Goal: Task Accomplishment & Management: Use online tool/utility

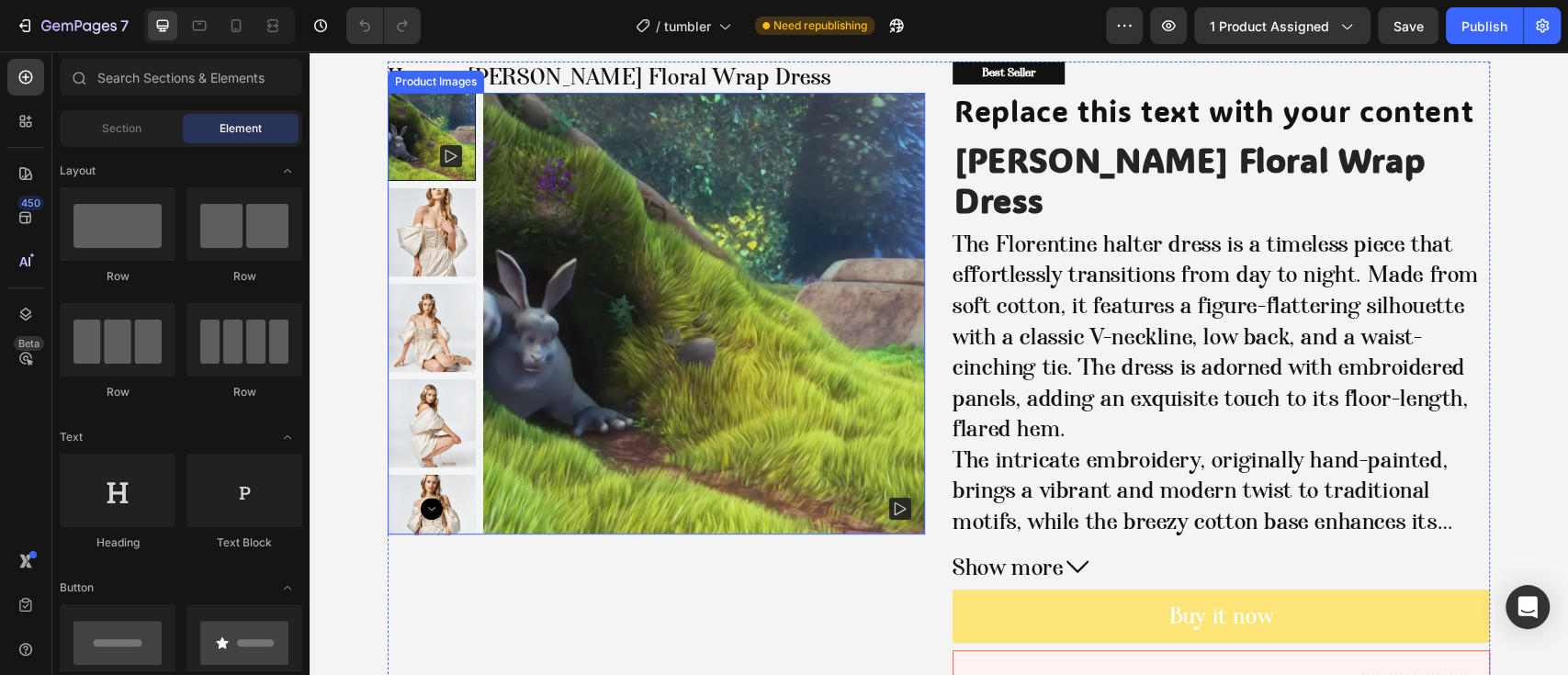
scroll to position [122, 0]
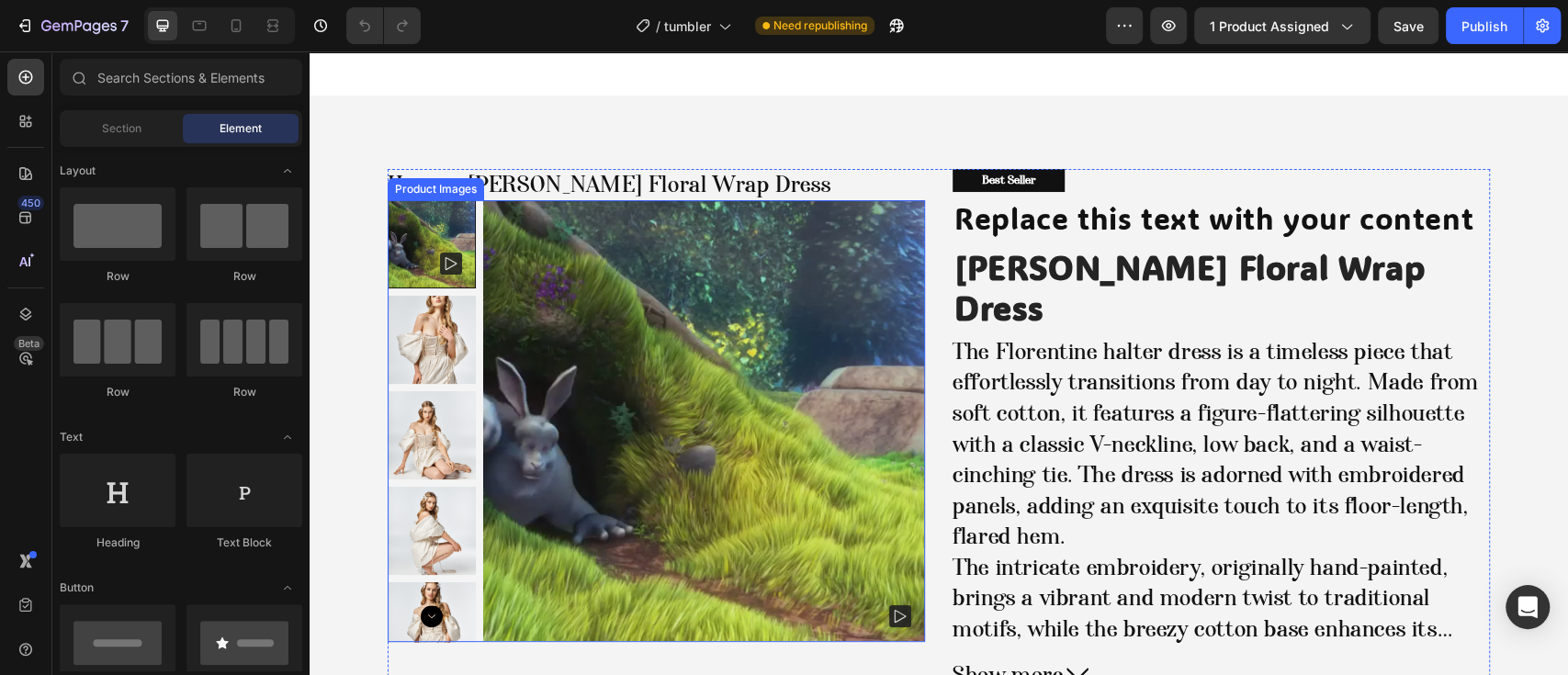
click at [696, 334] on img at bounding box center [704, 421] width 442 height 442
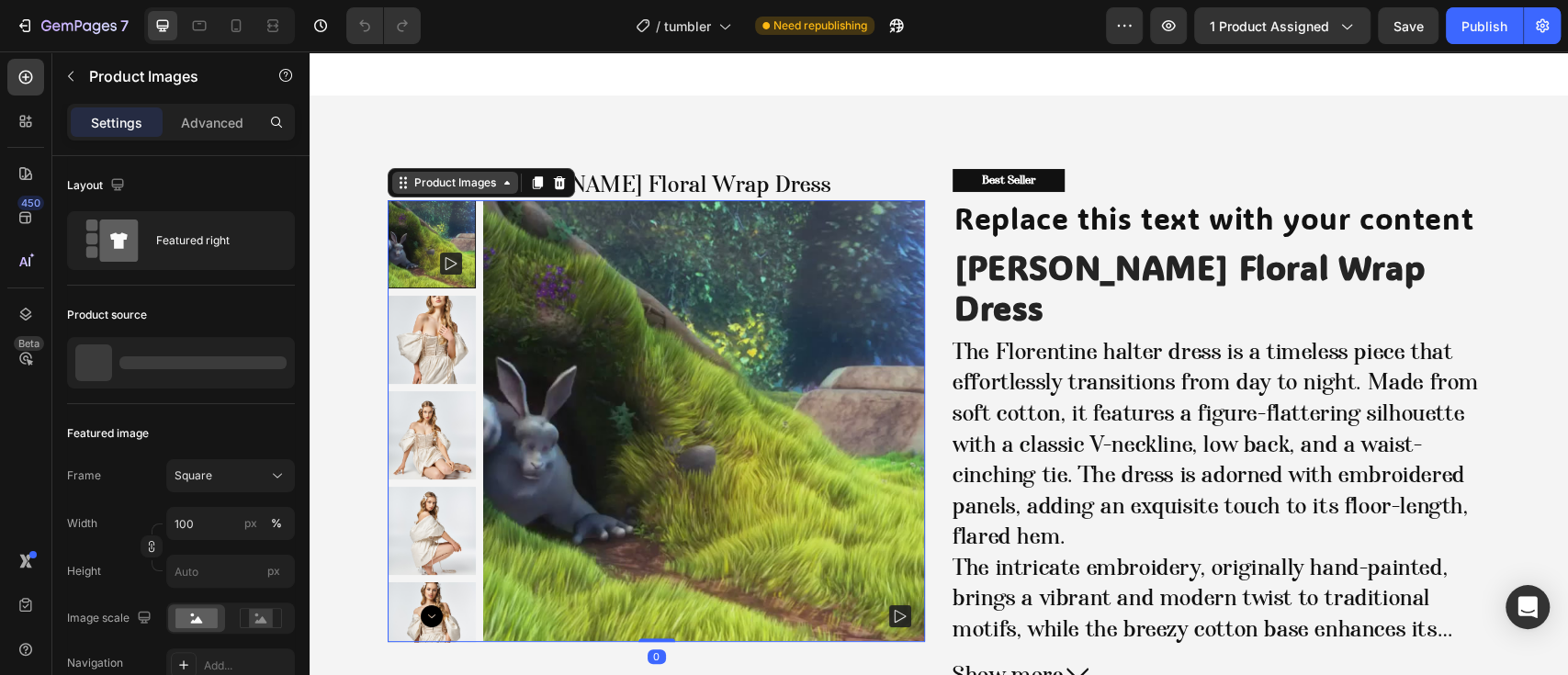
drag, startPoint x: 476, startPoint y: 198, endPoint x: 457, endPoint y: 189, distance: 21.0
click at [483, 200] on img at bounding box center [704, 421] width 442 height 442
click at [450, 180] on div "Product Images" at bounding box center [455, 182] width 89 height 16
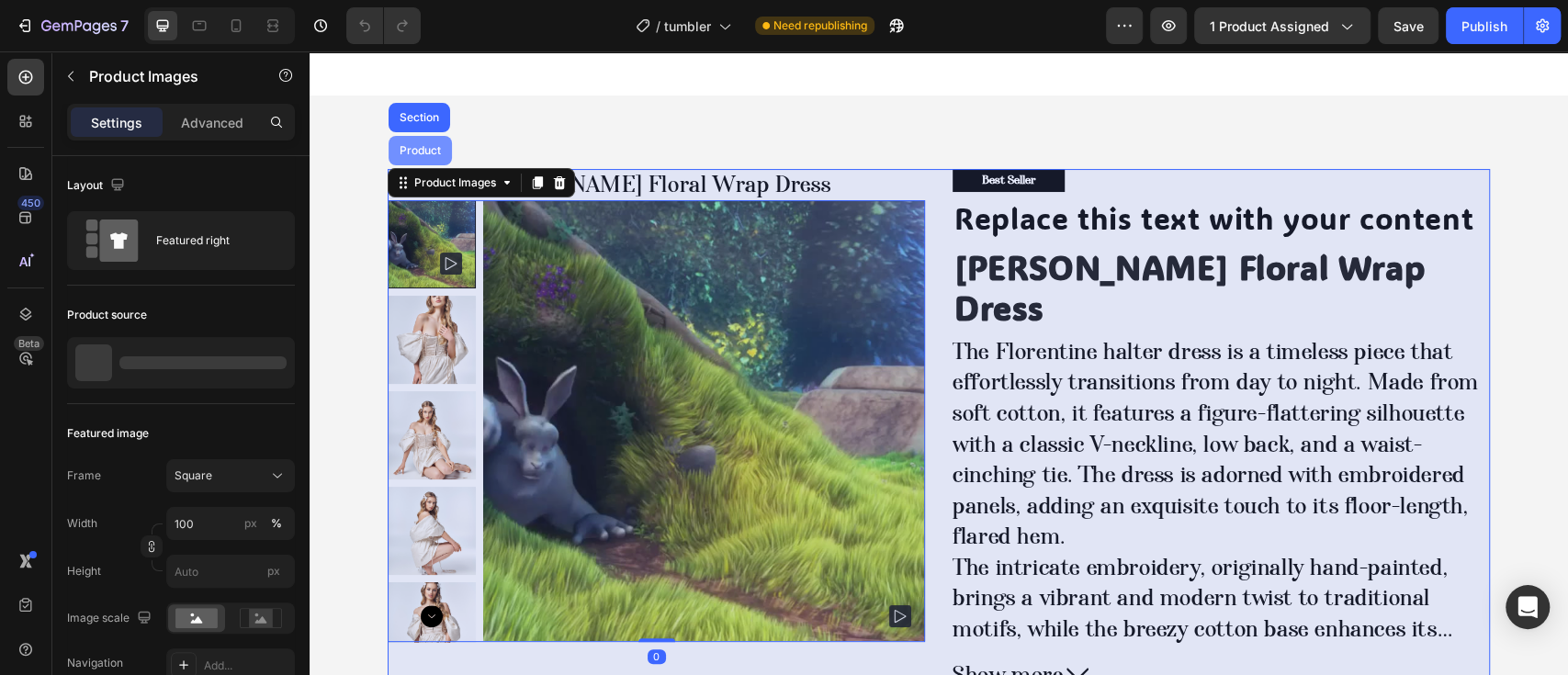
click at [409, 153] on div "Product" at bounding box center [419, 151] width 49 height 11
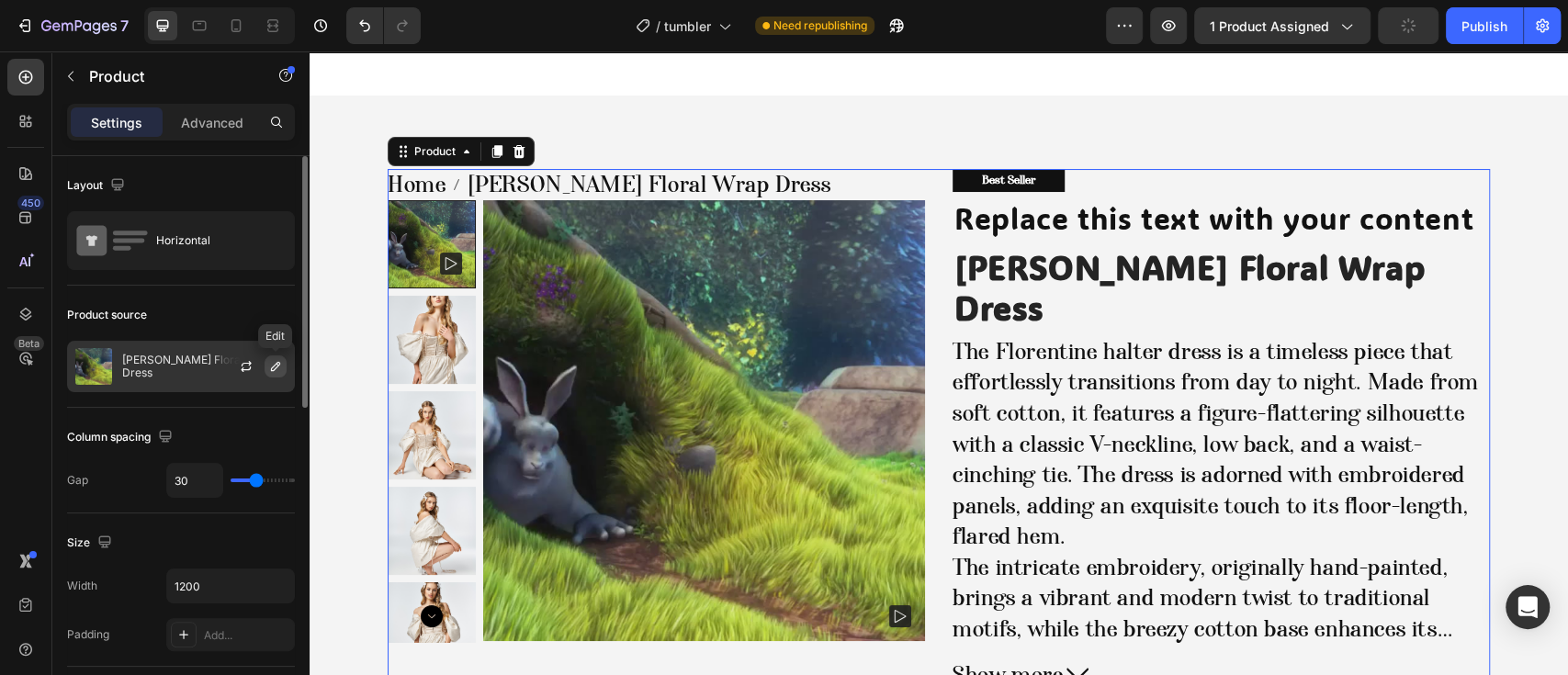
click at [284, 367] on button "button" at bounding box center [275, 366] width 22 height 22
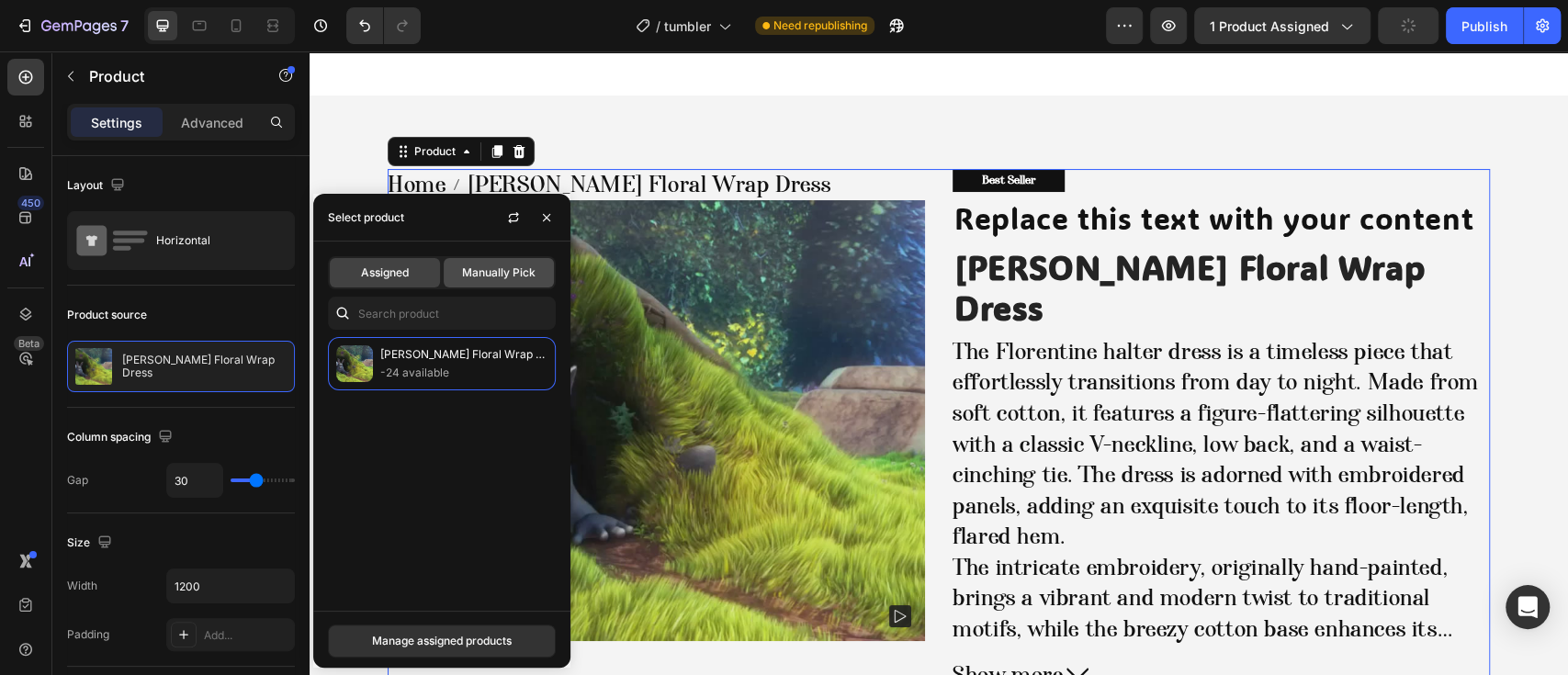
click at [510, 262] on div "Manually Pick" at bounding box center [499, 273] width 111 height 30
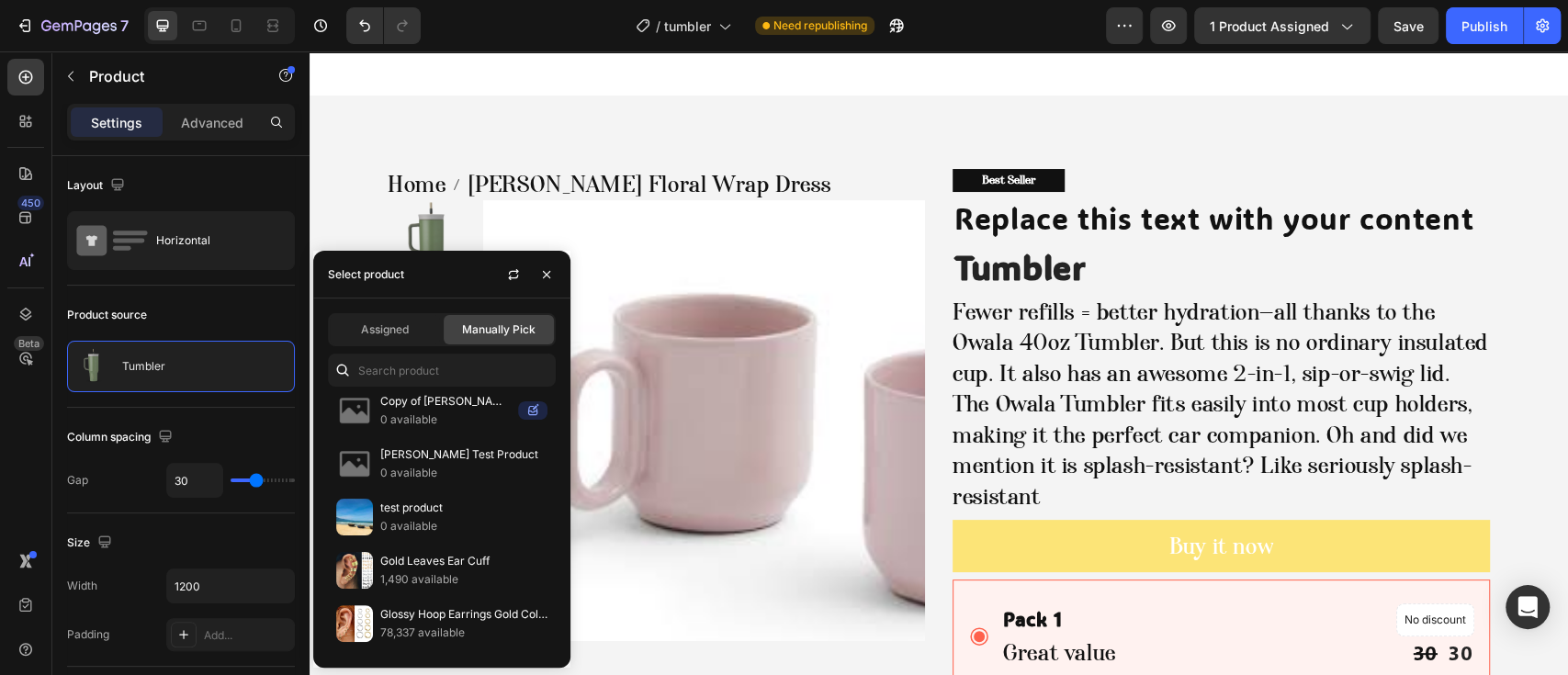
scroll to position [612, 0]
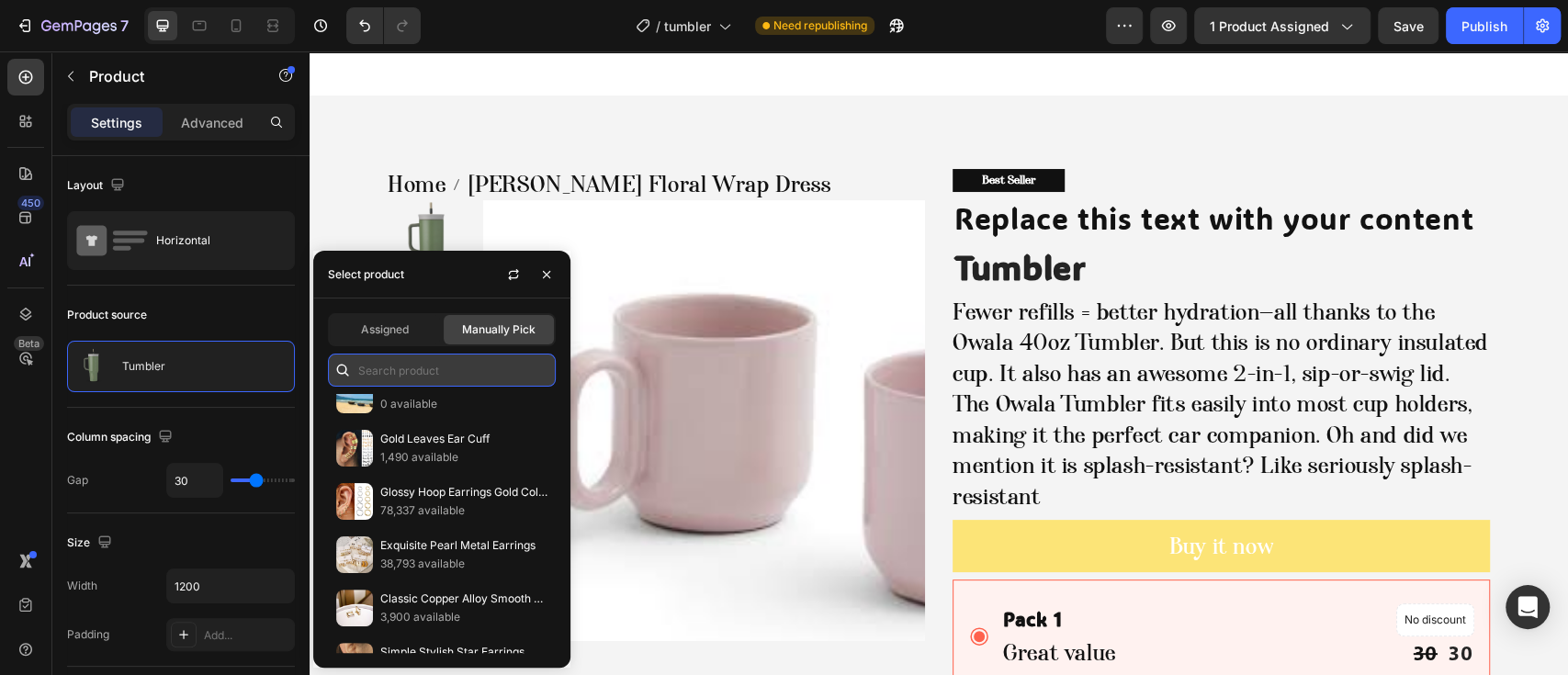
click at [434, 368] on input "text" at bounding box center [441, 370] width 228 height 33
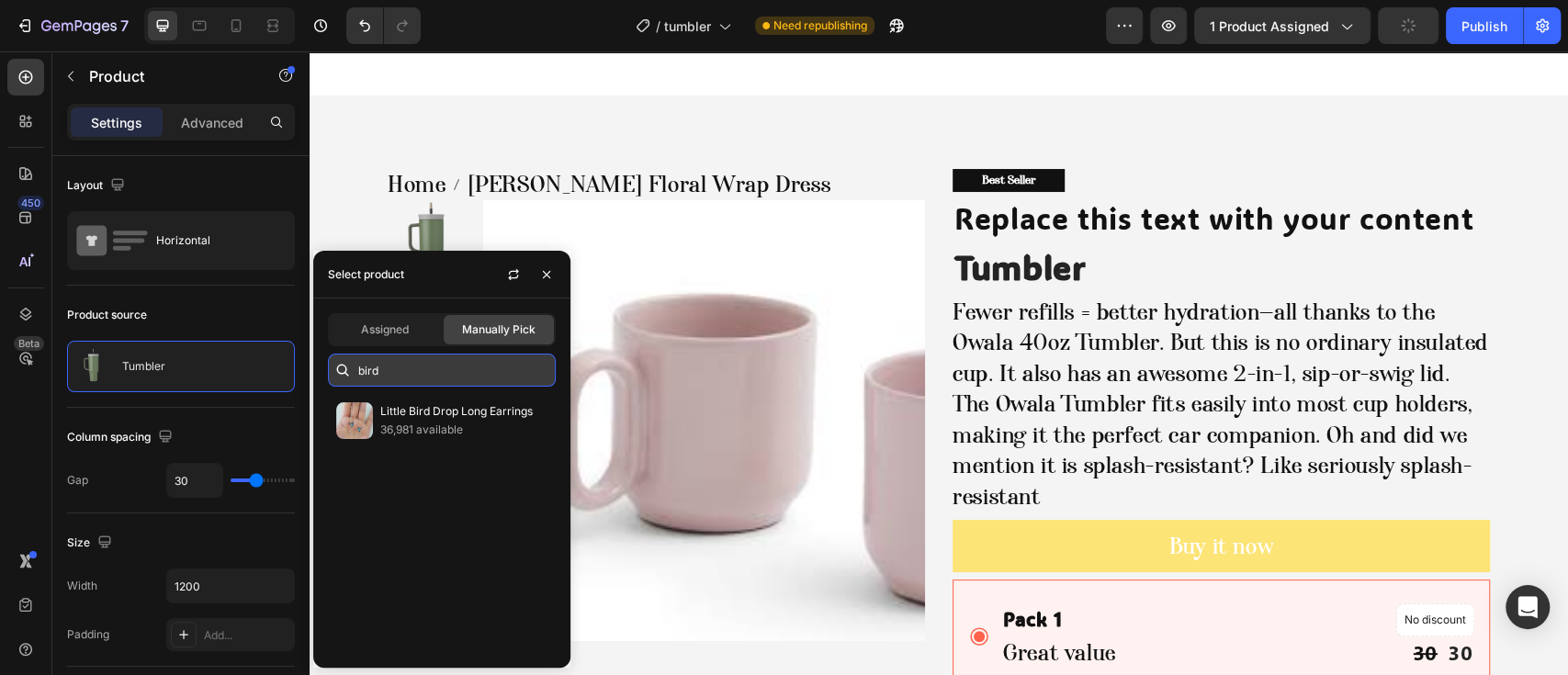
scroll to position [0, 0]
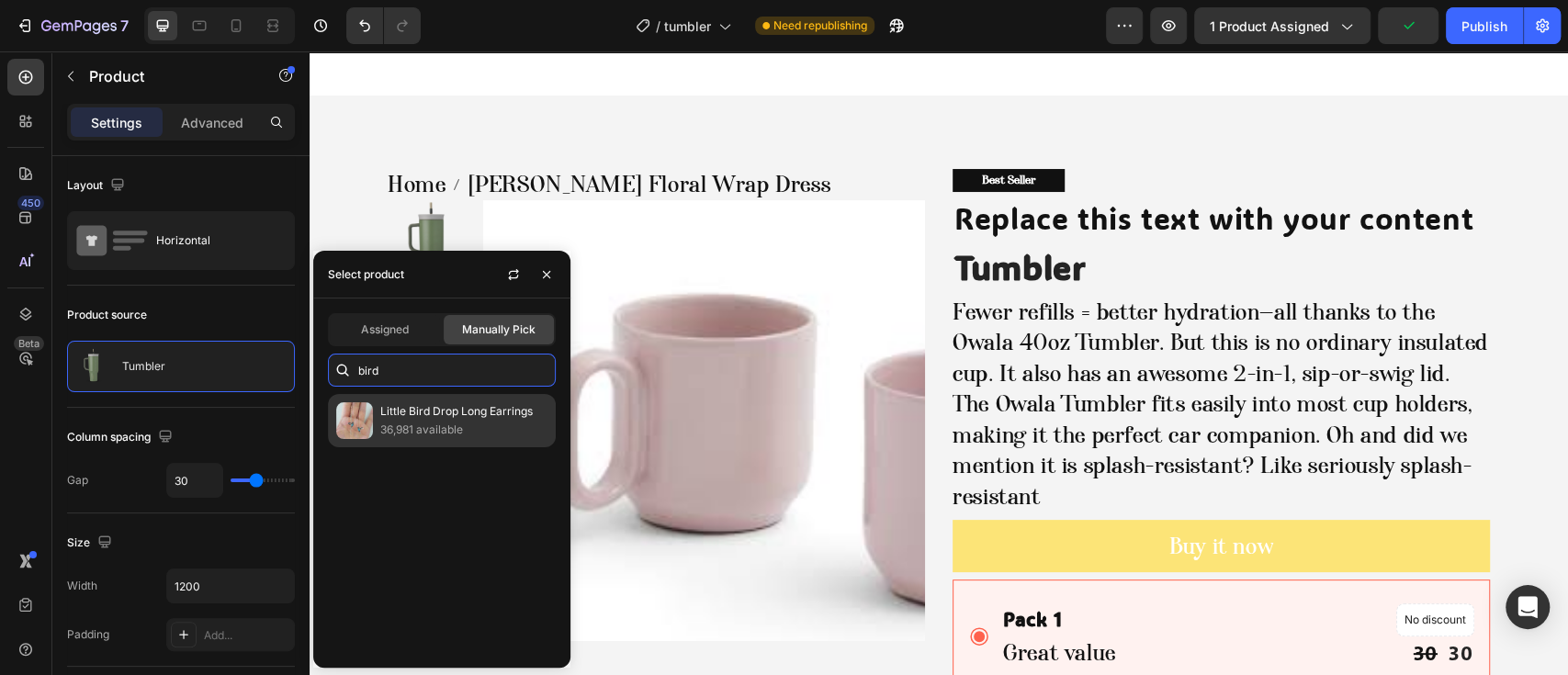
type input "bird"
click at [417, 429] on p "36,981 available" at bounding box center [463, 429] width 167 height 18
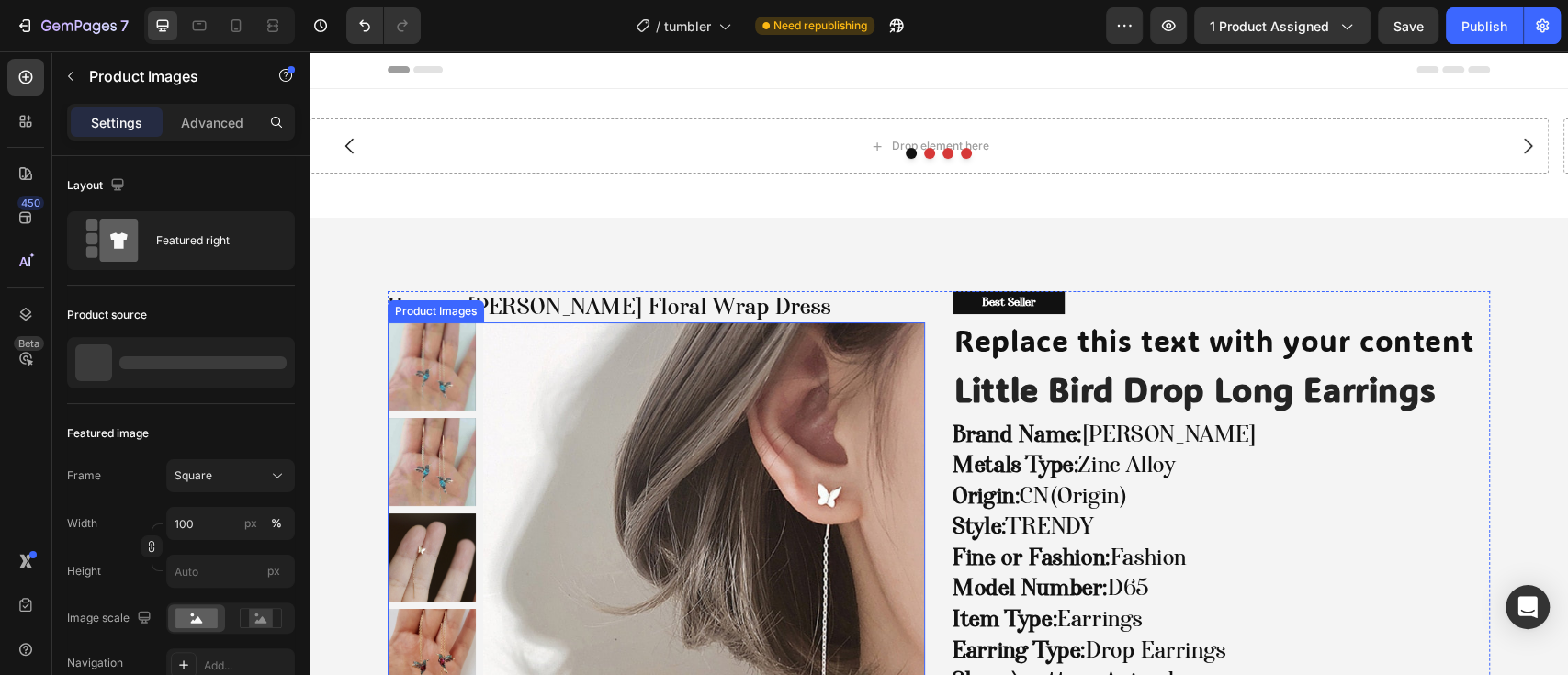
click at [801, 498] on img at bounding box center [704, 543] width 442 height 442
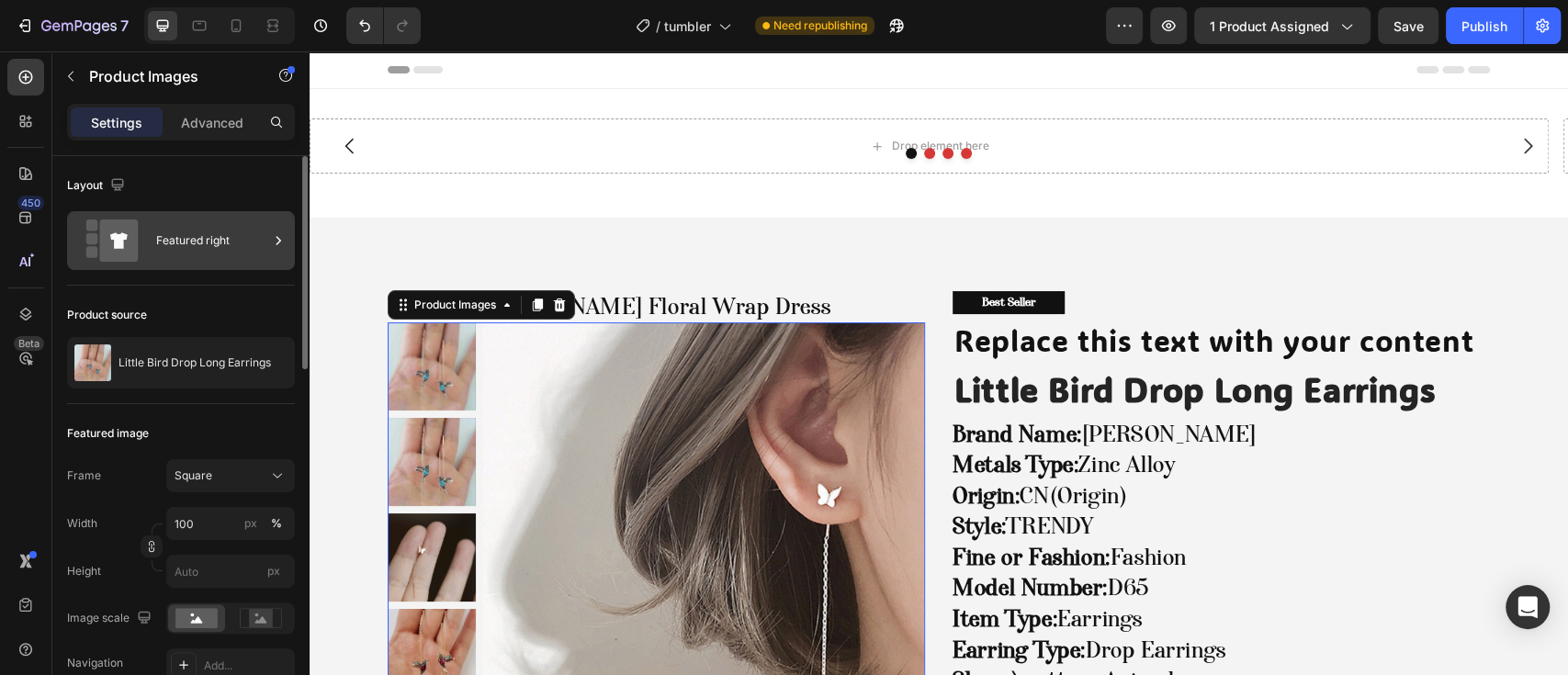
click at [153, 246] on div "Featured right" at bounding box center [180, 241] width 228 height 59
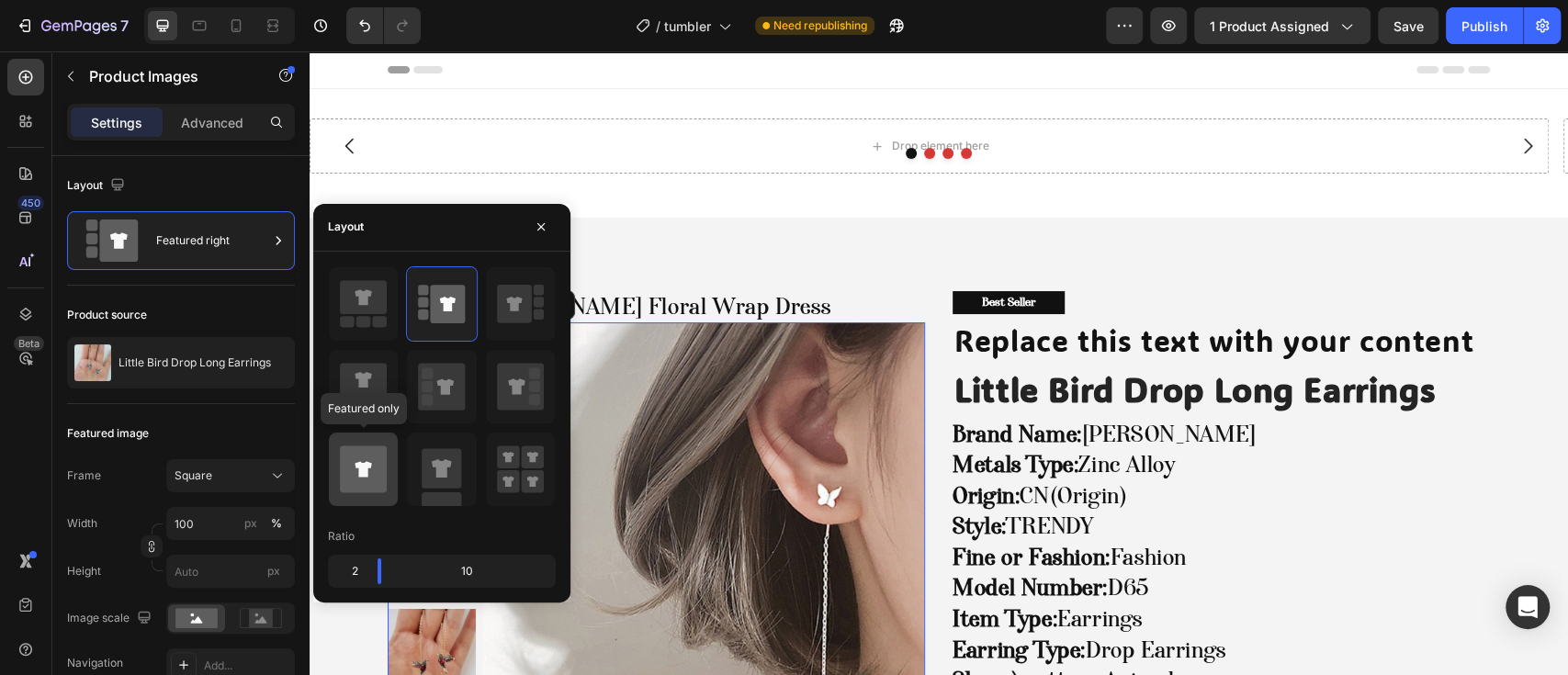
click at [391, 464] on div at bounding box center [363, 469] width 69 height 73
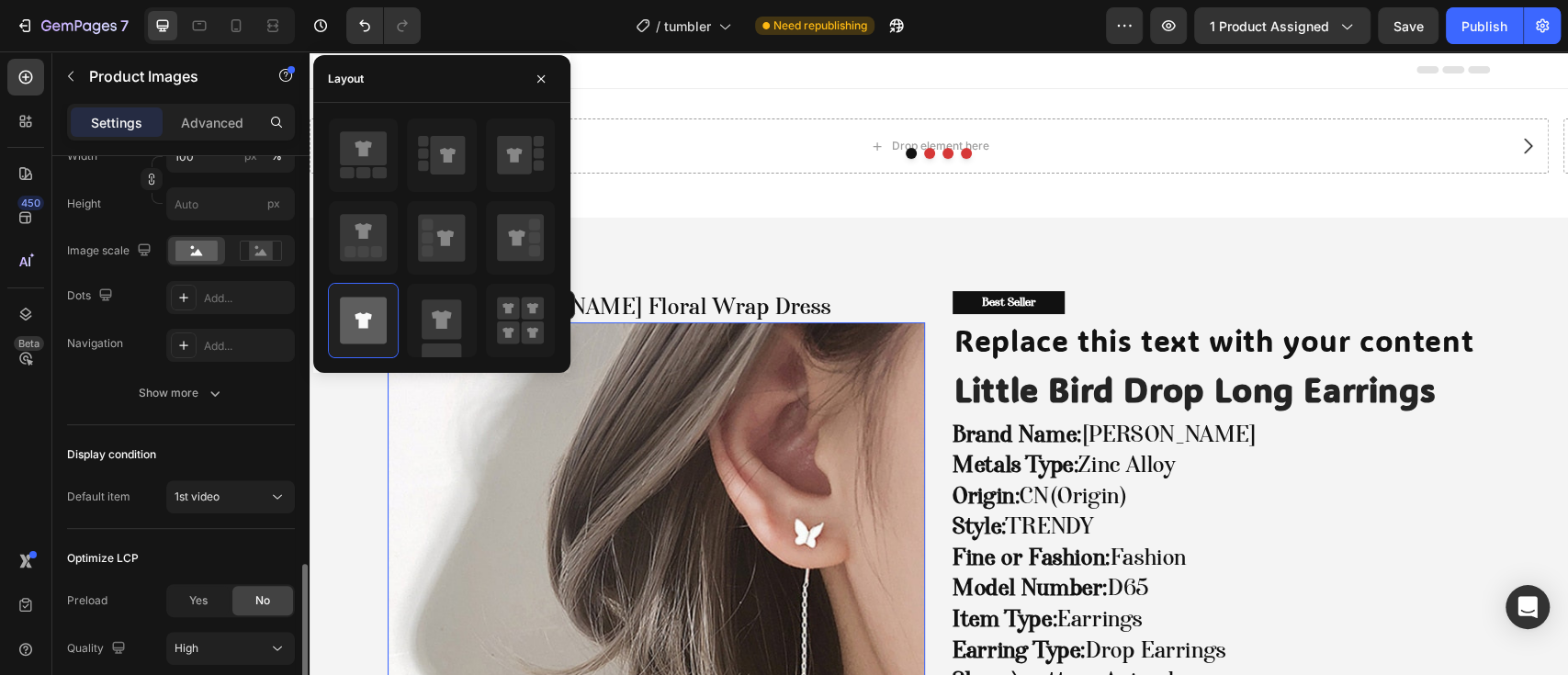
scroll to position [507, 0]
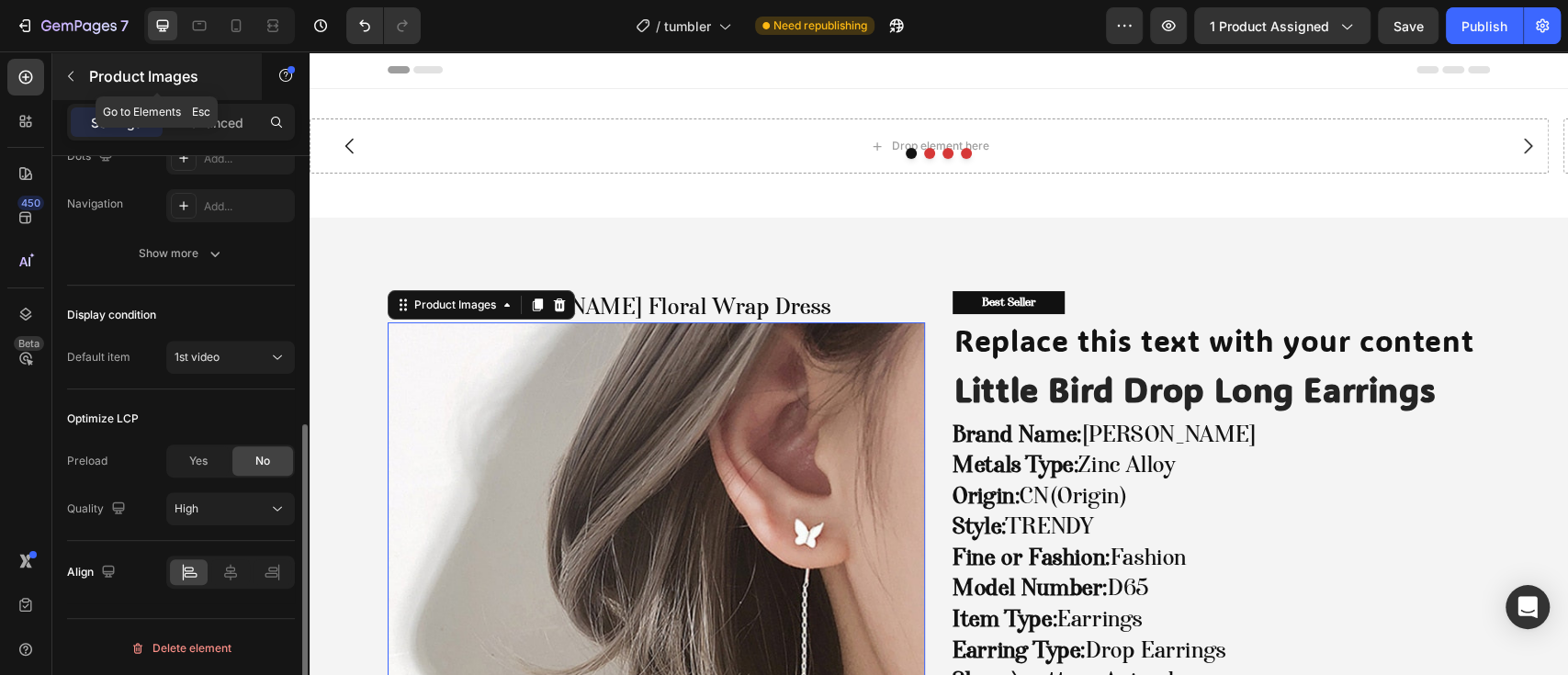
click at [132, 65] on p "Product Images" at bounding box center [167, 75] width 156 height 22
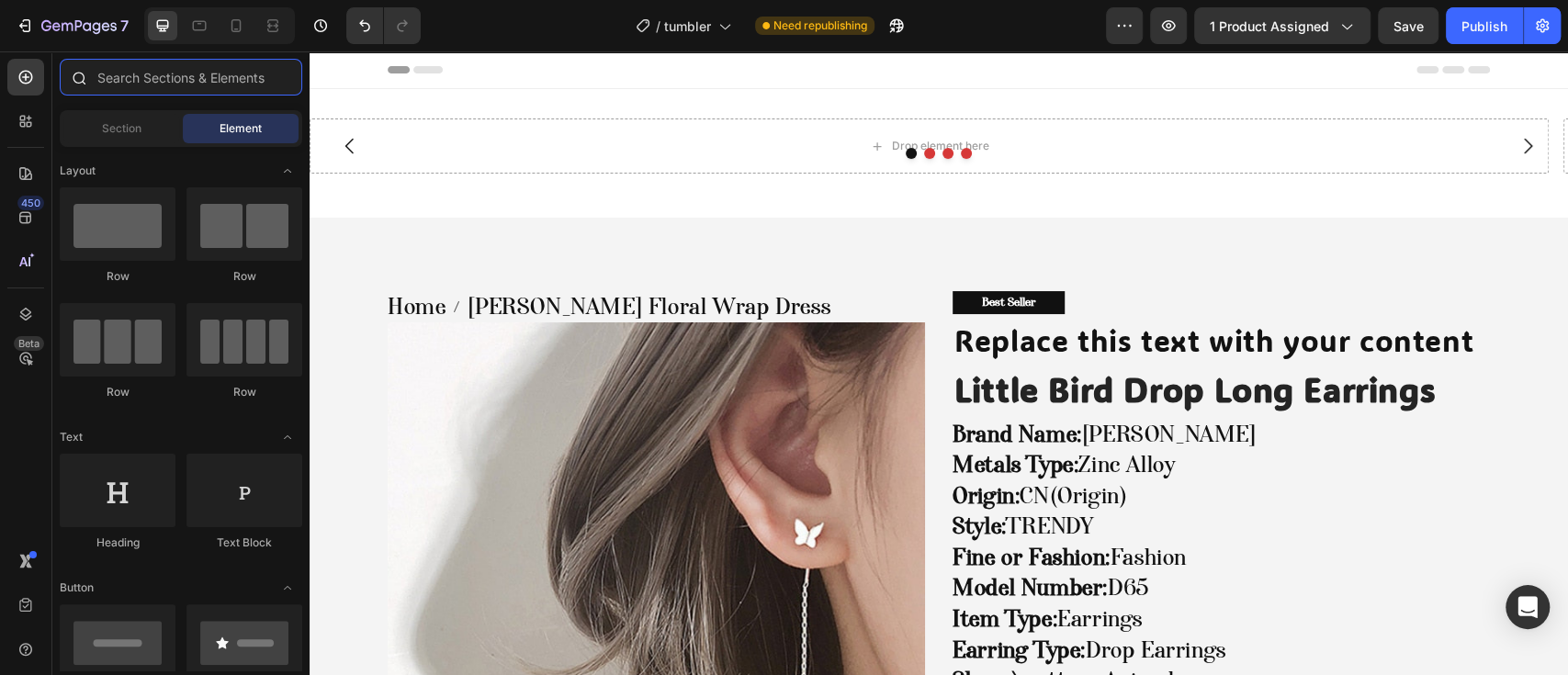
click at [172, 74] on input "text" at bounding box center [181, 77] width 242 height 37
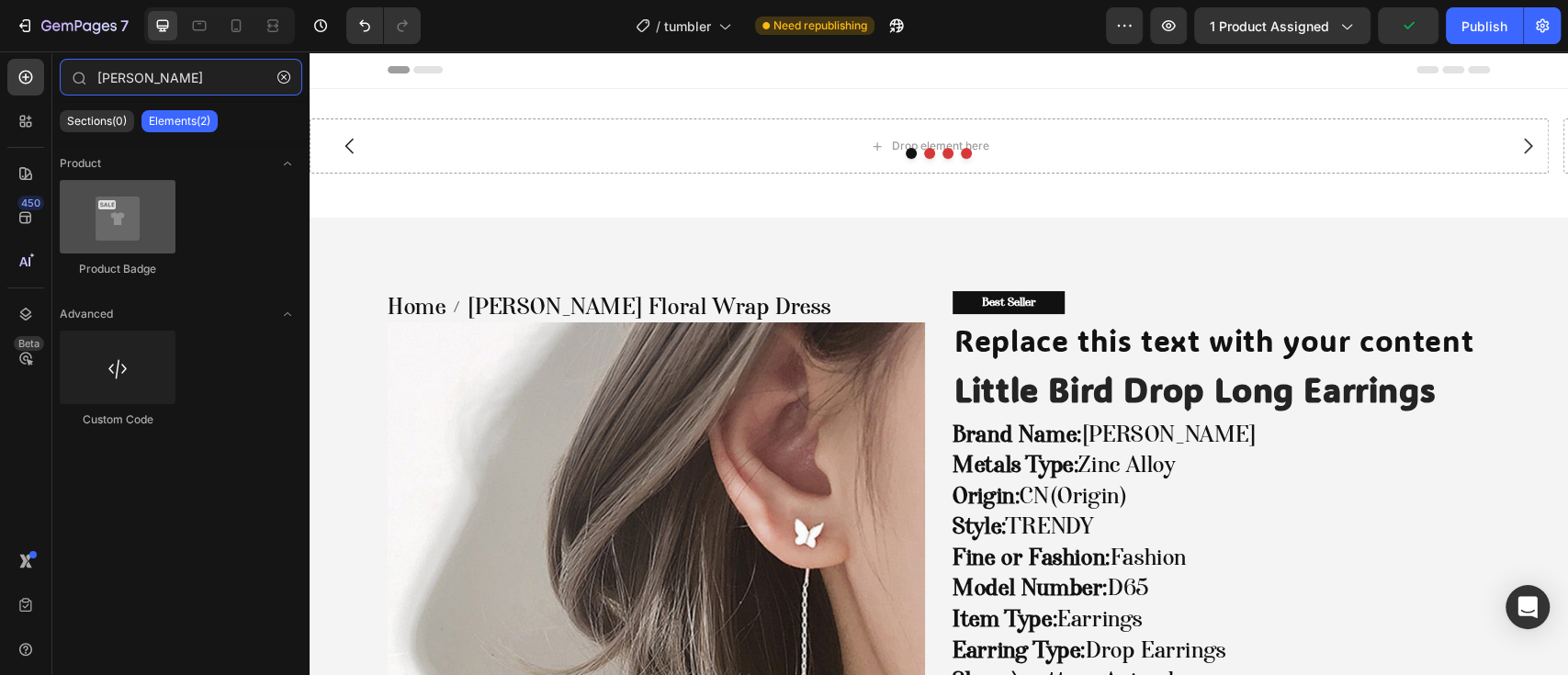
type input "[PERSON_NAME]"
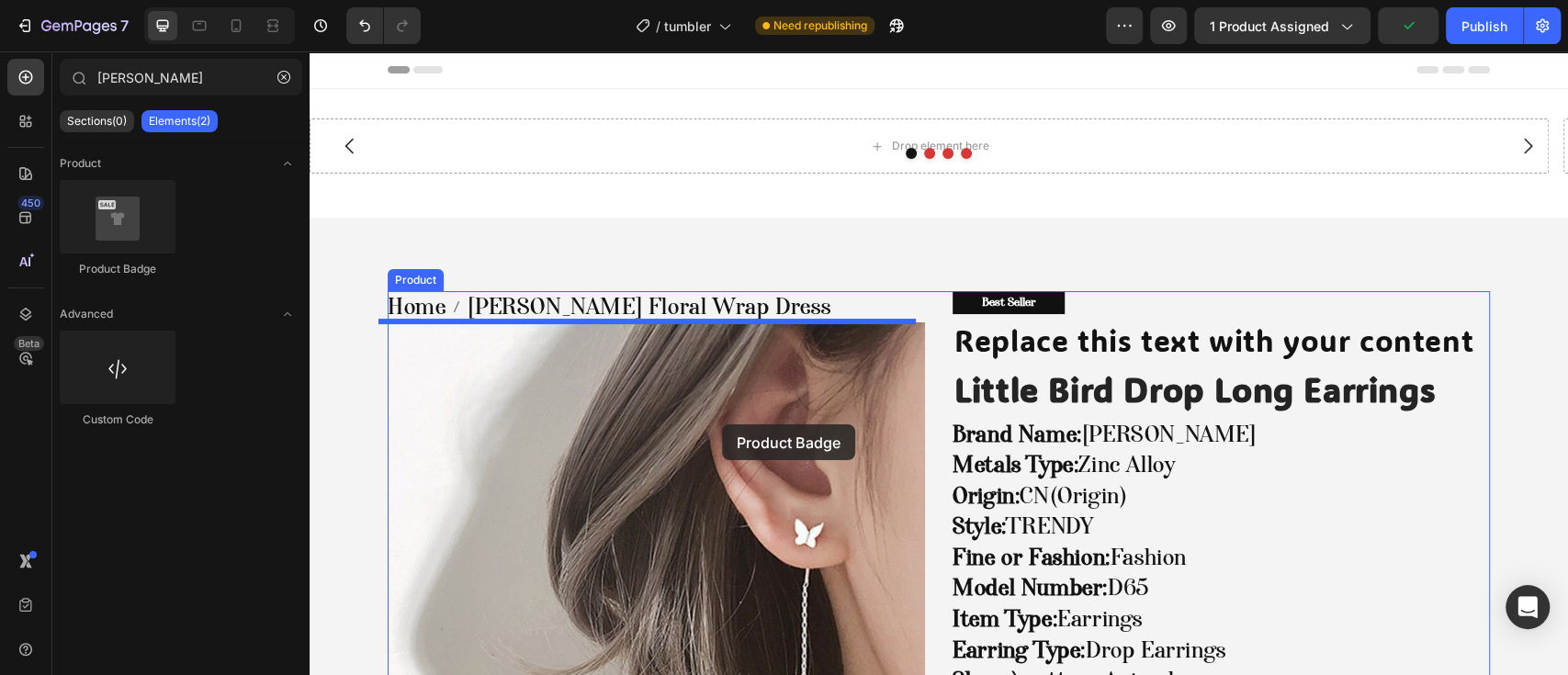
drag, startPoint x: 419, startPoint y: 286, endPoint x: 734, endPoint y: 435, distance: 348.5
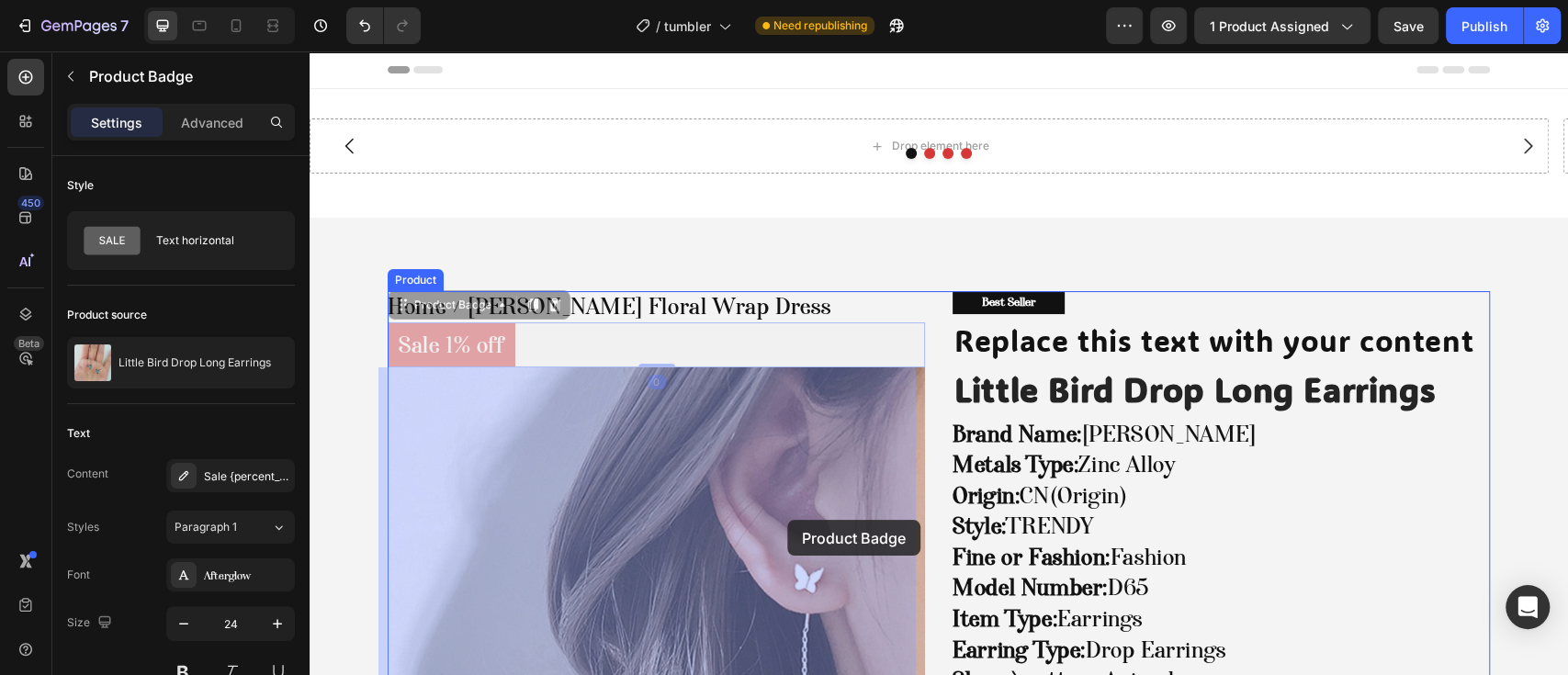
drag, startPoint x: 464, startPoint y: 305, endPoint x: 787, endPoint y: 521, distance: 388.6
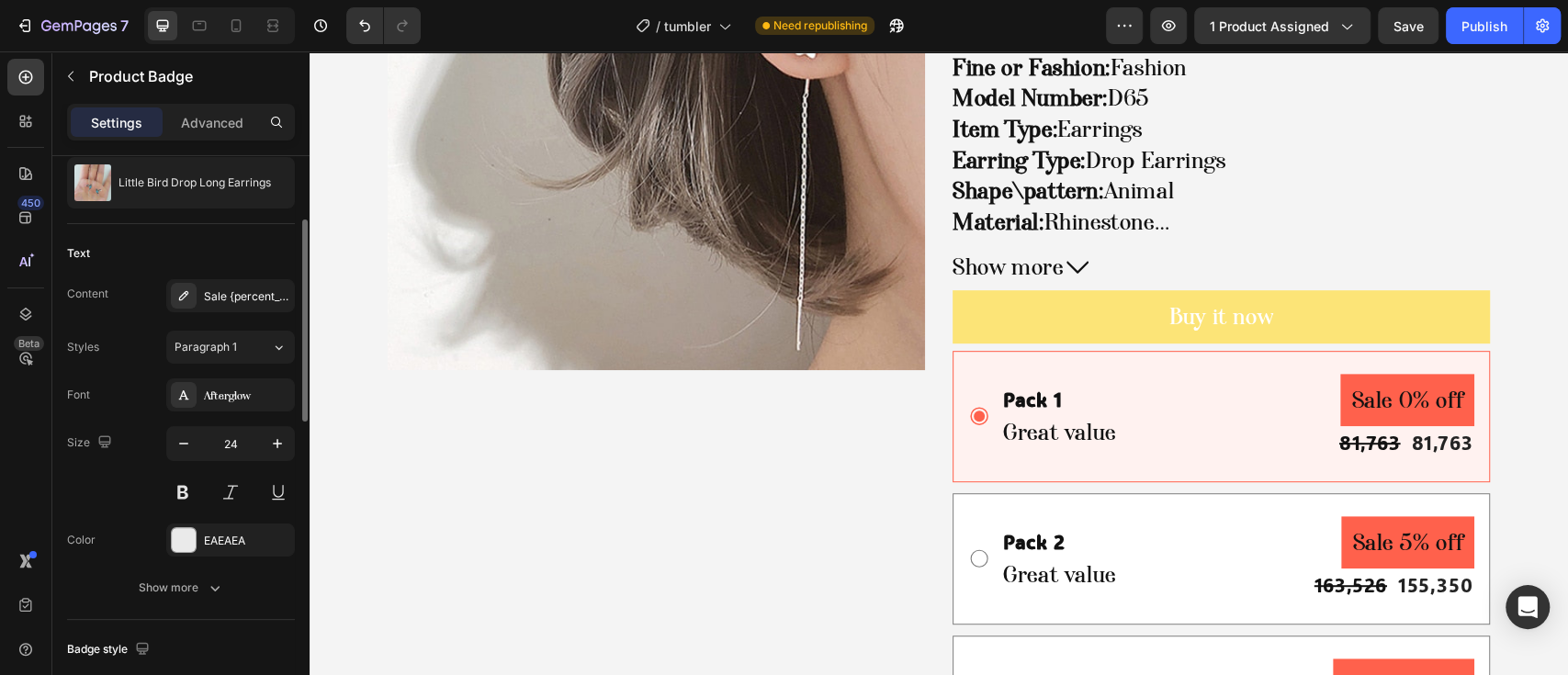
scroll to position [302, 0]
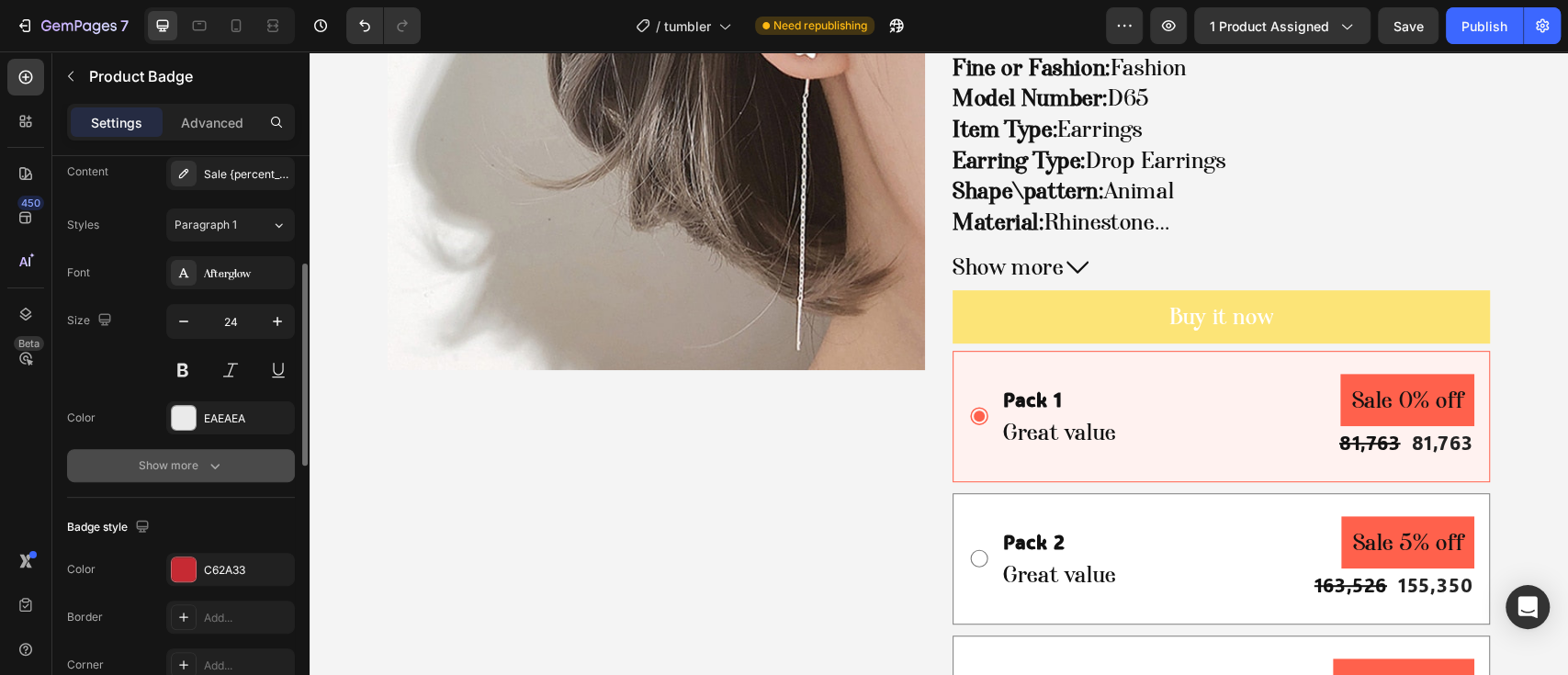
click at [197, 470] on div "Show more" at bounding box center [182, 465] width 86 height 18
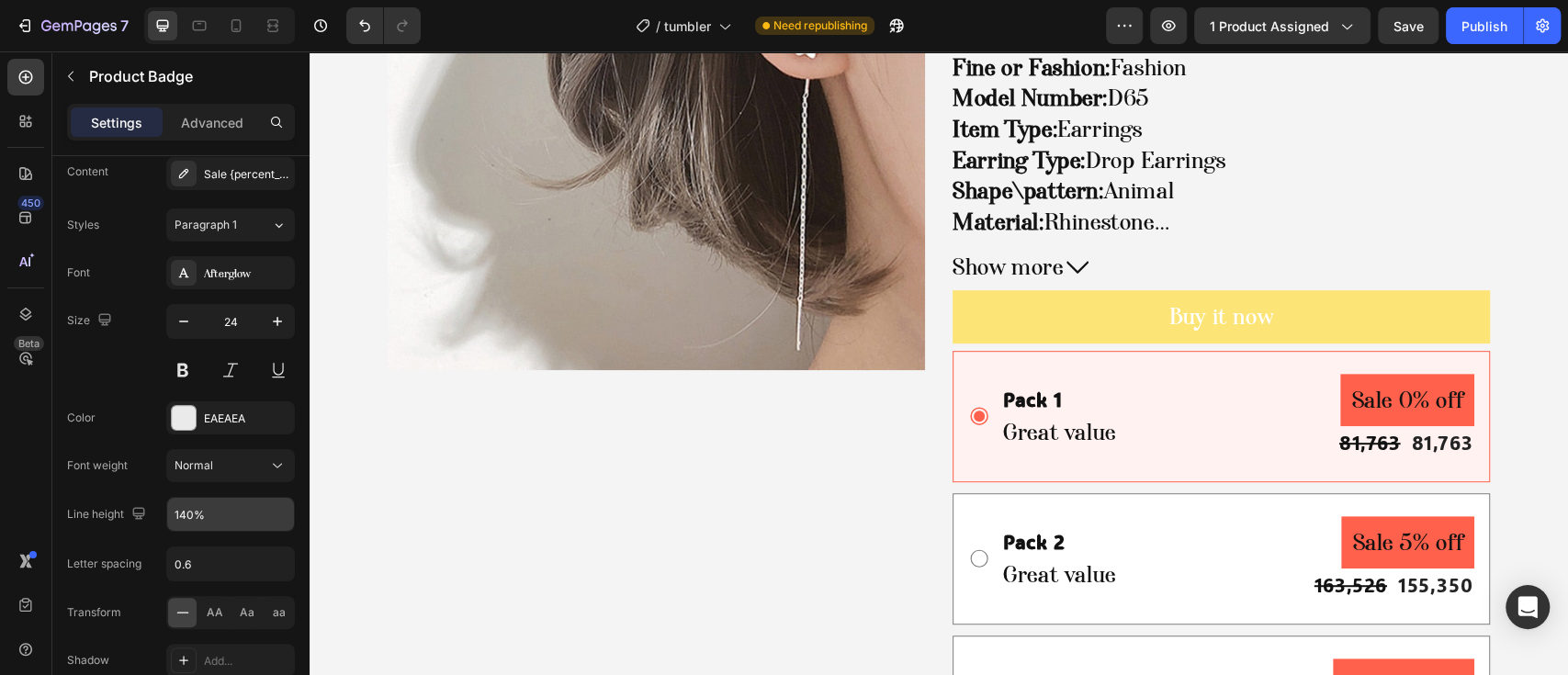
scroll to position [0, 0]
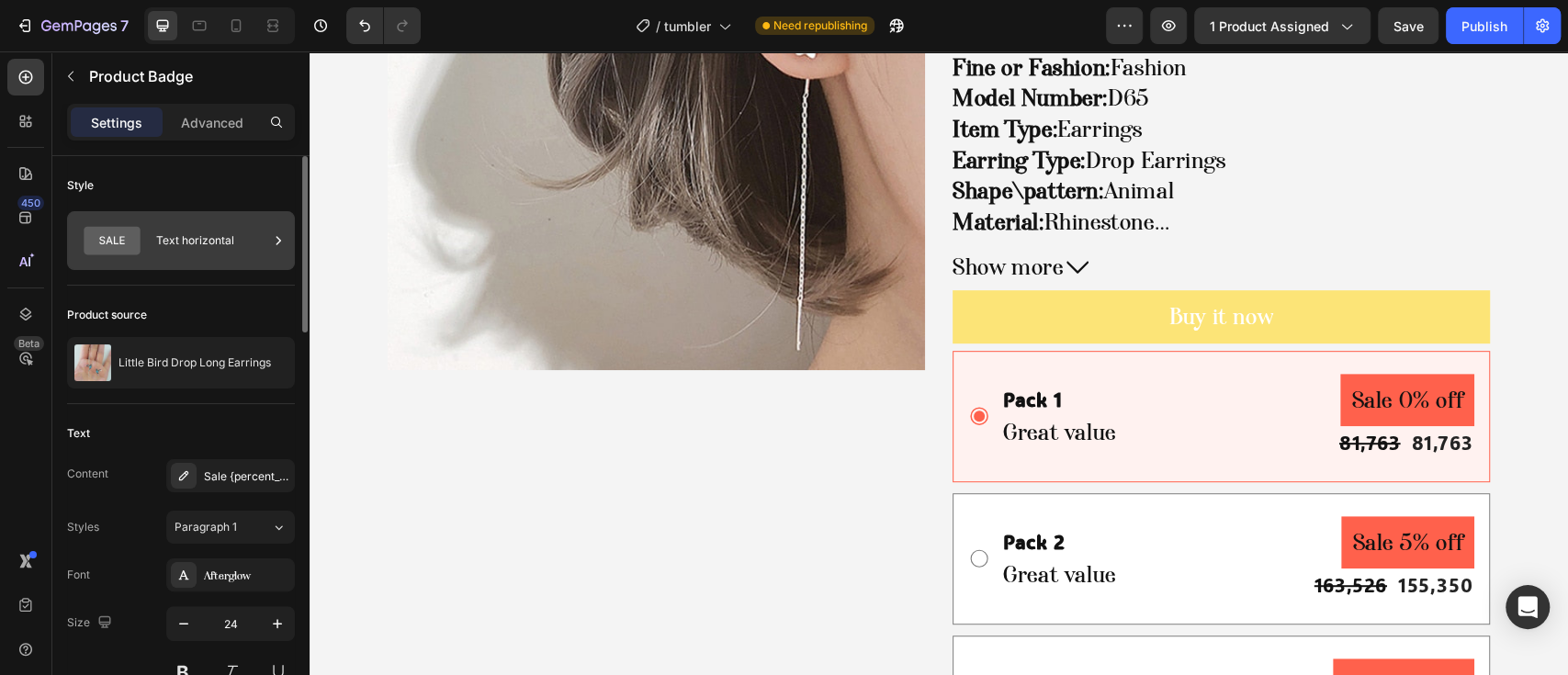
click at [166, 234] on div "Text horizontal" at bounding box center [213, 240] width 112 height 42
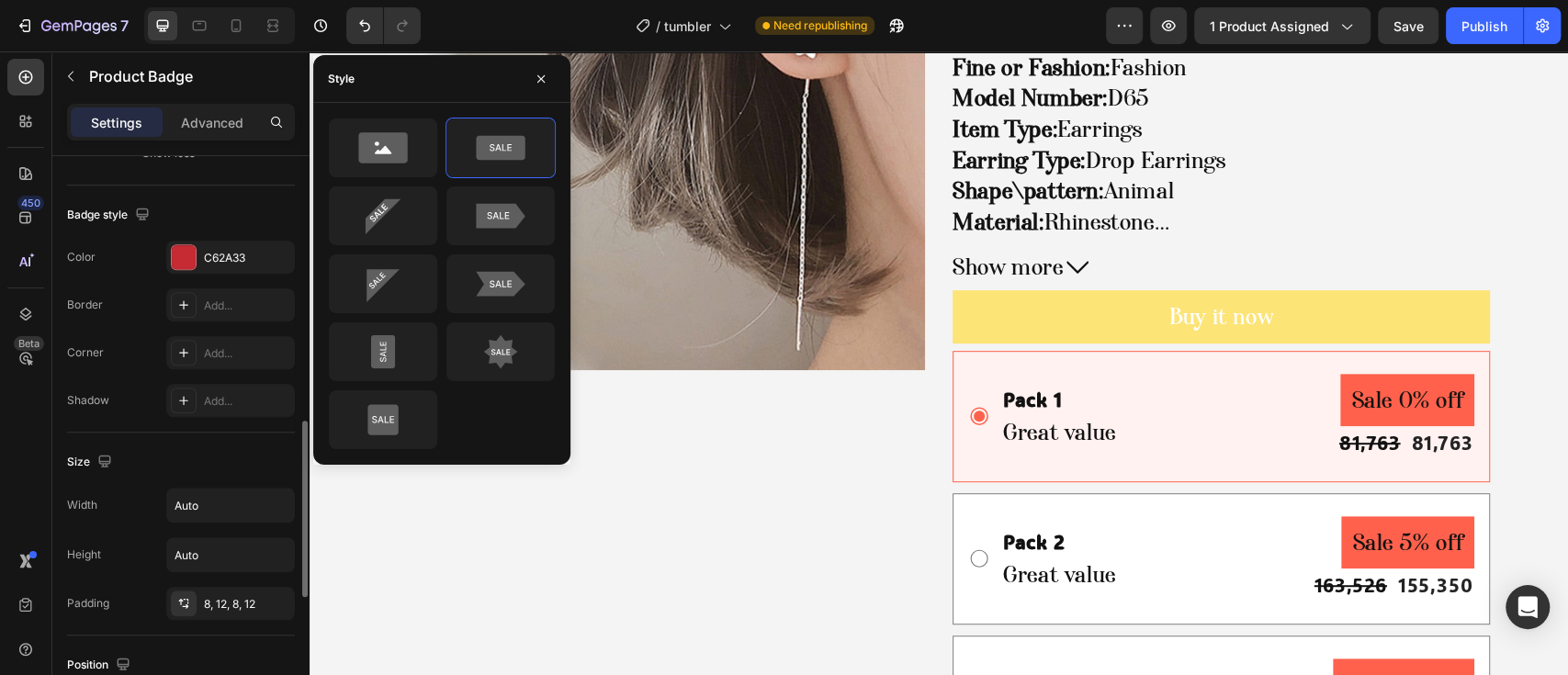
scroll to position [1279, 0]
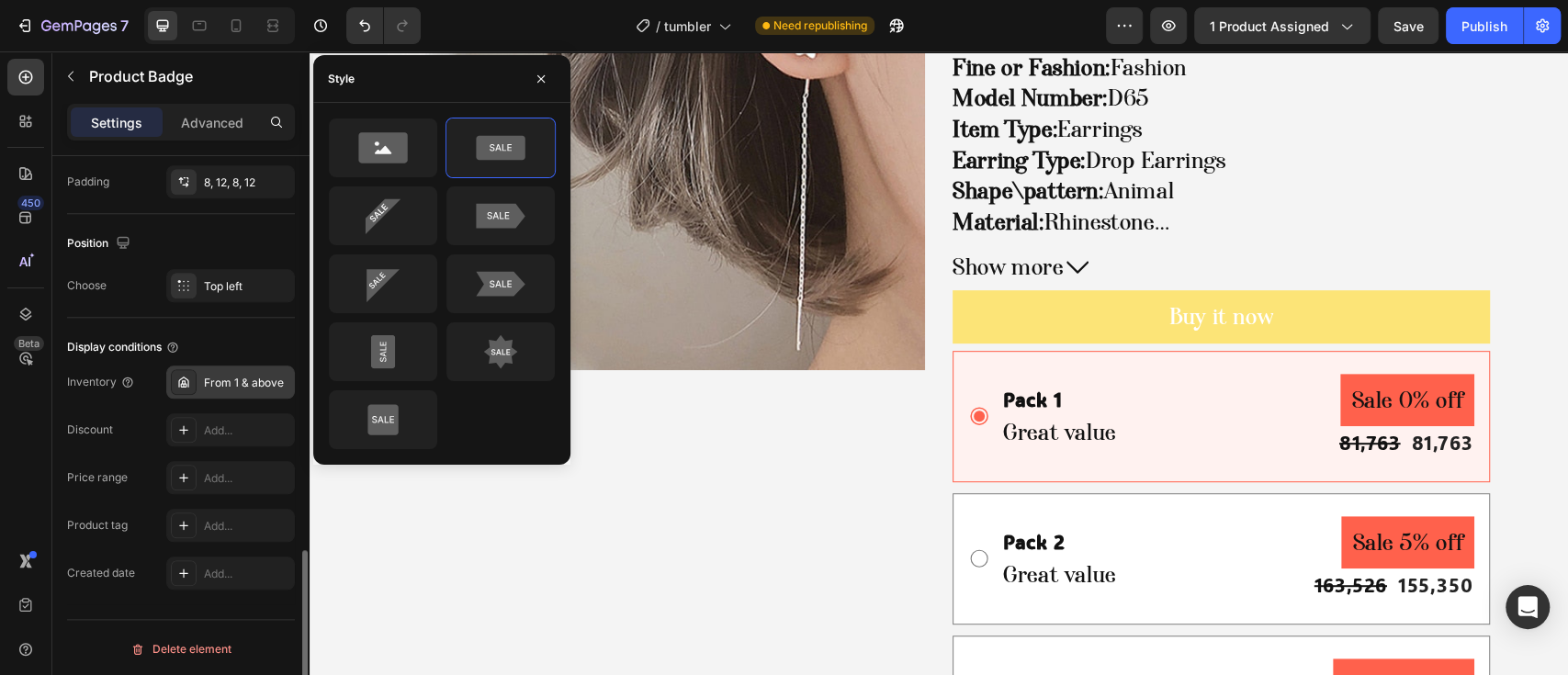
click at [251, 384] on div "From 1 & above" at bounding box center [247, 382] width 87 height 16
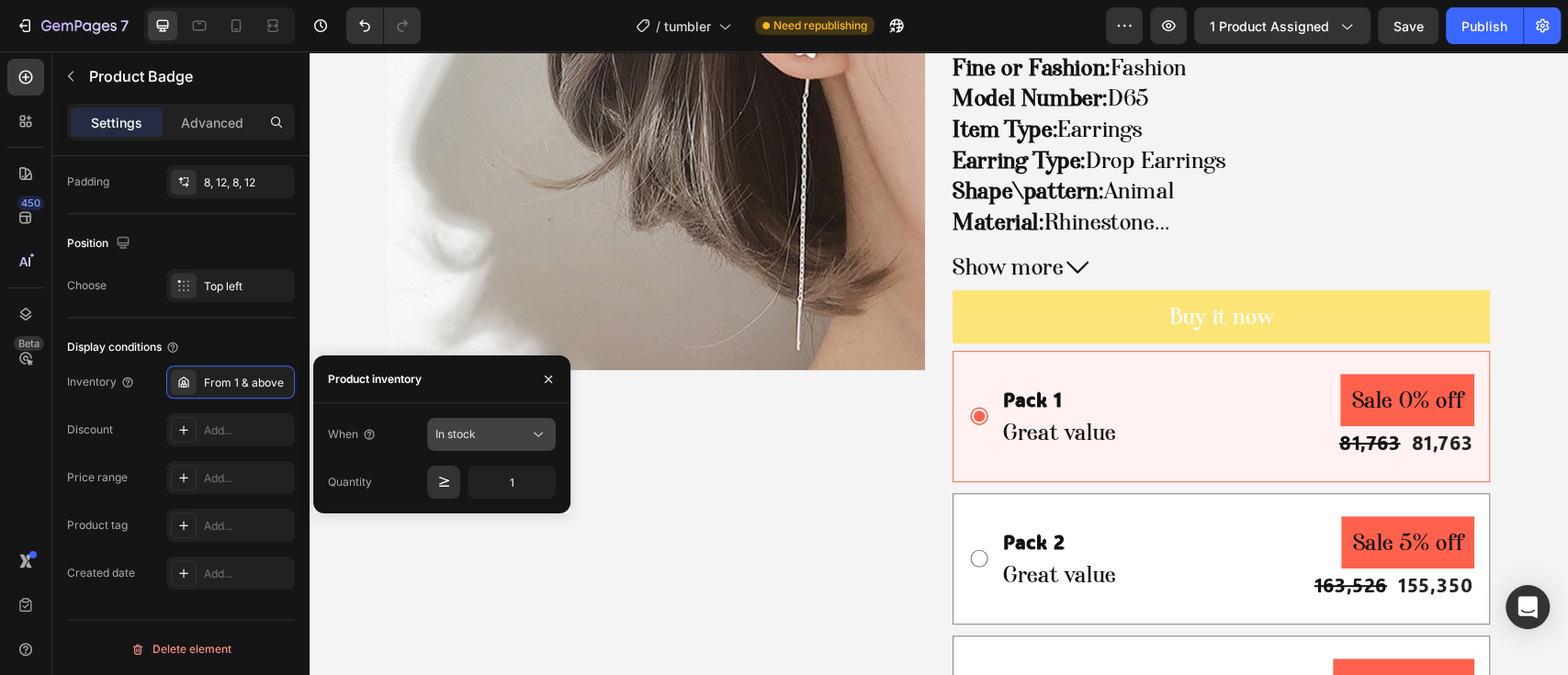
click at [463, 450] on button "In stock" at bounding box center [491, 435] width 129 height 33
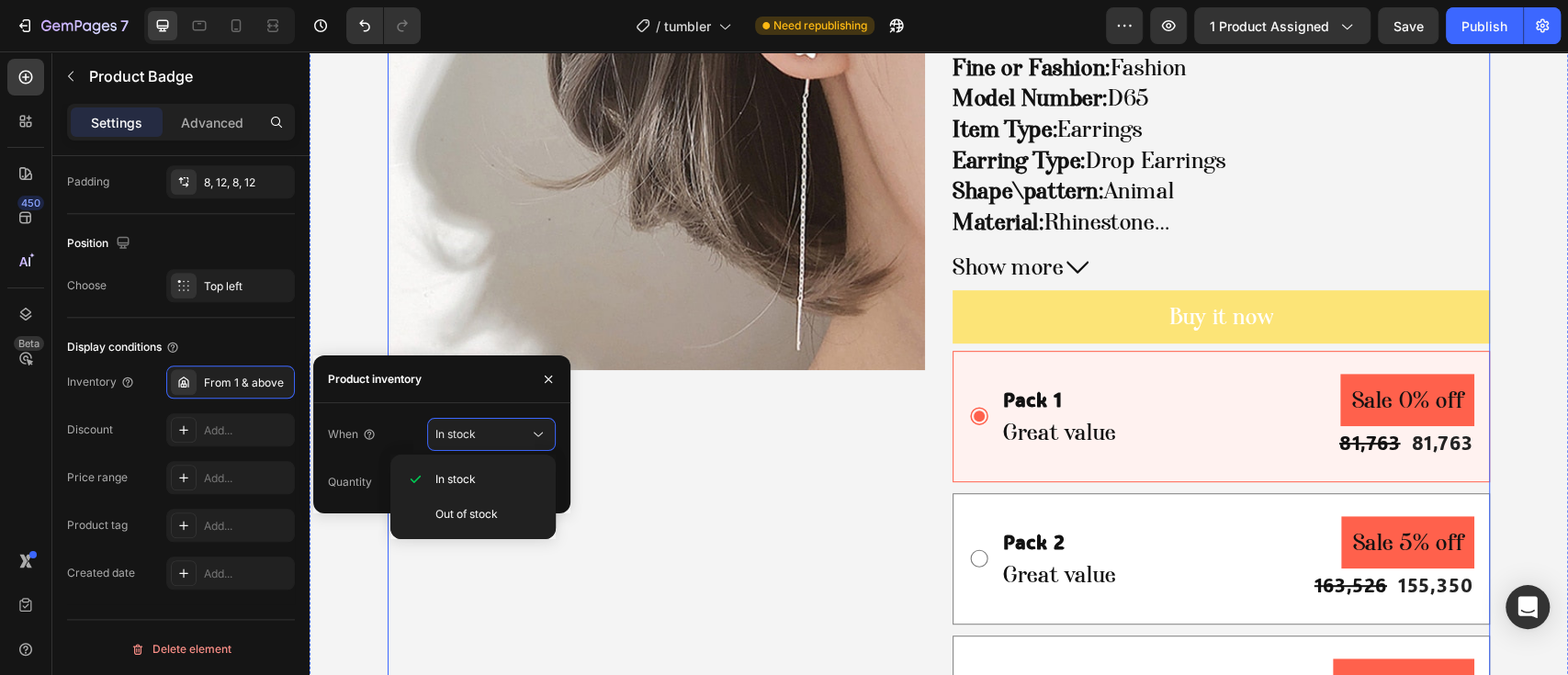
click at [653, 526] on div "Home [PERSON_NAME] Floral Wrap Dress Breadcrumb Sale 1% off Product Badge 0 Pro…" at bounding box center [657, 393] width 538 height 1182
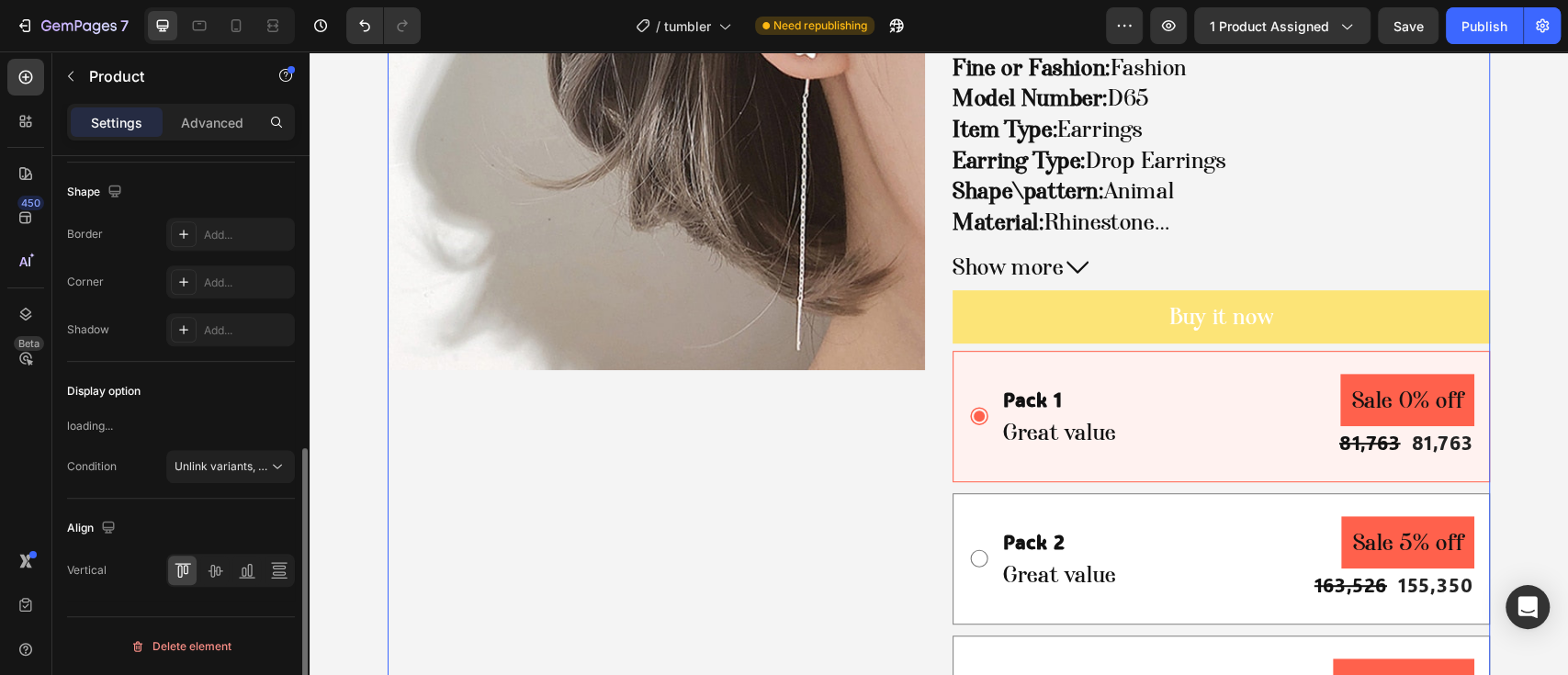
scroll to position [0, 0]
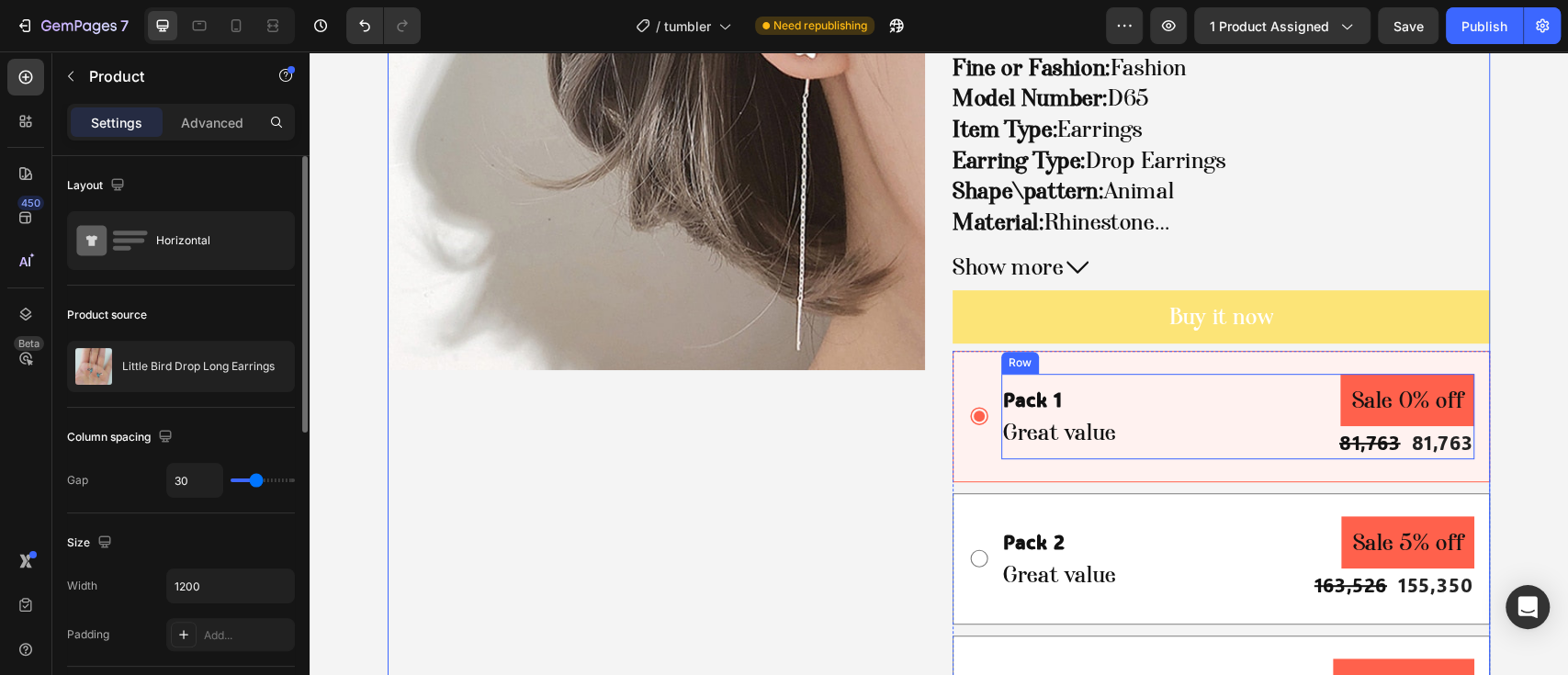
click at [1141, 450] on div "Pack 1 Text Block Great value Text Block Sale 0% off Product Badge 81,763 Produ…" at bounding box center [1238, 417] width 473 height 86
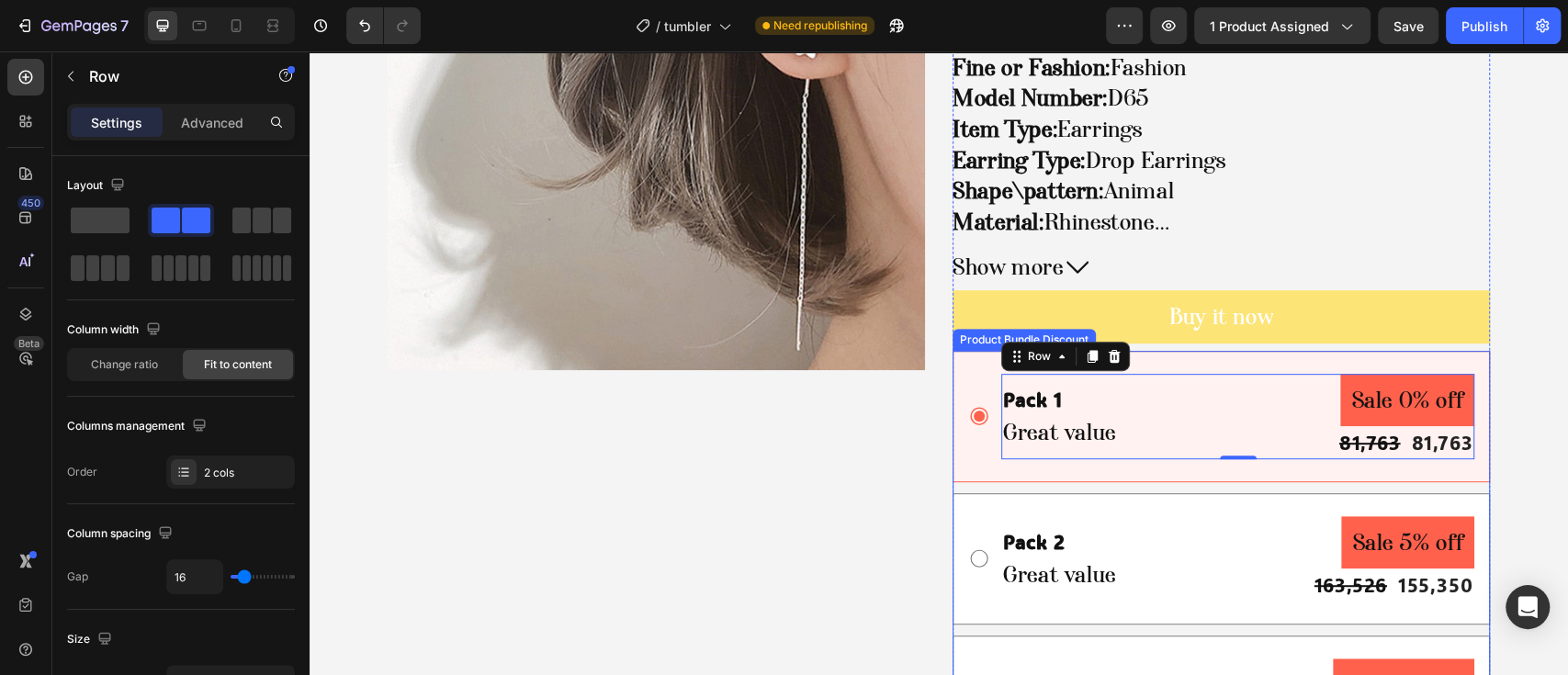
click at [968, 394] on div "Pack 1 Text Block Great value Text Block Sale 0% off Product Badge 81,763 Produ…" at bounding box center [1221, 417] width 506 height 86
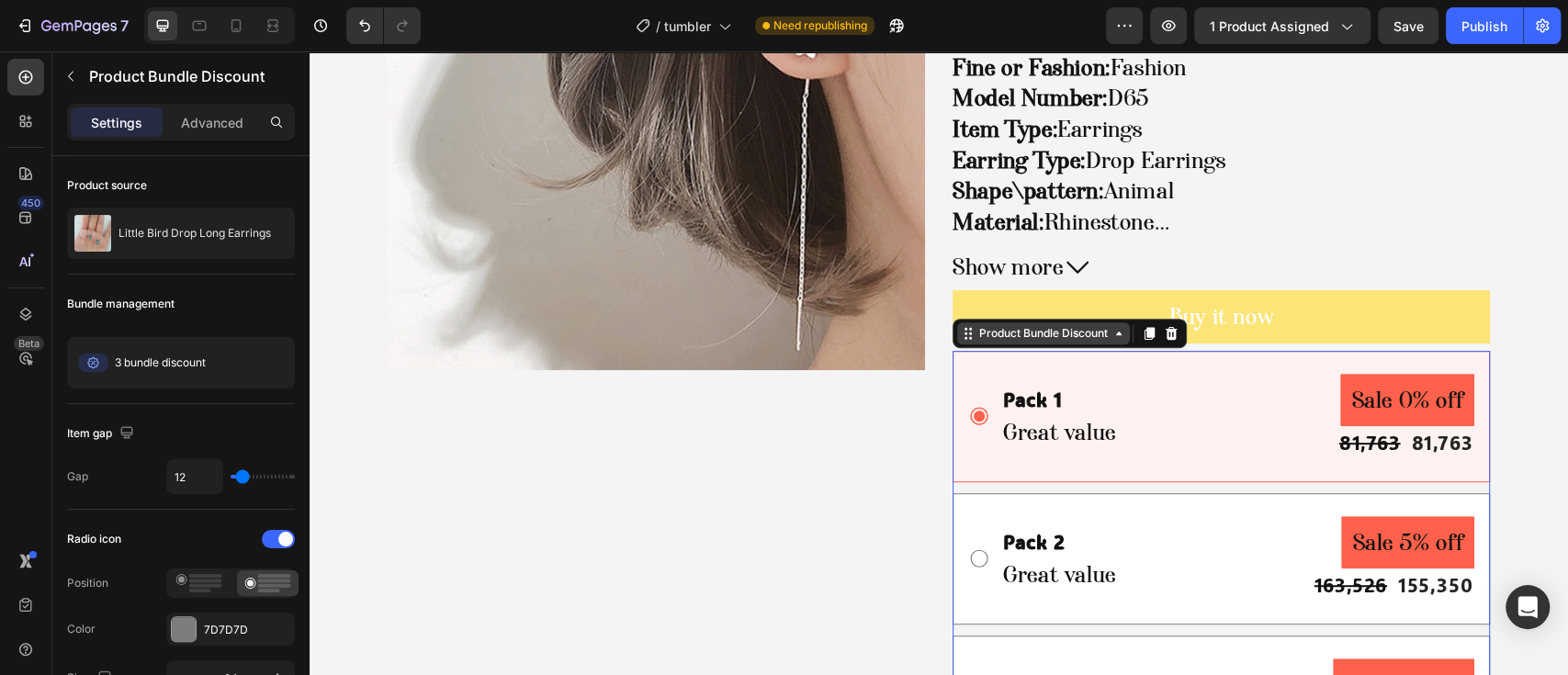
click at [984, 330] on div "Product Bundle Discount" at bounding box center [1044, 333] width 136 height 16
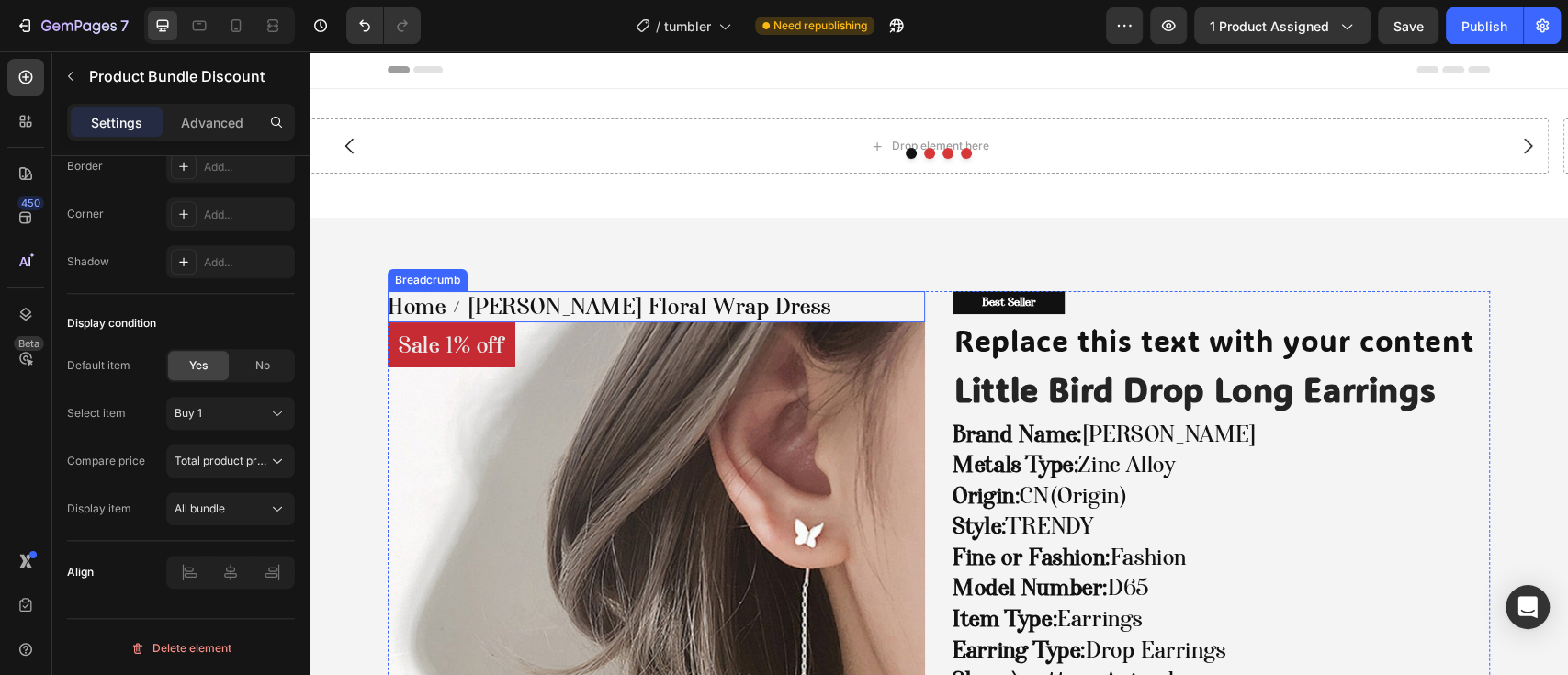
click at [399, 315] on span "Home" at bounding box center [417, 307] width 58 height 31
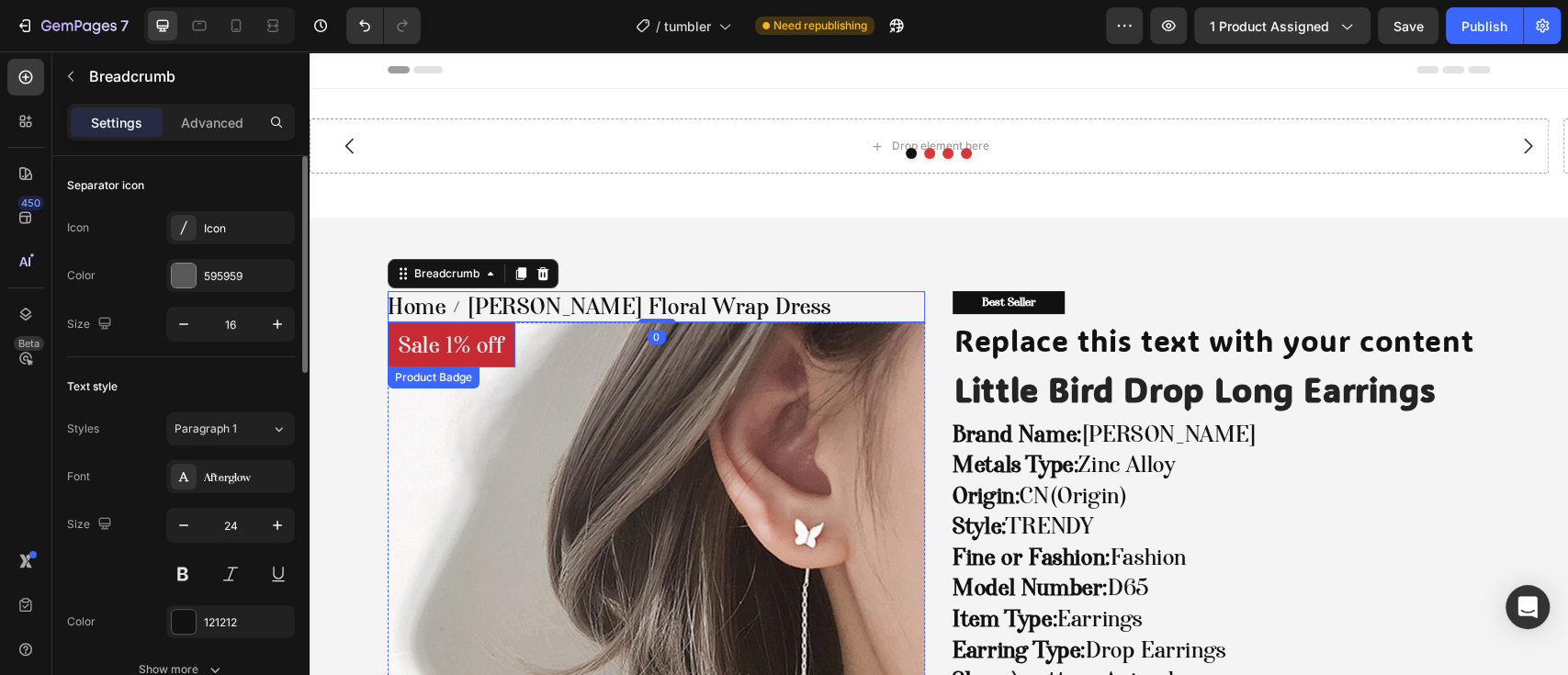
click at [460, 358] on pre "Sale 1% off" at bounding box center [452, 345] width 128 height 46
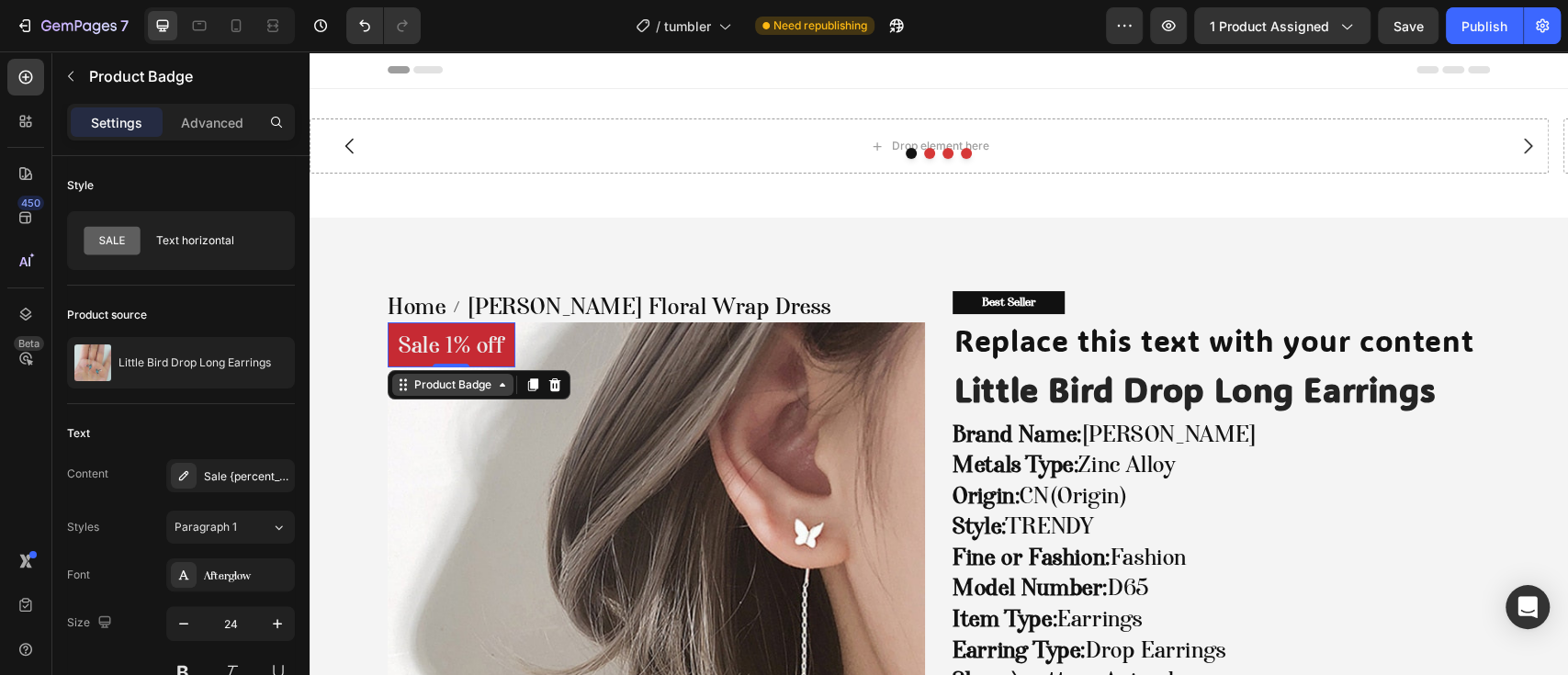
click at [422, 390] on div "Product Badge" at bounding box center [453, 384] width 85 height 16
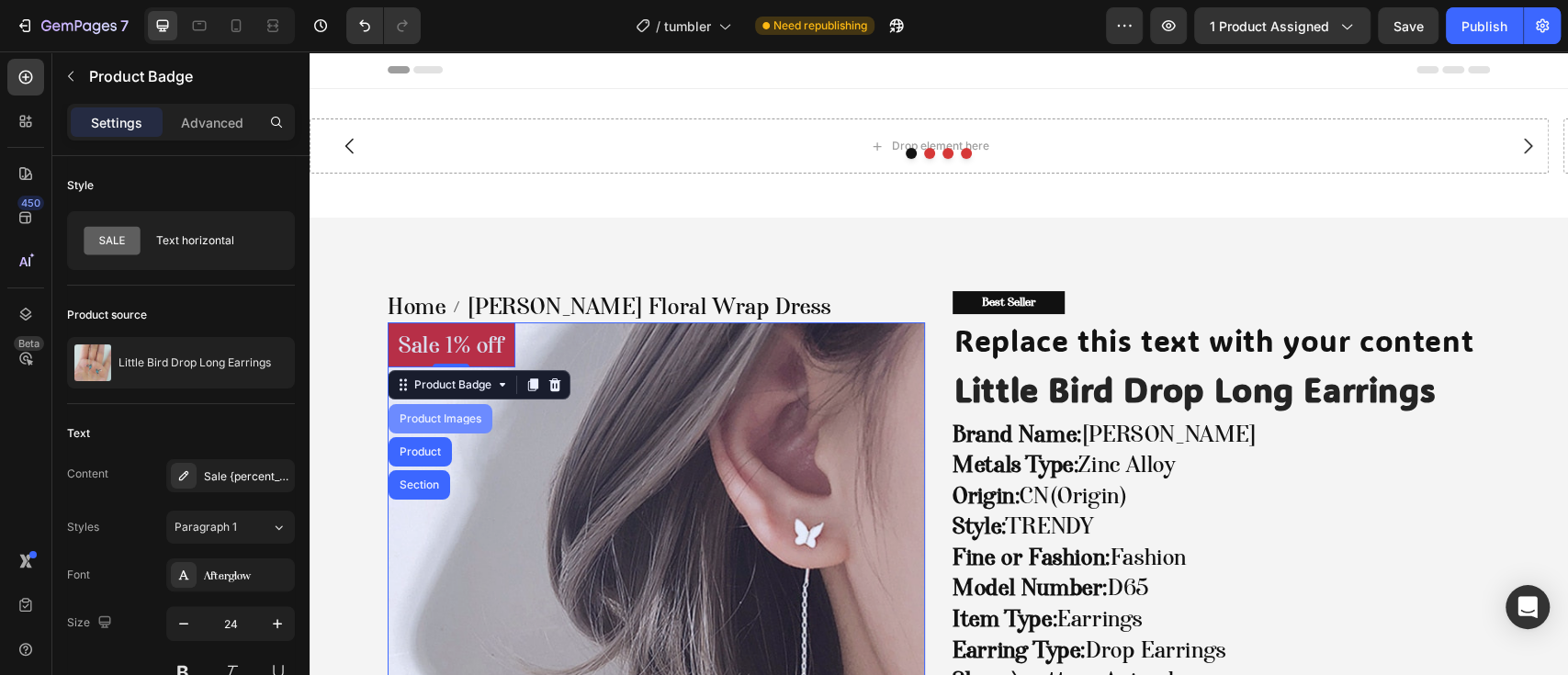
click at [422, 419] on div "Product Images" at bounding box center [439, 419] width 89 height 11
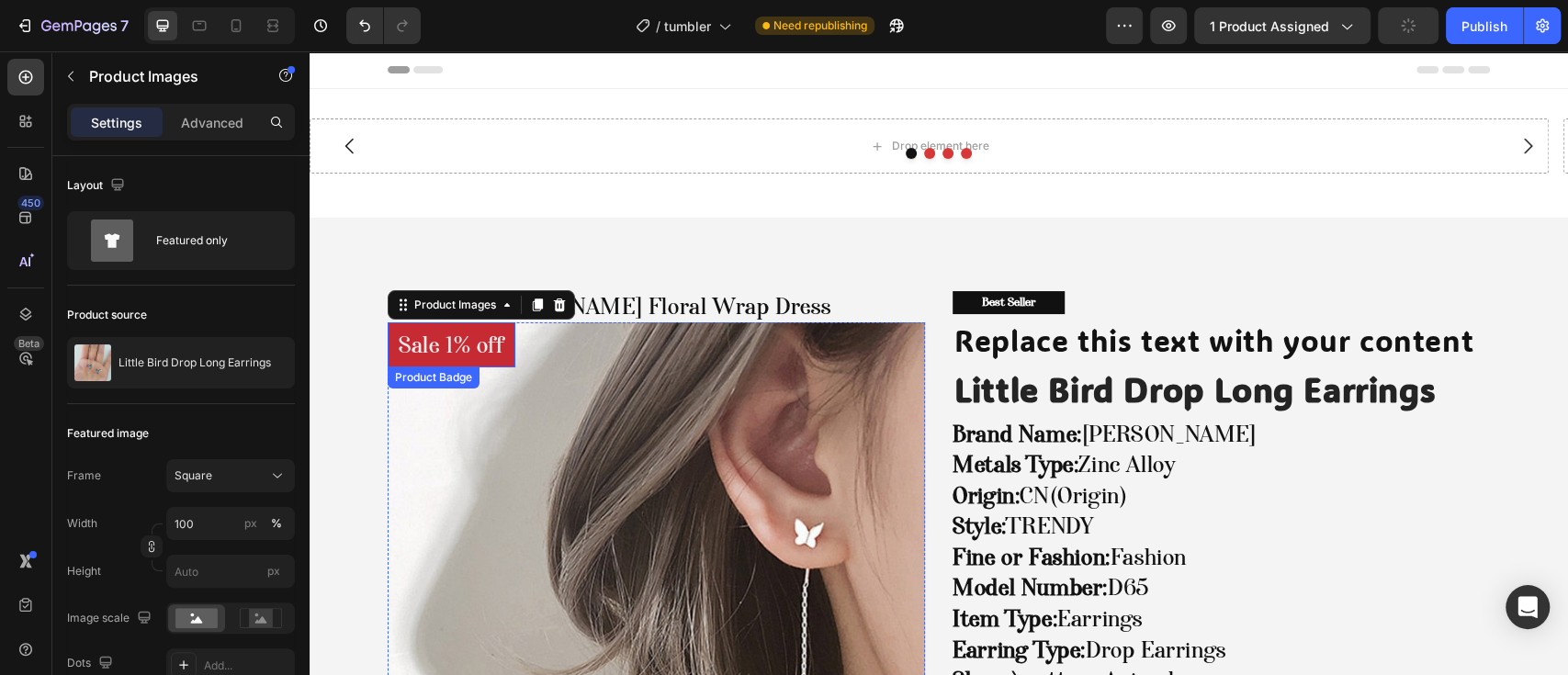
click at [431, 357] on pre "Sale 1% off" at bounding box center [452, 345] width 128 height 46
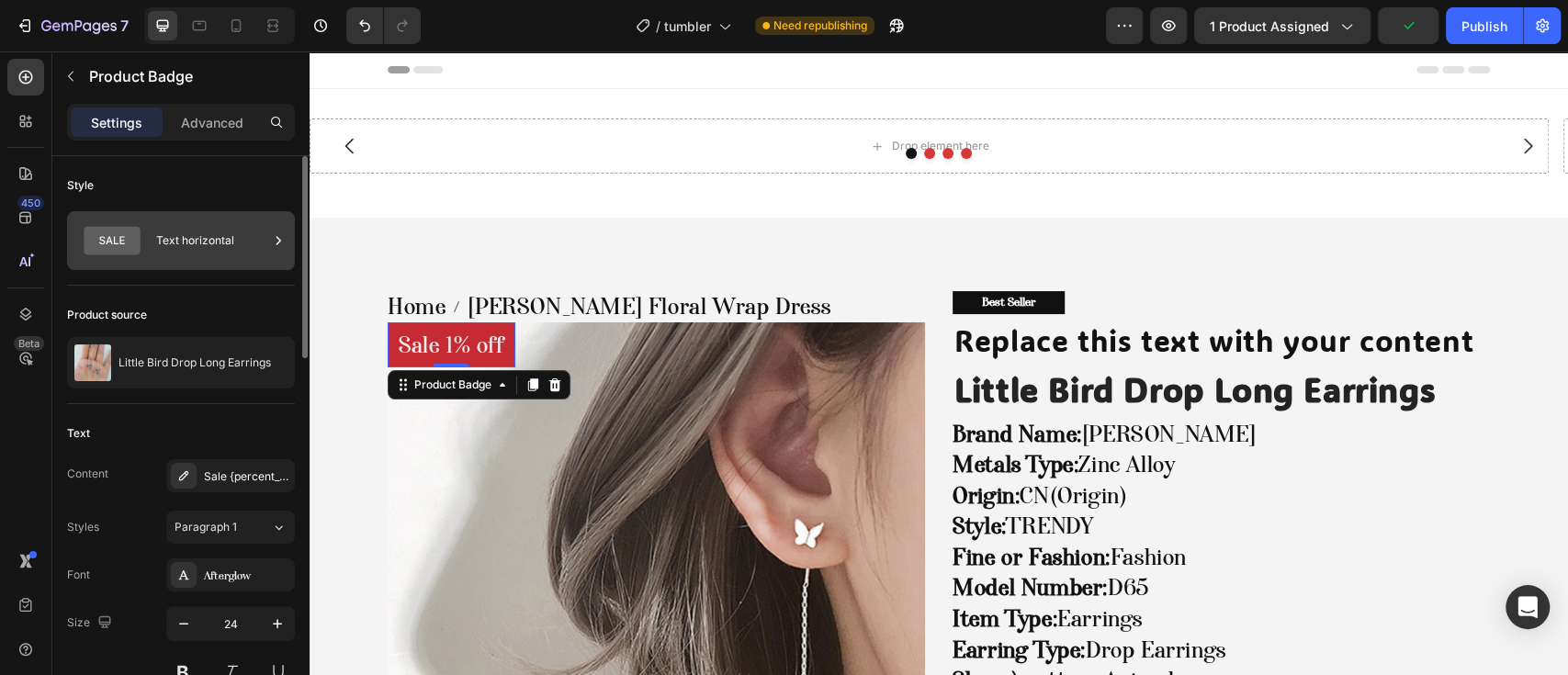
click at [193, 241] on div "Text horizontal" at bounding box center [213, 240] width 112 height 42
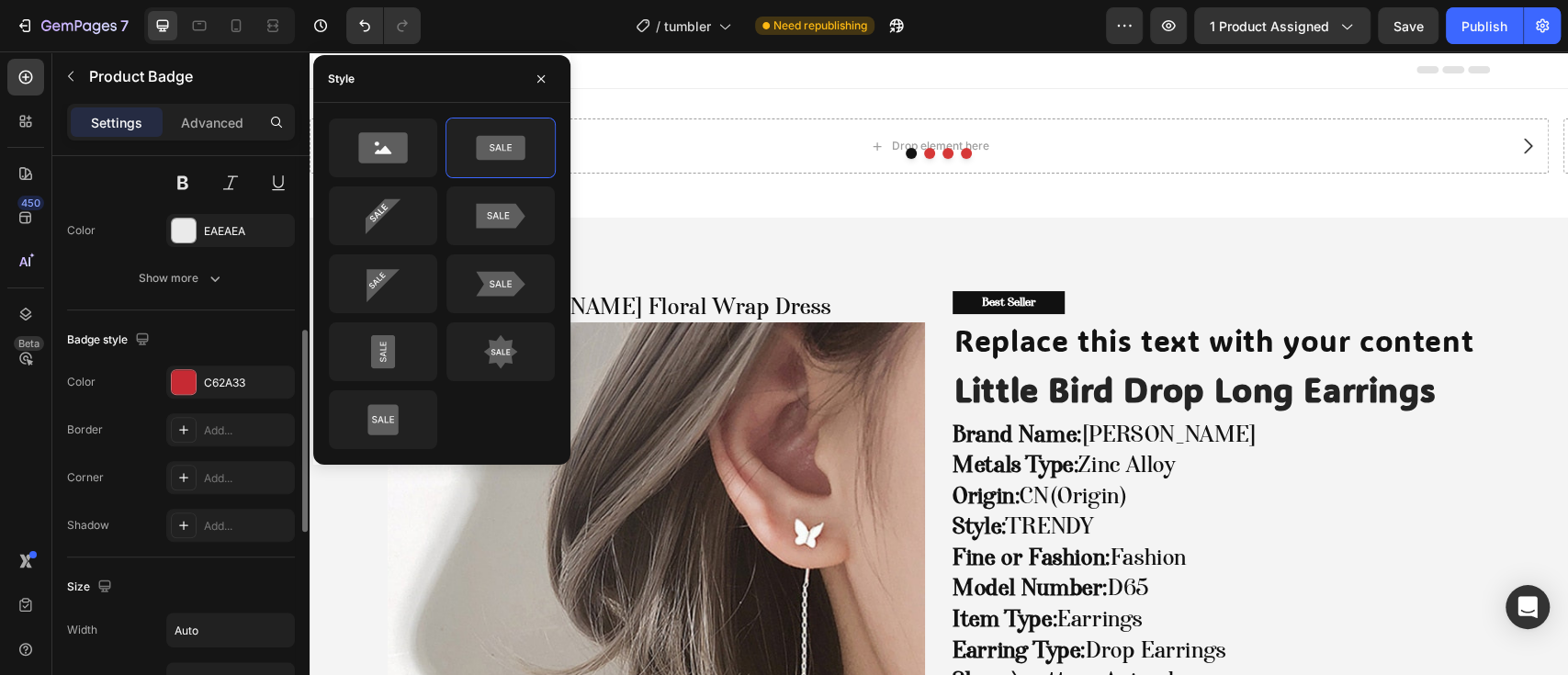
scroll to position [122, 0]
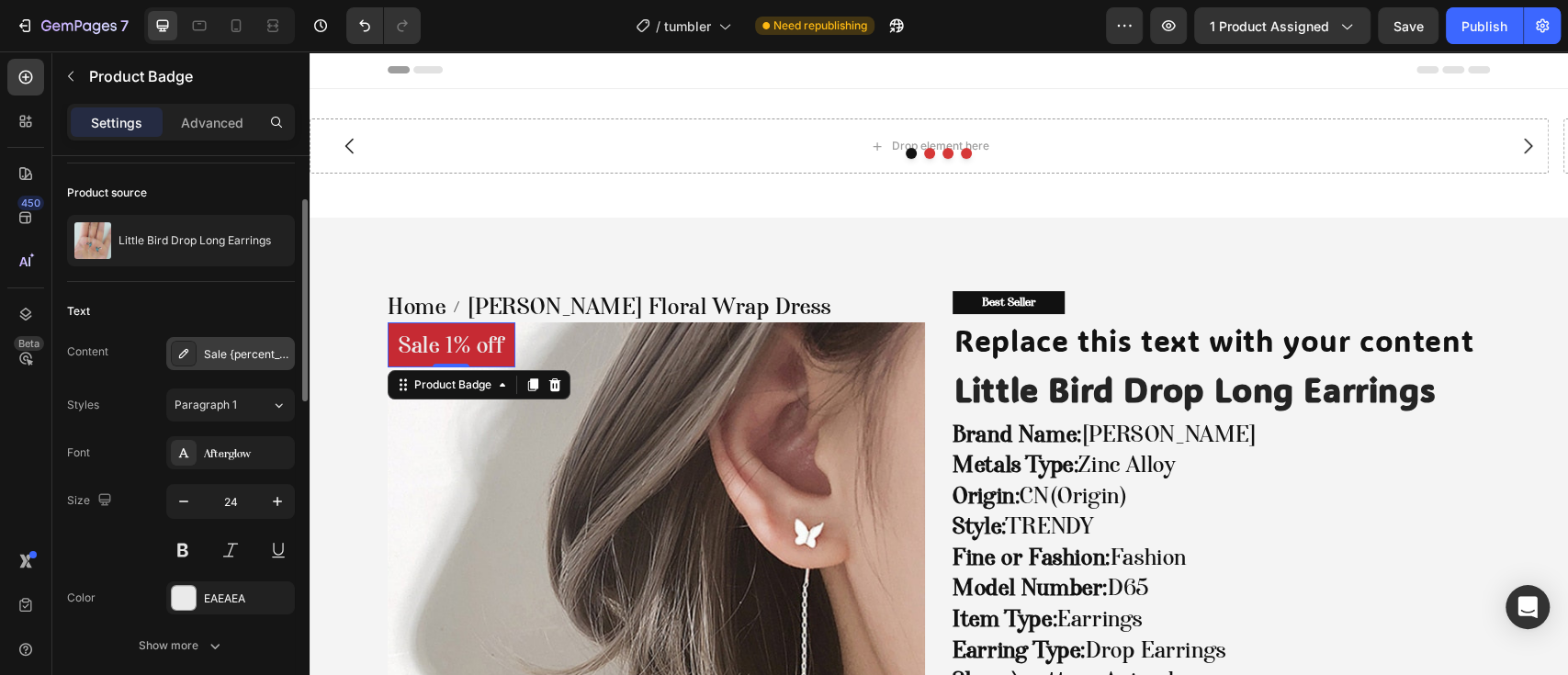
click at [238, 357] on div "Sale {percent_discount} off" at bounding box center [247, 354] width 87 height 16
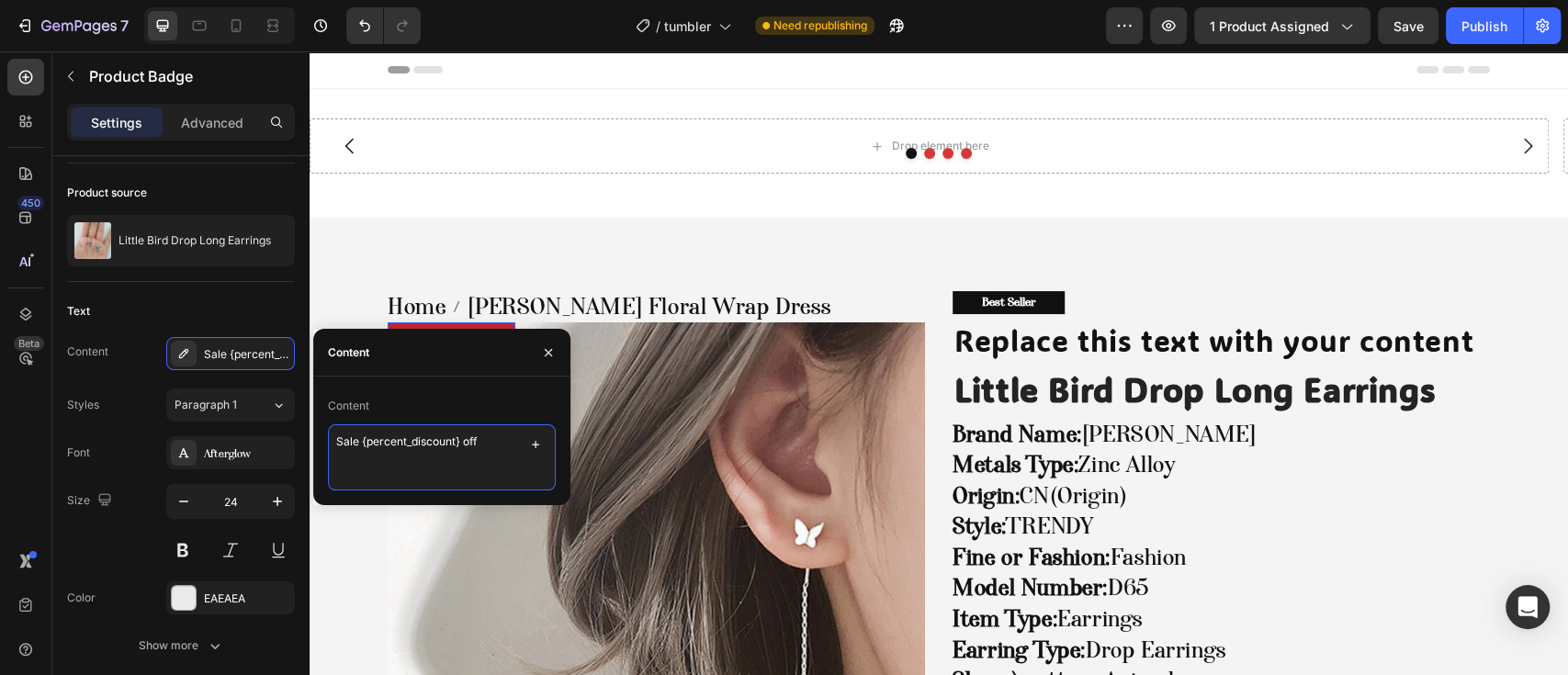
click at [460, 444] on textarea "Sale {percent_discount} off" at bounding box center [441, 457] width 228 height 66
drag, startPoint x: 497, startPoint y: 443, endPoint x: 224, endPoint y: 444, distance: 273.0
click at [237, 444] on div "450 Beta [PERSON_NAME] Sections(0) Elements(2) We couldn’t find any matches for…" at bounding box center [154, 363] width 310 height 624
type textarea "pack 1"
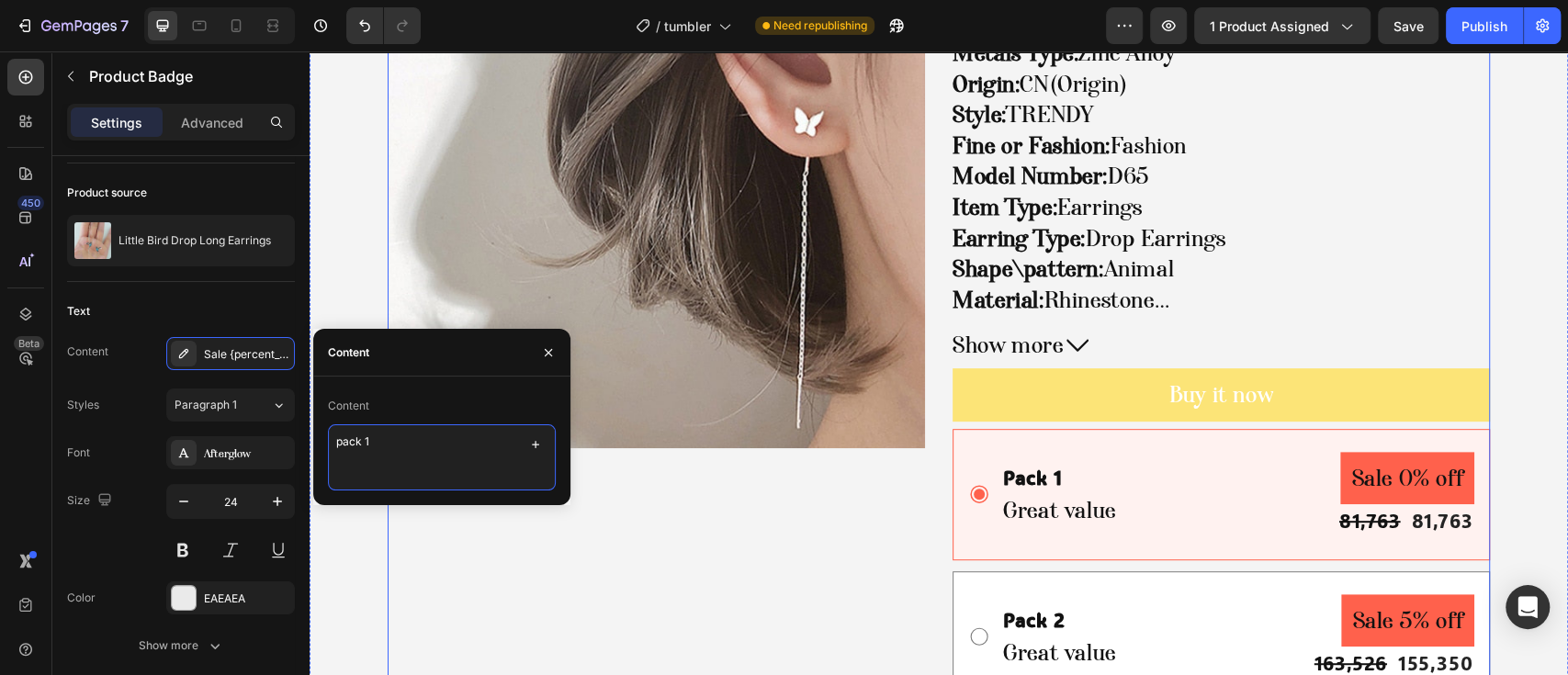
scroll to position [735, 0]
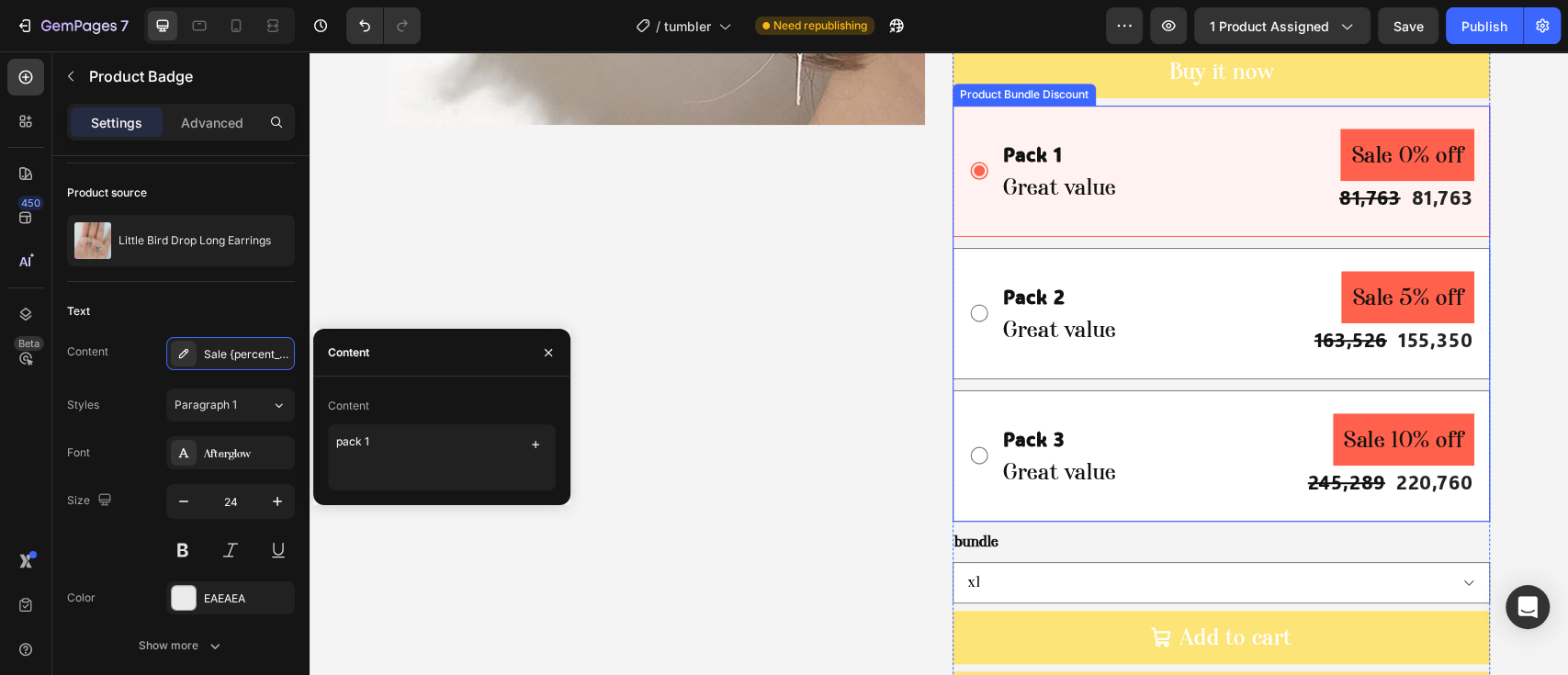
click at [968, 317] on icon at bounding box center [979, 313] width 22 height 22
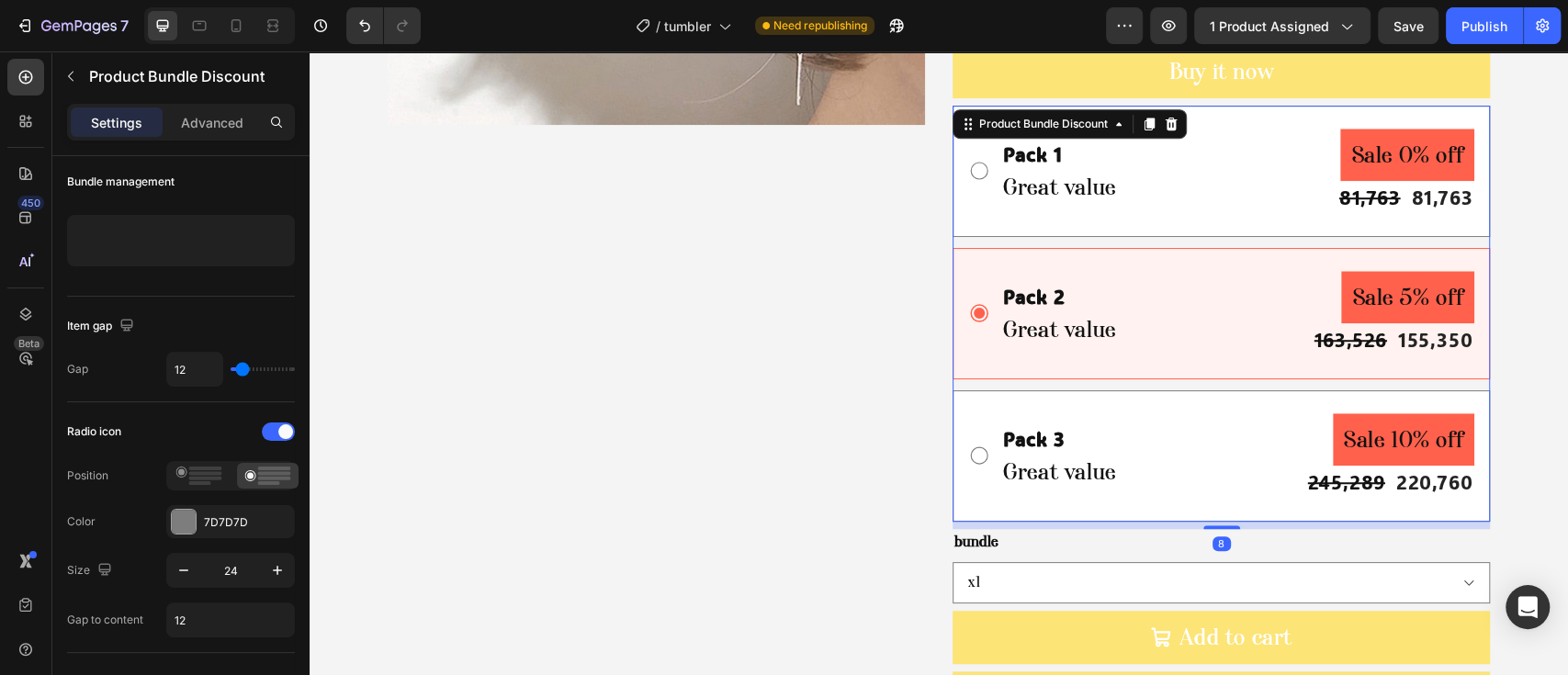
scroll to position [0, 0]
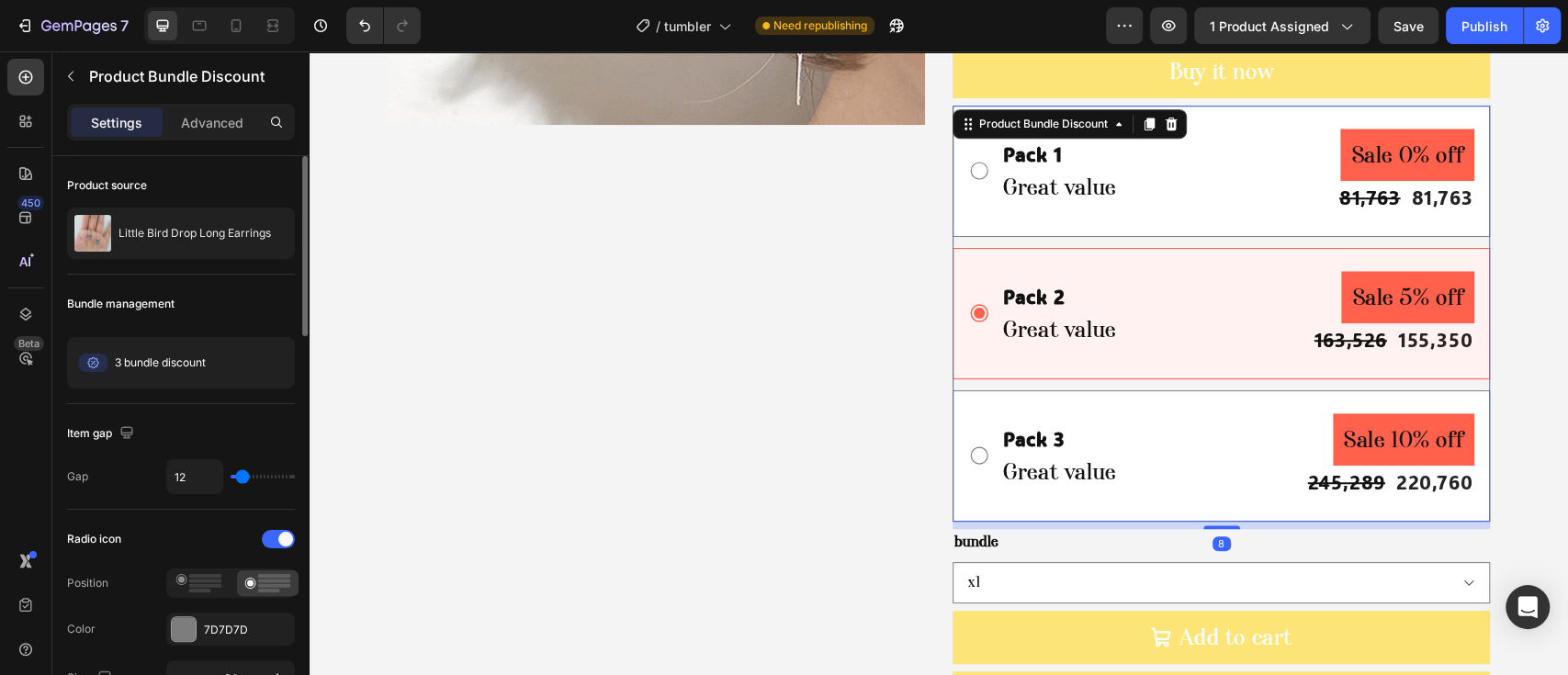
click at [971, 459] on icon at bounding box center [979, 455] width 22 height 22
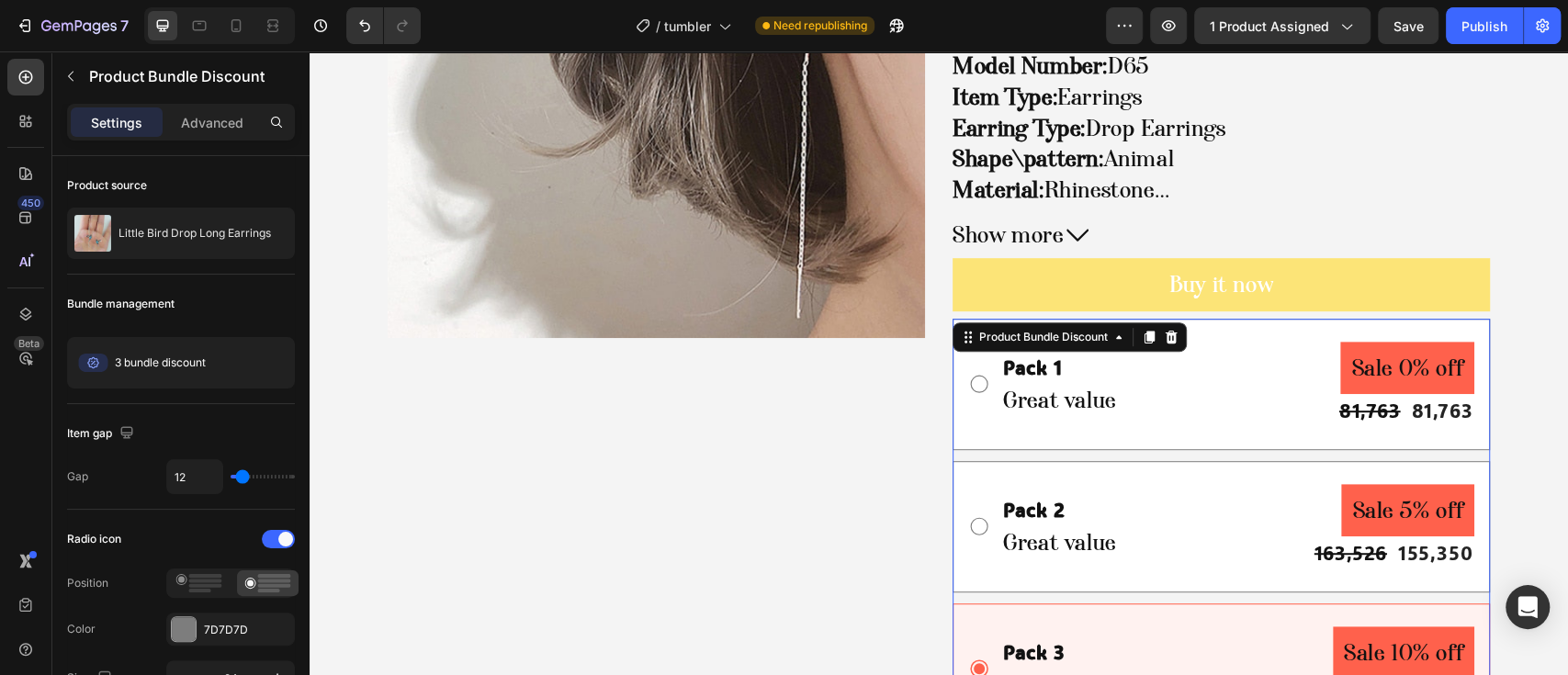
scroll to position [122, 0]
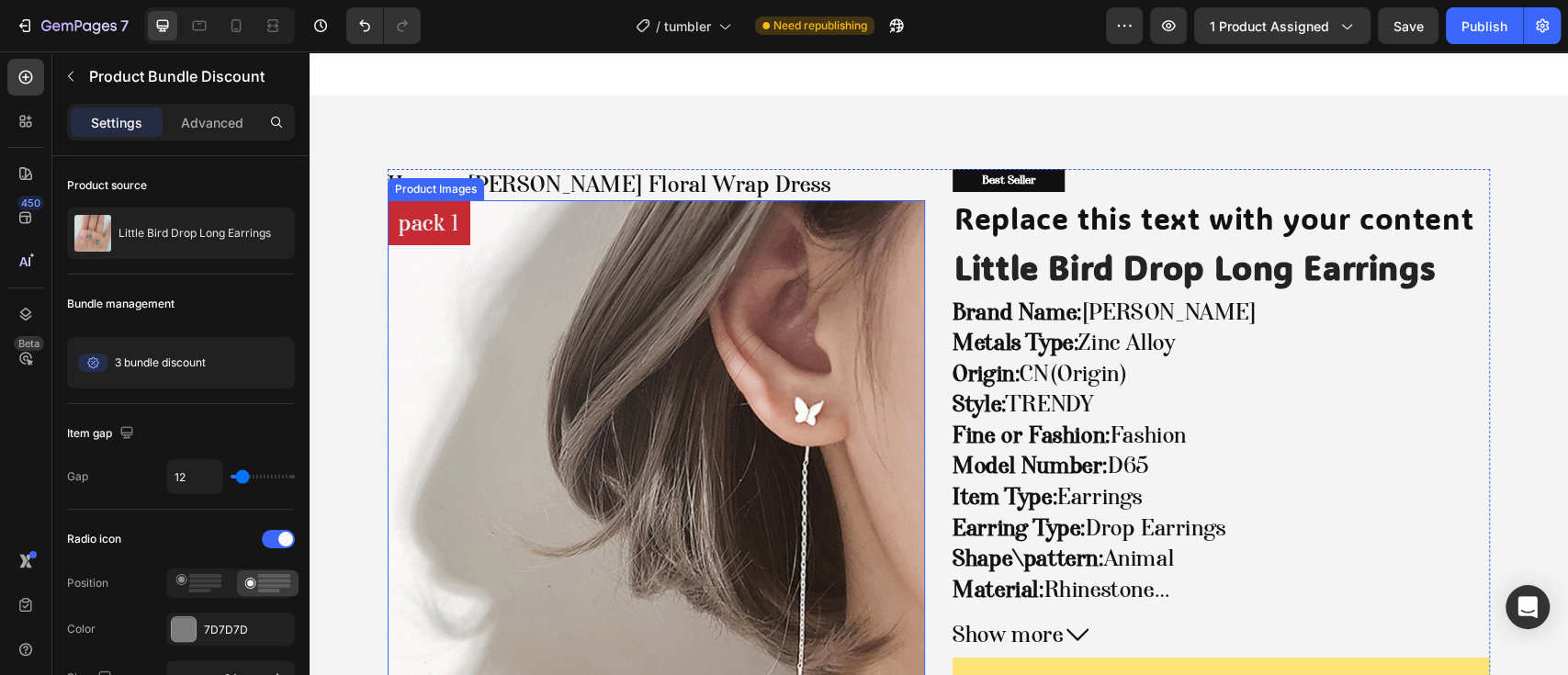
click at [802, 398] on img at bounding box center [657, 469] width 538 height 538
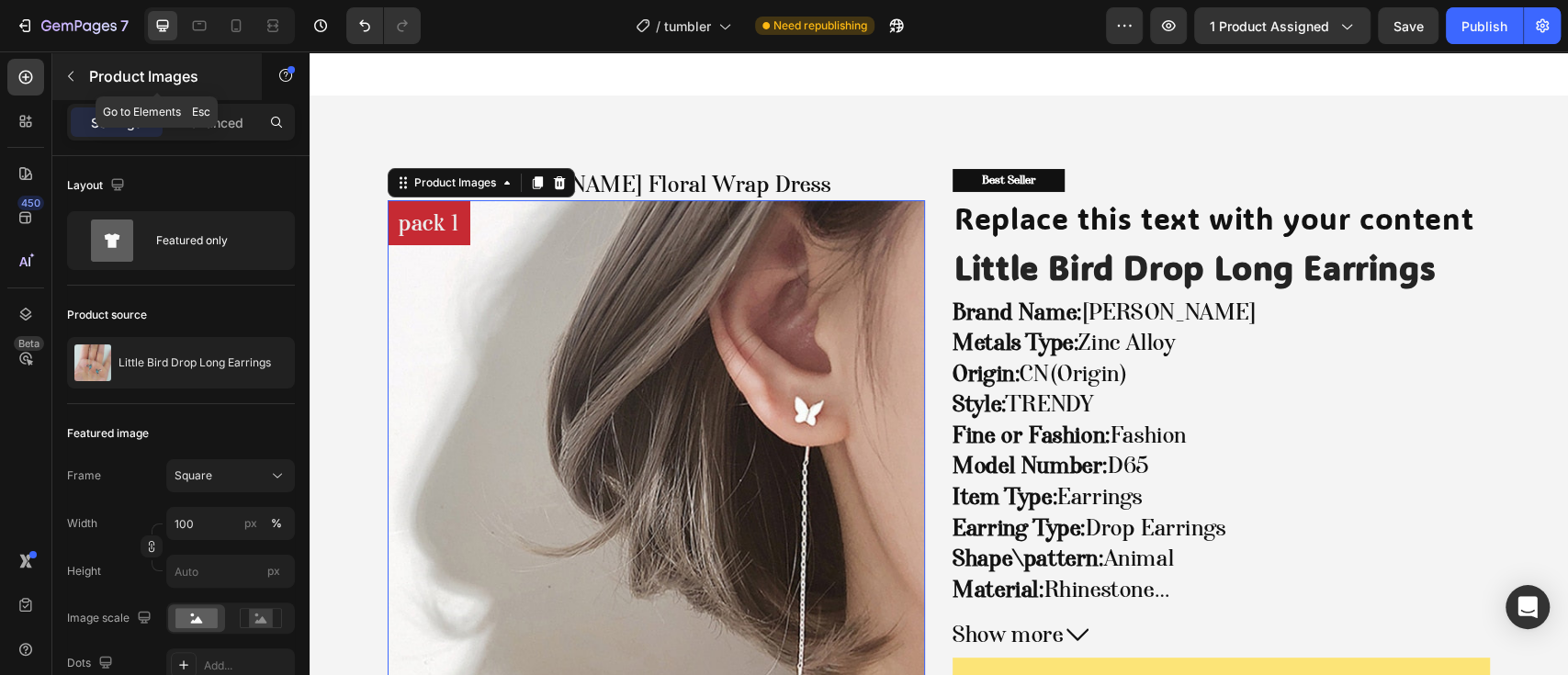
click at [103, 83] on p "Product Images" at bounding box center [167, 75] width 156 height 22
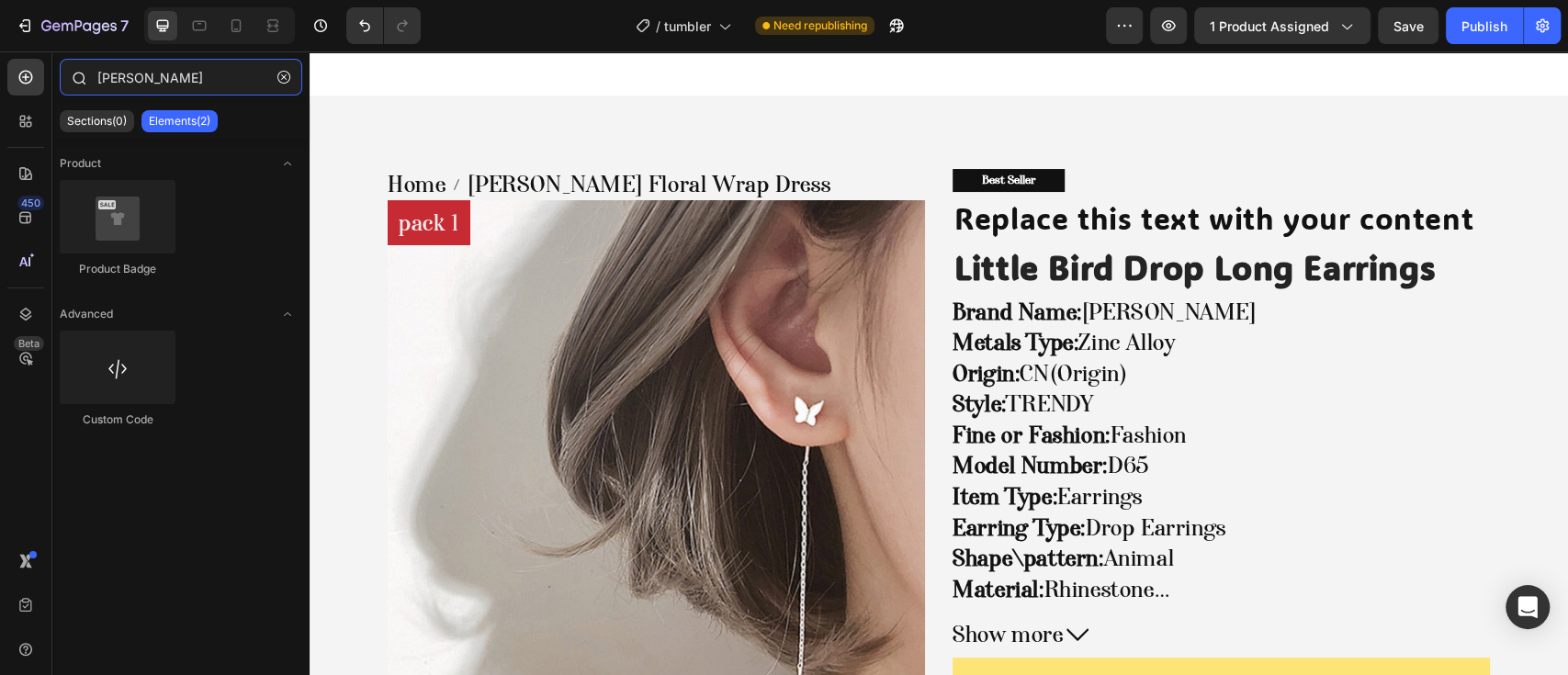
click at [160, 85] on input "[PERSON_NAME]" at bounding box center [181, 77] width 242 height 37
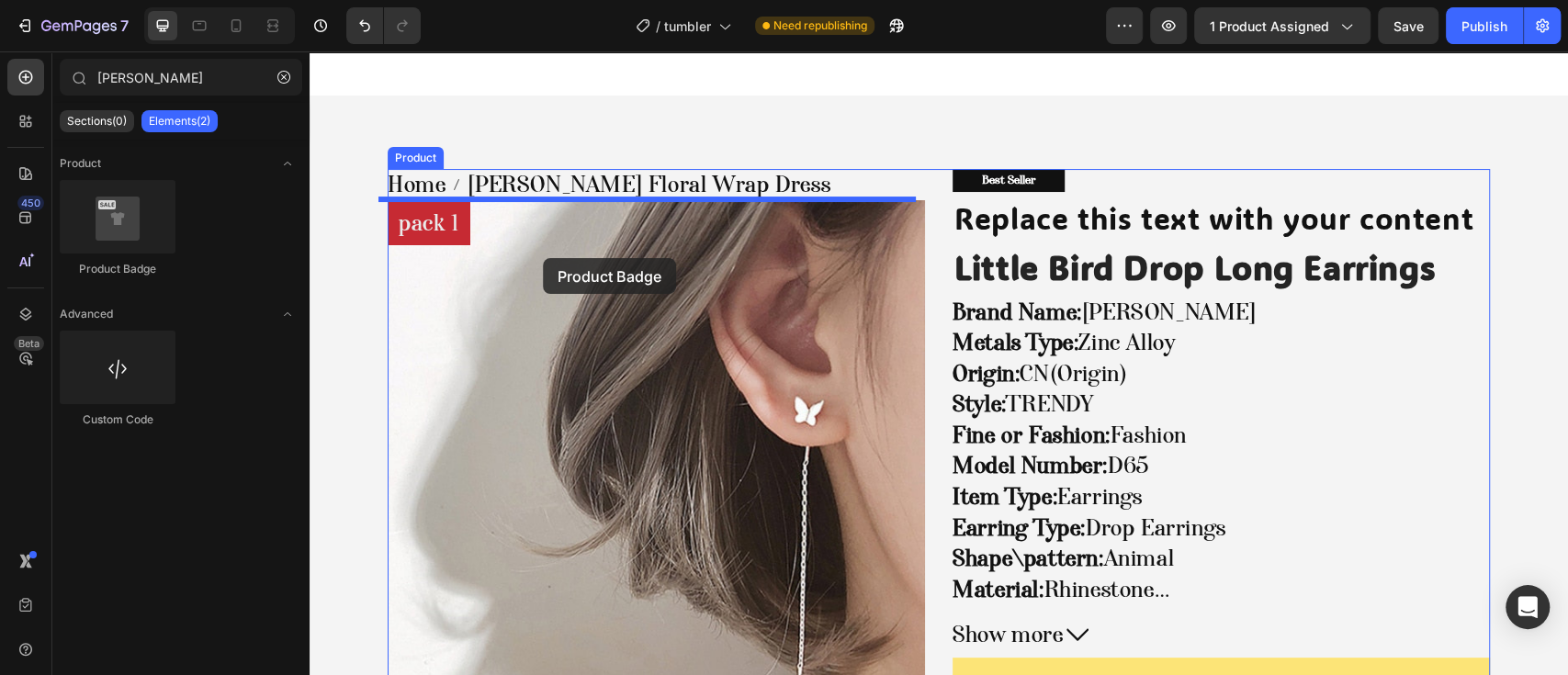
drag, startPoint x: 430, startPoint y: 257, endPoint x: 543, endPoint y: 258, distance: 113.0
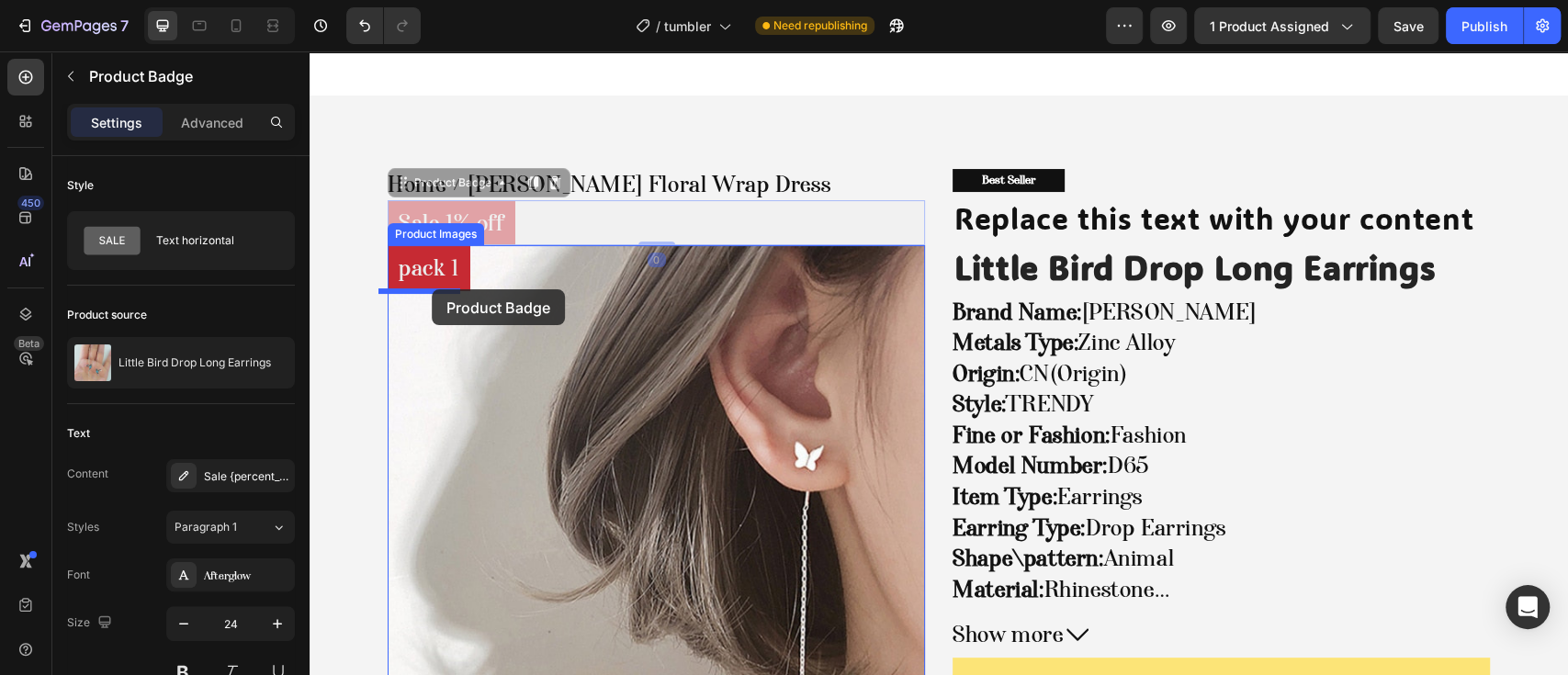
drag, startPoint x: 435, startPoint y: 191, endPoint x: 432, endPoint y: 290, distance: 99.0
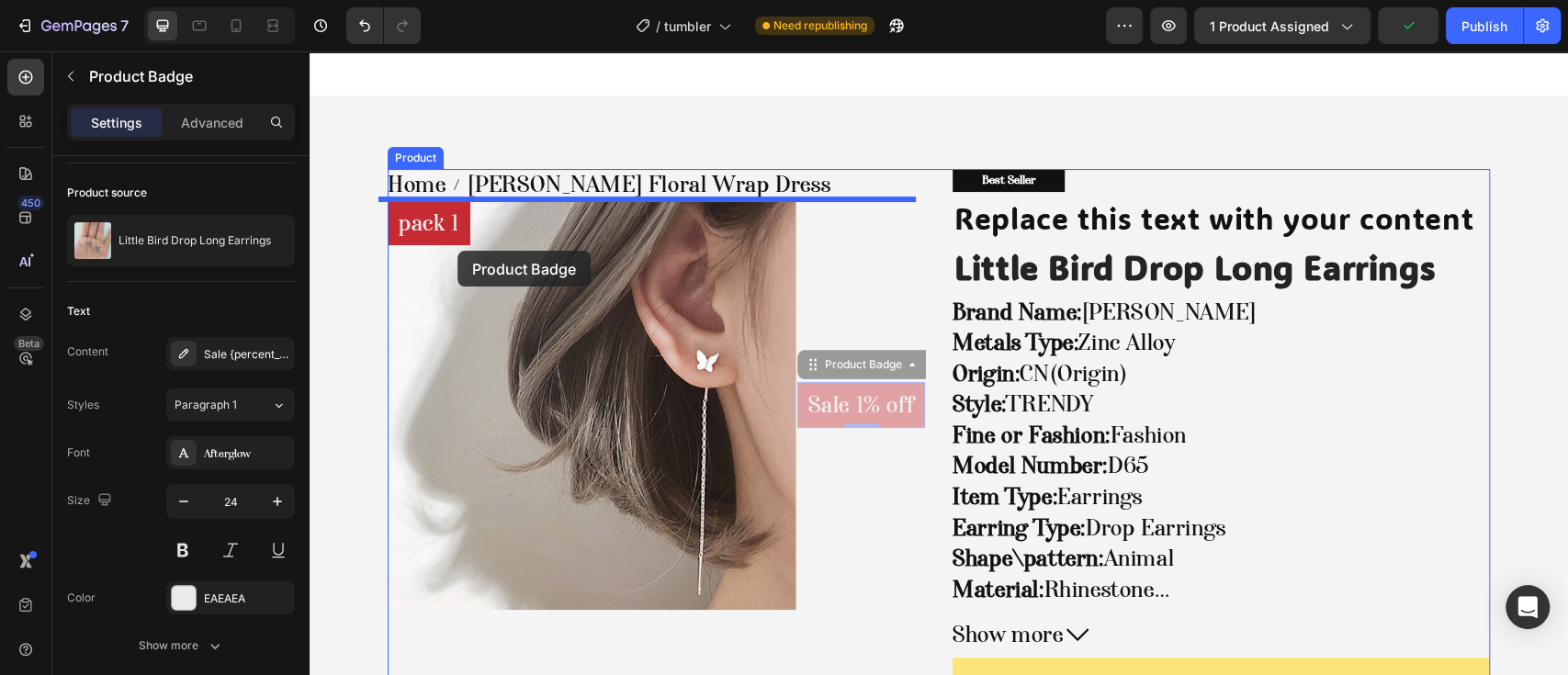
drag, startPoint x: 827, startPoint y: 371, endPoint x: 458, endPoint y: 251, distance: 388.0
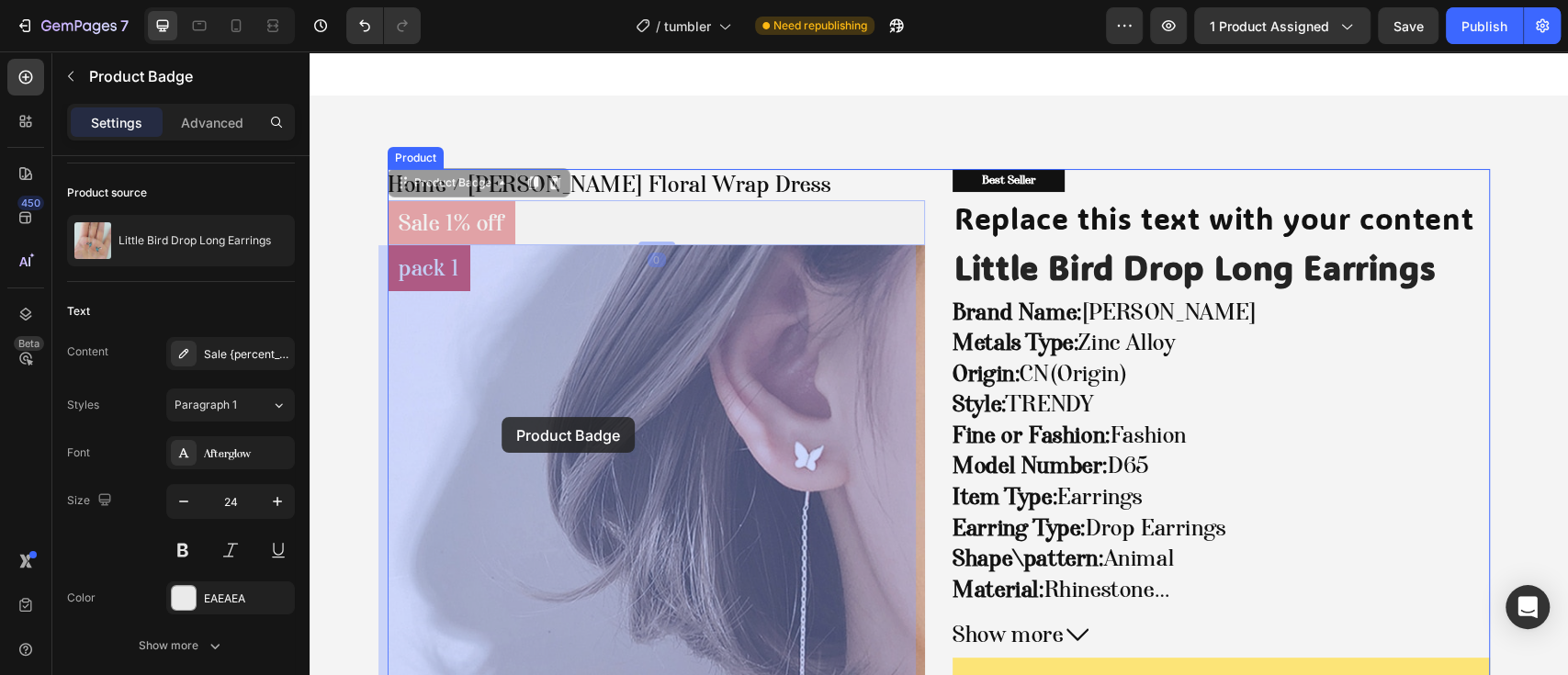
drag, startPoint x: 439, startPoint y: 188, endPoint x: 496, endPoint y: 419, distance: 237.9
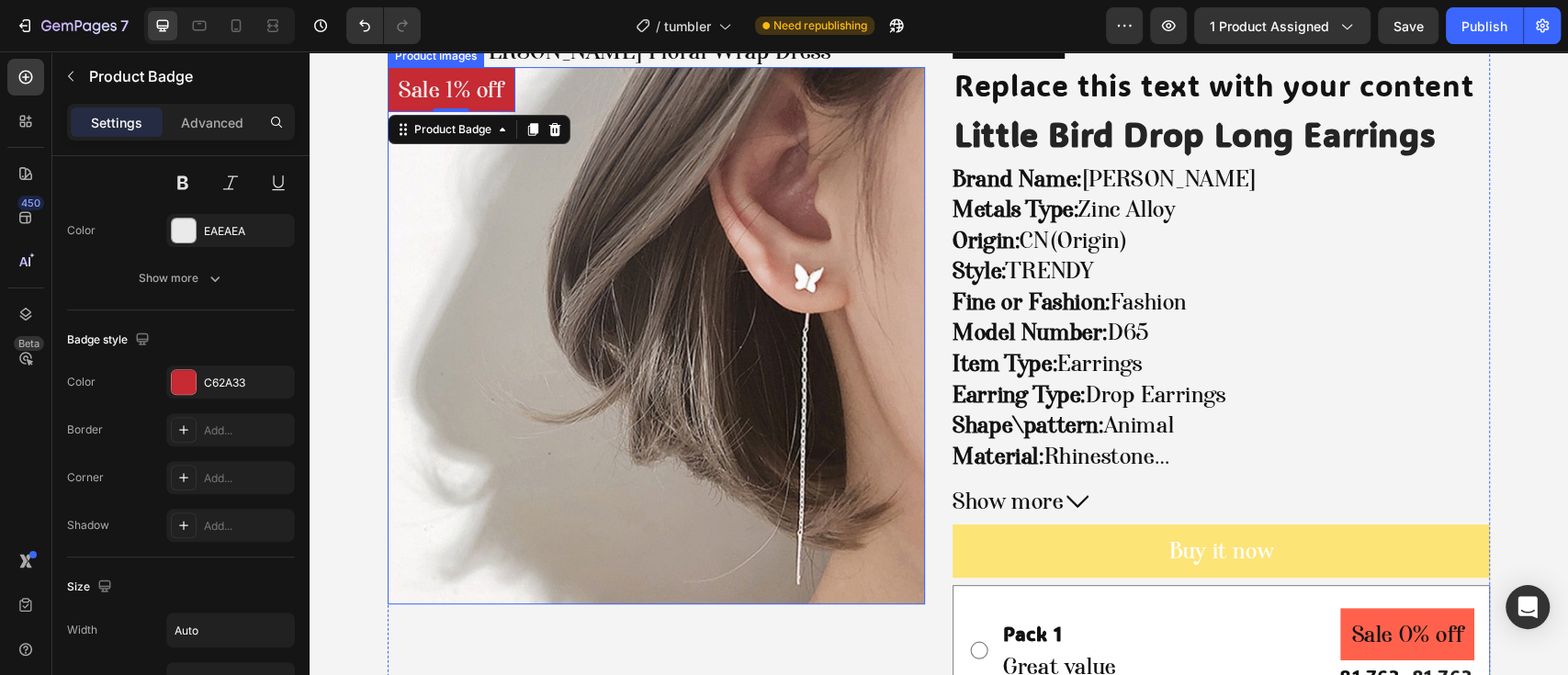
scroll to position [0, 0]
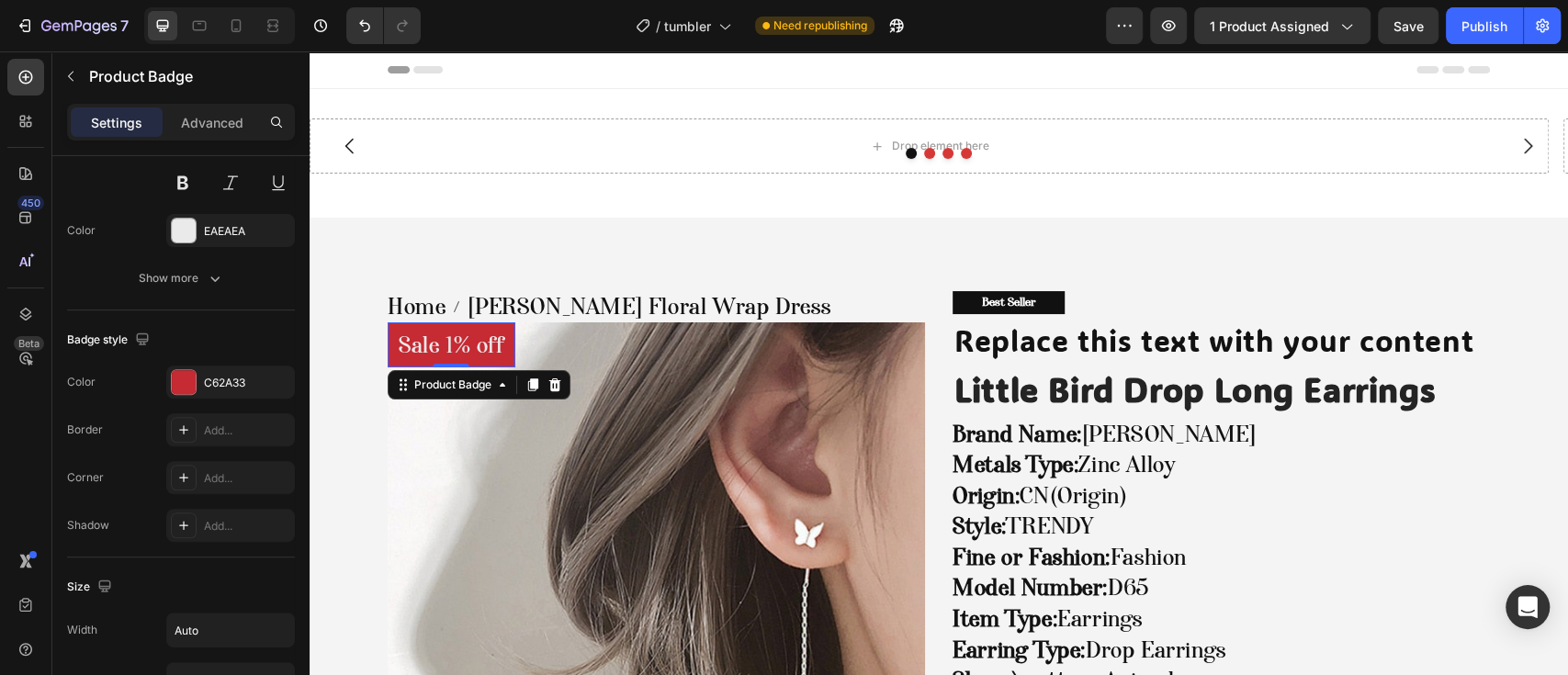
click at [423, 352] on pre "Sale 1% off" at bounding box center [452, 345] width 128 height 46
click at [425, 339] on pre "Sale 1% off" at bounding box center [452, 345] width 128 height 46
click at [437, 380] on div "Product Badge" at bounding box center [453, 384] width 85 height 16
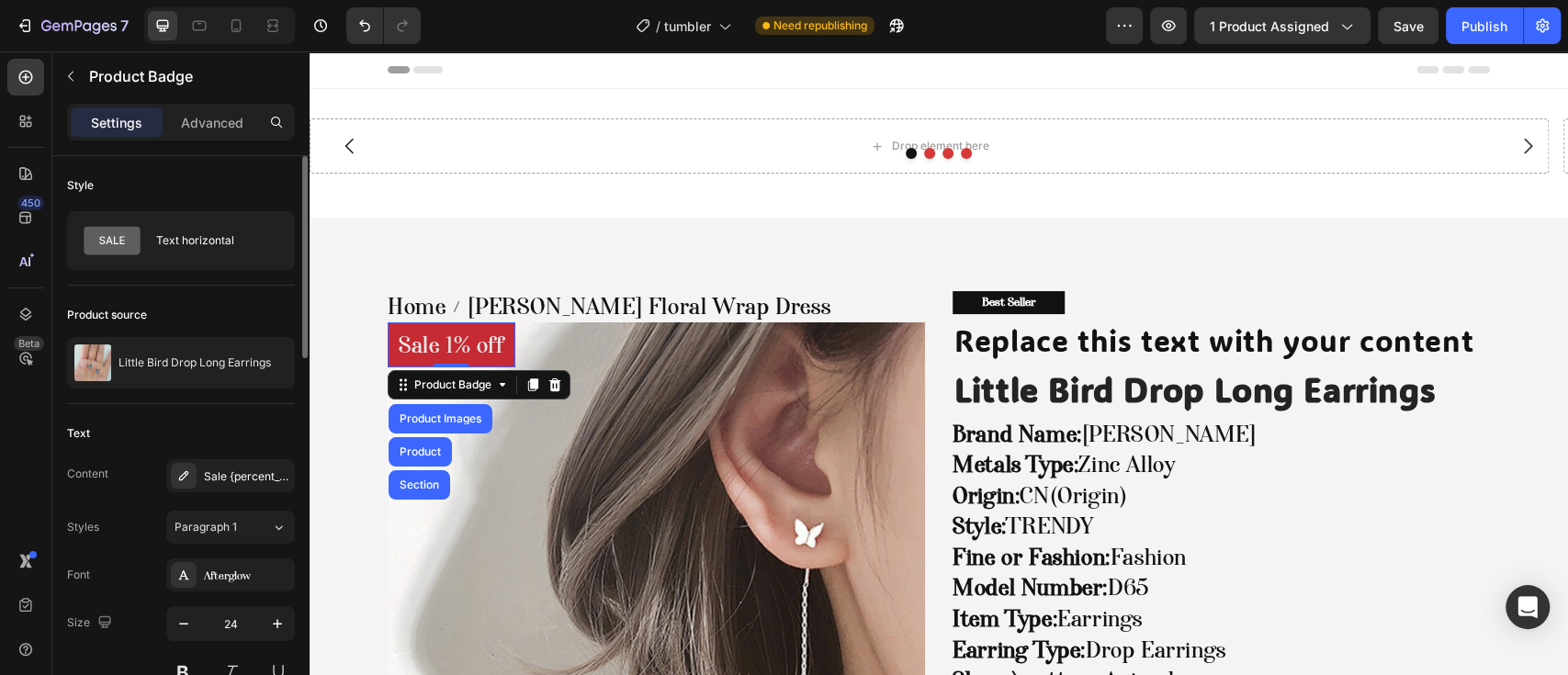
click at [426, 347] on pre "Sale 1% off" at bounding box center [452, 345] width 128 height 46
click at [207, 129] on p "Advanced" at bounding box center [213, 123] width 63 height 19
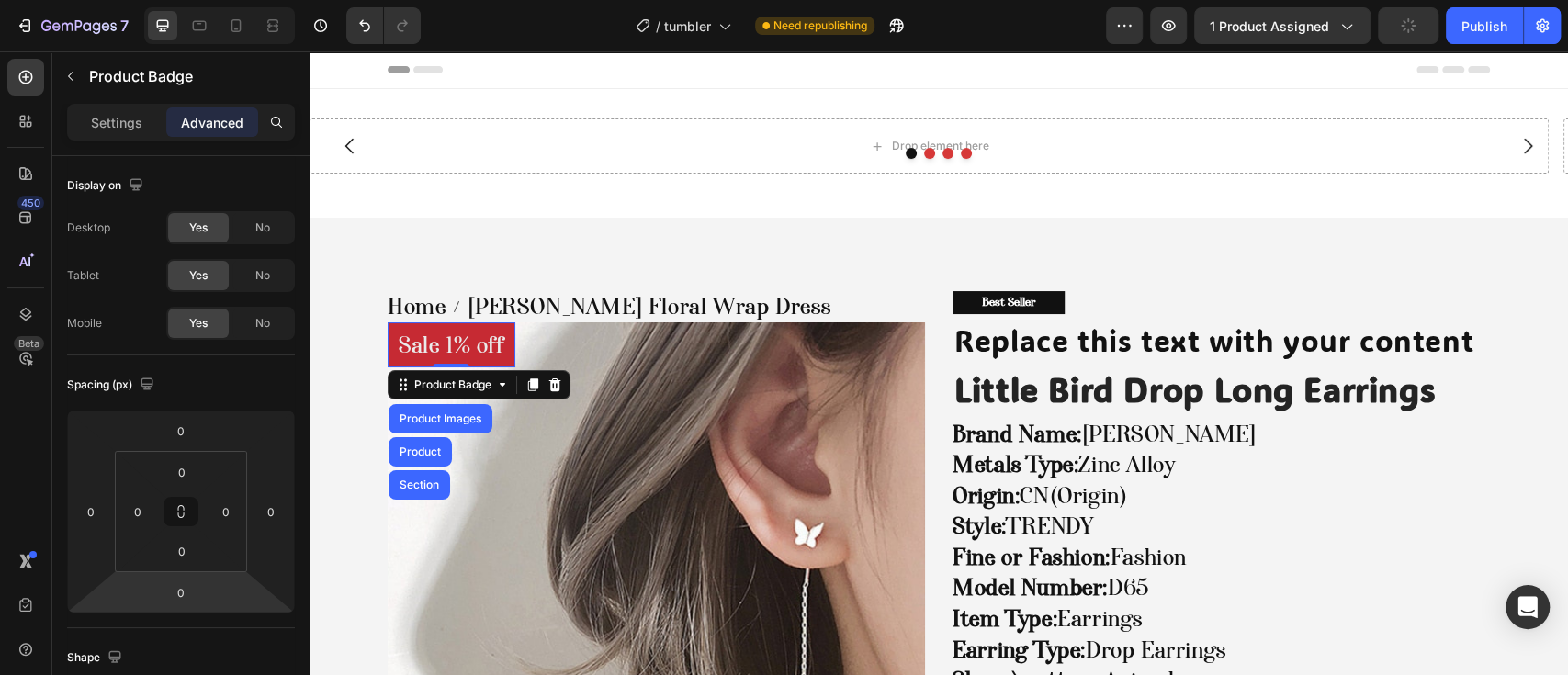
scroll to position [612, 0]
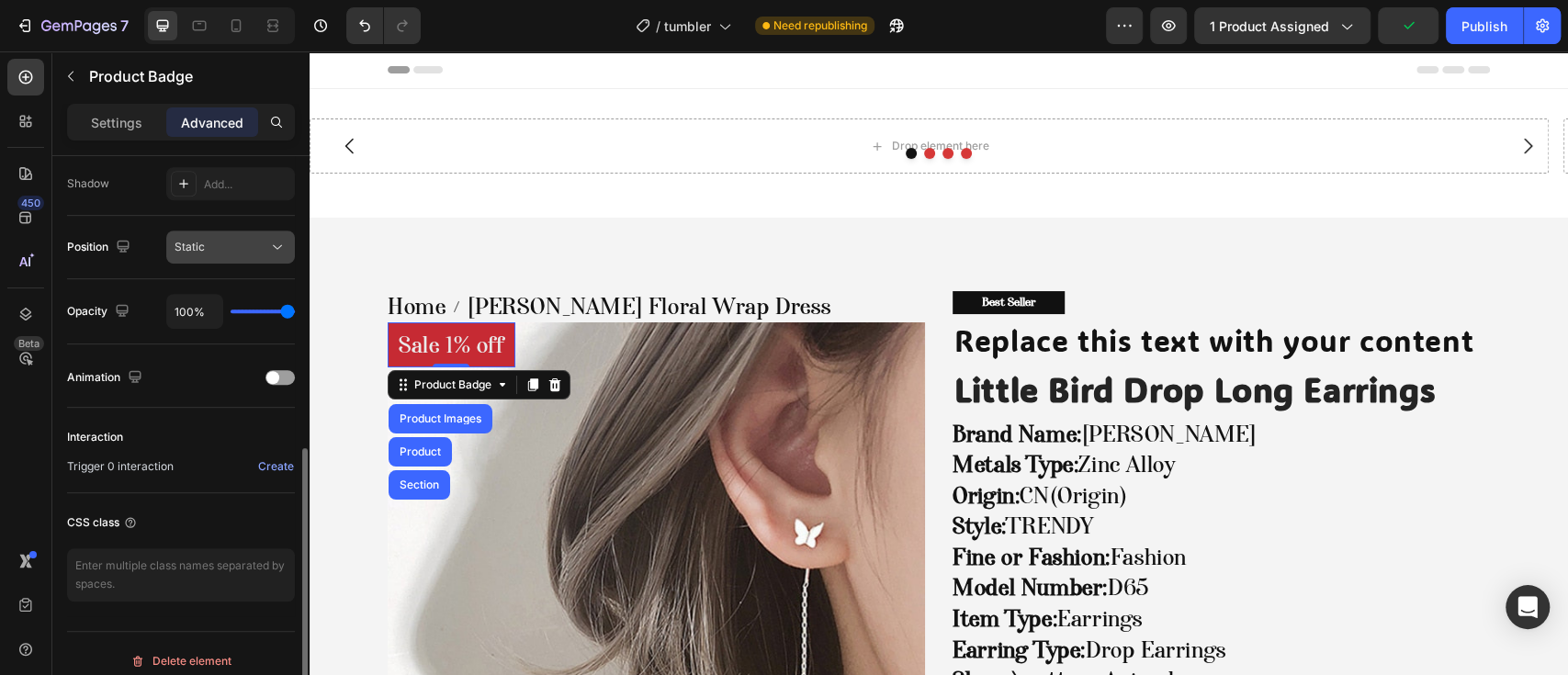
click at [208, 251] on div "Static" at bounding box center [221, 247] width 93 height 16
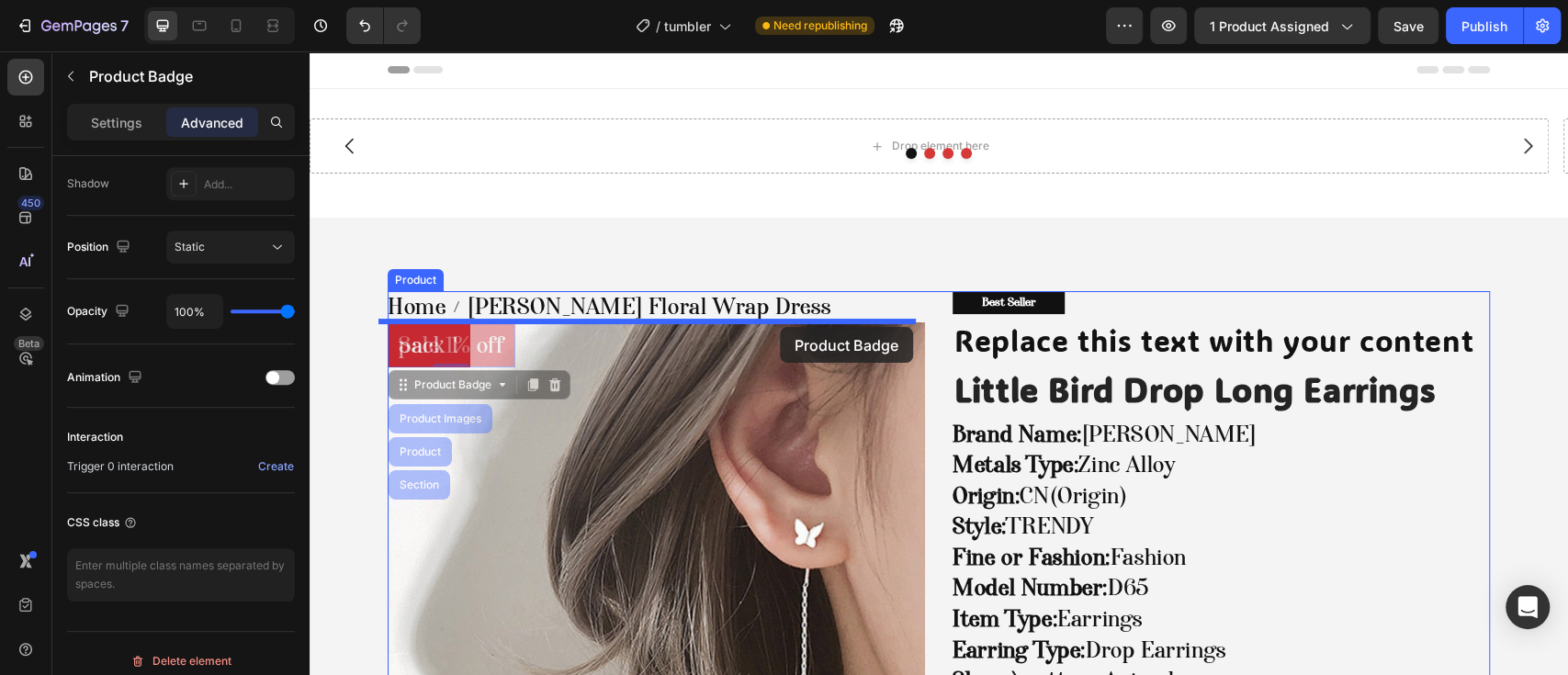
drag, startPoint x: 449, startPoint y: 389, endPoint x: 780, endPoint y: 327, distance: 336.8
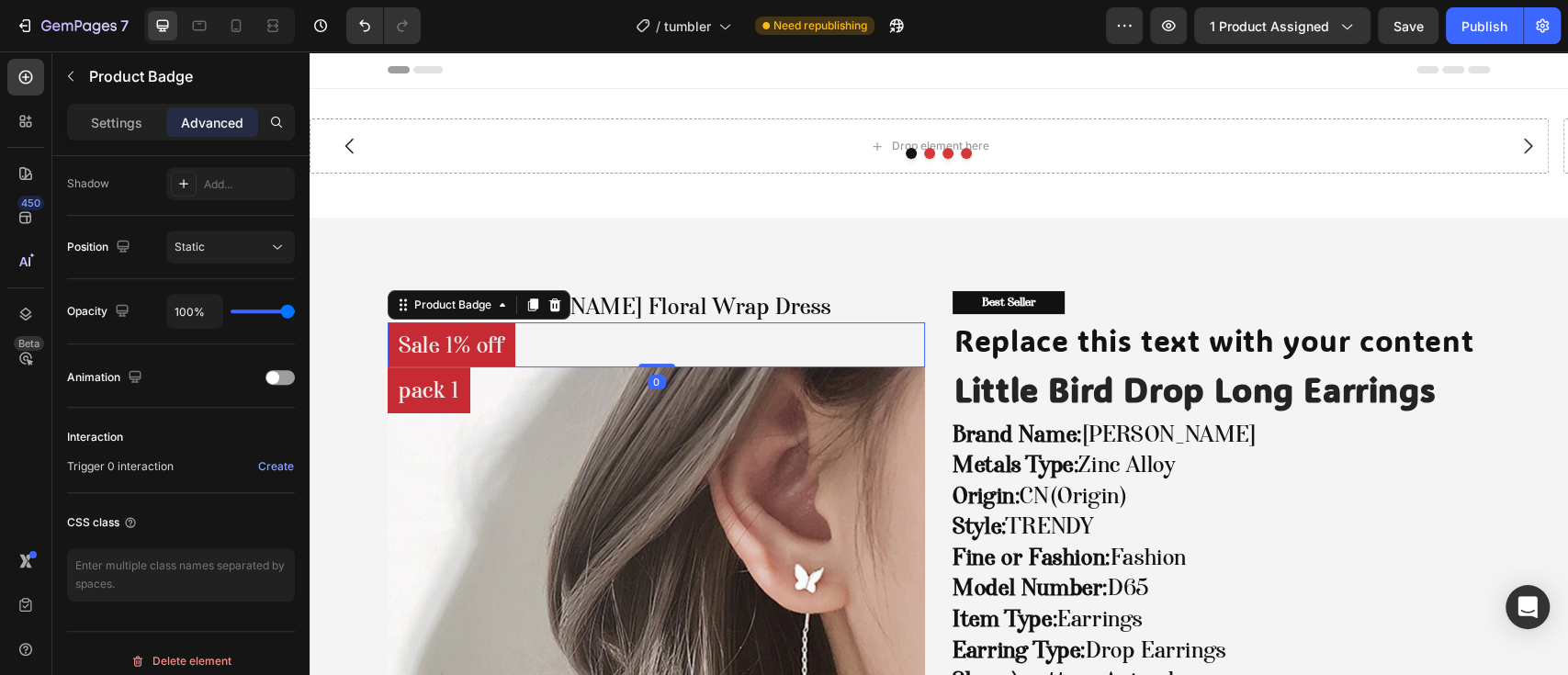
click at [438, 336] on pre "Sale 1% off" at bounding box center [452, 345] width 128 height 46
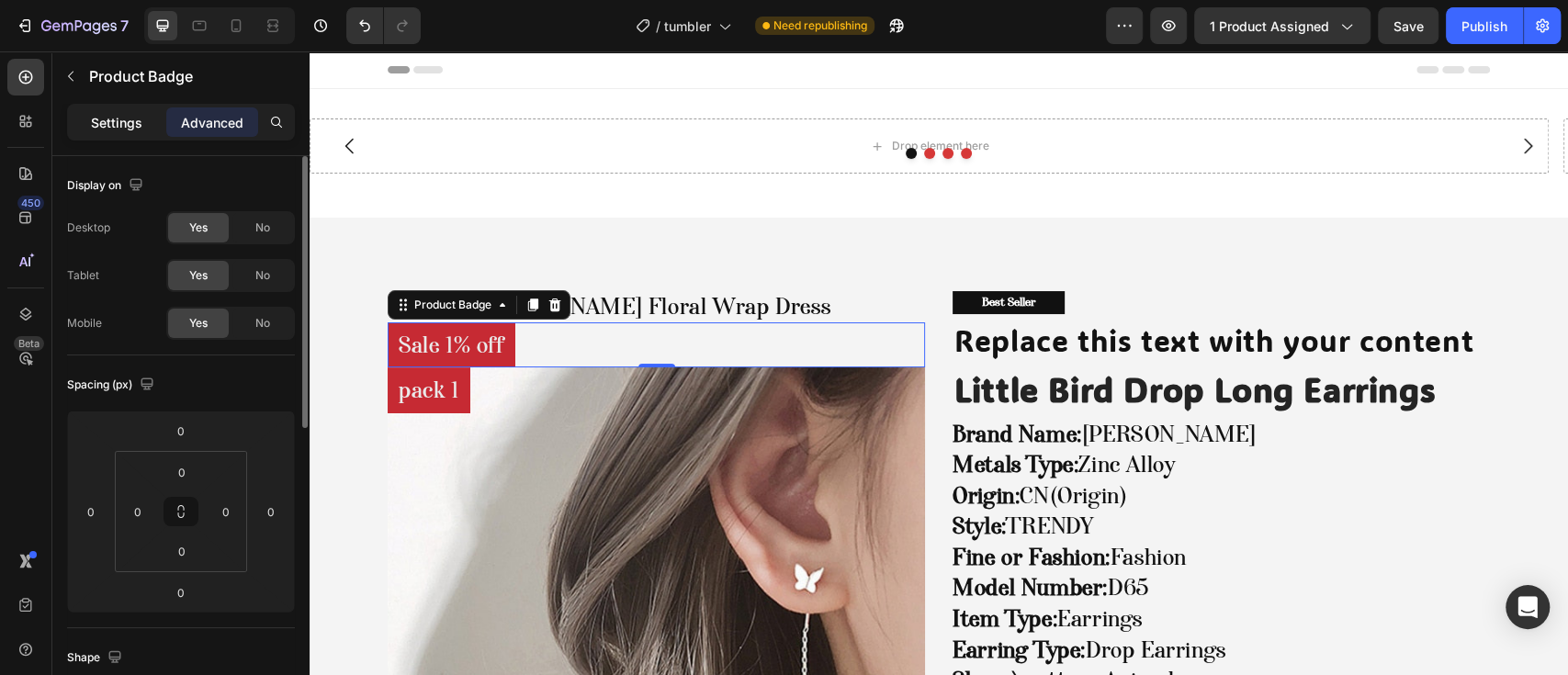
drag, startPoint x: 128, startPoint y: 122, endPoint x: 191, endPoint y: 190, distance: 92.7
click at [128, 123] on p "Settings" at bounding box center [116, 123] width 51 height 19
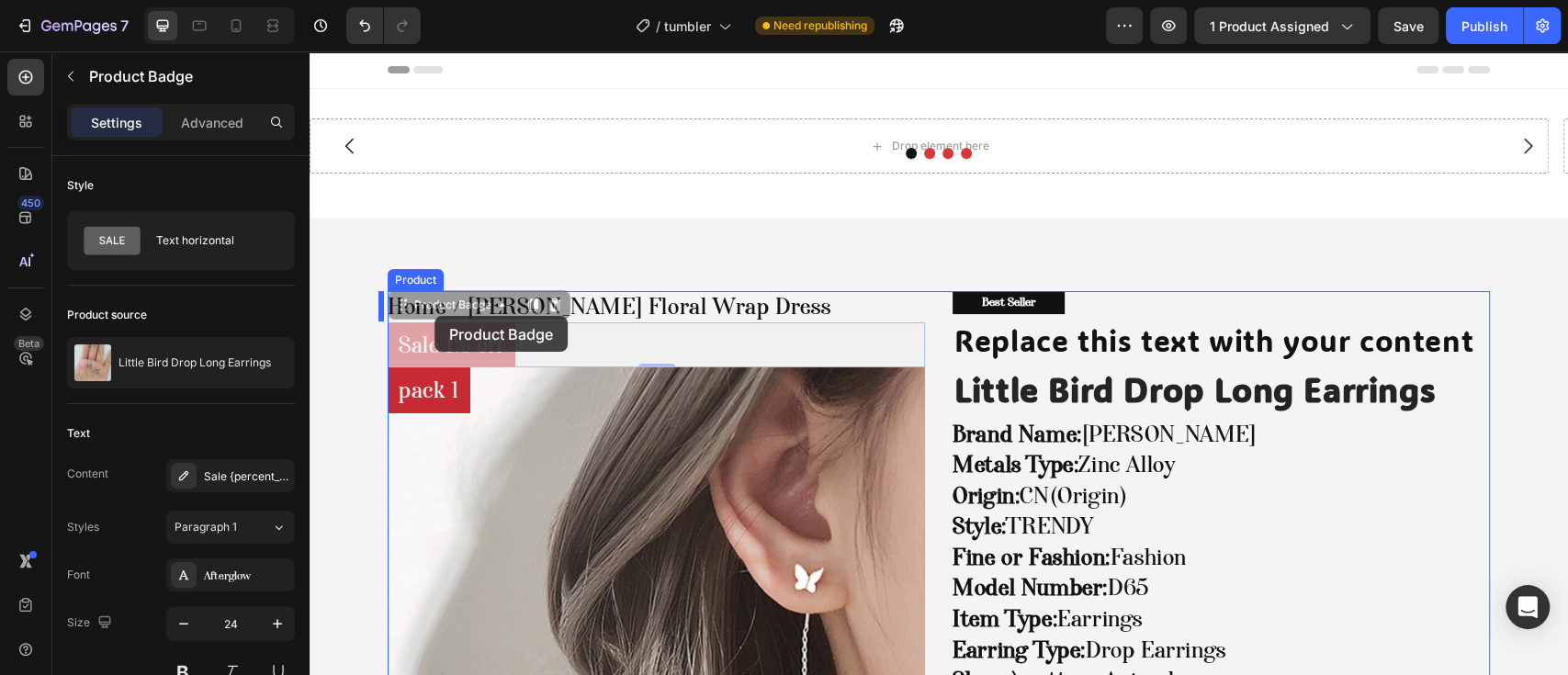
drag, startPoint x: 432, startPoint y: 303, endPoint x: 435, endPoint y: 317, distance: 14.3
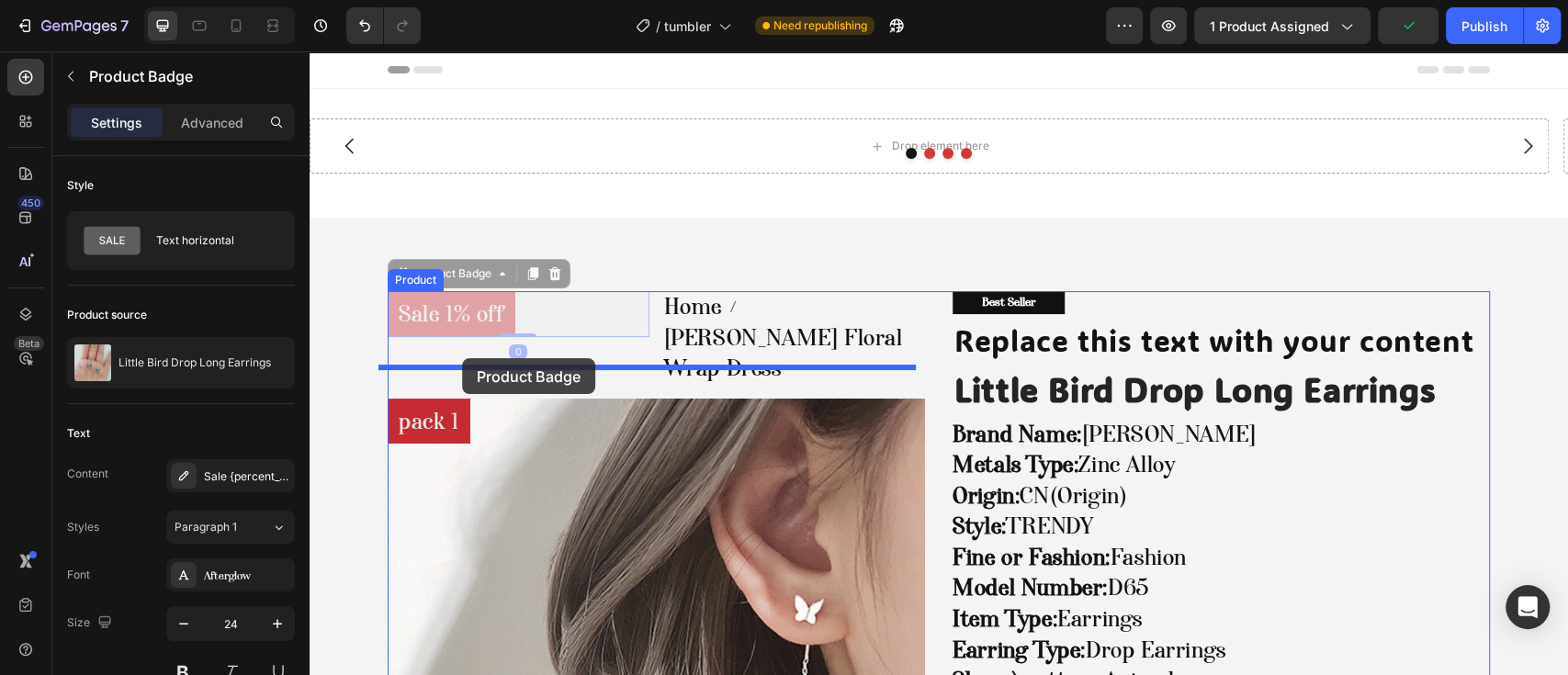
drag, startPoint x: 449, startPoint y: 276, endPoint x: 462, endPoint y: 358, distance: 83.0
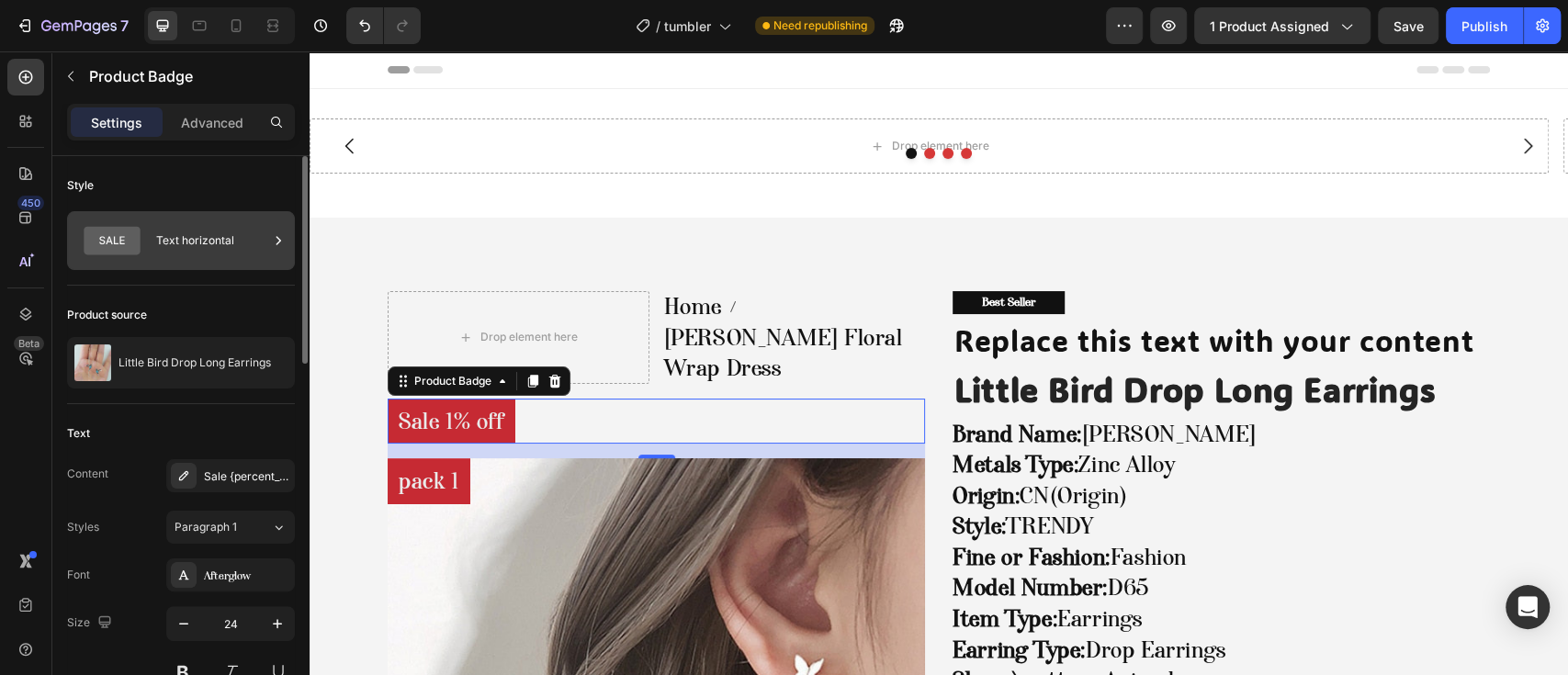
click at [188, 268] on div "Text horizontal" at bounding box center [180, 241] width 228 height 59
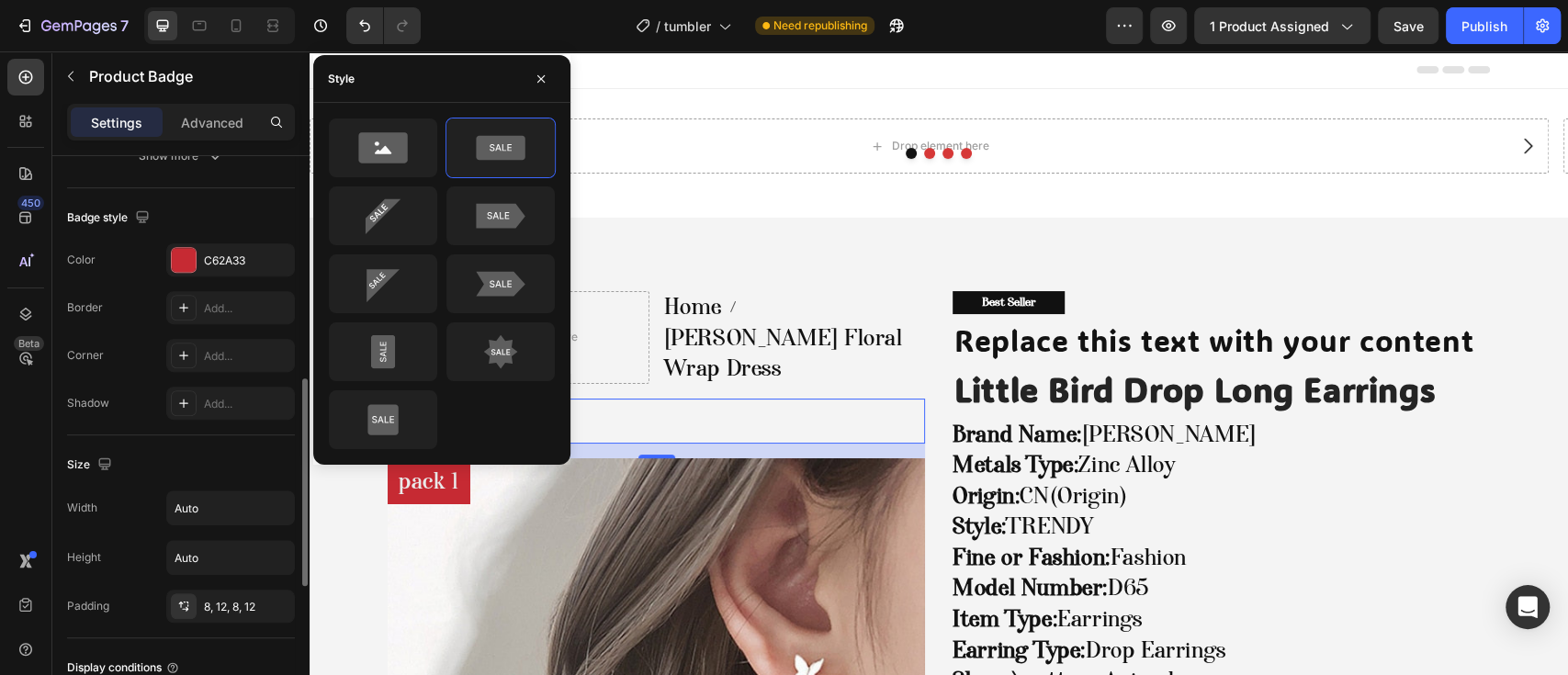
scroll to position [244, 0]
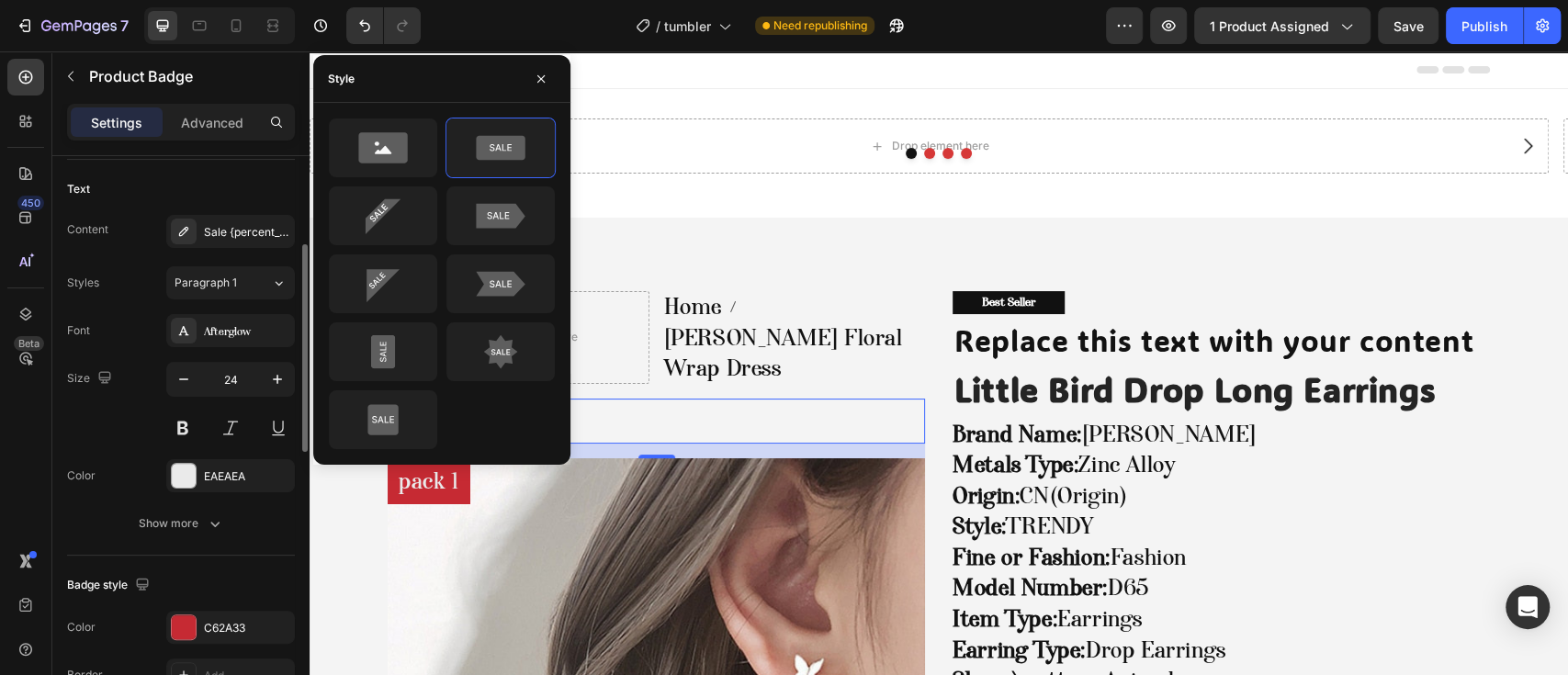
click at [250, 247] on div "Content Sale {percent_discount} off Styles Paragraph 1 Font Afterglow Size 24 C…" at bounding box center [180, 378] width 228 height 325
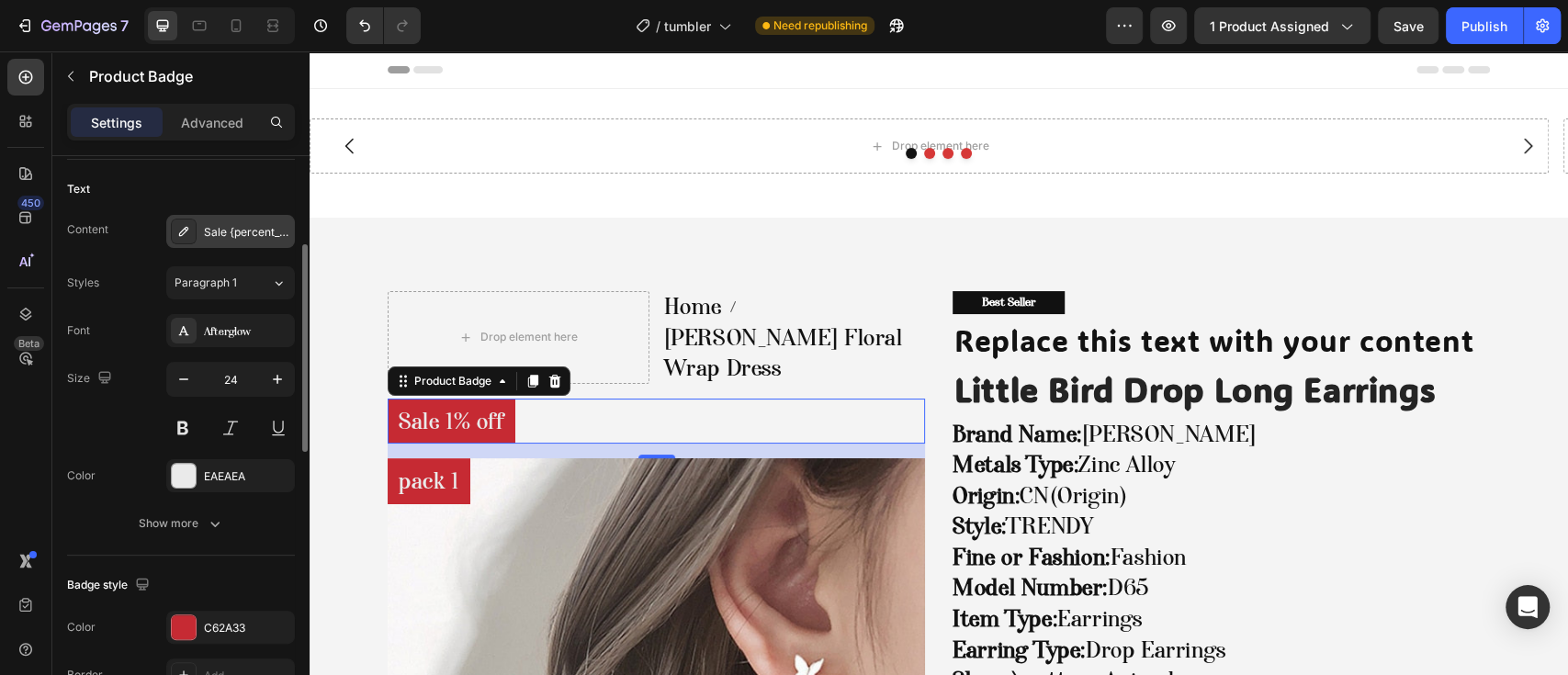
click at [243, 234] on div "Sale {percent_discount} off" at bounding box center [247, 232] width 87 height 16
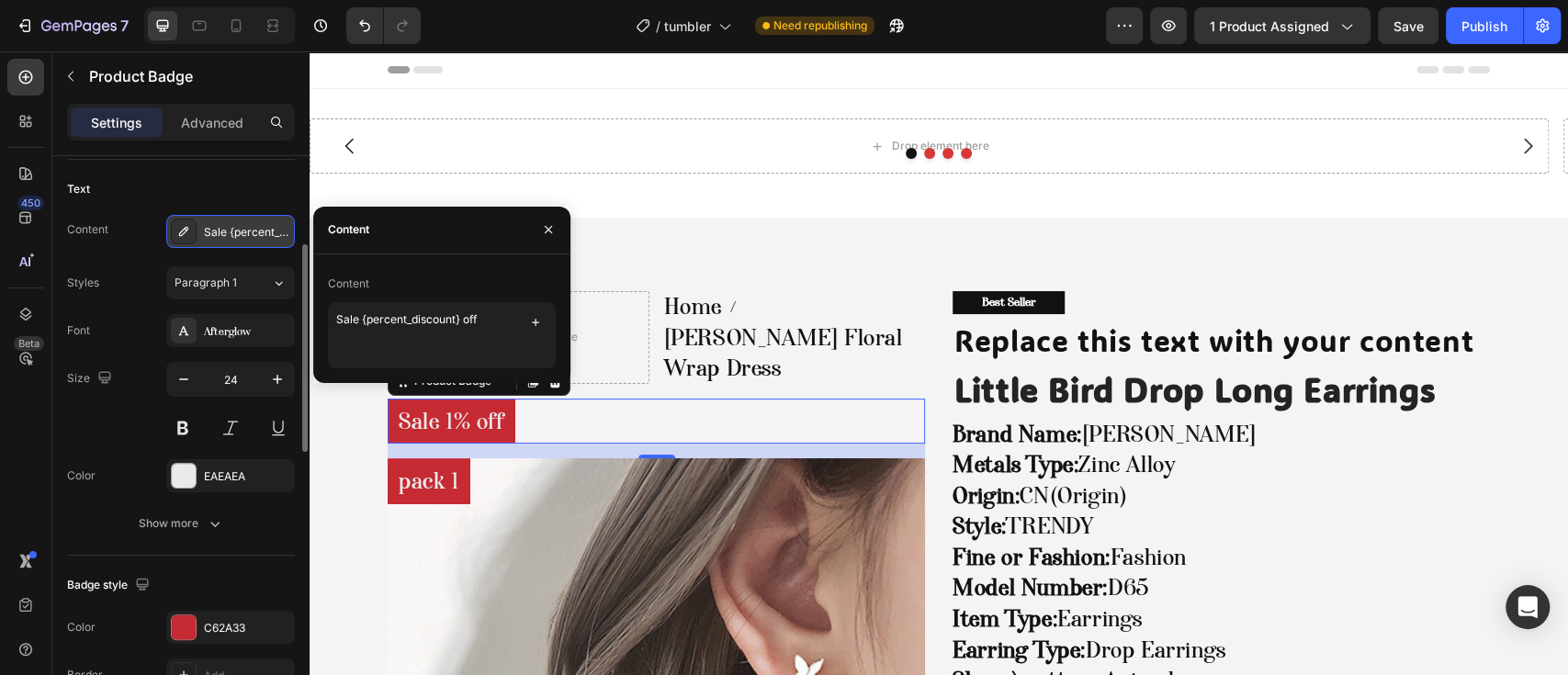
click at [243, 234] on div "Sale {percent_discount} off" at bounding box center [247, 232] width 87 height 16
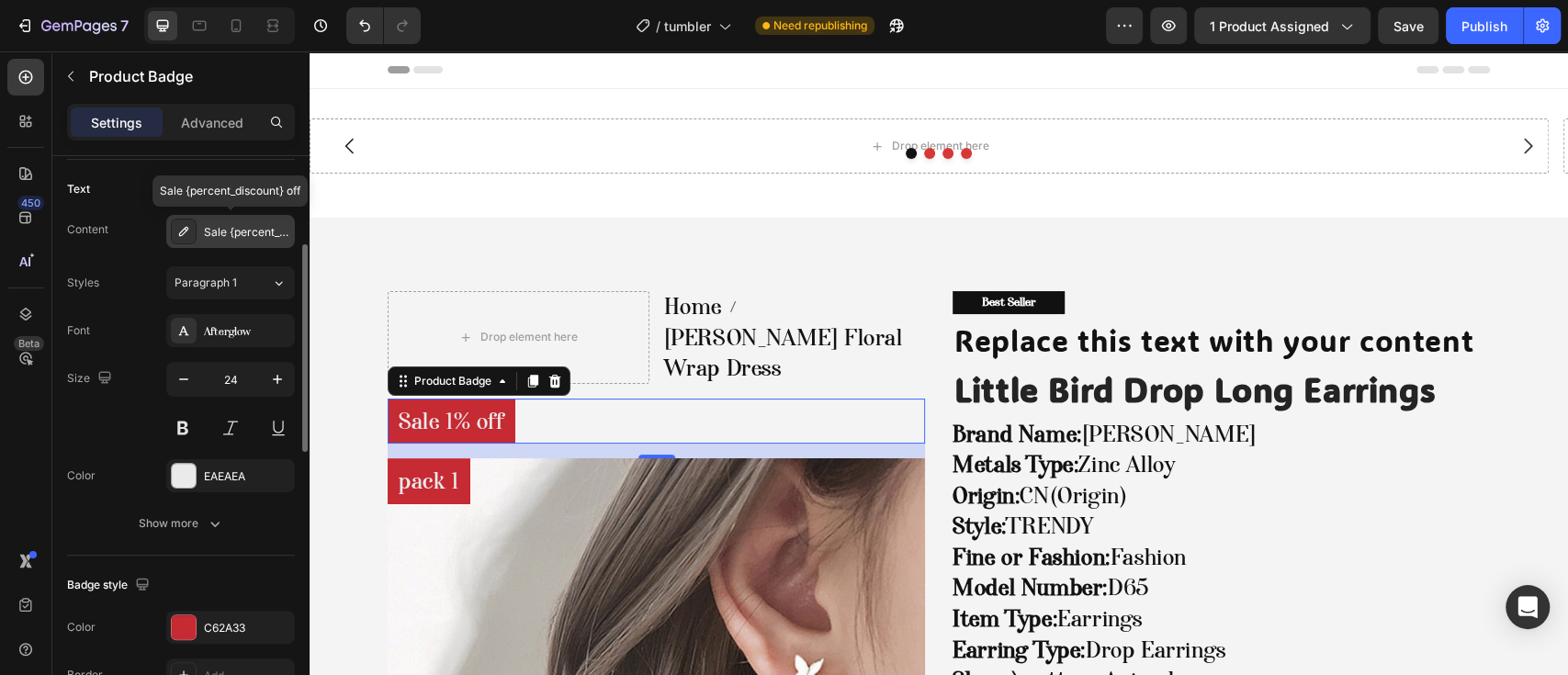
click at [250, 237] on div "Sale {percent_discount} off" at bounding box center [247, 232] width 87 height 16
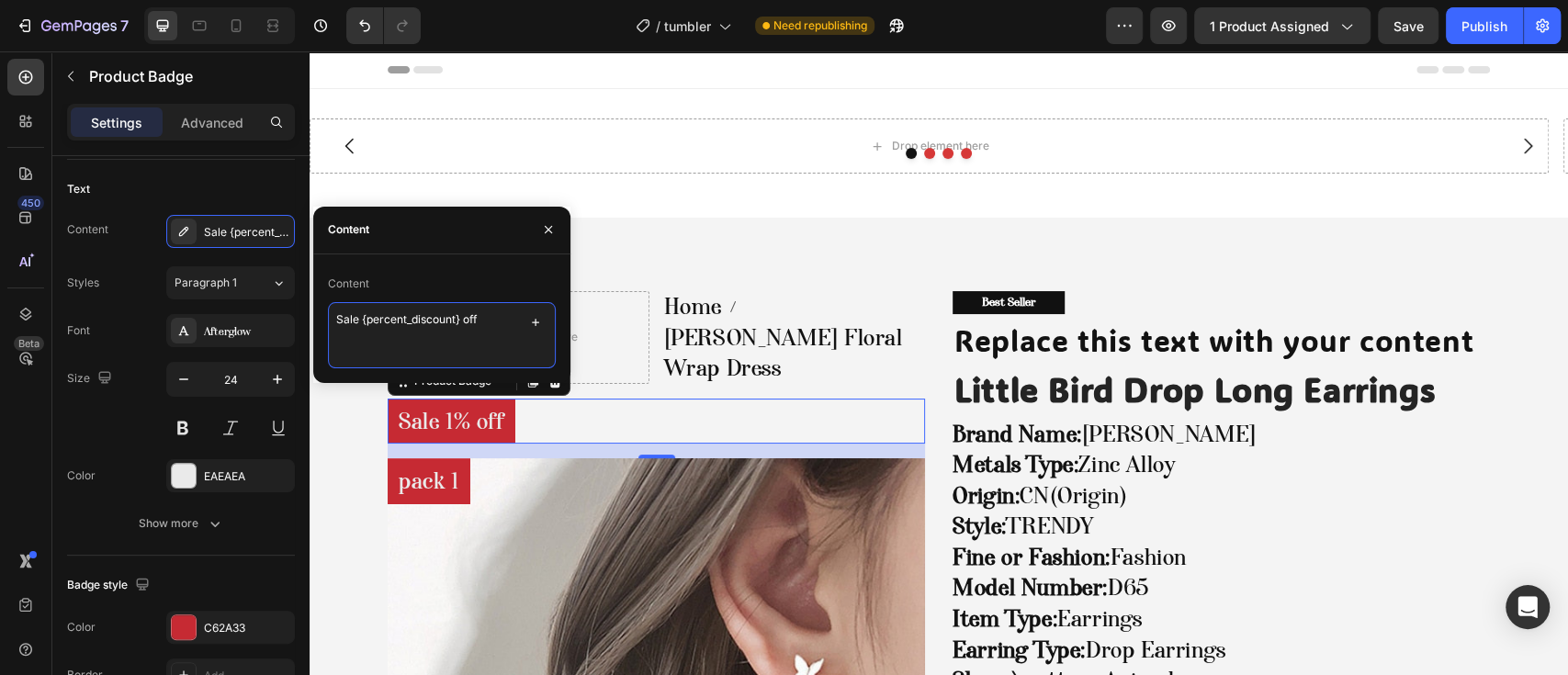
click at [381, 311] on textarea "Sale {percent_discount} off" at bounding box center [441, 335] width 228 height 66
type textarea "Pack 2"
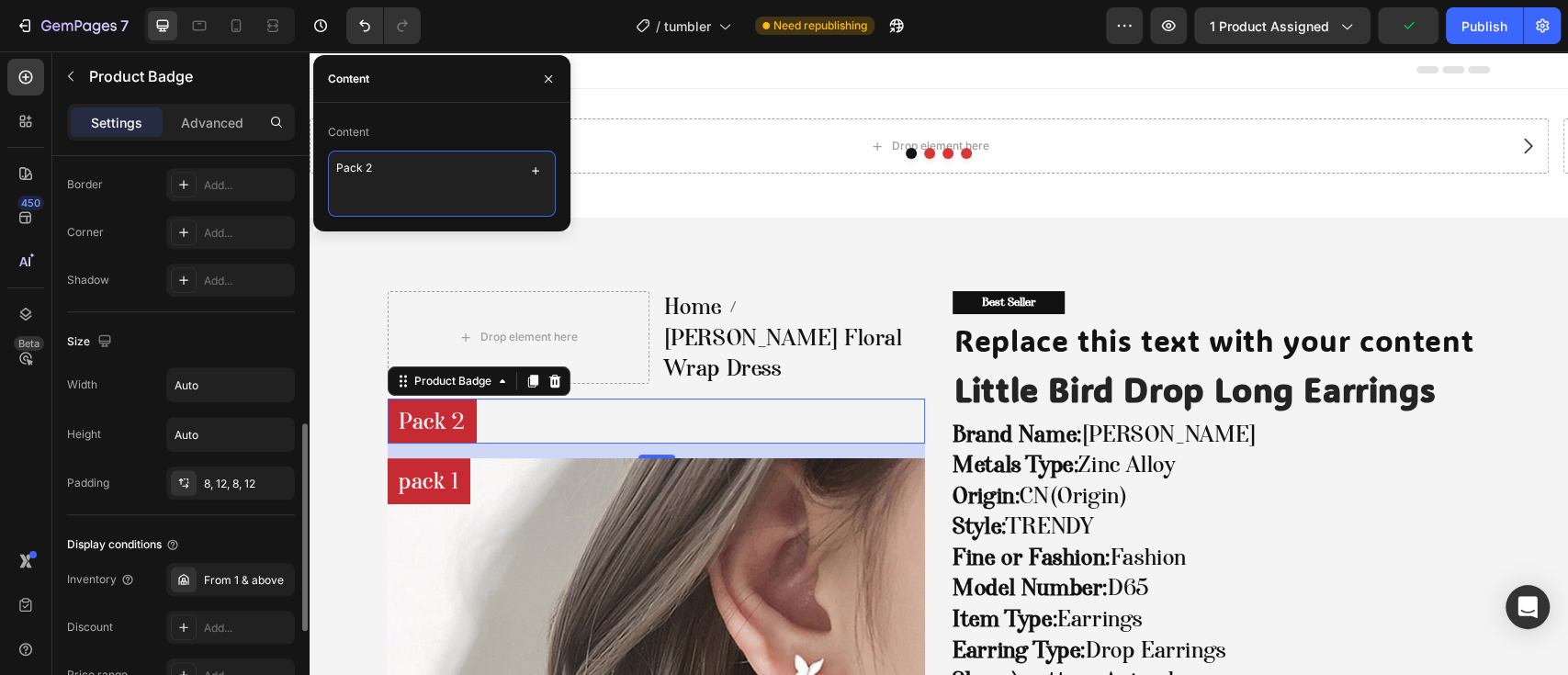
scroll to position [997, 0]
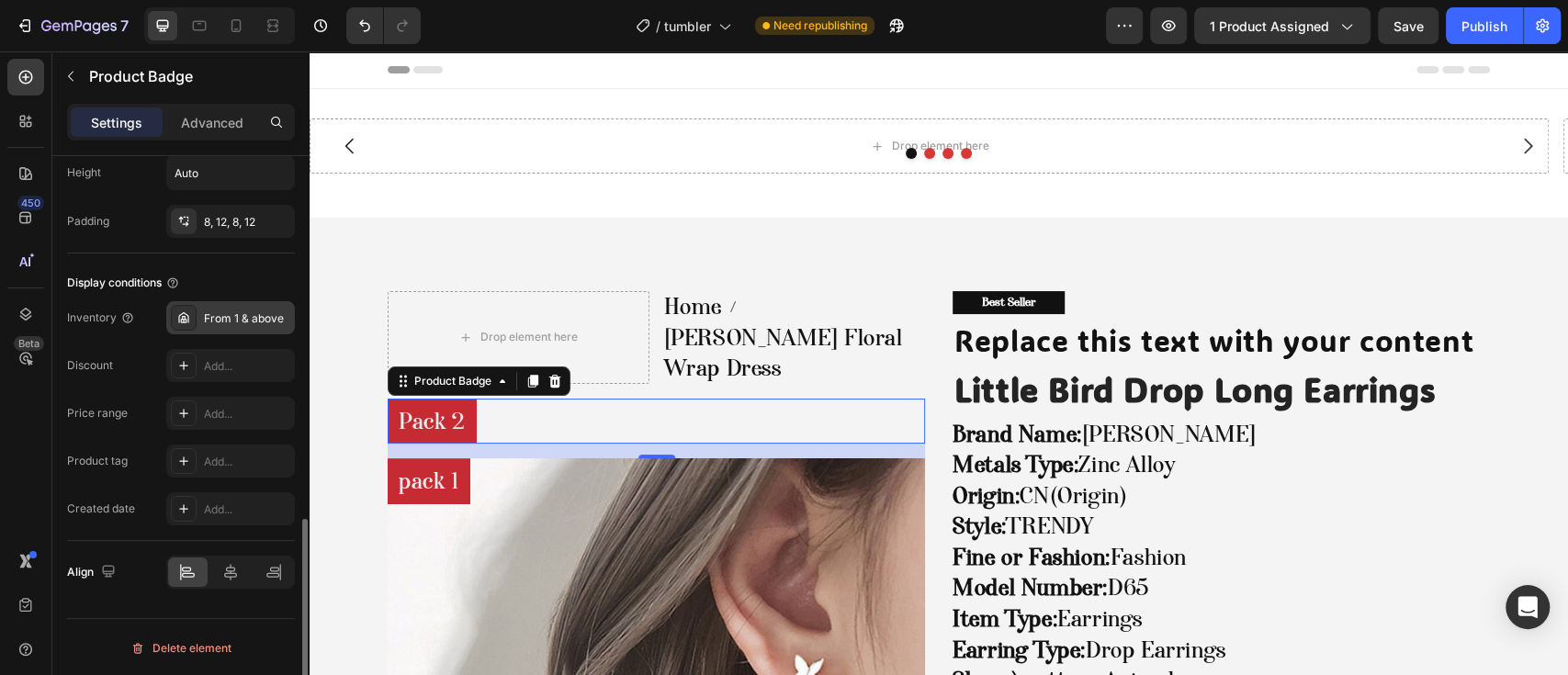
click at [207, 311] on div "From 1 & above" at bounding box center [247, 318] width 87 height 16
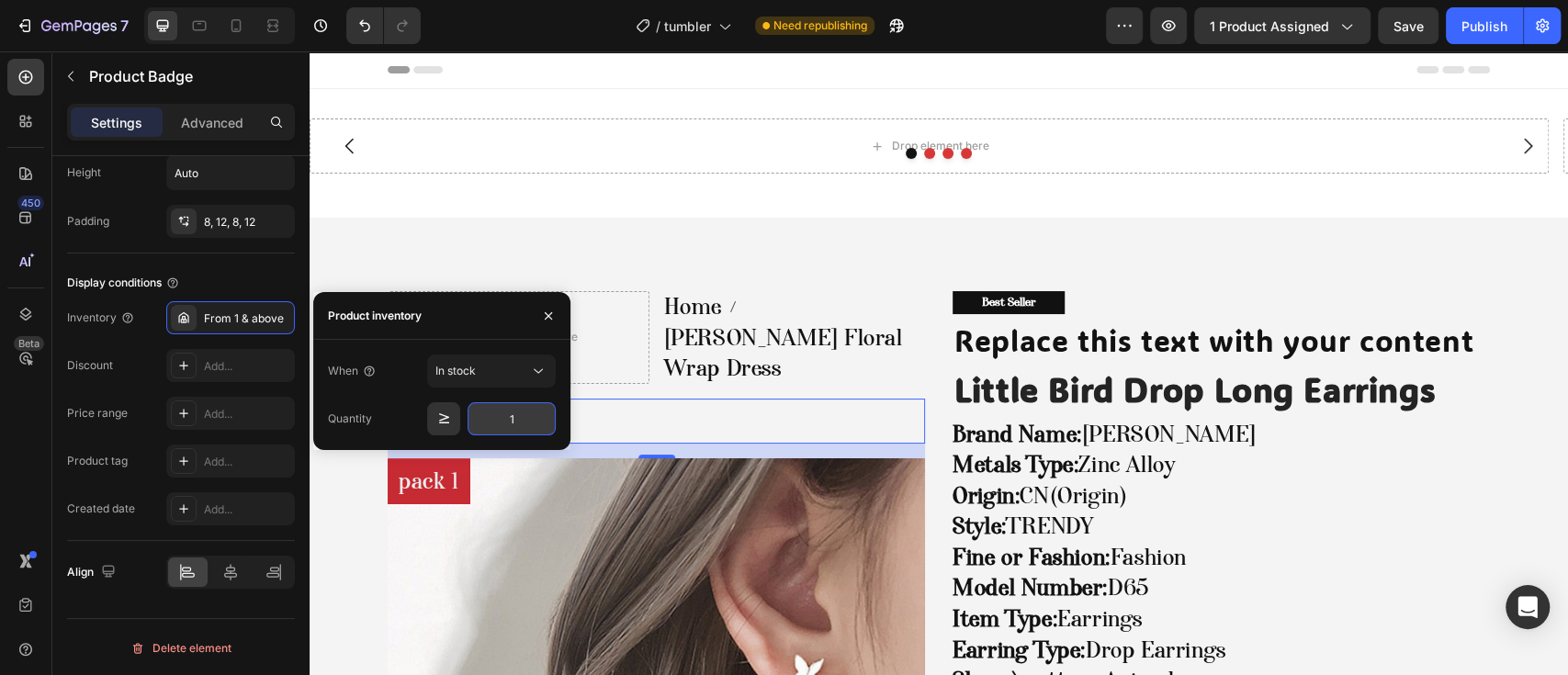
click at [505, 416] on input "1" at bounding box center [512, 419] width 89 height 33
type input "2"
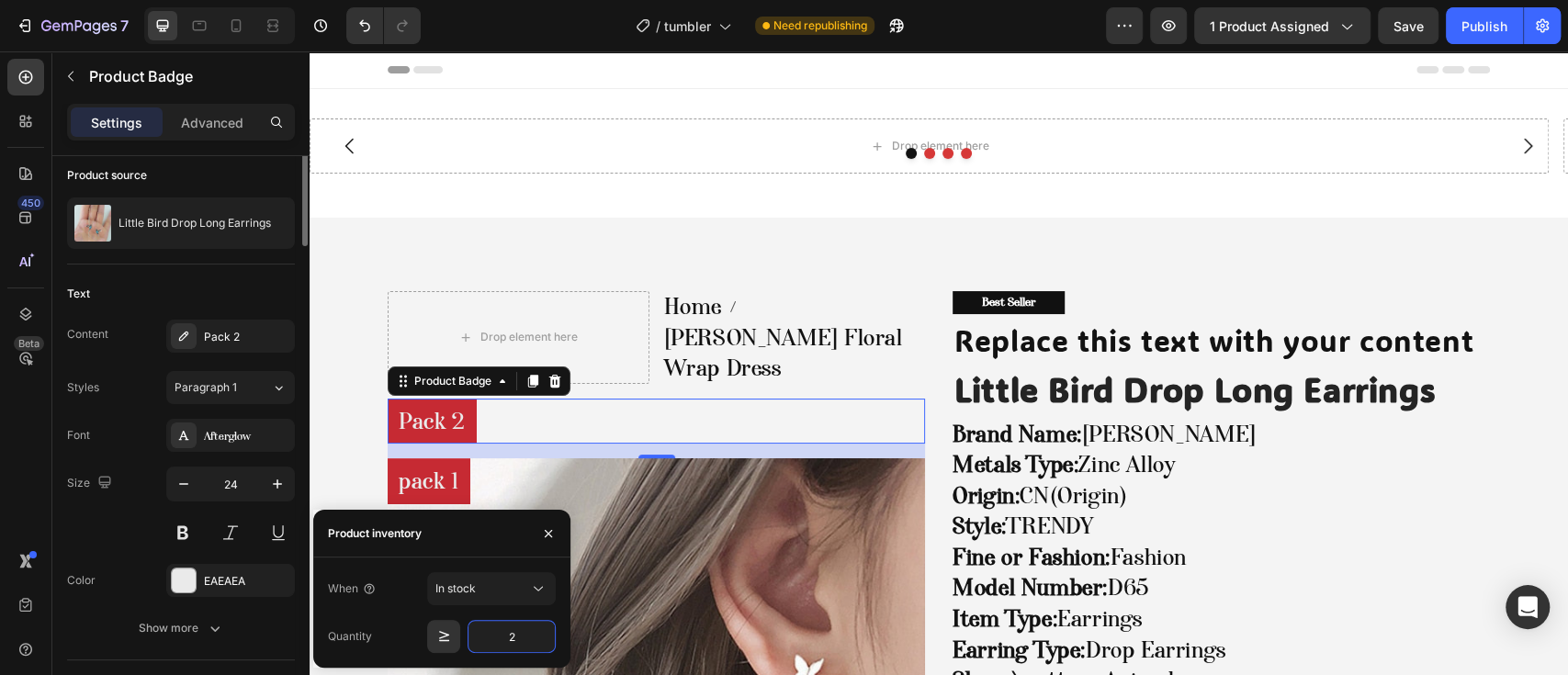
scroll to position [0, 0]
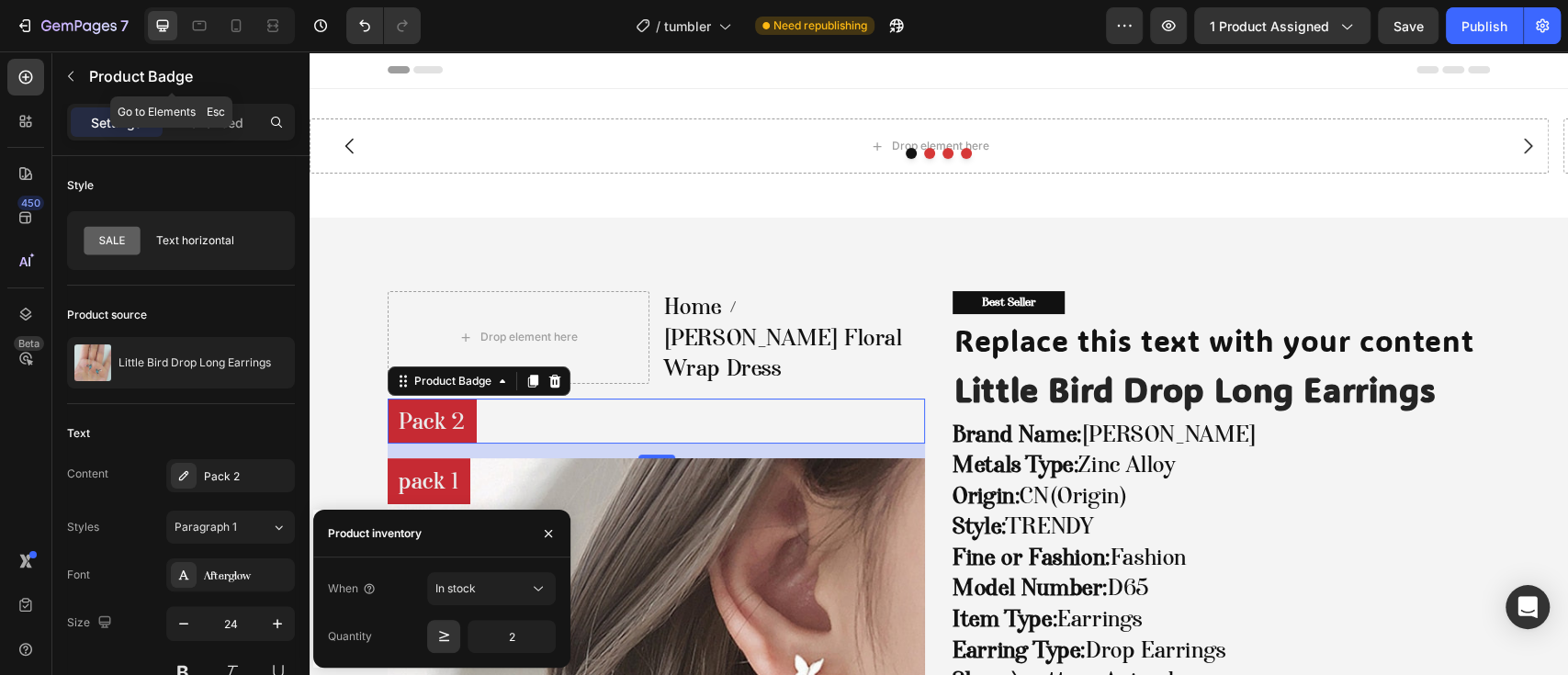
click at [140, 38] on div at bounding box center [216, 26] width 158 height 37
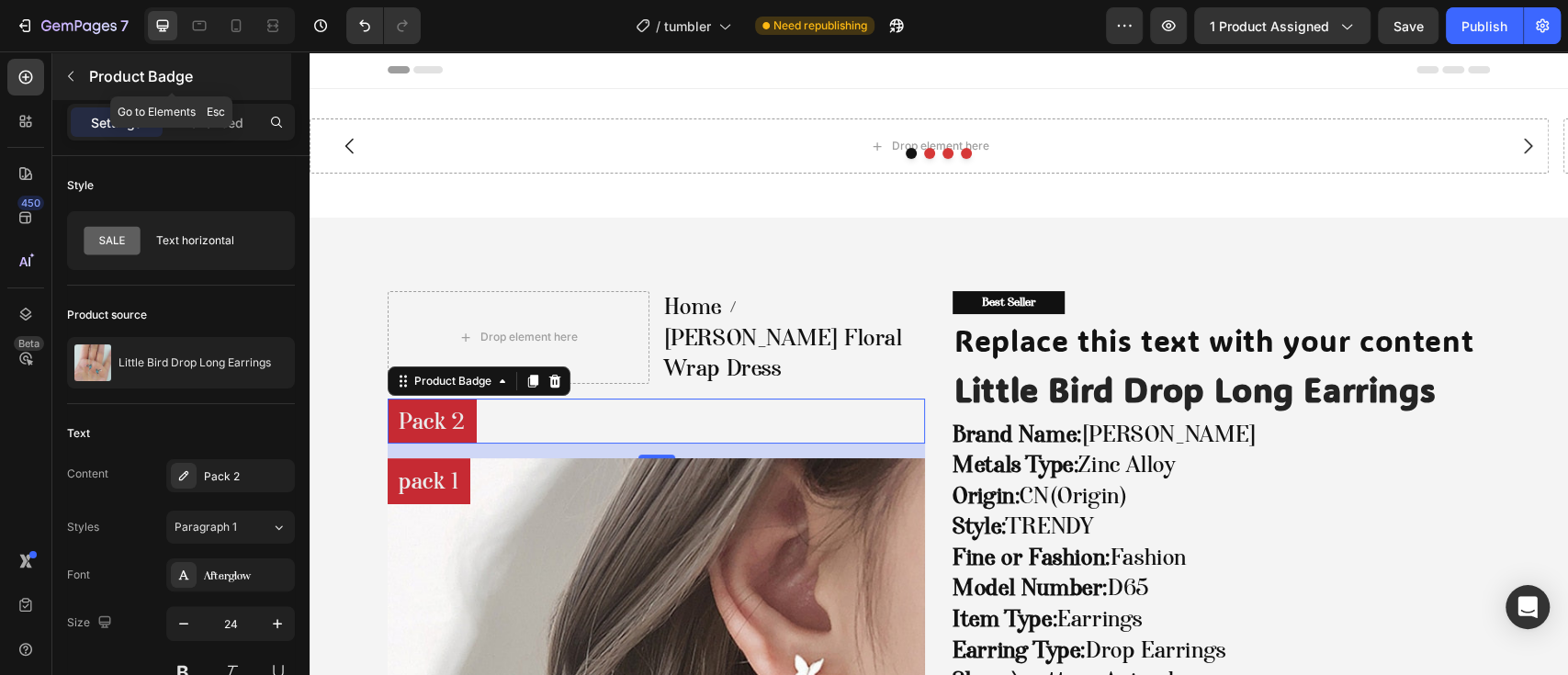
click at [132, 81] on p "Product Badge" at bounding box center [188, 75] width 198 height 22
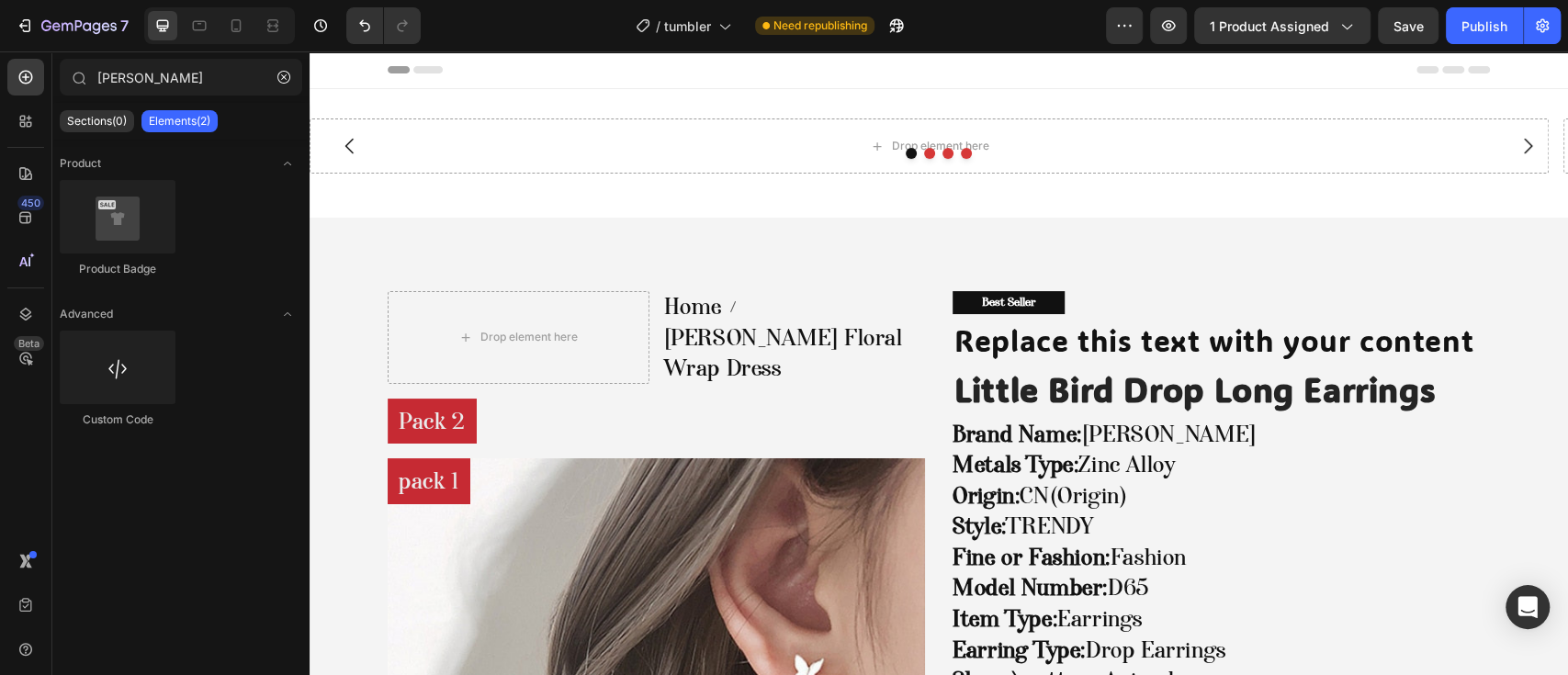
click at [185, 103] on div "Sections(0) Elements(2)" at bounding box center [181, 121] width 257 height 37
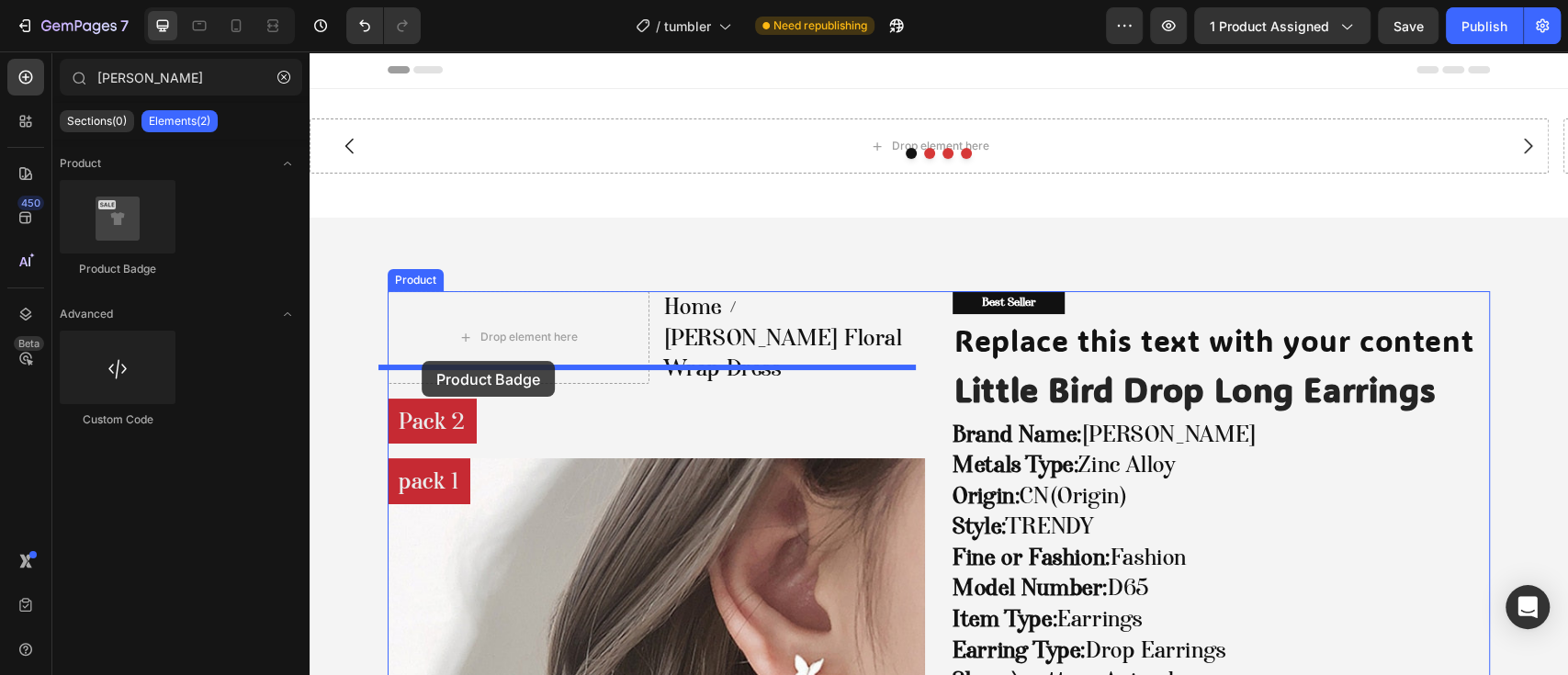
drag, startPoint x: 442, startPoint y: 282, endPoint x: 421, endPoint y: 361, distance: 81.7
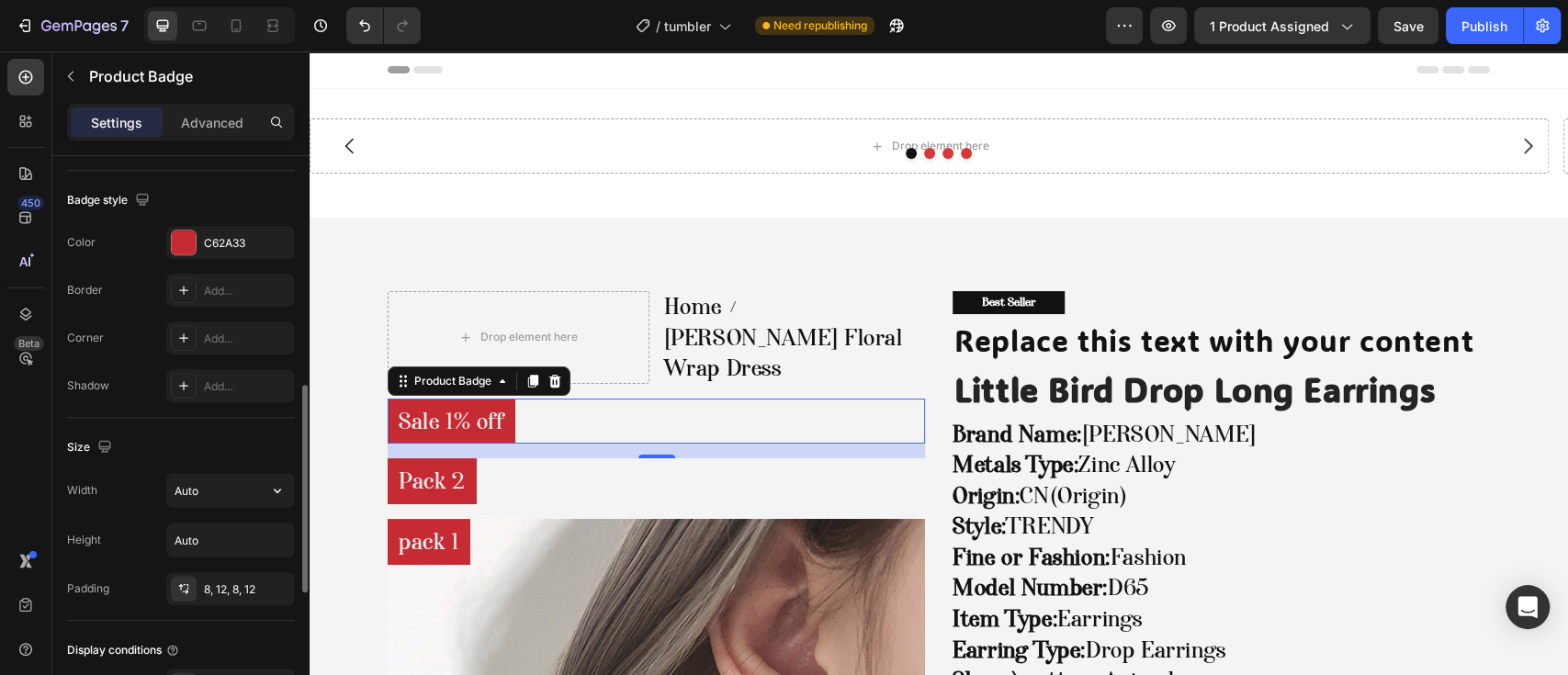
scroll to position [997, 0]
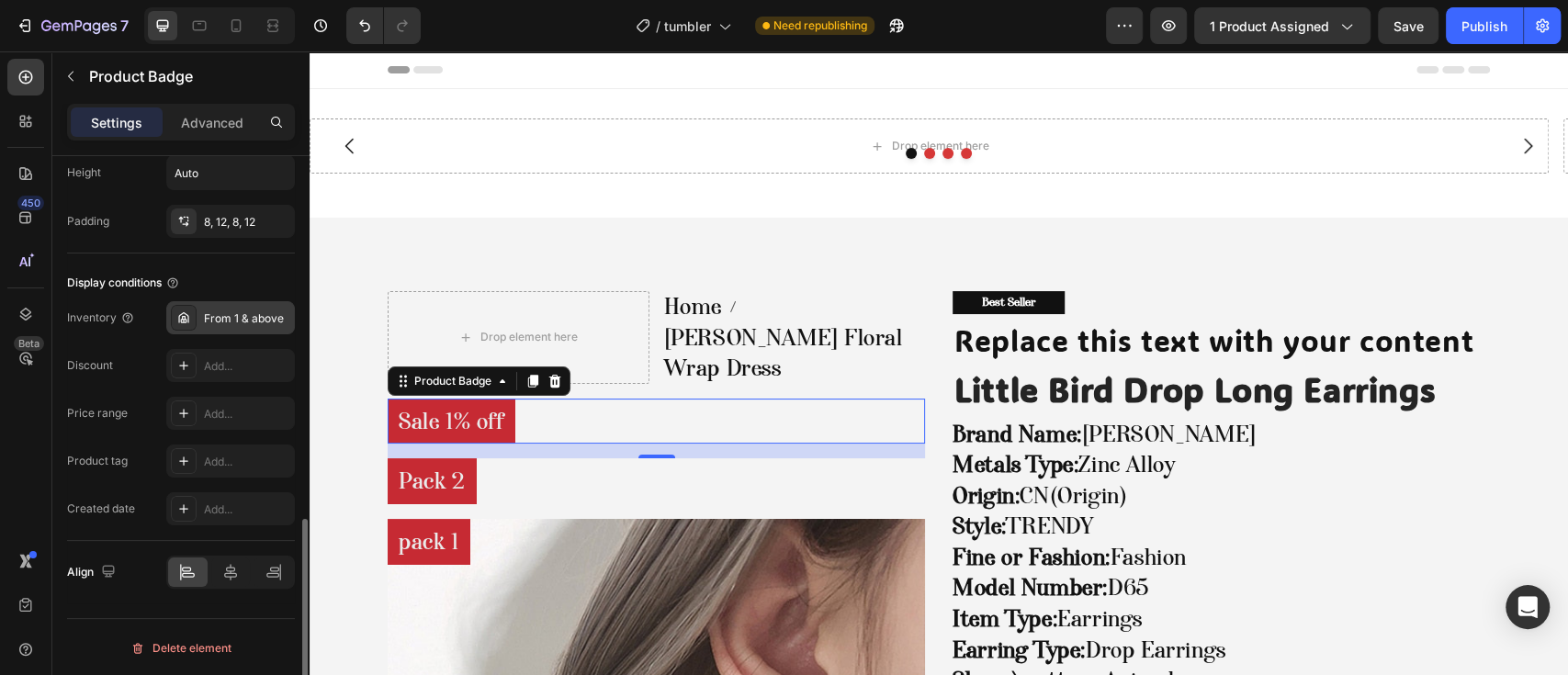
click at [236, 322] on div "From 1 & above" at bounding box center [247, 318] width 87 height 16
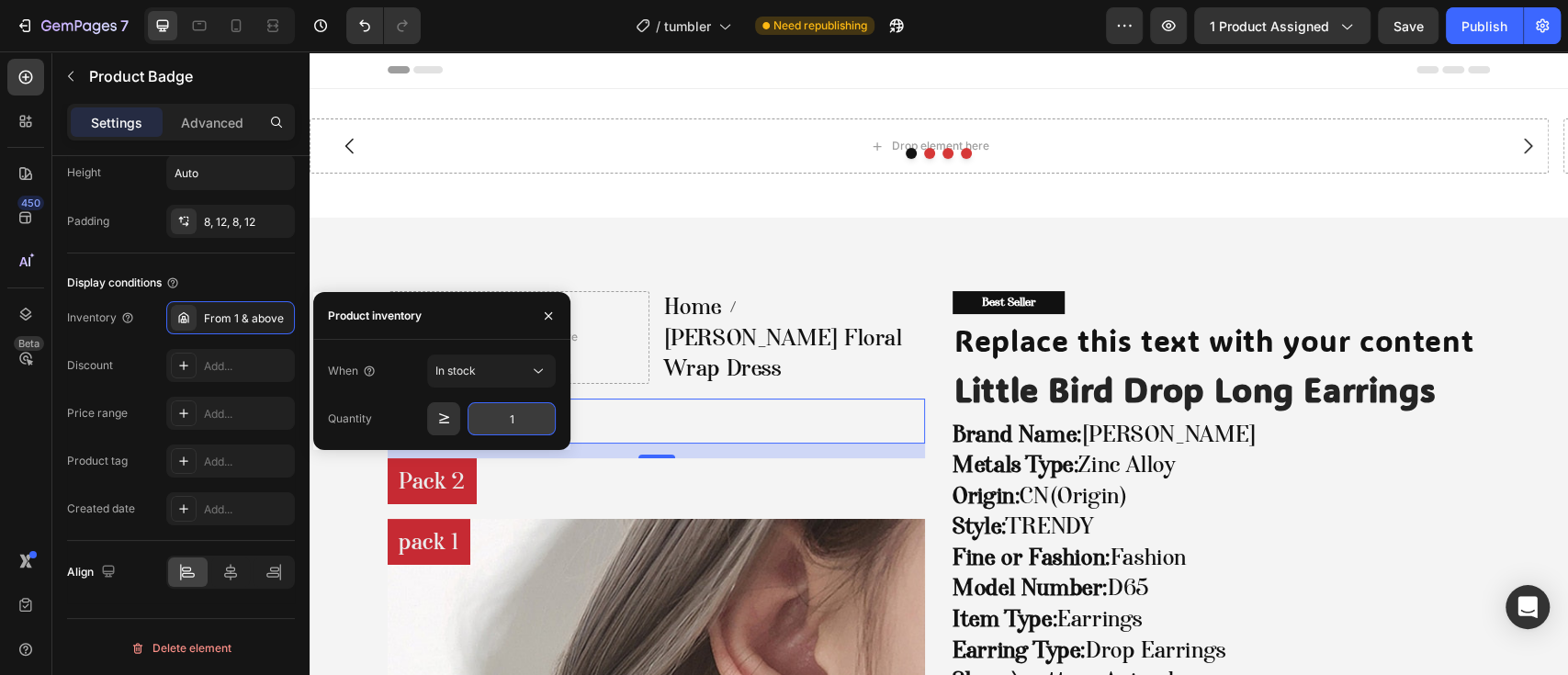
click at [521, 423] on input "1" at bounding box center [512, 419] width 89 height 33
click at [444, 424] on icon "button" at bounding box center [443, 419] width 18 height 18
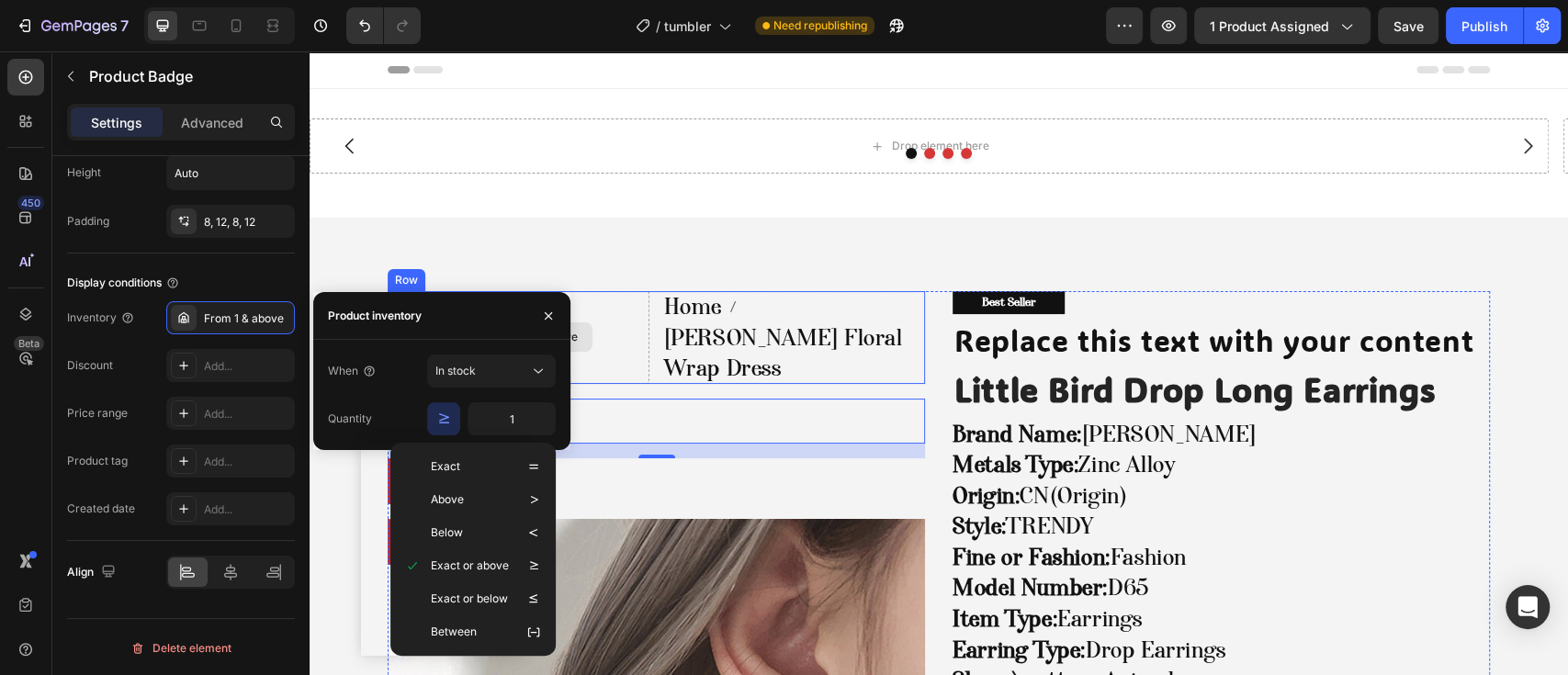
click at [614, 329] on div "Drop element here" at bounding box center [519, 338] width 262 height 92
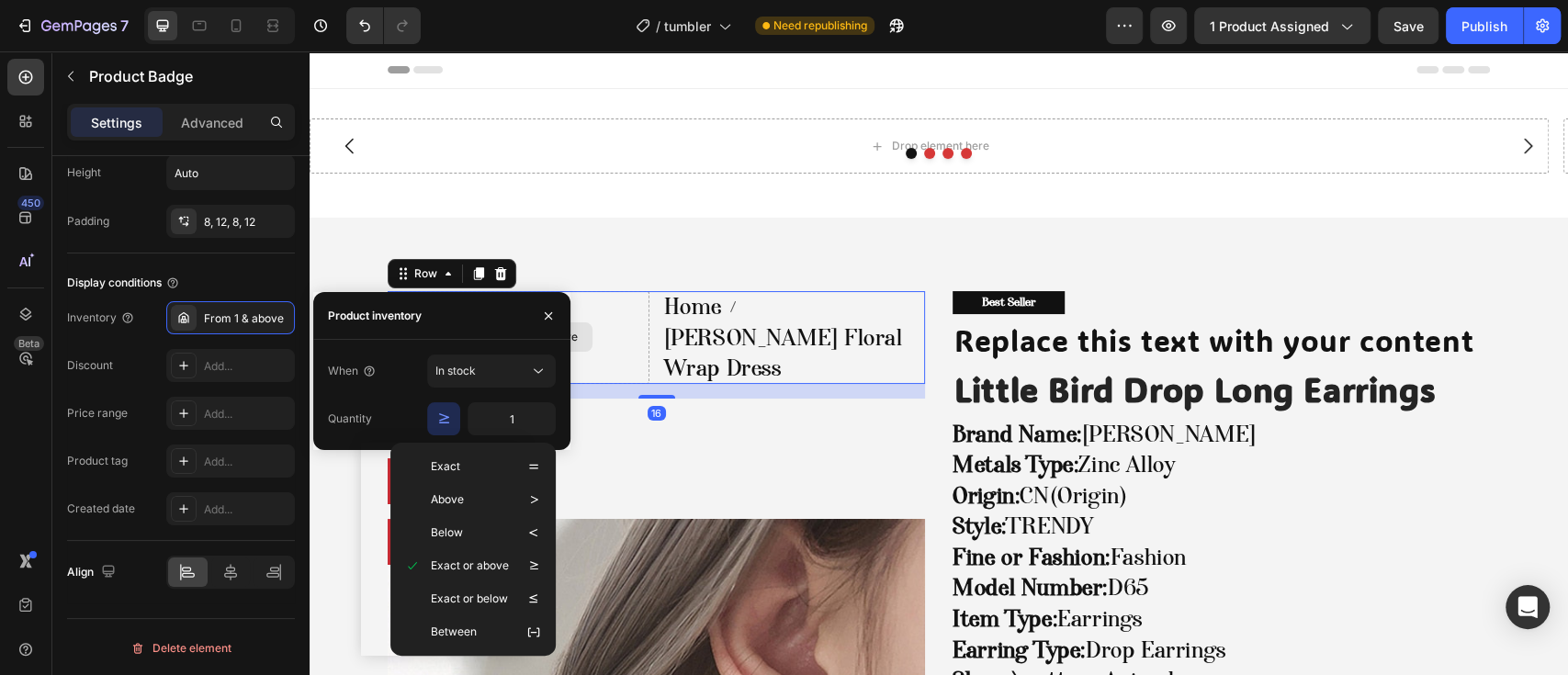
scroll to position [0, 0]
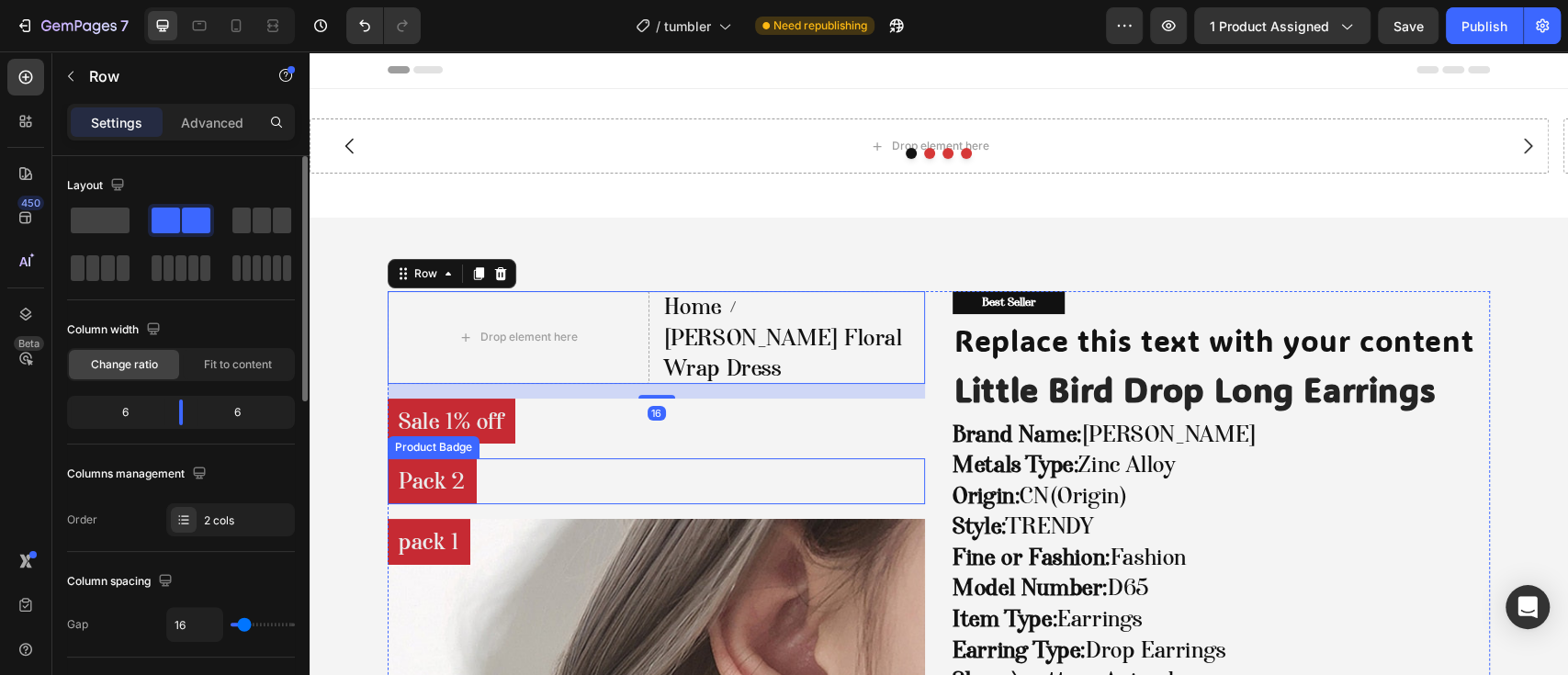
click at [537, 459] on div "Pack 2" at bounding box center [657, 481] width 538 height 46
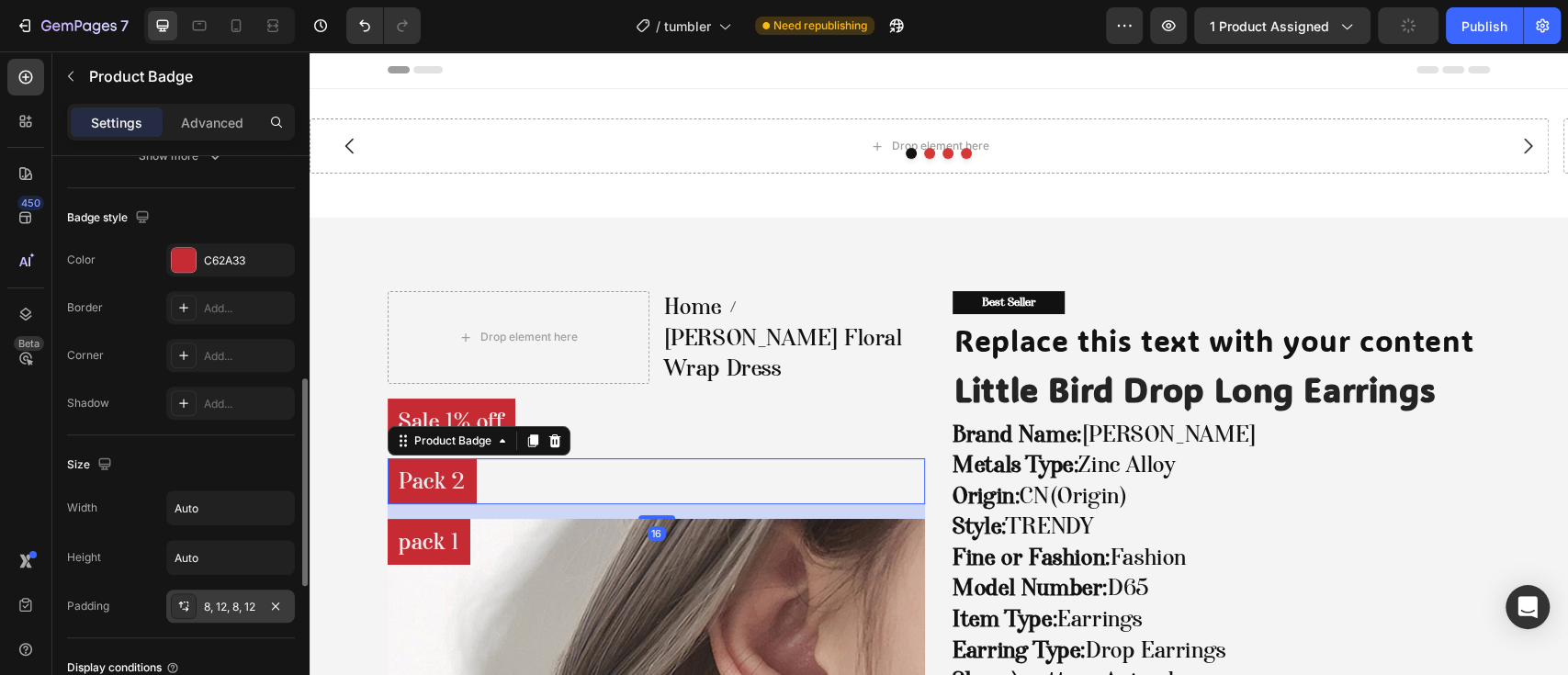
scroll to position [979, 0]
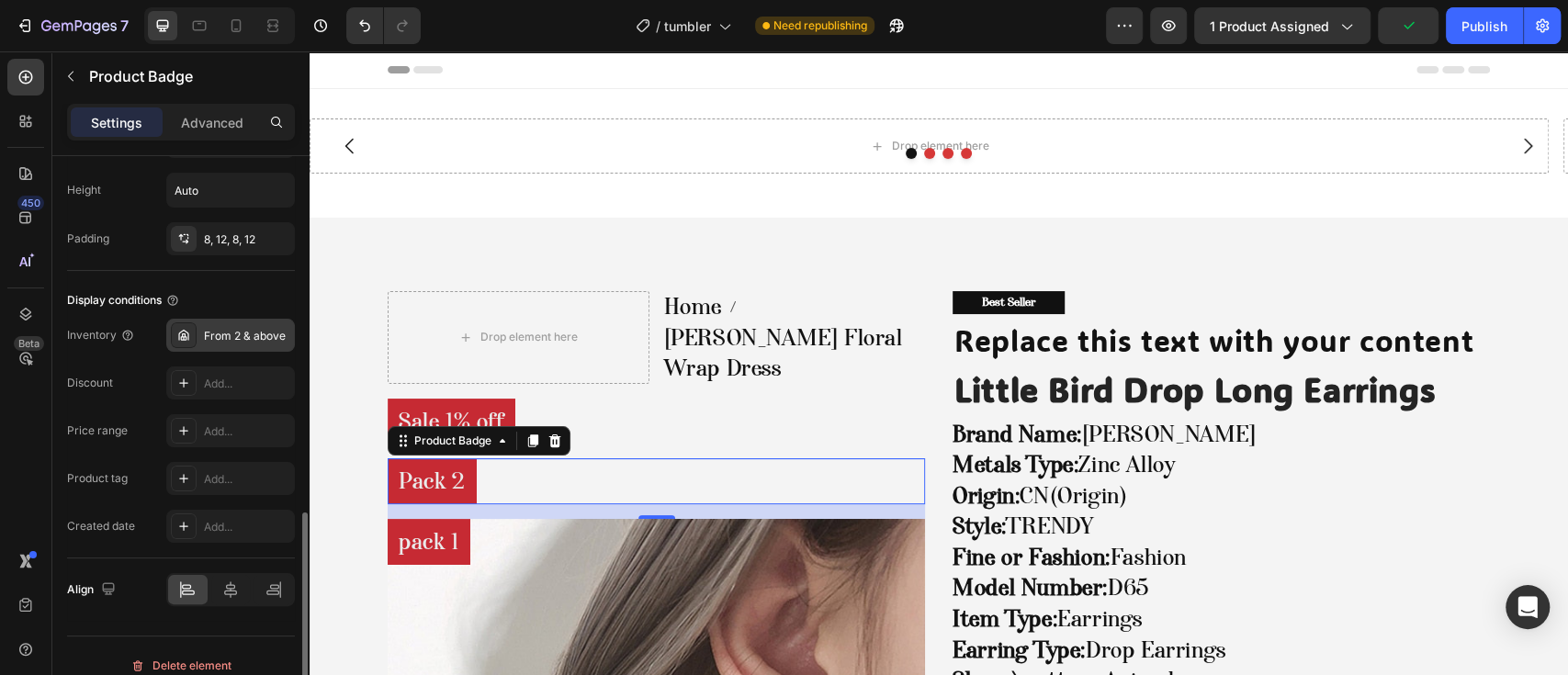
click at [224, 332] on div "From 2 & above" at bounding box center [247, 336] width 87 height 16
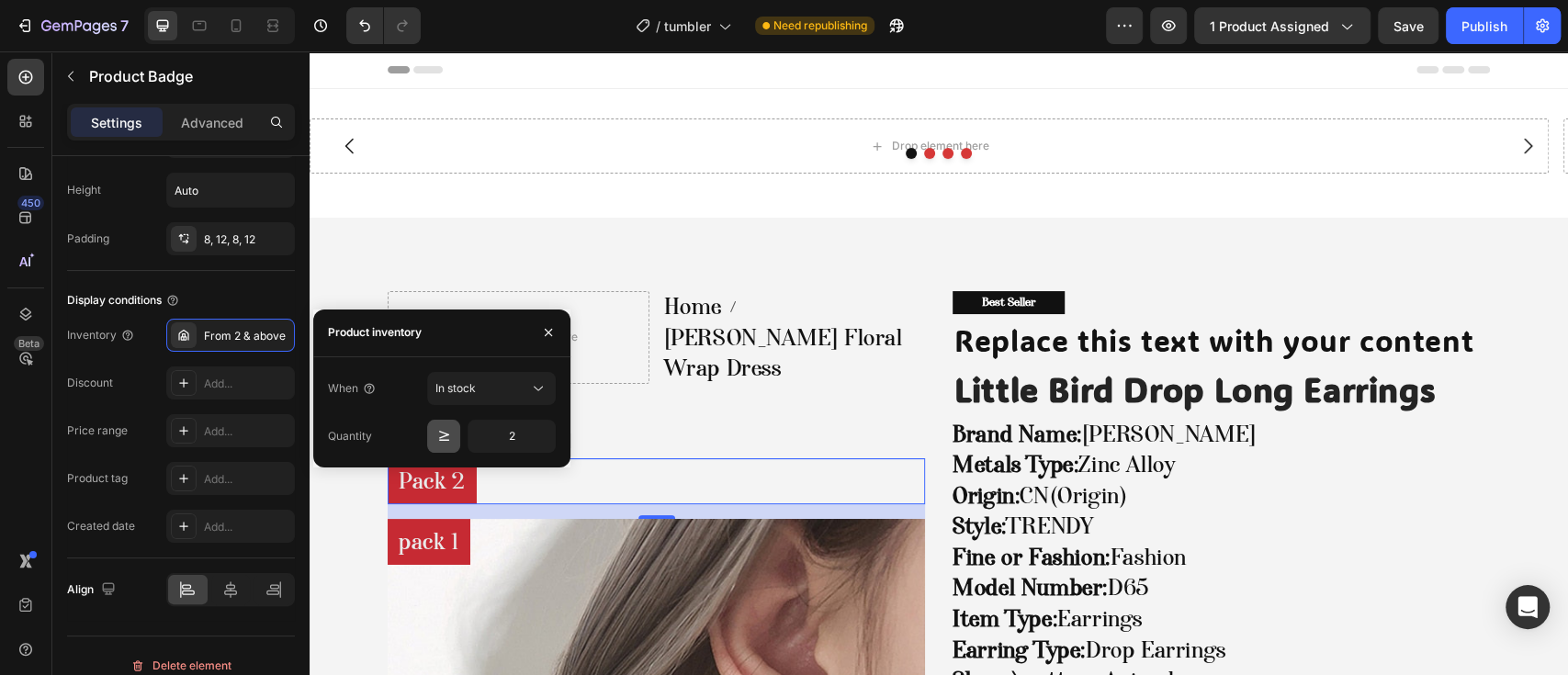
click at [456, 427] on button "button" at bounding box center [443, 436] width 33 height 33
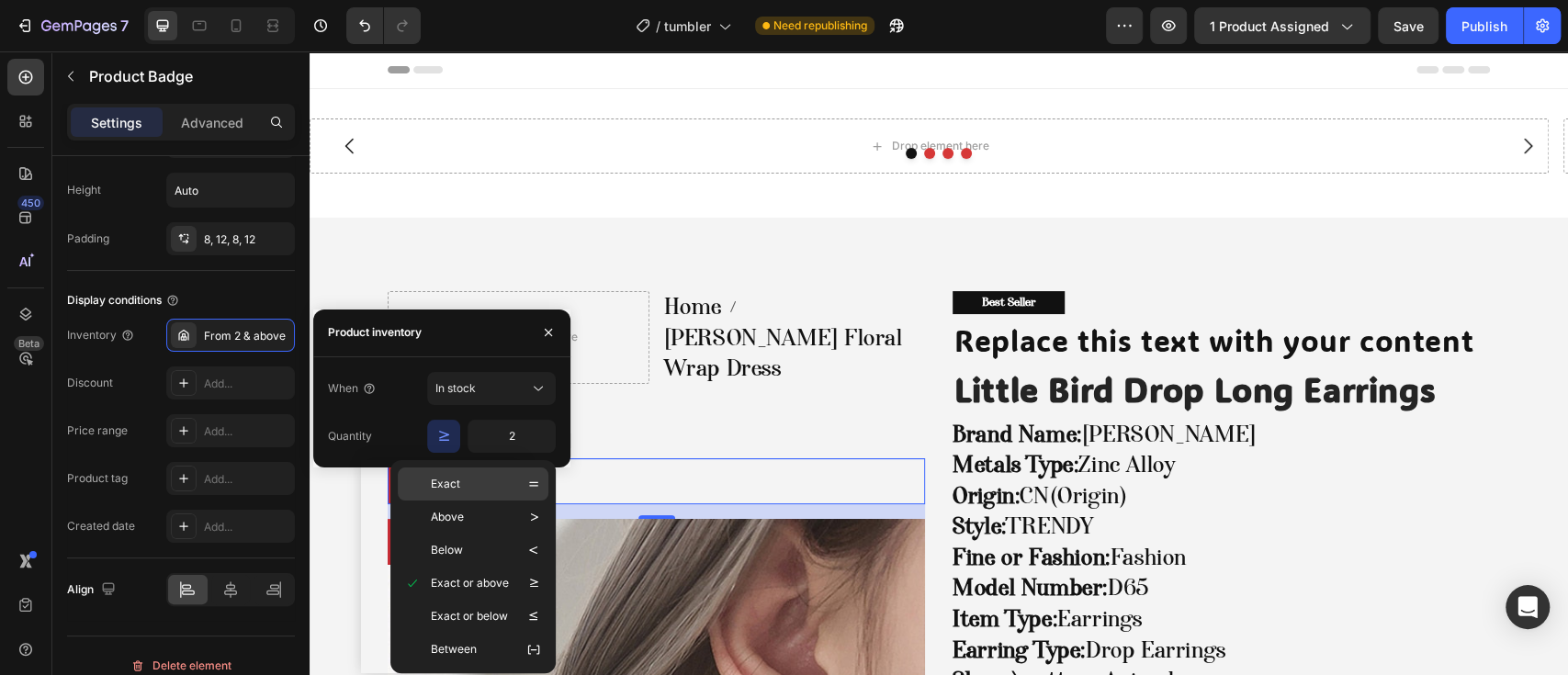
click at [470, 484] on div "Exact" at bounding box center [460, 483] width 111 height 18
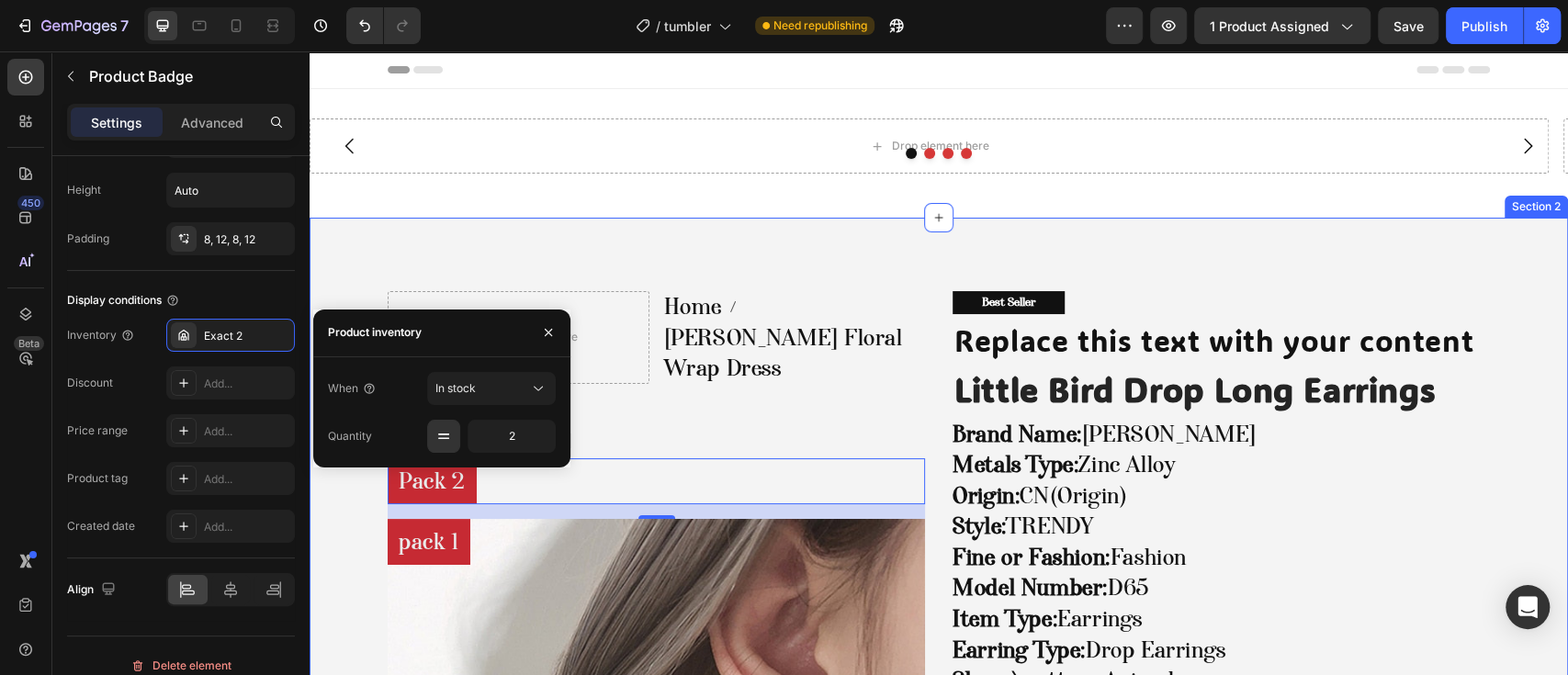
click at [643, 204] on div "Drop element here Drop element here Drop element here Drop element here Carouse…" at bounding box center [939, 153] width 1258 height 129
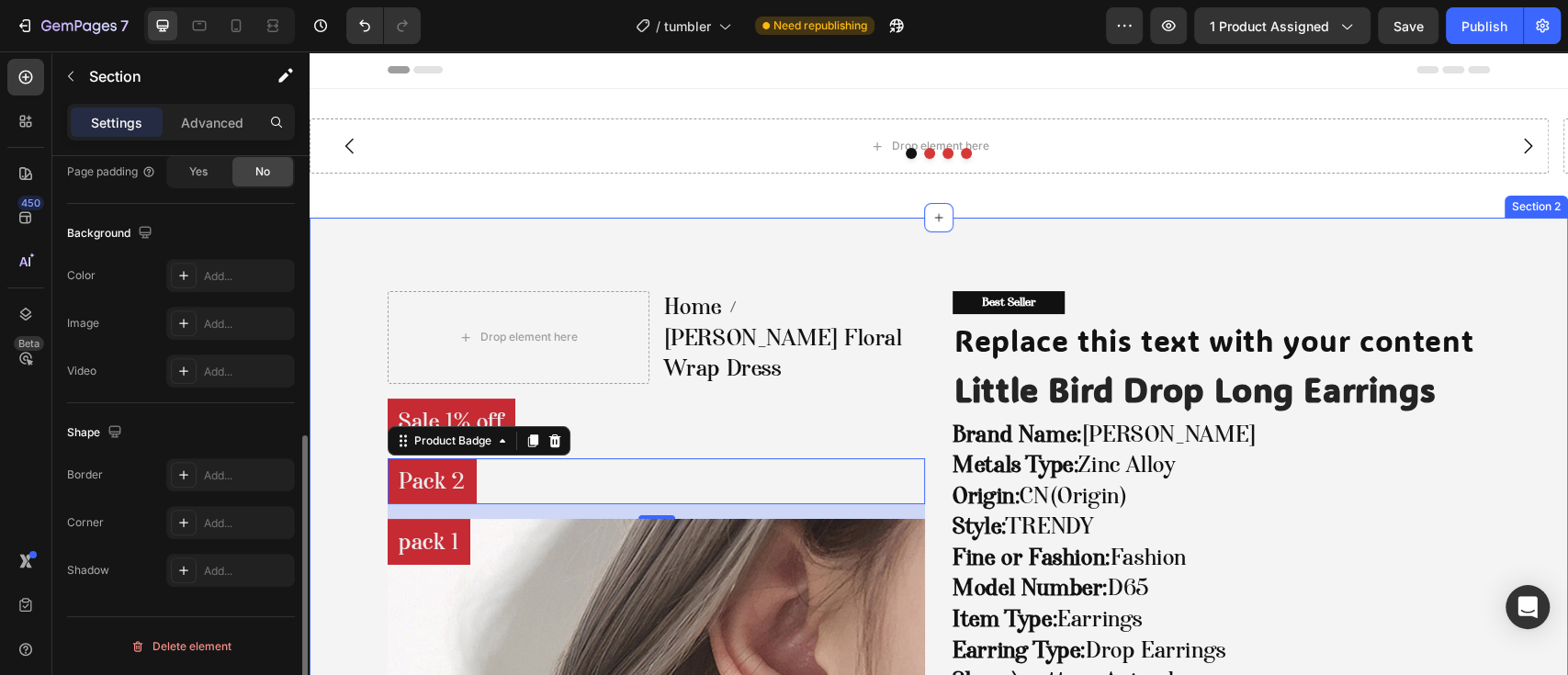
scroll to position [0, 0]
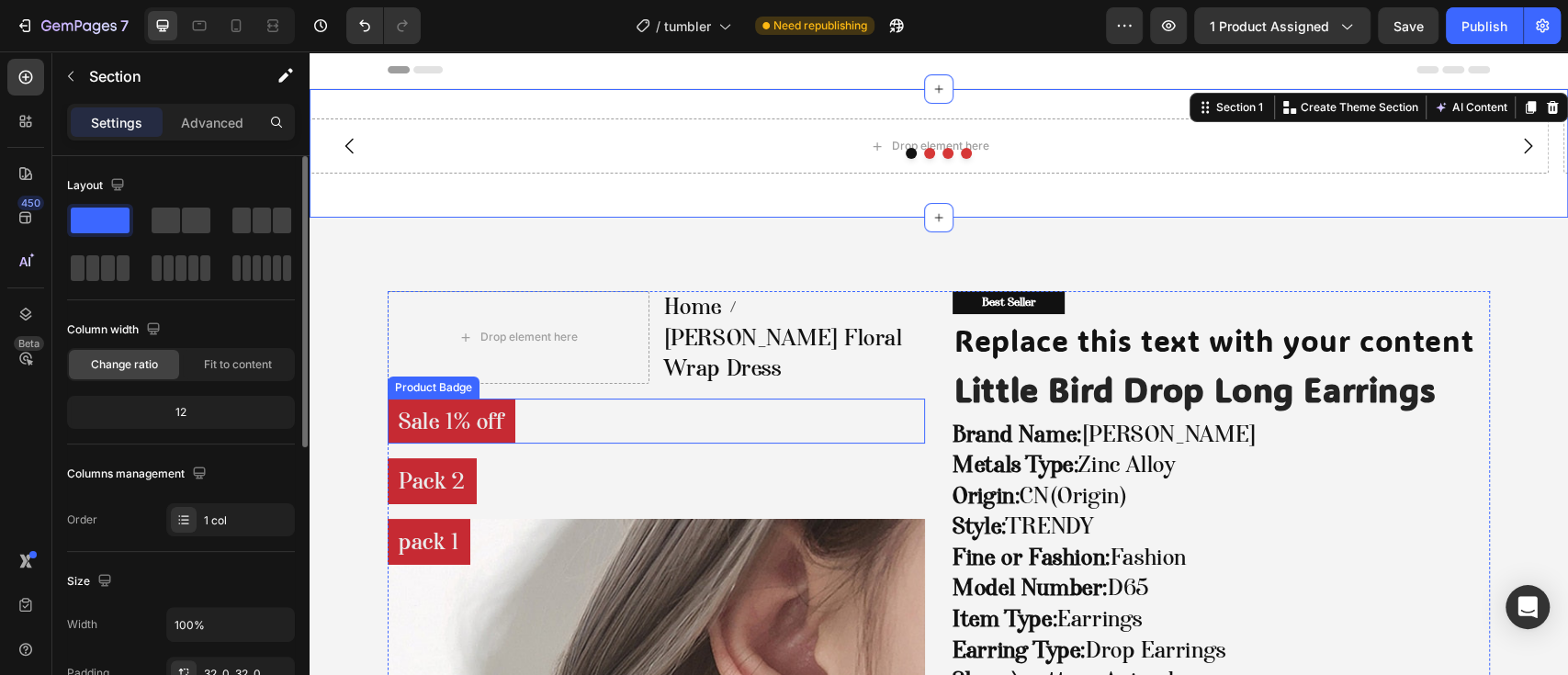
click at [471, 399] on pre "Sale 1% off" at bounding box center [452, 421] width 128 height 46
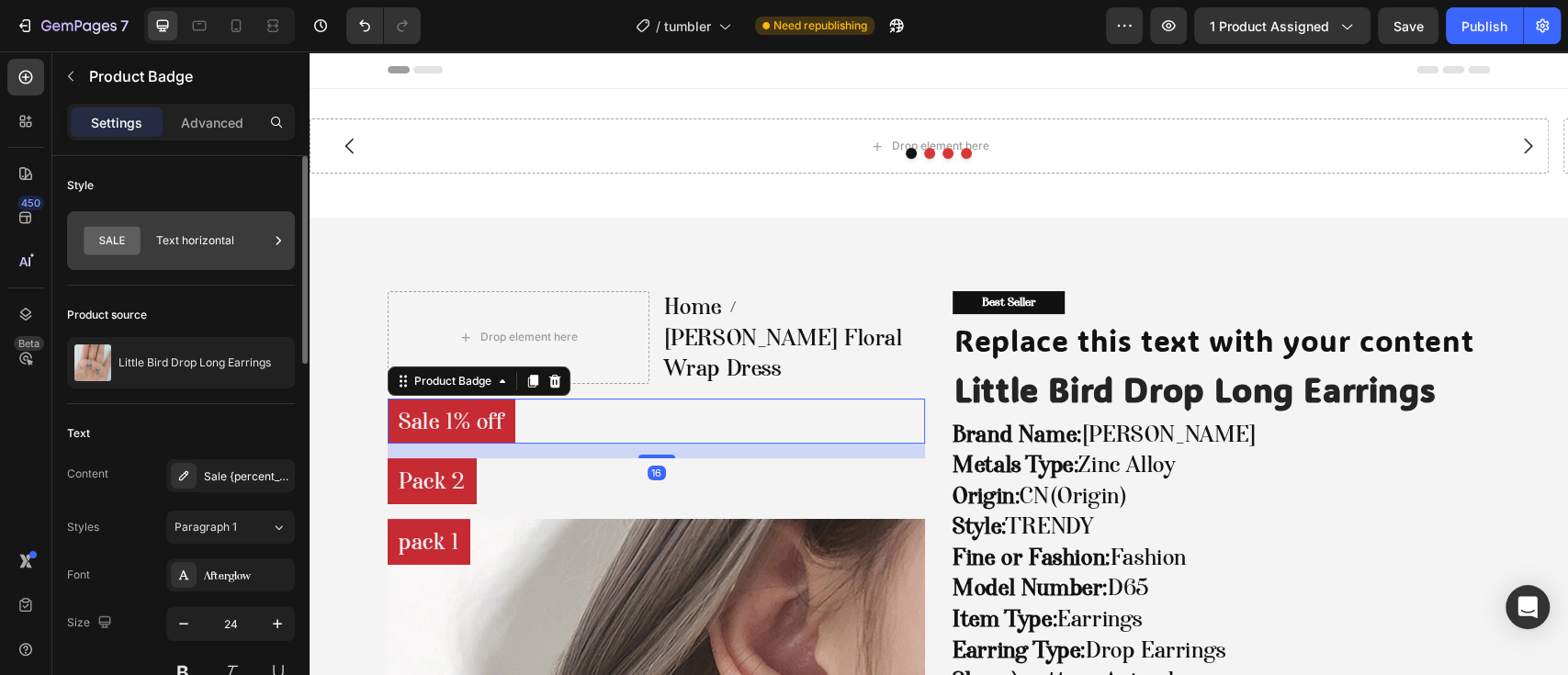
click at [188, 252] on div "Text horizontal" at bounding box center [213, 240] width 112 height 42
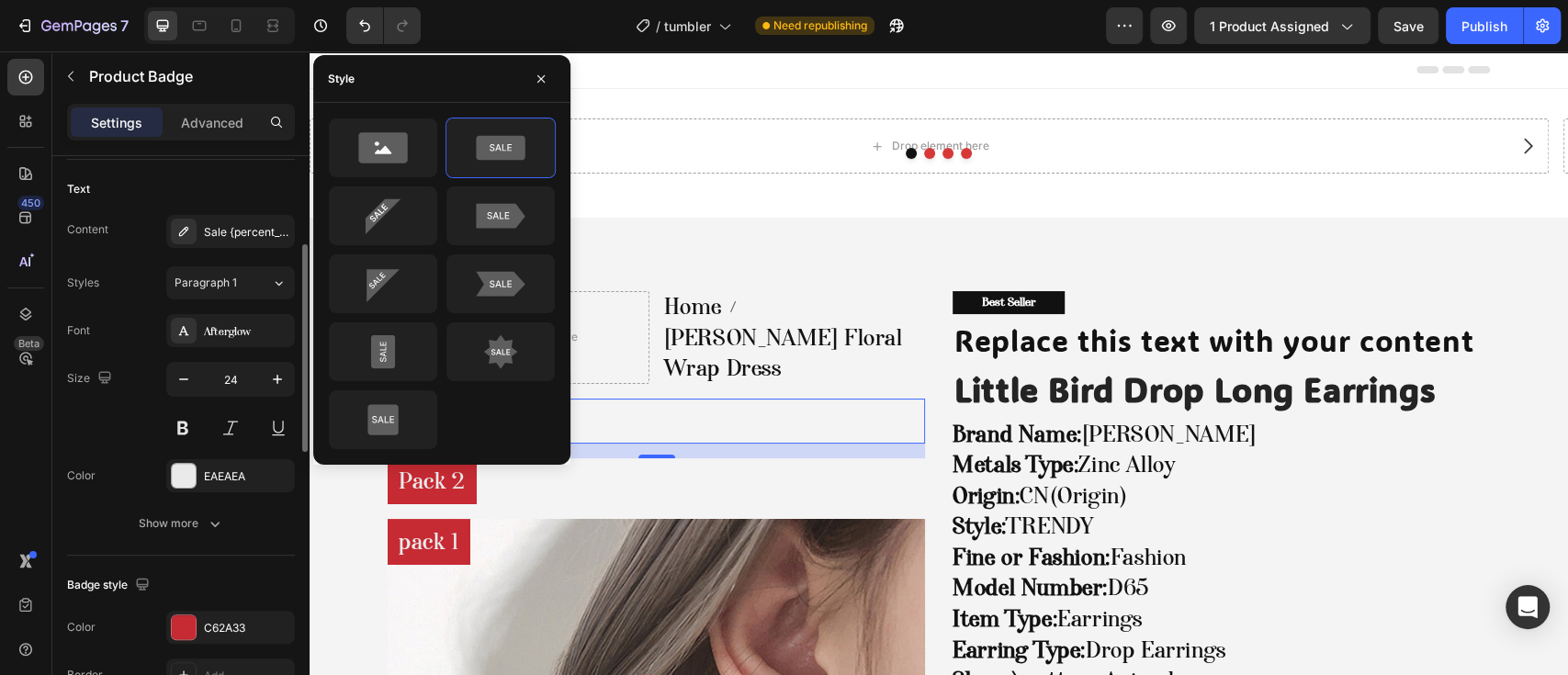
scroll to position [122, 0]
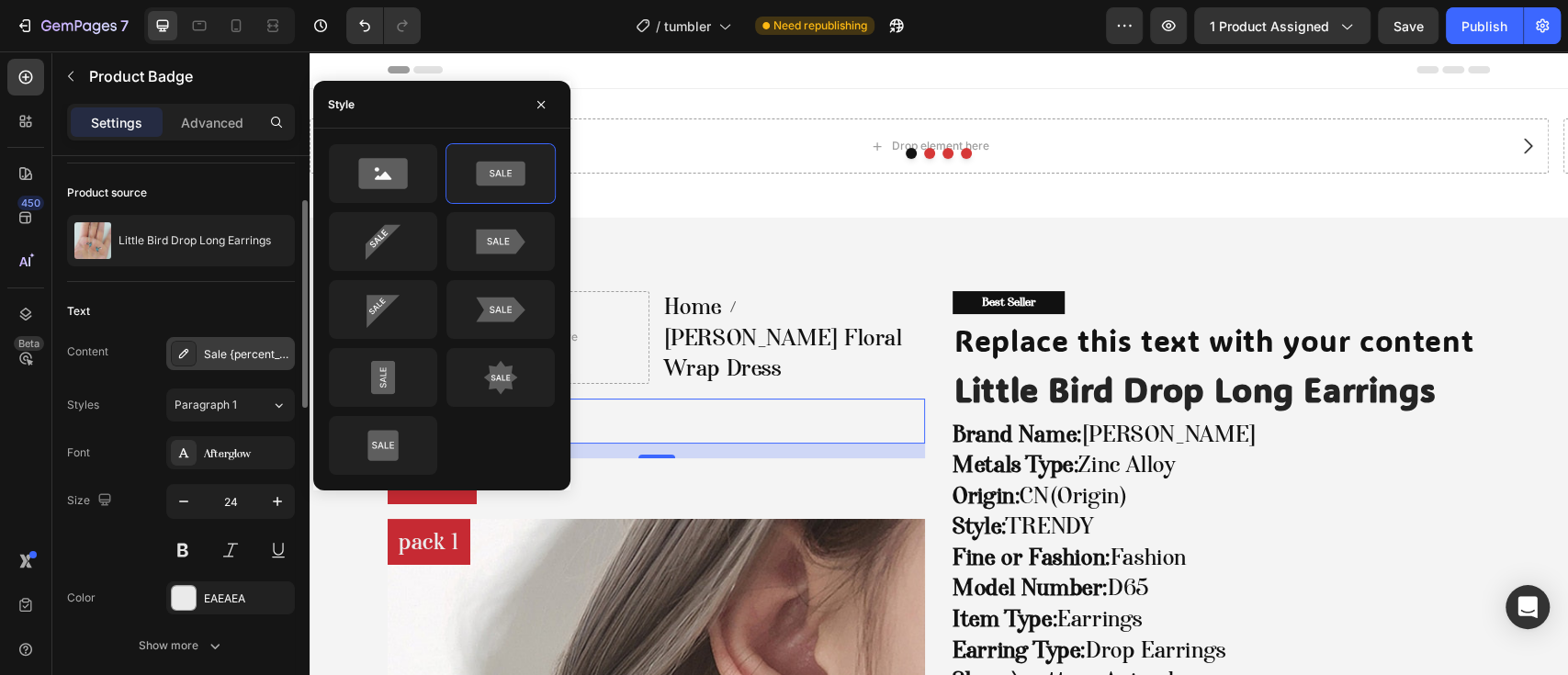
click at [241, 338] on div "Sale {percent_discount} off" at bounding box center [230, 354] width 129 height 33
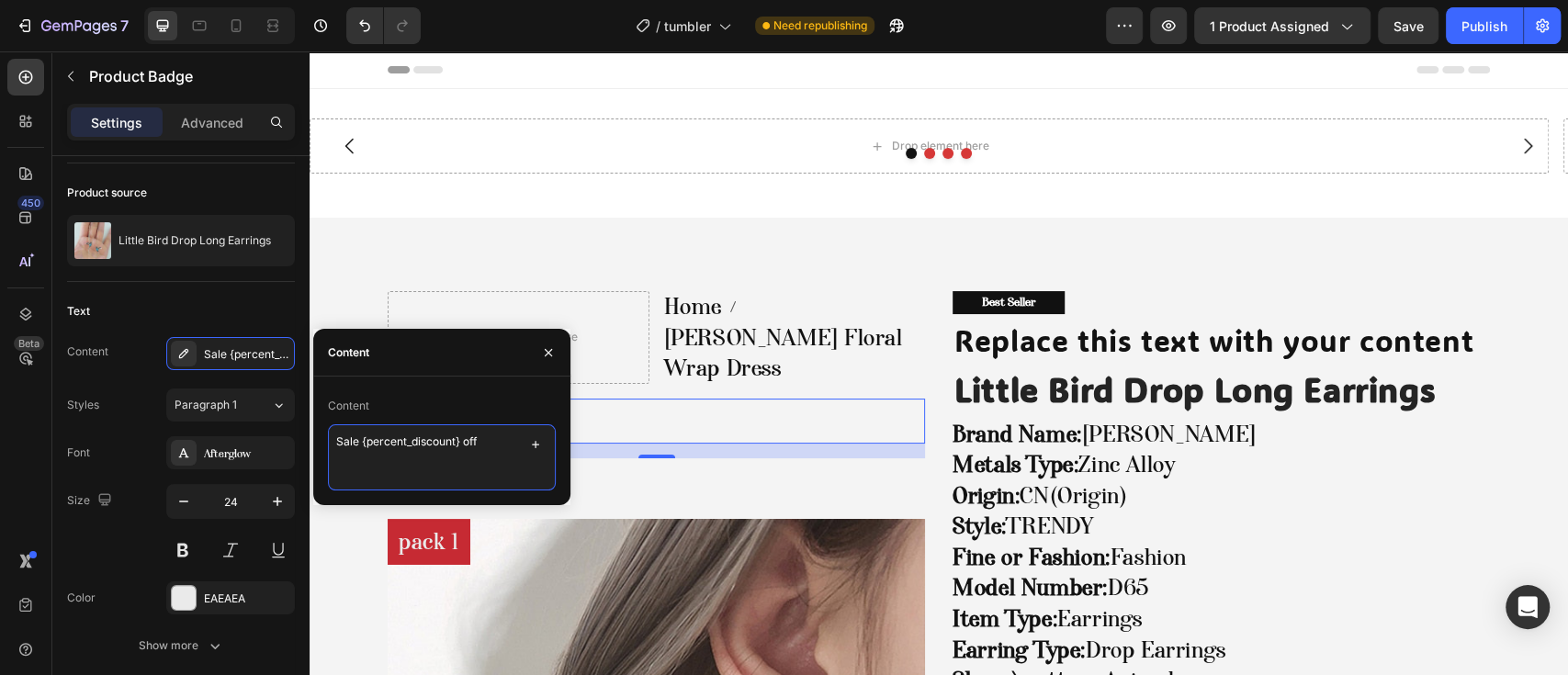
click at [393, 443] on textarea "Sale {percent_discount} off" at bounding box center [441, 457] width 228 height 66
type textarea "pack 3"
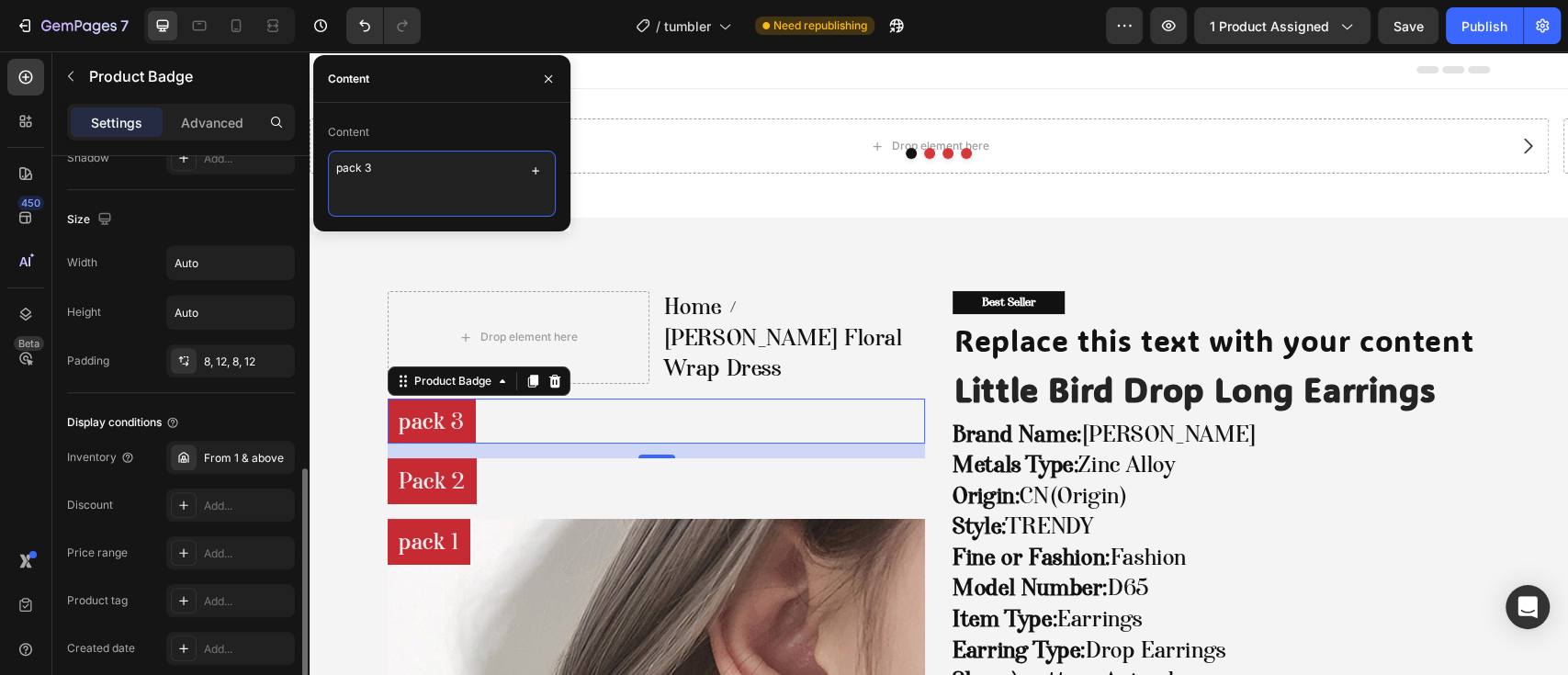
scroll to position [997, 0]
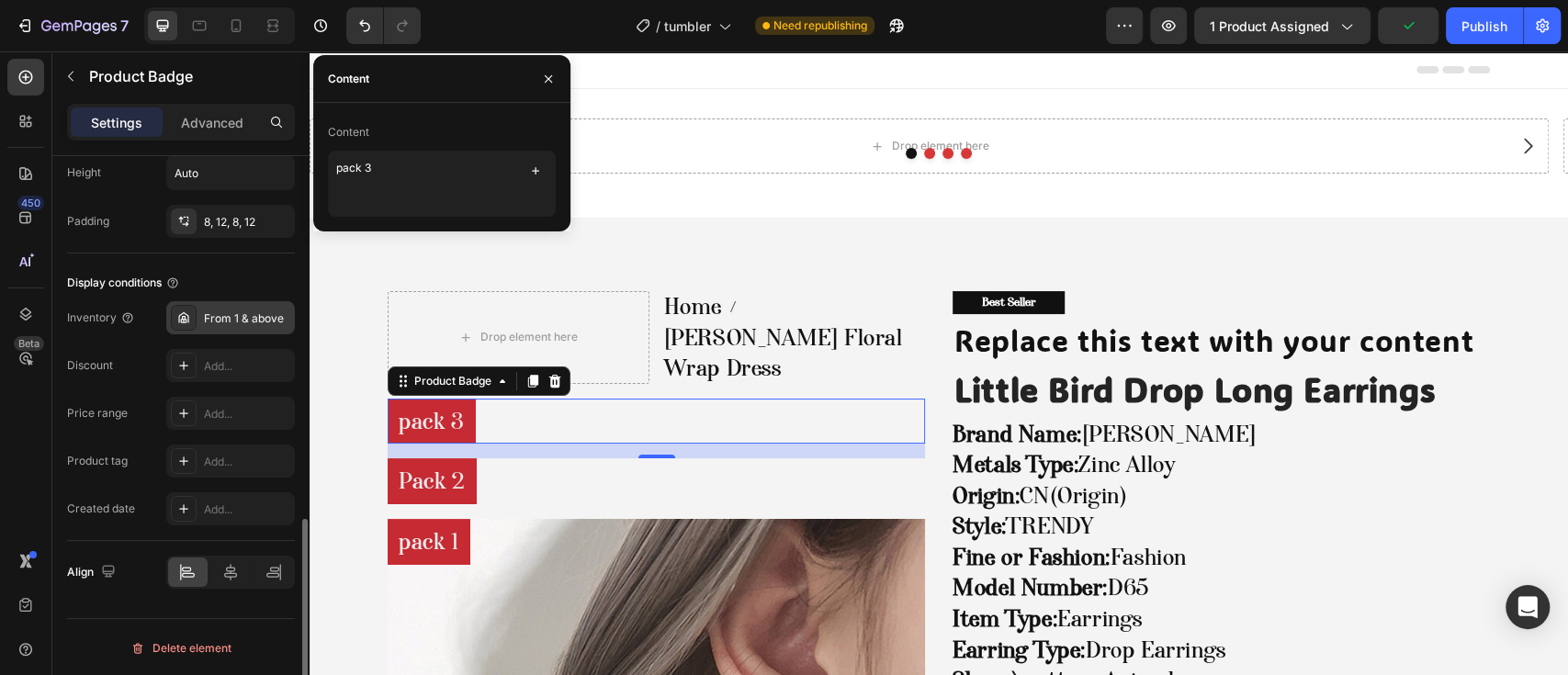
click at [230, 326] on div "From 1 & above" at bounding box center [230, 317] width 129 height 33
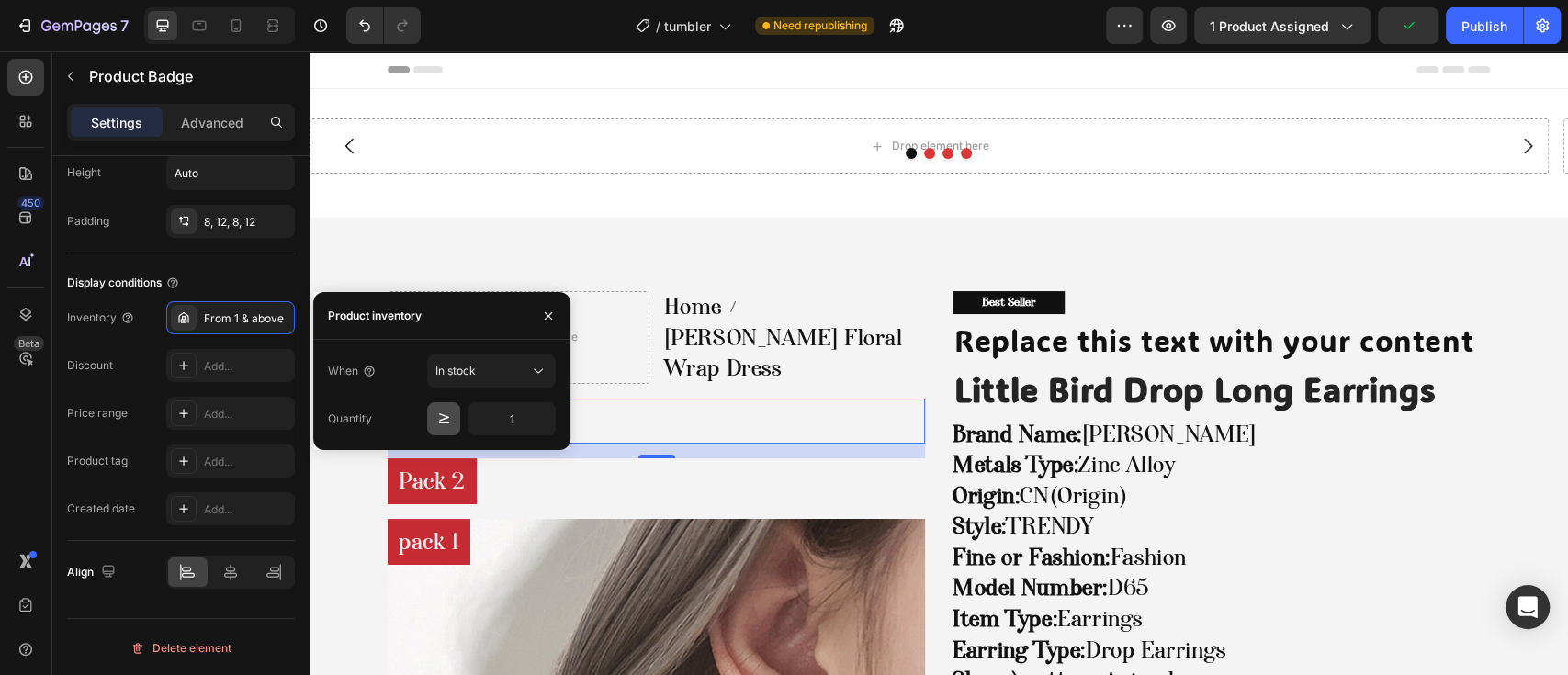
click at [434, 413] on button "button" at bounding box center [443, 419] width 33 height 33
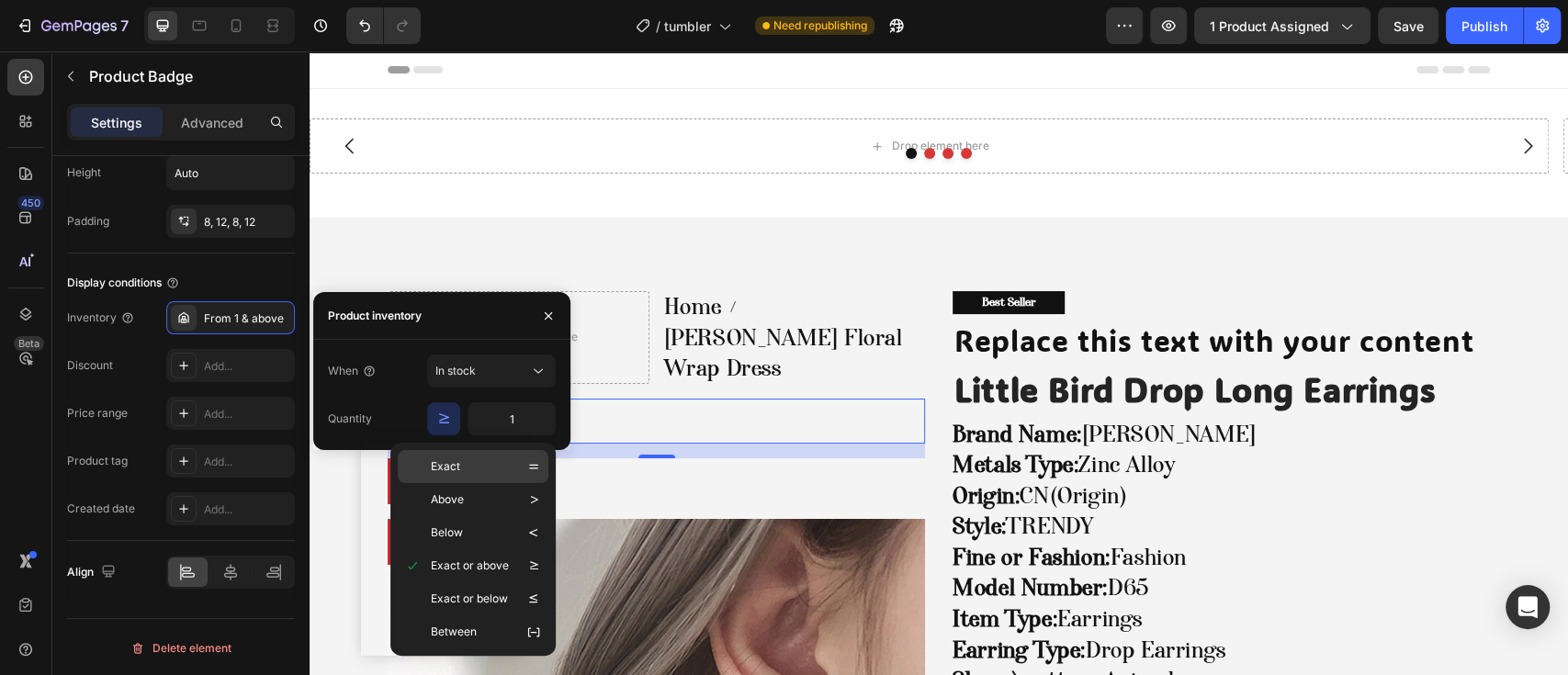
click at [470, 470] on div "Exact" at bounding box center [460, 466] width 111 height 18
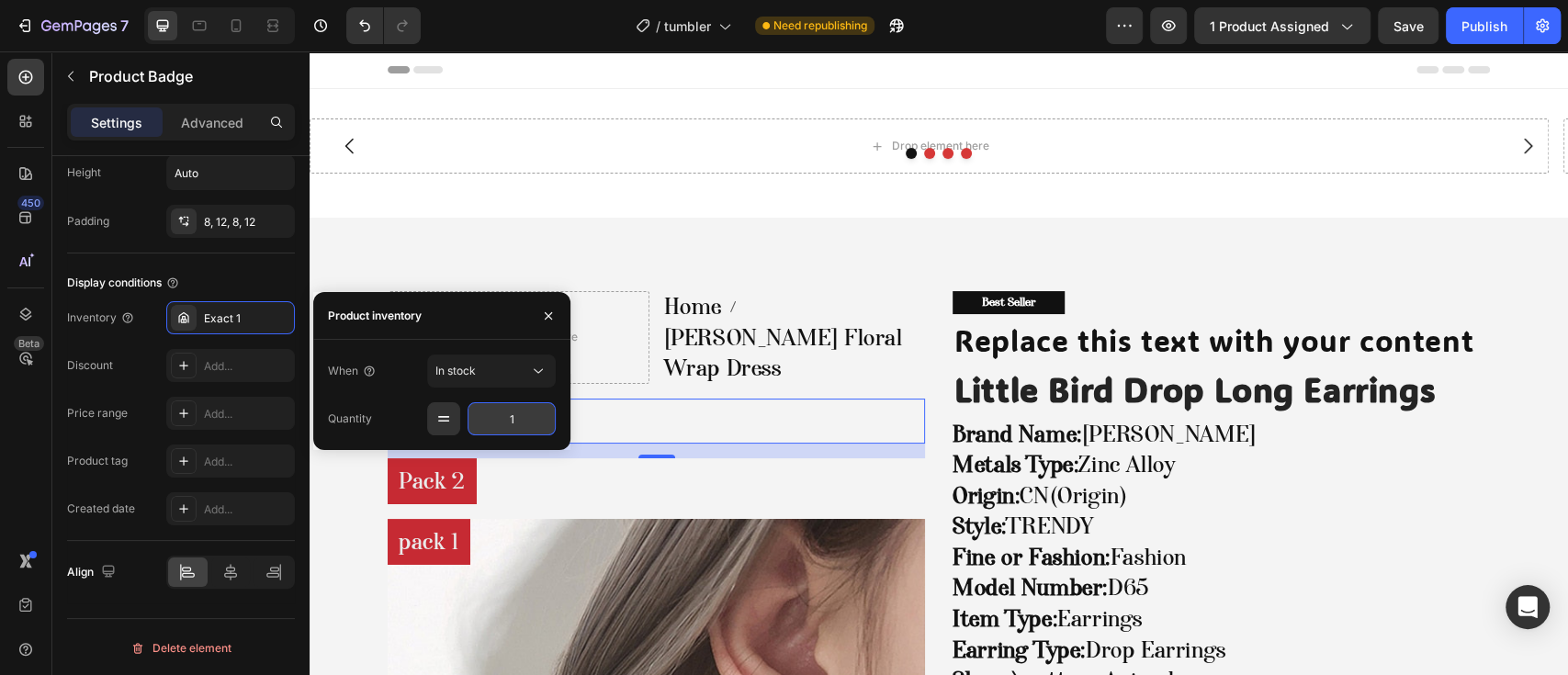
click at [530, 422] on input "1" at bounding box center [512, 419] width 89 height 33
type input "3"
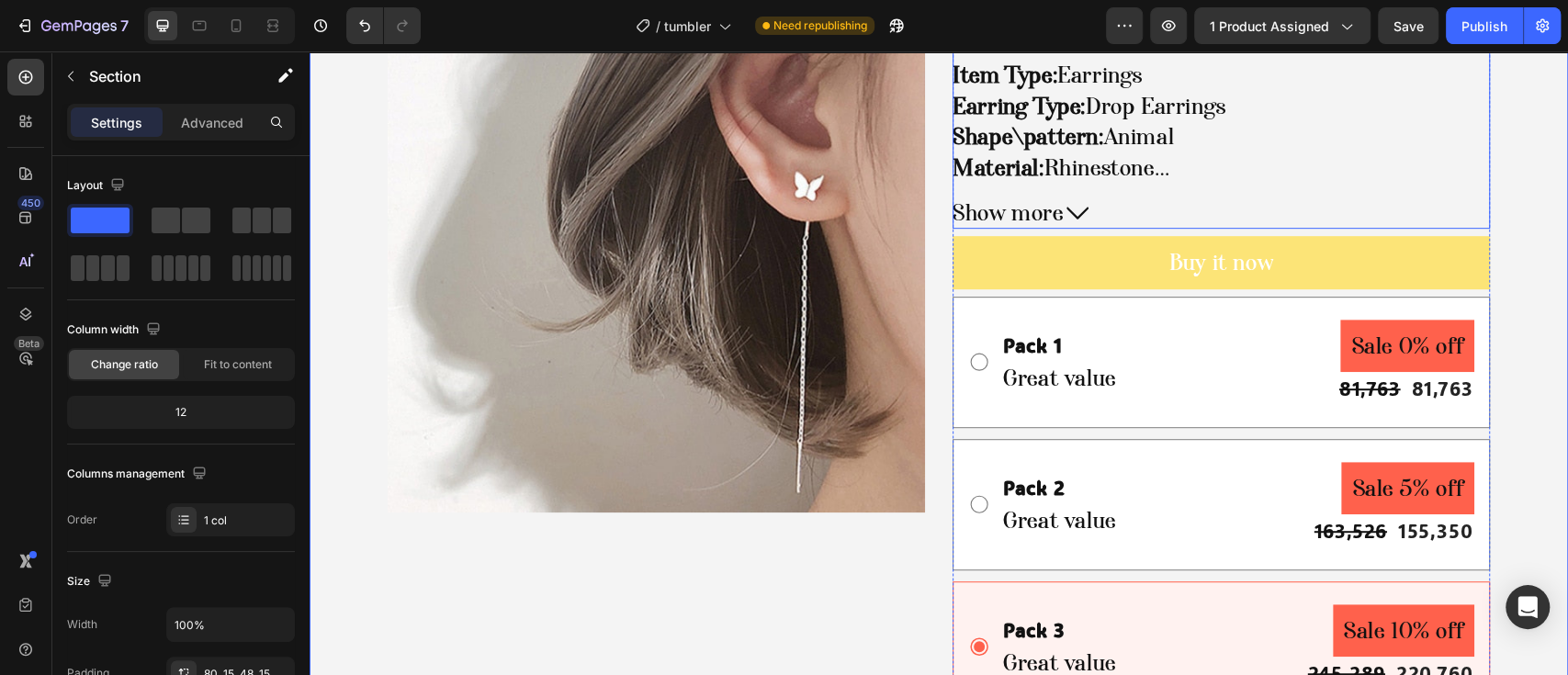
scroll to position [1103, 0]
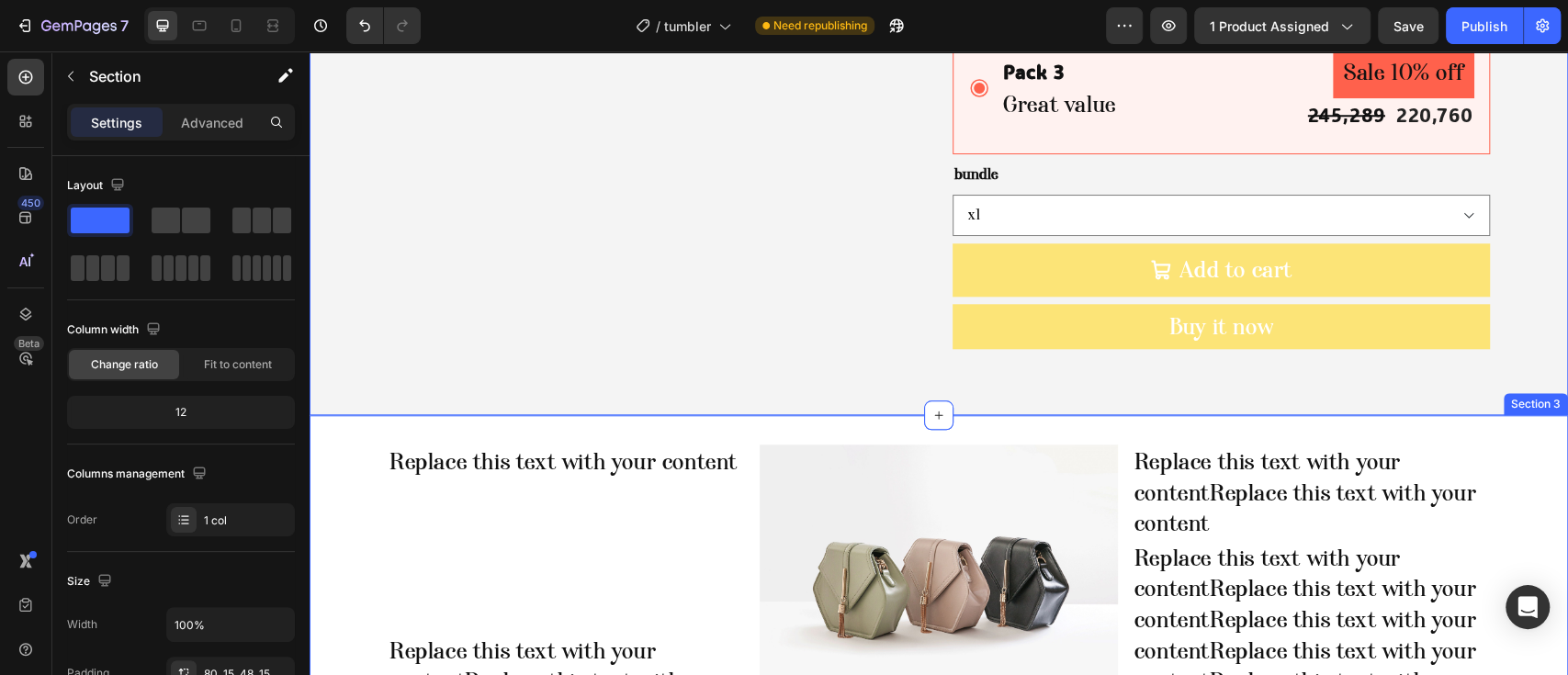
click at [648, 434] on div "Replace this text with your content Text Block Replace this text with your cont…" at bounding box center [939, 610] width 1258 height 390
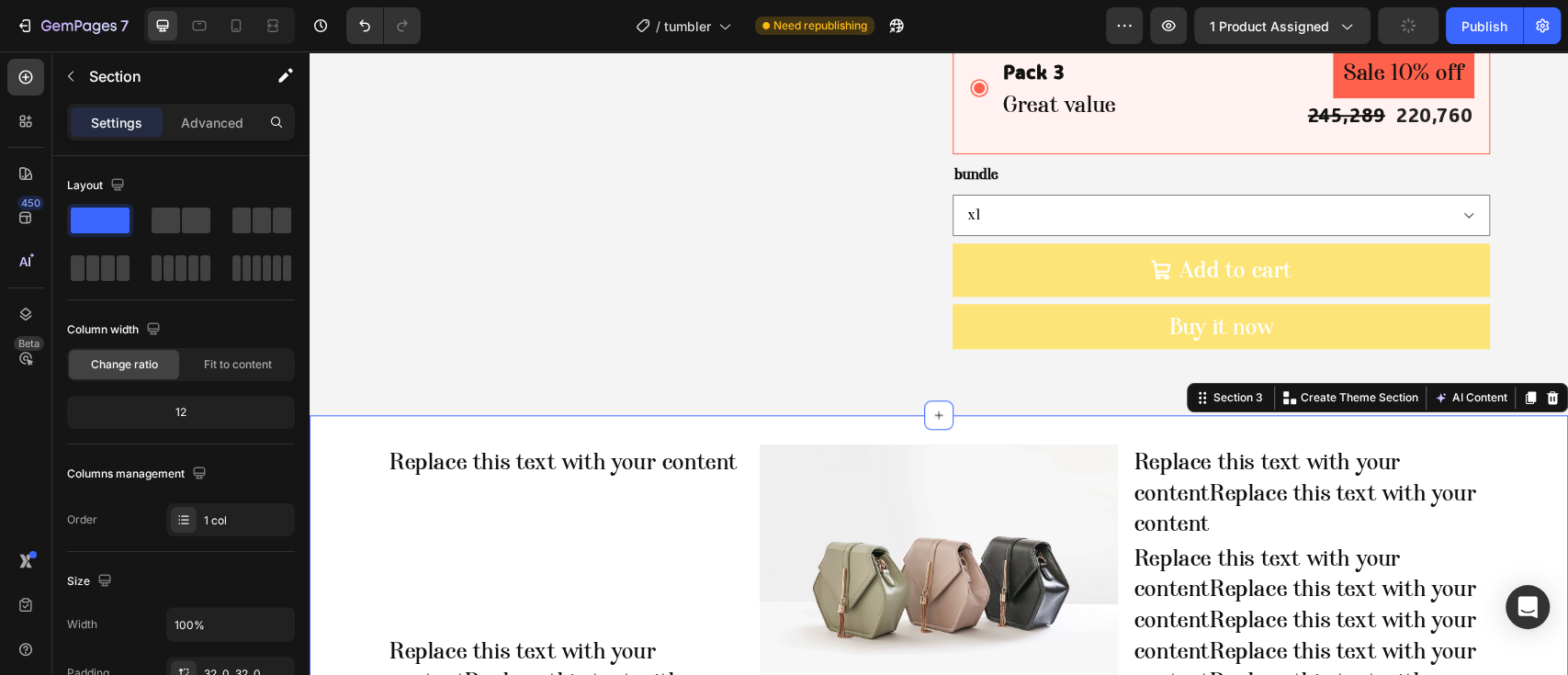
click at [1541, 392] on div at bounding box center [1552, 398] width 22 height 22
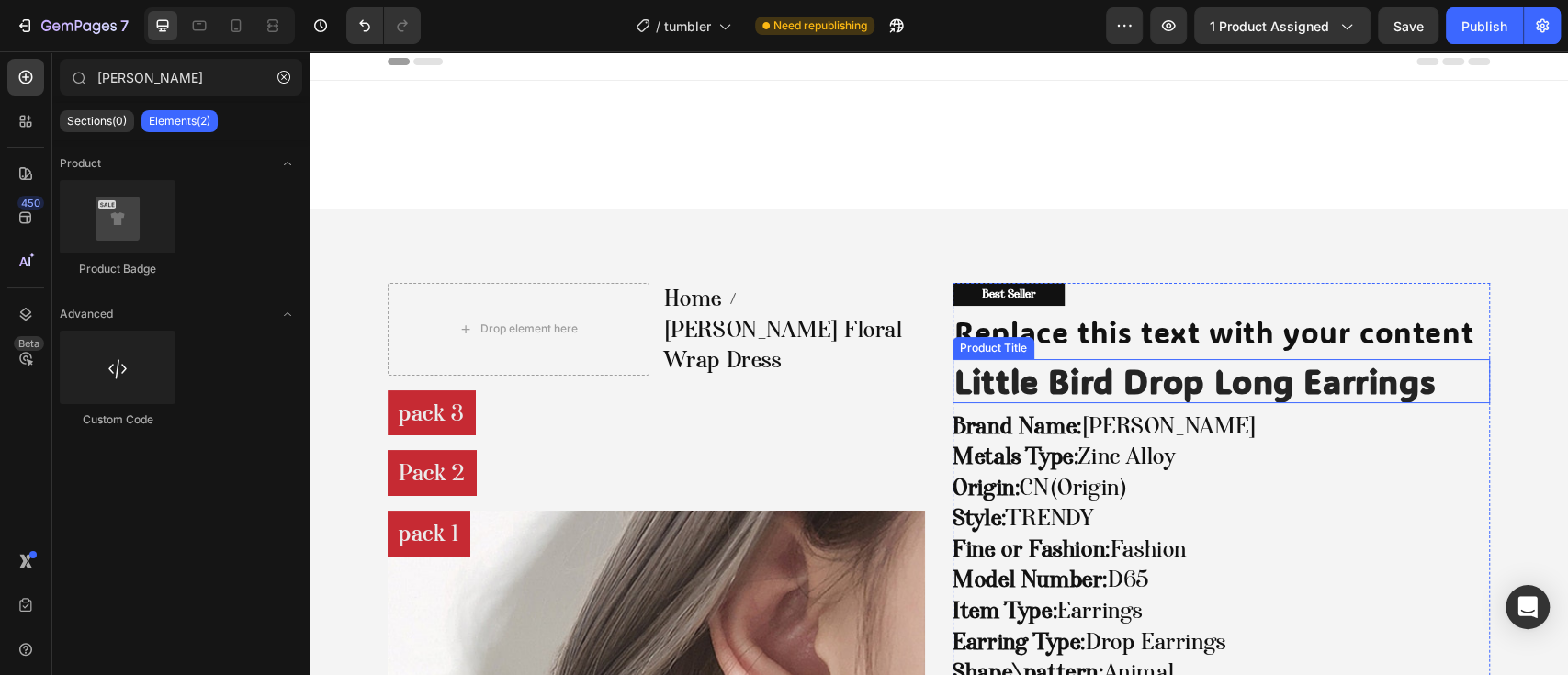
scroll to position [0, 0]
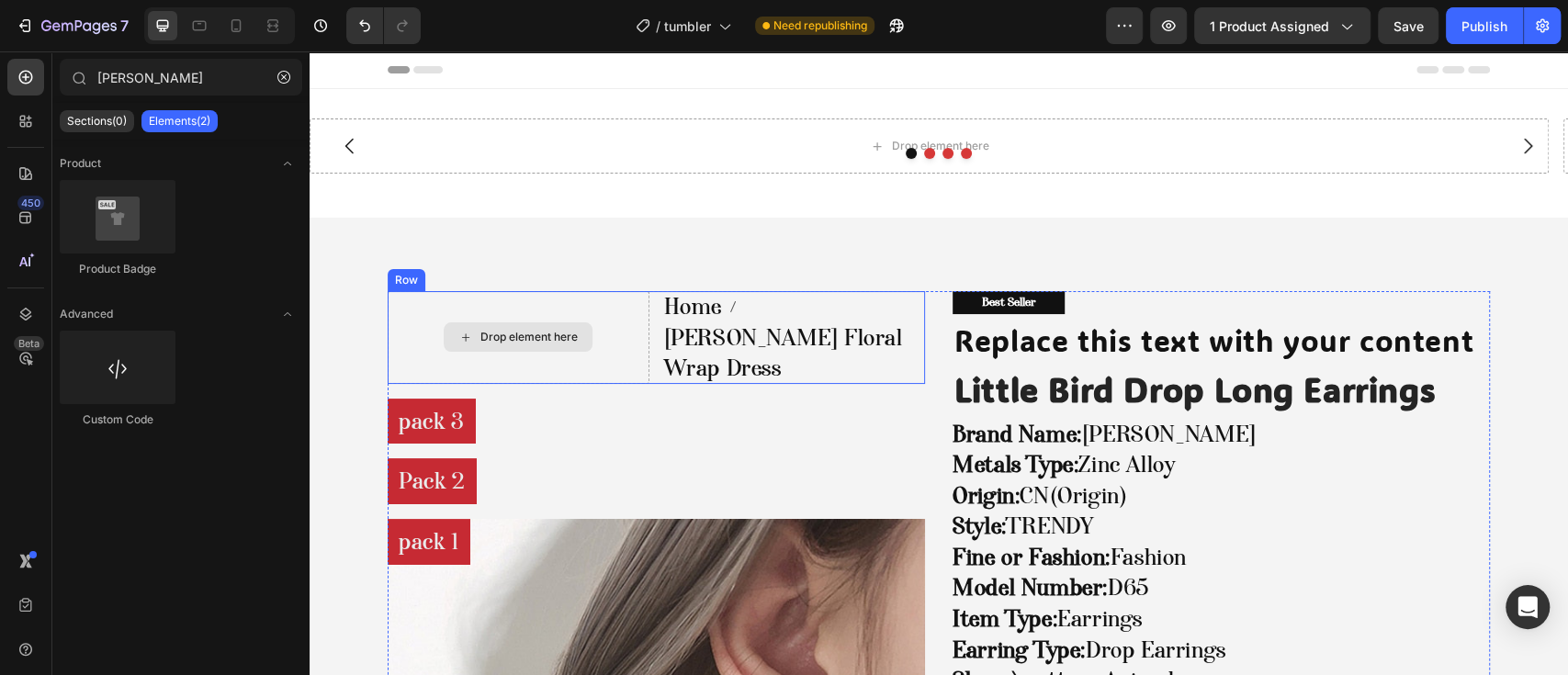
click at [622, 327] on div "Drop element here" at bounding box center [519, 338] width 262 height 92
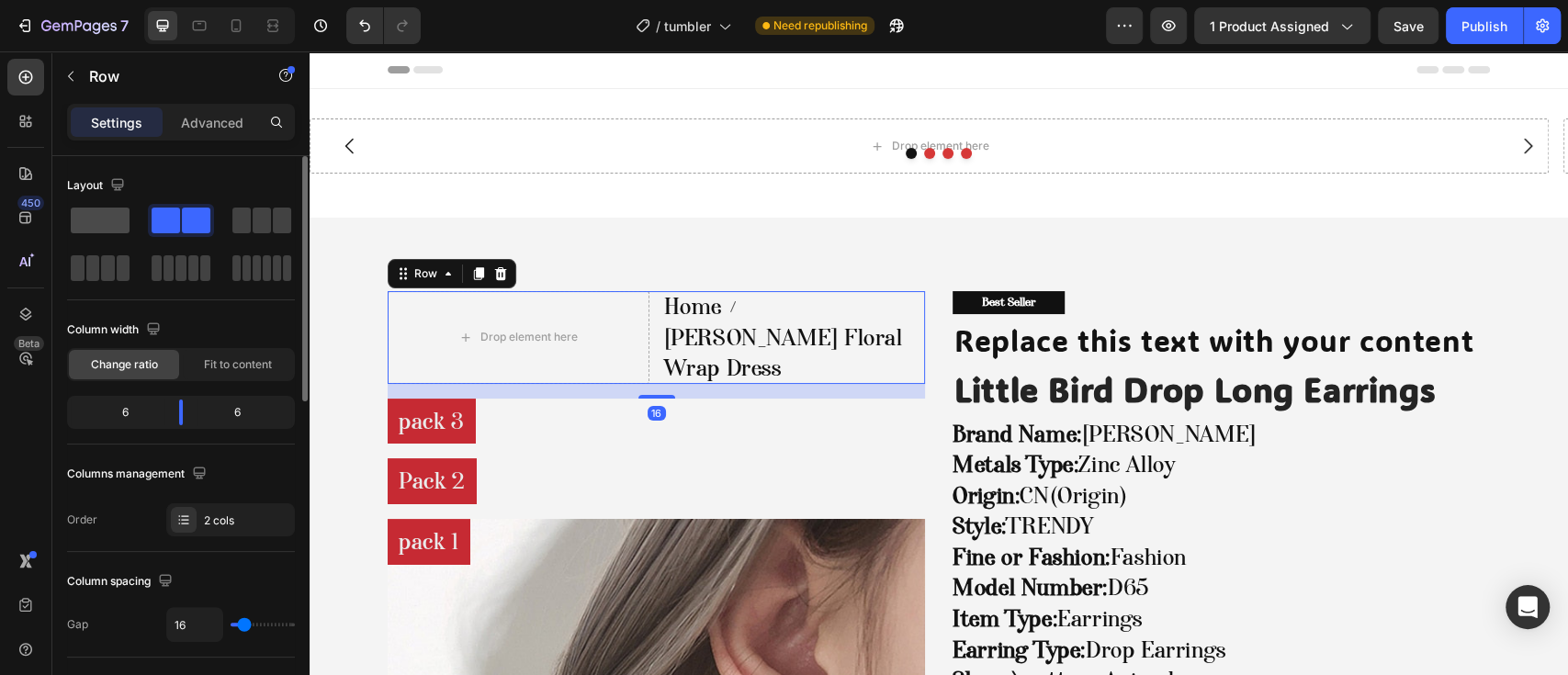
click at [127, 229] on span at bounding box center [100, 220] width 59 height 26
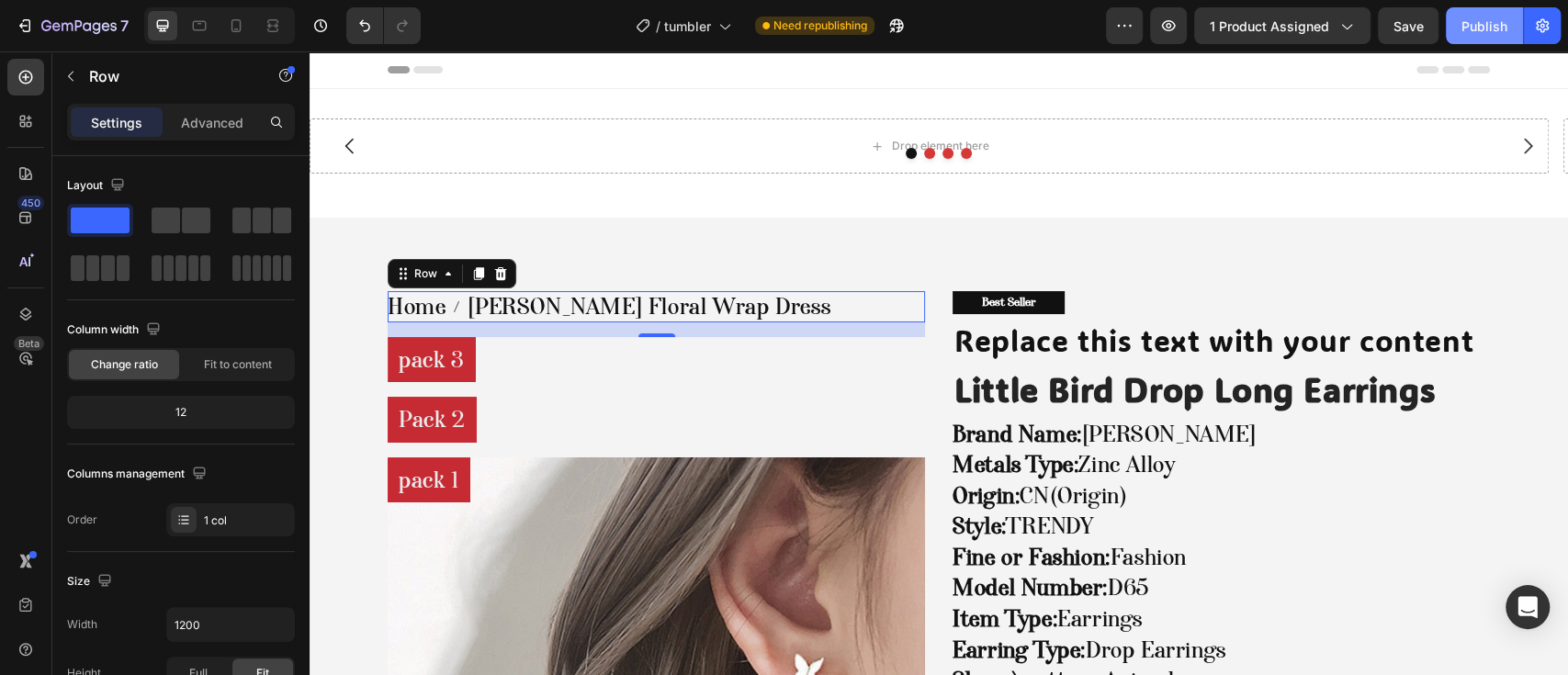
click at [1484, 43] on button "Publish" at bounding box center [1484, 26] width 77 height 37
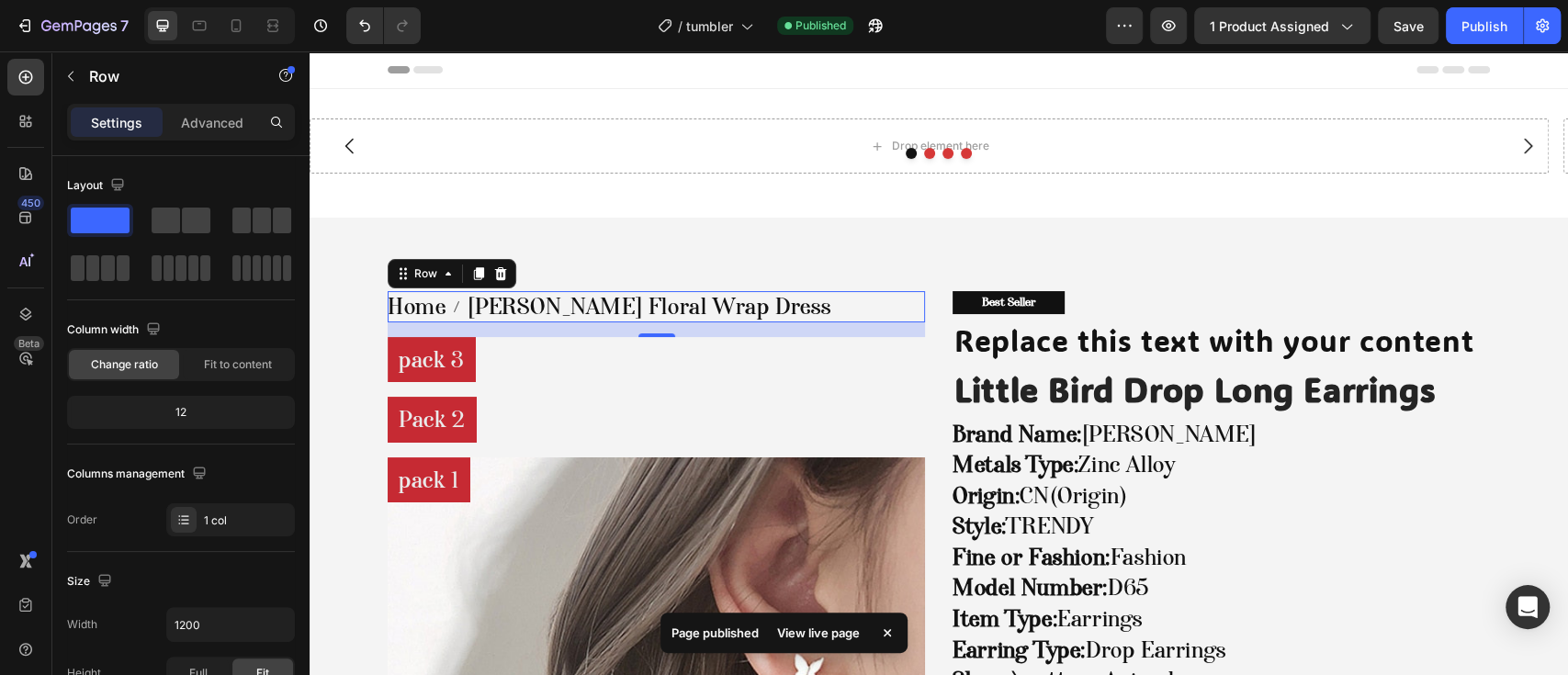
click at [834, 644] on div "View live page" at bounding box center [819, 633] width 105 height 26
click at [892, 18] on button "button" at bounding box center [875, 26] width 37 height 37
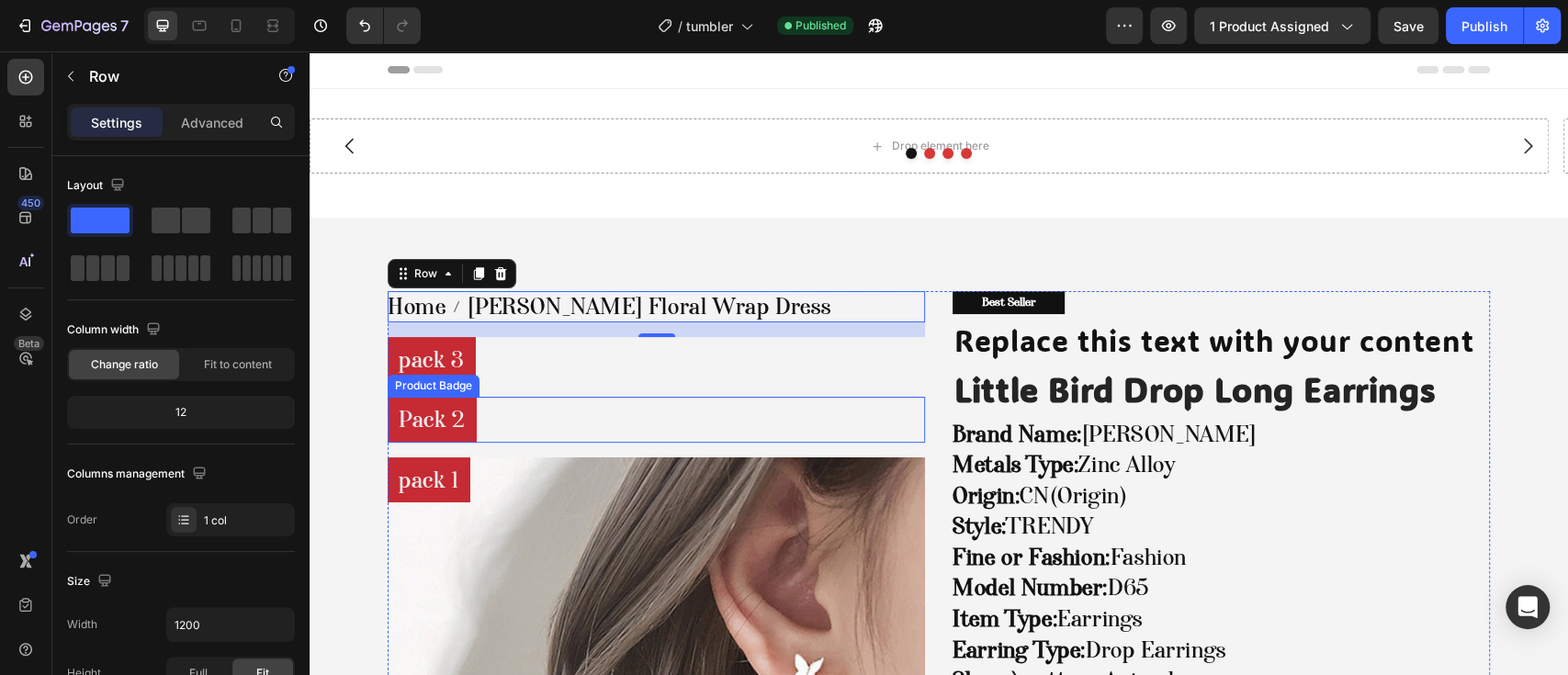
click at [444, 430] on pre "Pack 2" at bounding box center [432, 419] width 89 height 46
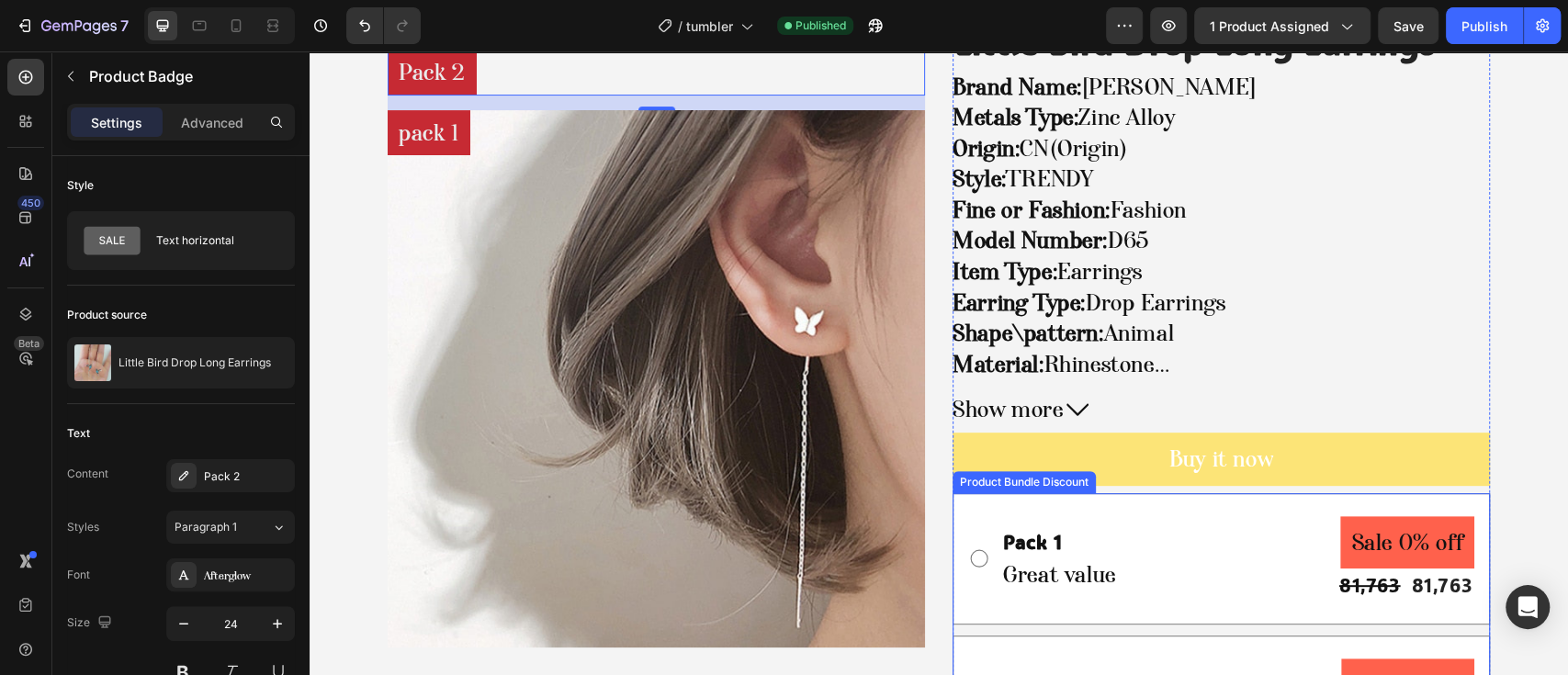
scroll to position [490, 0]
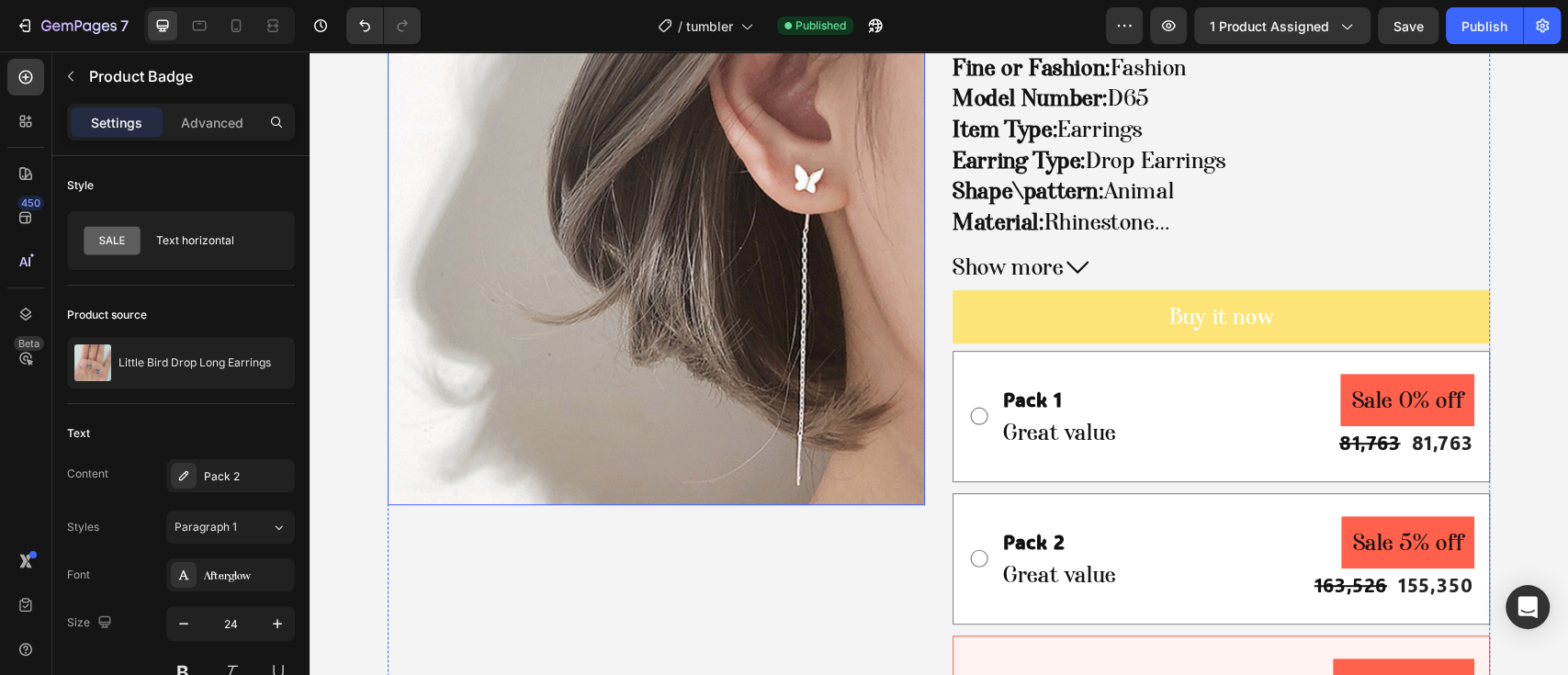
click at [731, 443] on img at bounding box center [657, 236] width 538 height 538
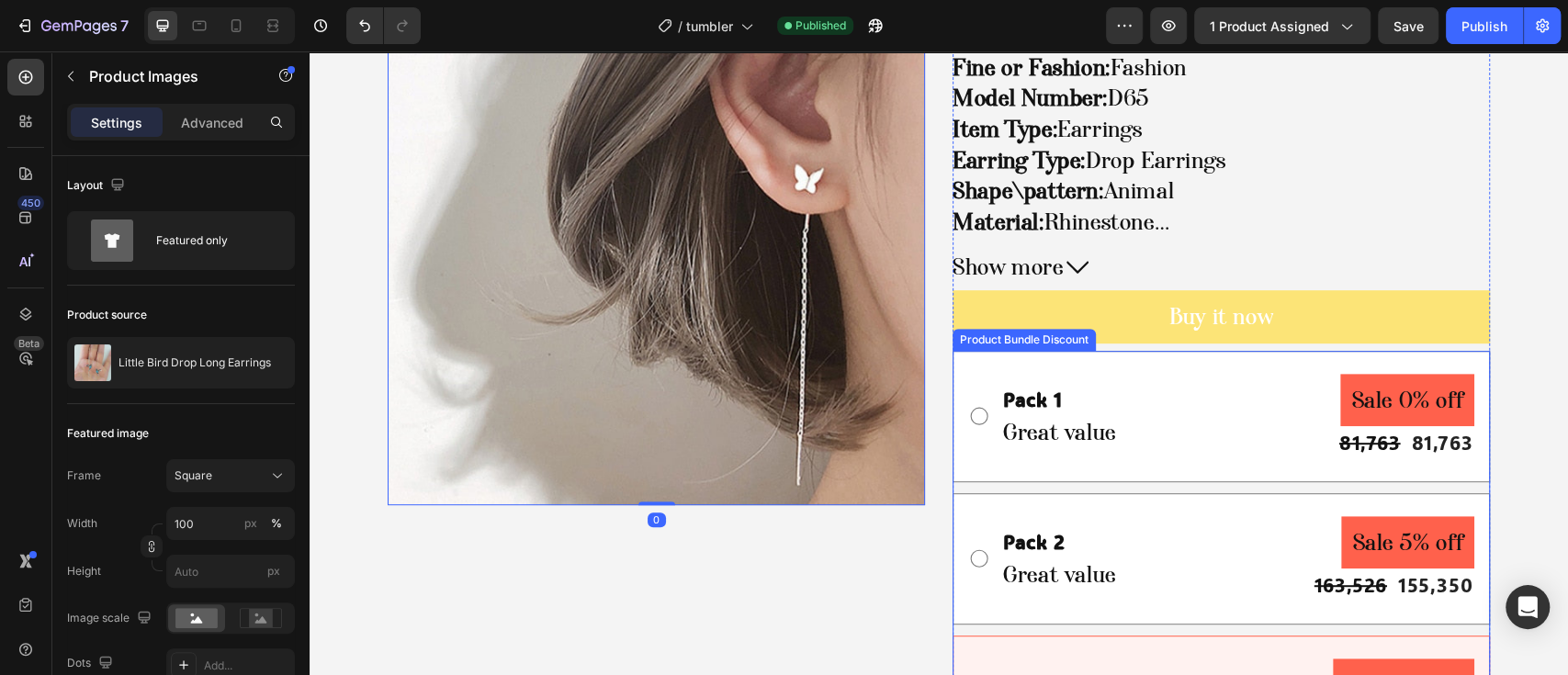
click at [975, 379] on div "Pack 1 Text Block Great value Text Block Sale 0% off Product Badge 81,763 Produ…" at bounding box center [1221, 417] width 506 height 86
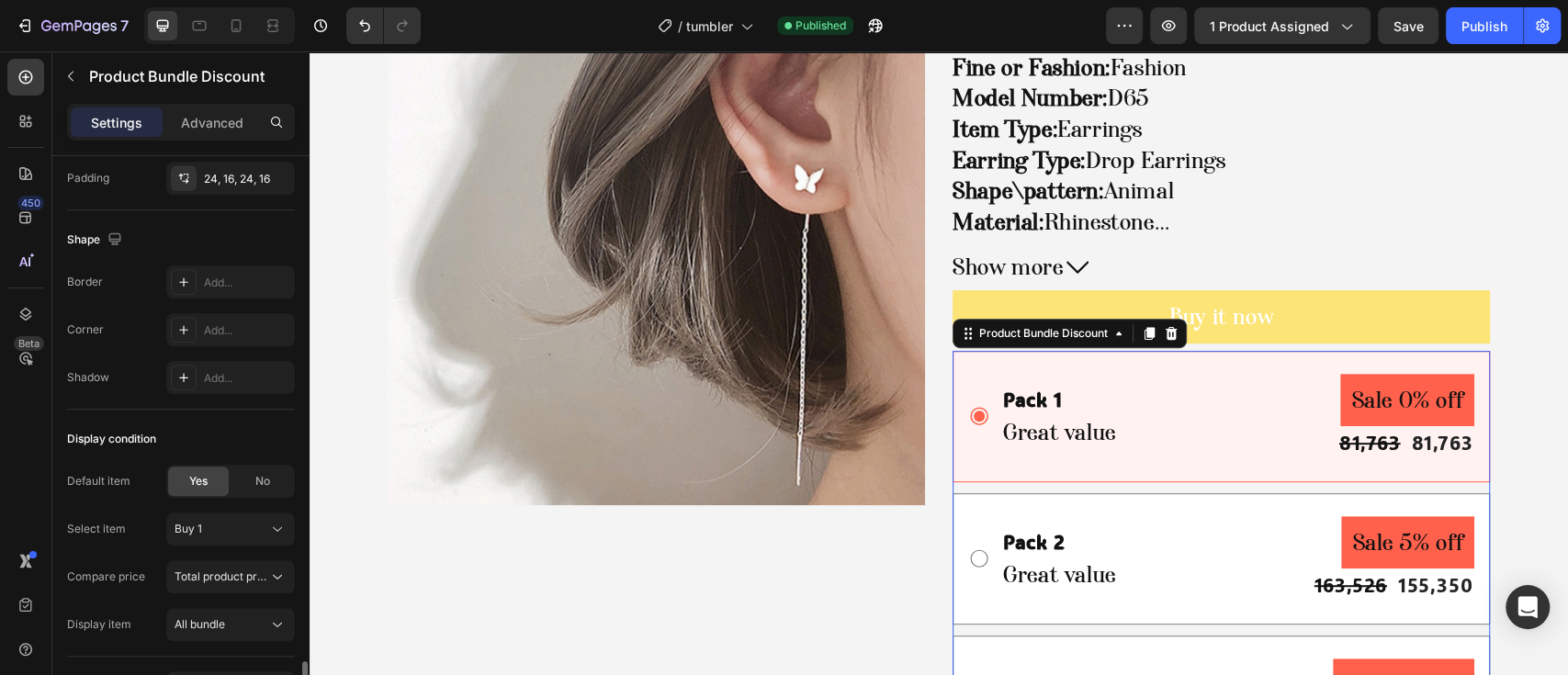
scroll to position [1218, 0]
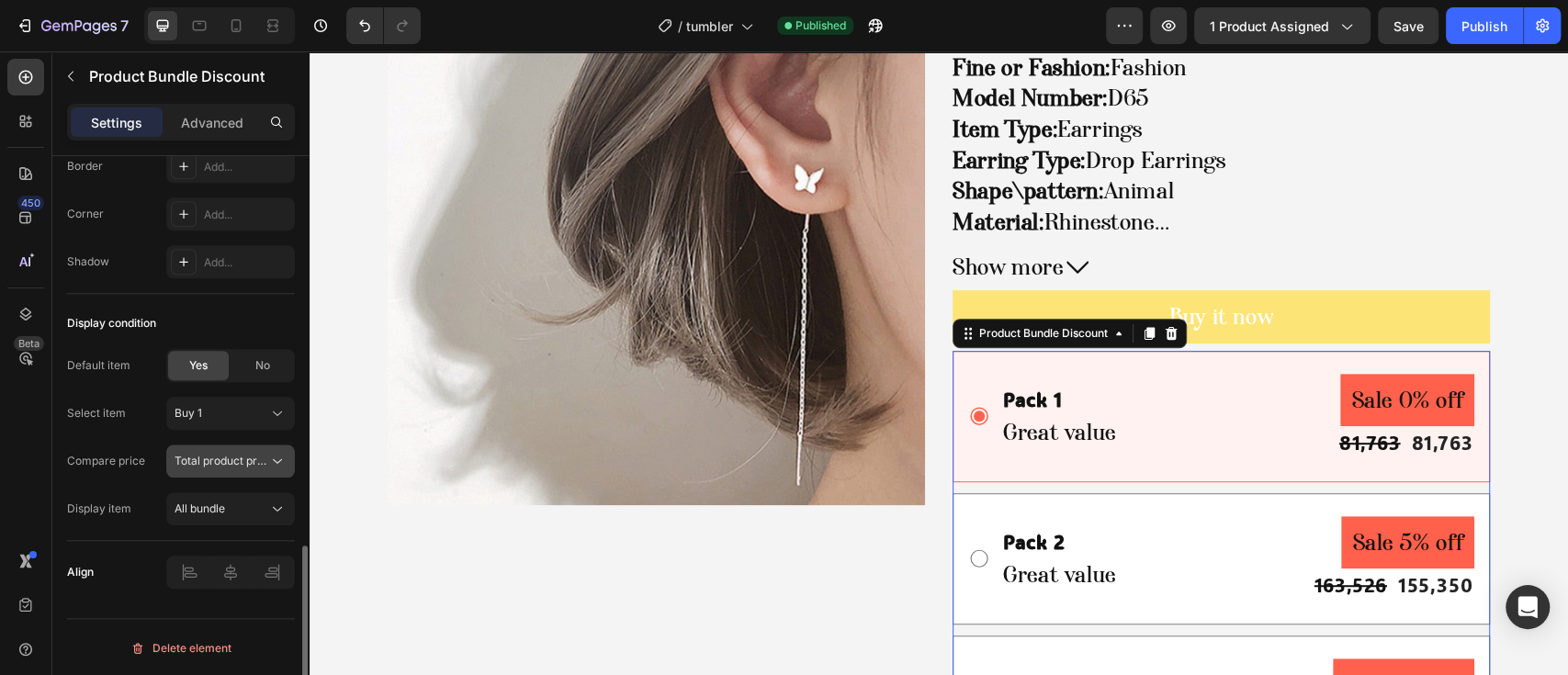
click at [220, 454] on span "Total product price" at bounding box center [223, 460] width 98 height 13
click at [219, 509] on span "All bundle" at bounding box center [199, 508] width 51 height 13
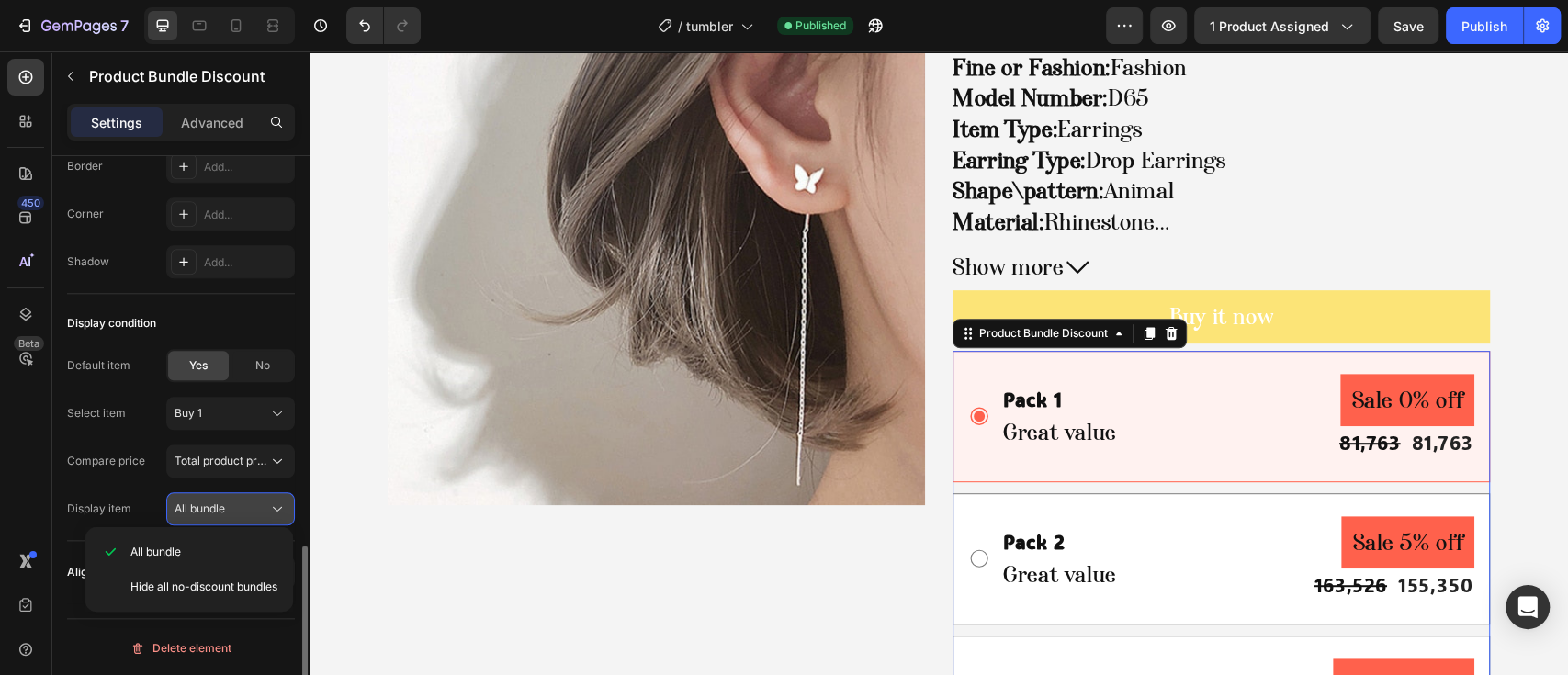
click at [219, 509] on span "All bundle" at bounding box center [199, 508] width 51 height 13
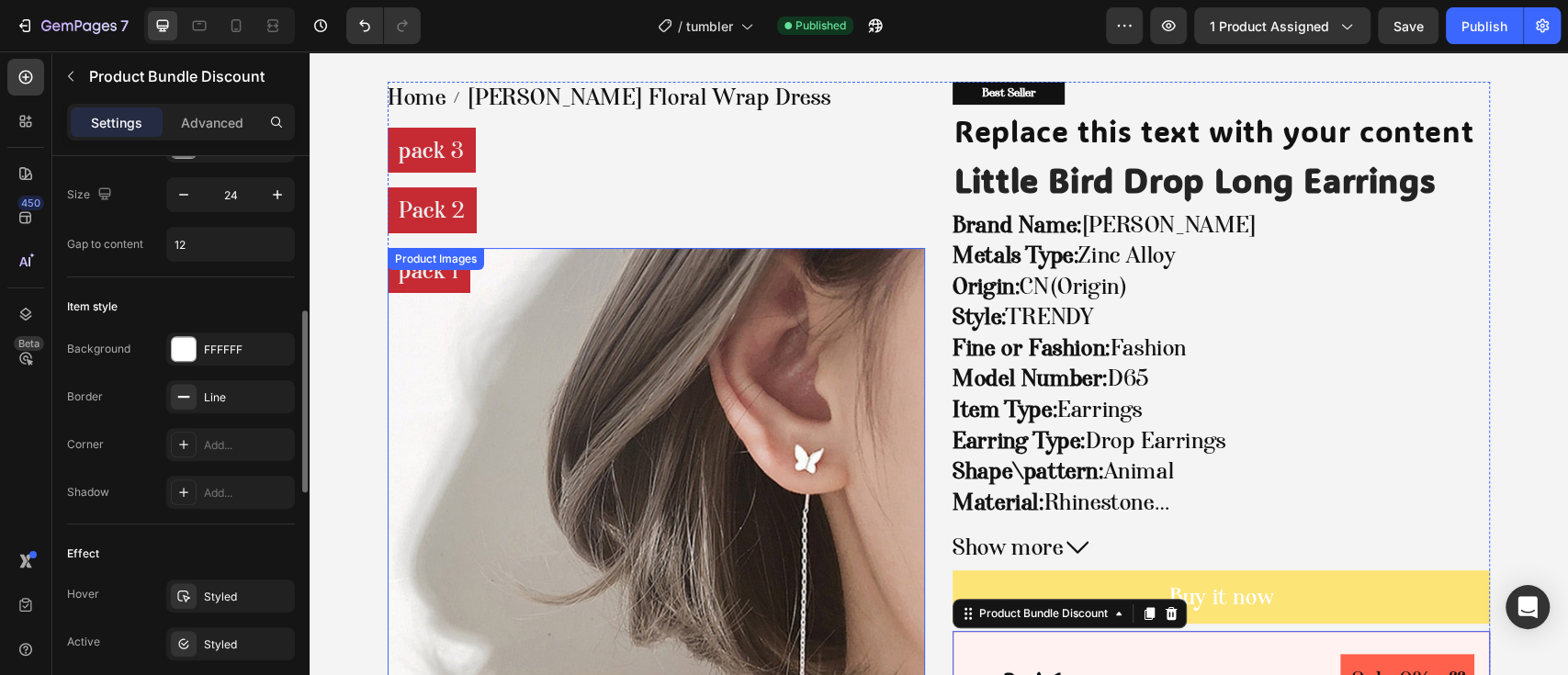
scroll to position [0, 0]
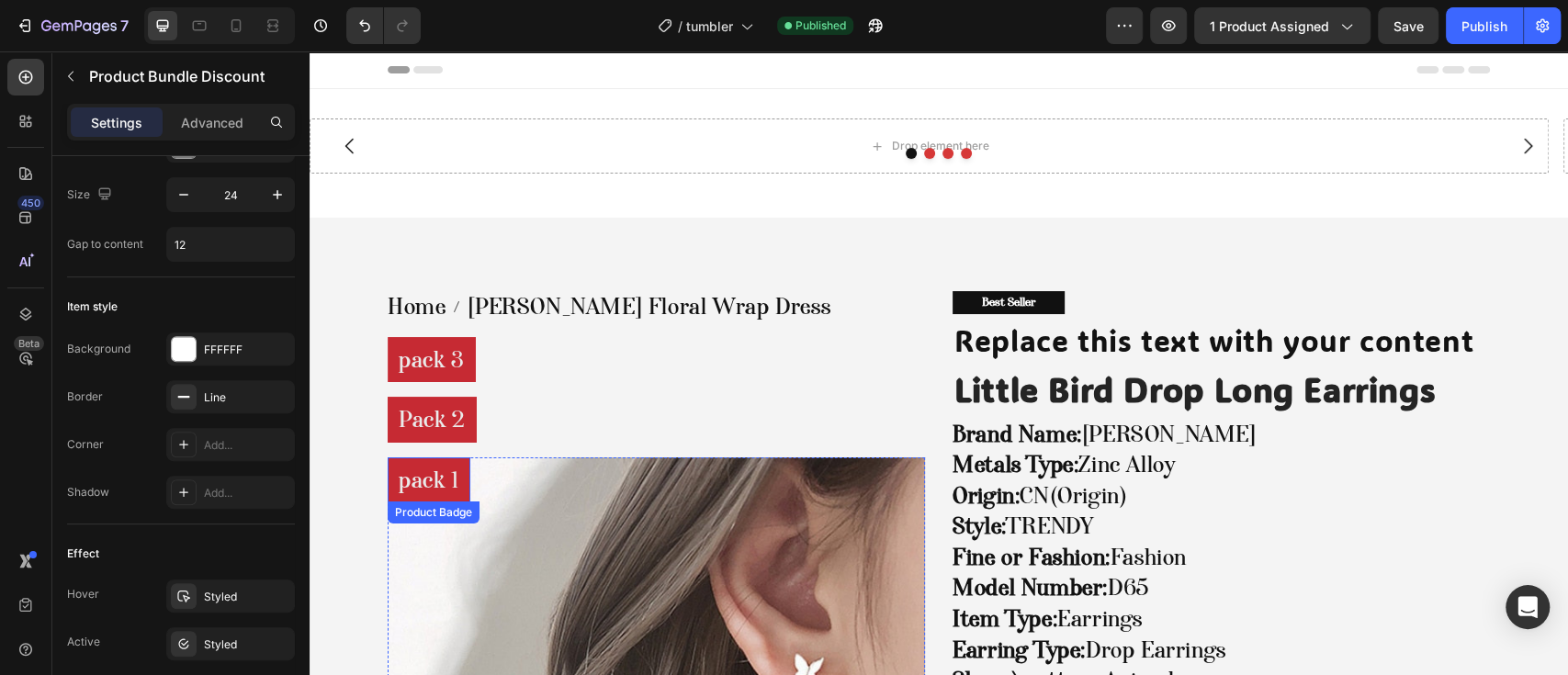
click at [432, 474] on pre "pack 1" at bounding box center [429, 481] width 83 height 46
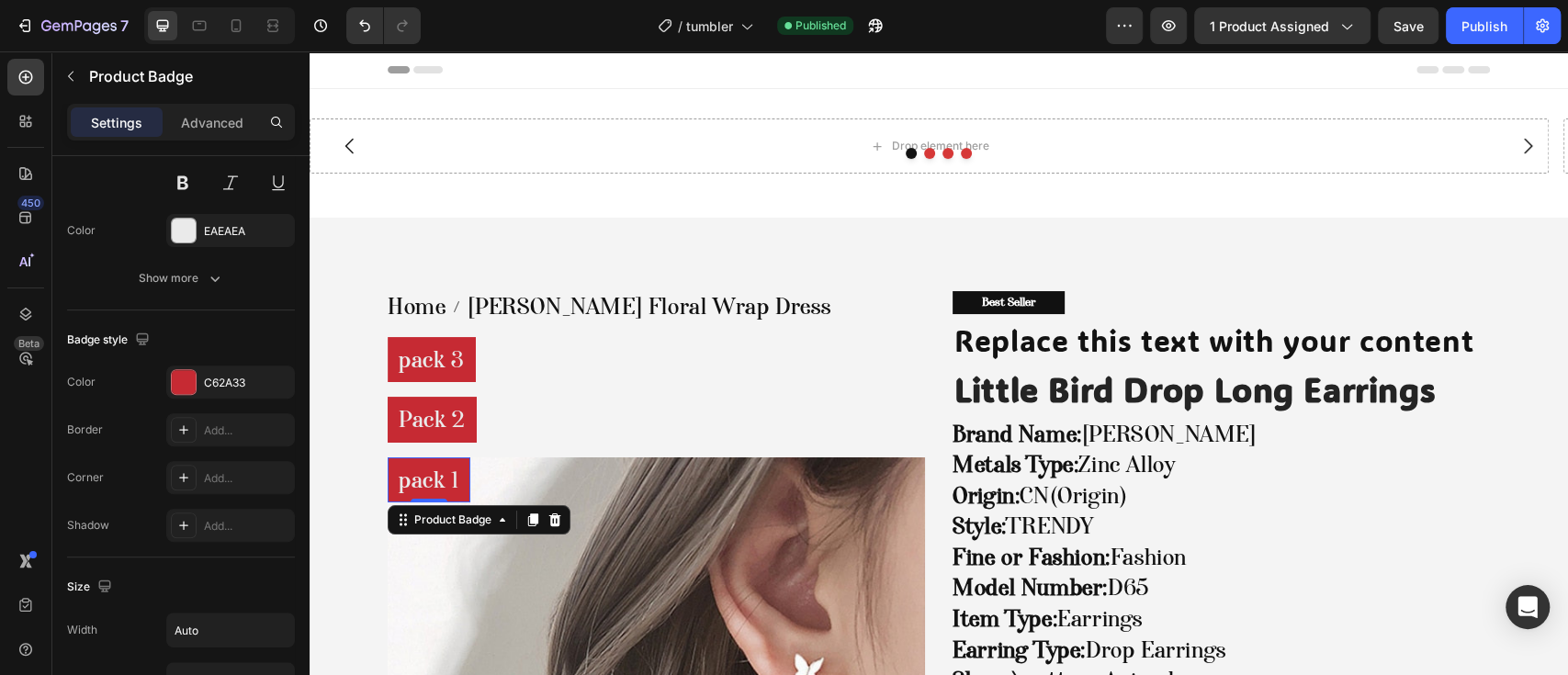
scroll to position [1037, 0]
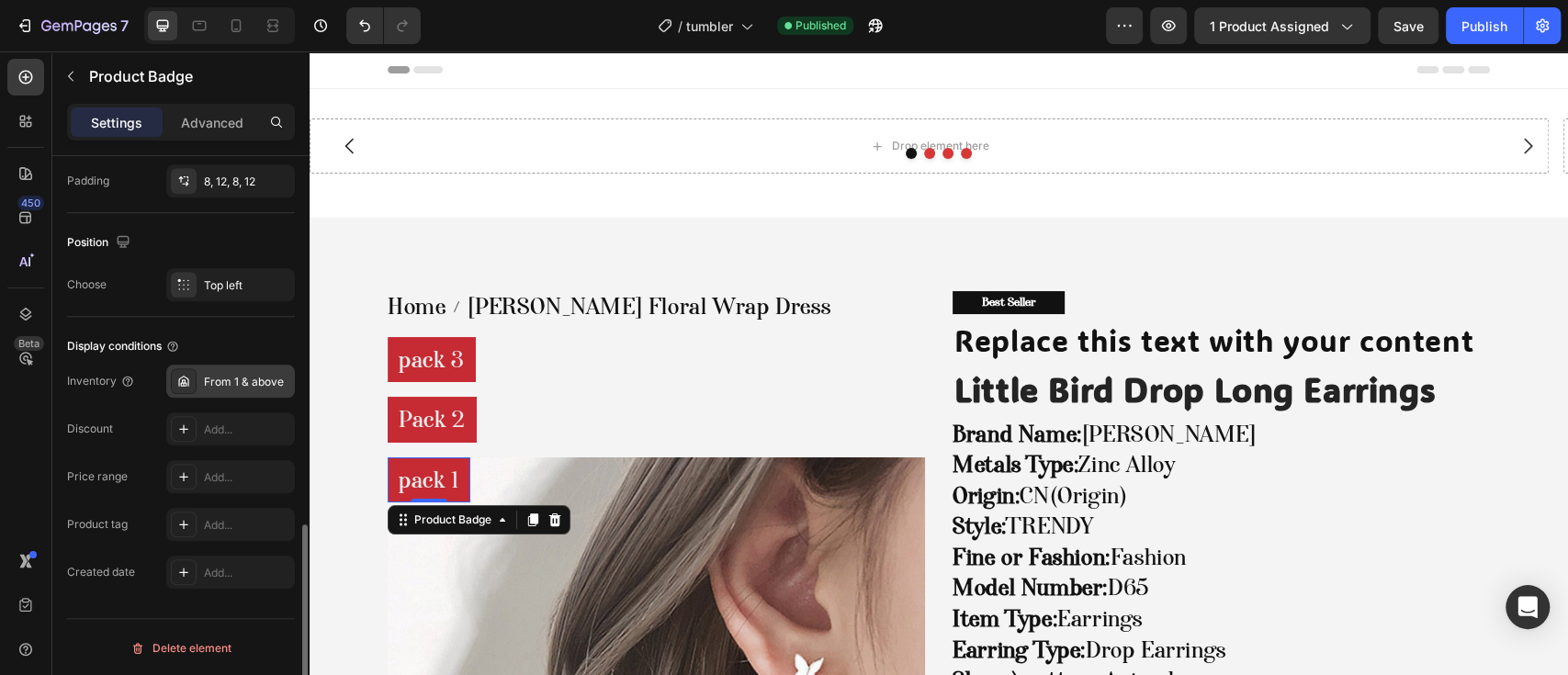
click at [228, 376] on div "From 1 & above" at bounding box center [247, 381] width 87 height 16
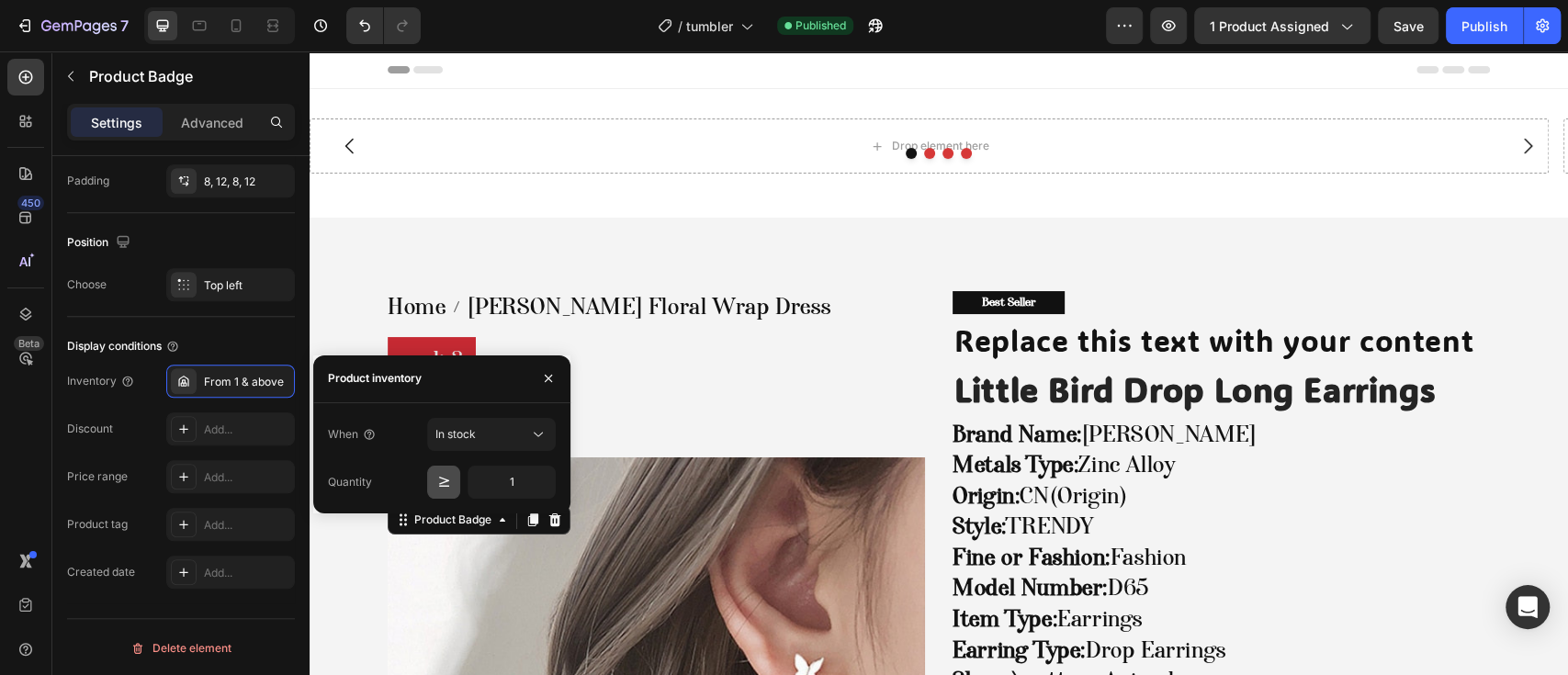
click at [444, 487] on icon "button" at bounding box center [443, 481] width 18 height 18
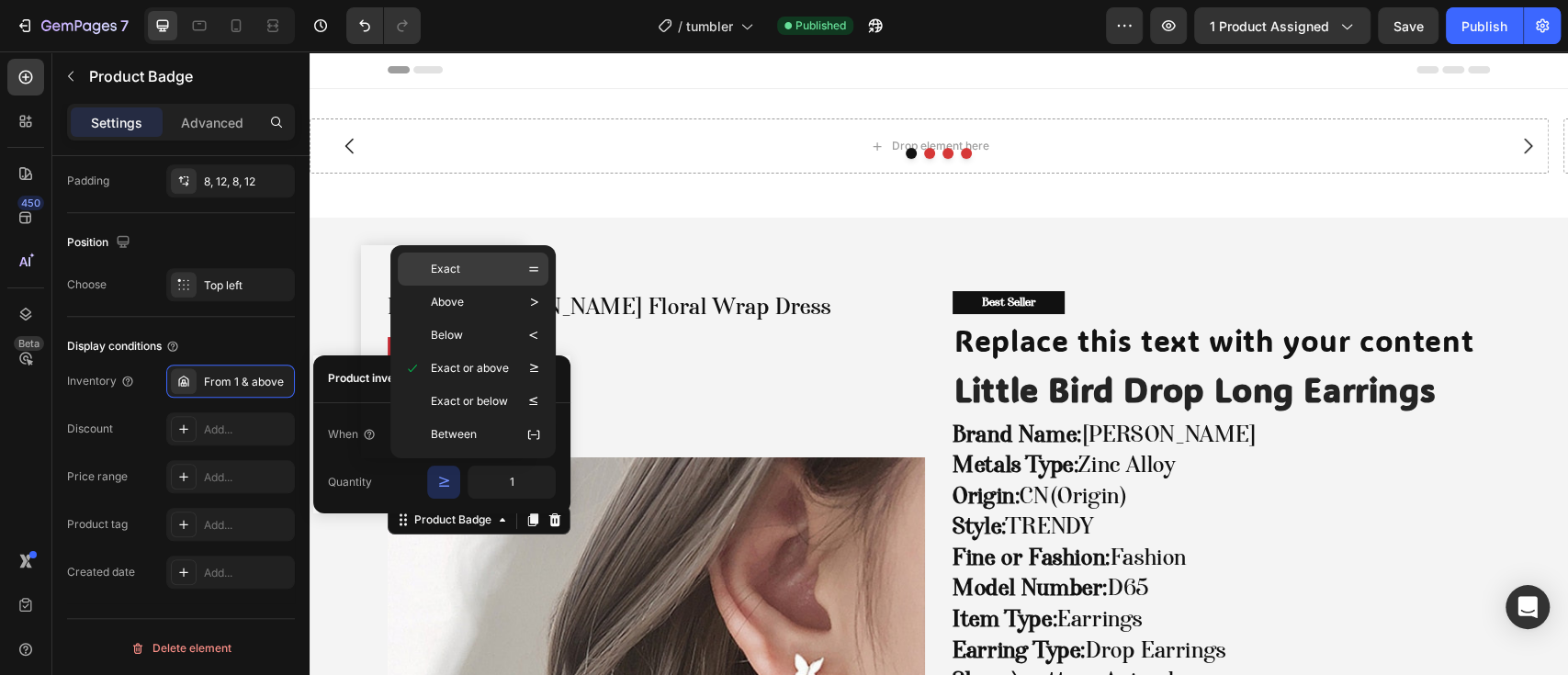
click at [457, 275] on p "Exact" at bounding box center [445, 269] width 30 height 18
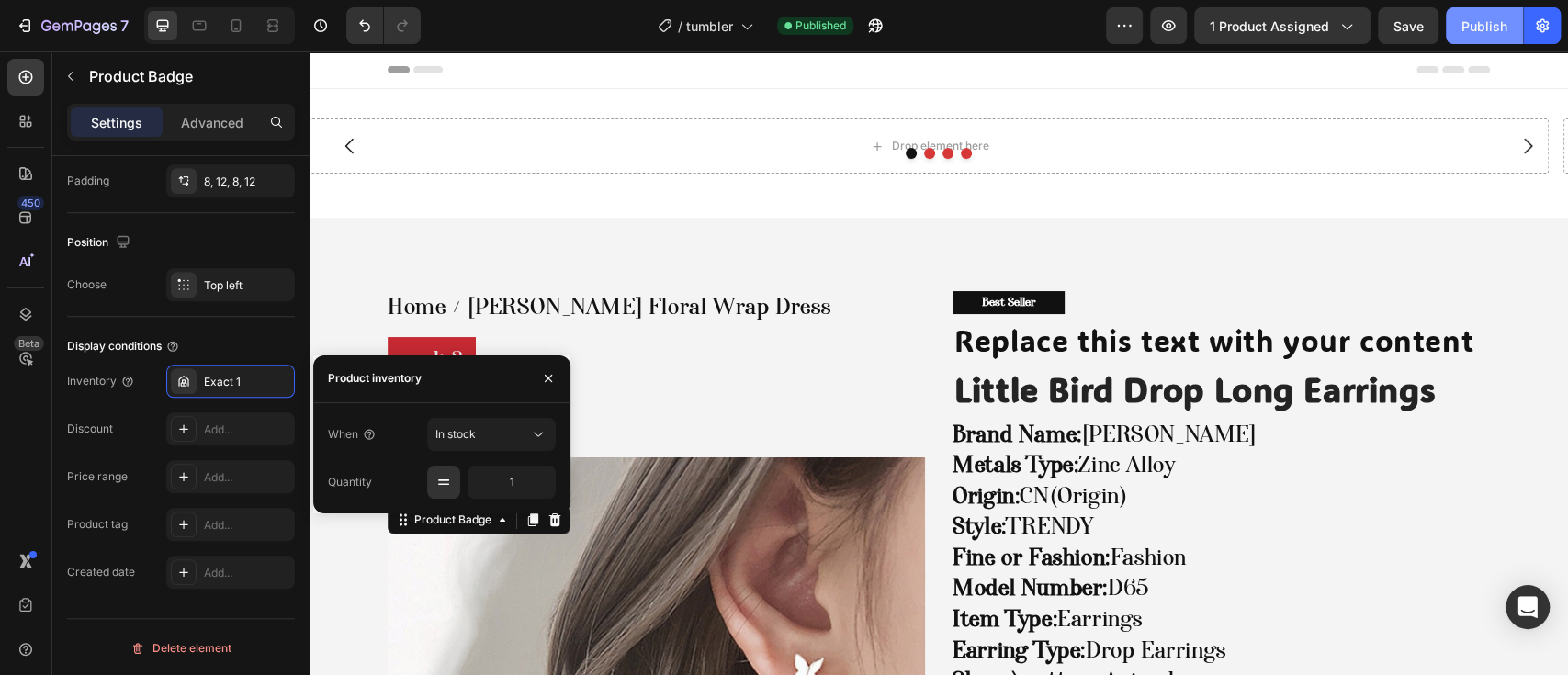
click at [1496, 18] on div "Publish" at bounding box center [1484, 26] width 46 height 19
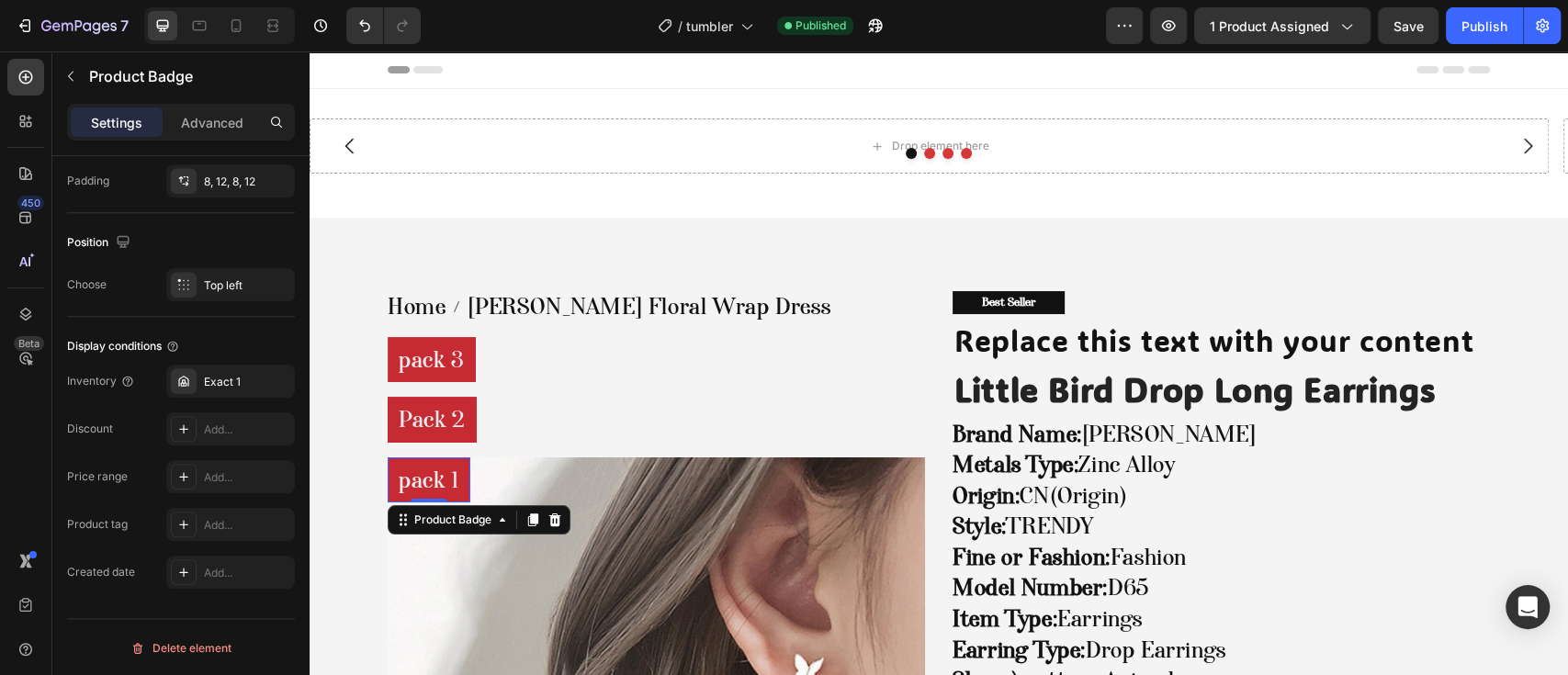
click at [451, 470] on pre "pack 1" at bounding box center [429, 481] width 83 height 46
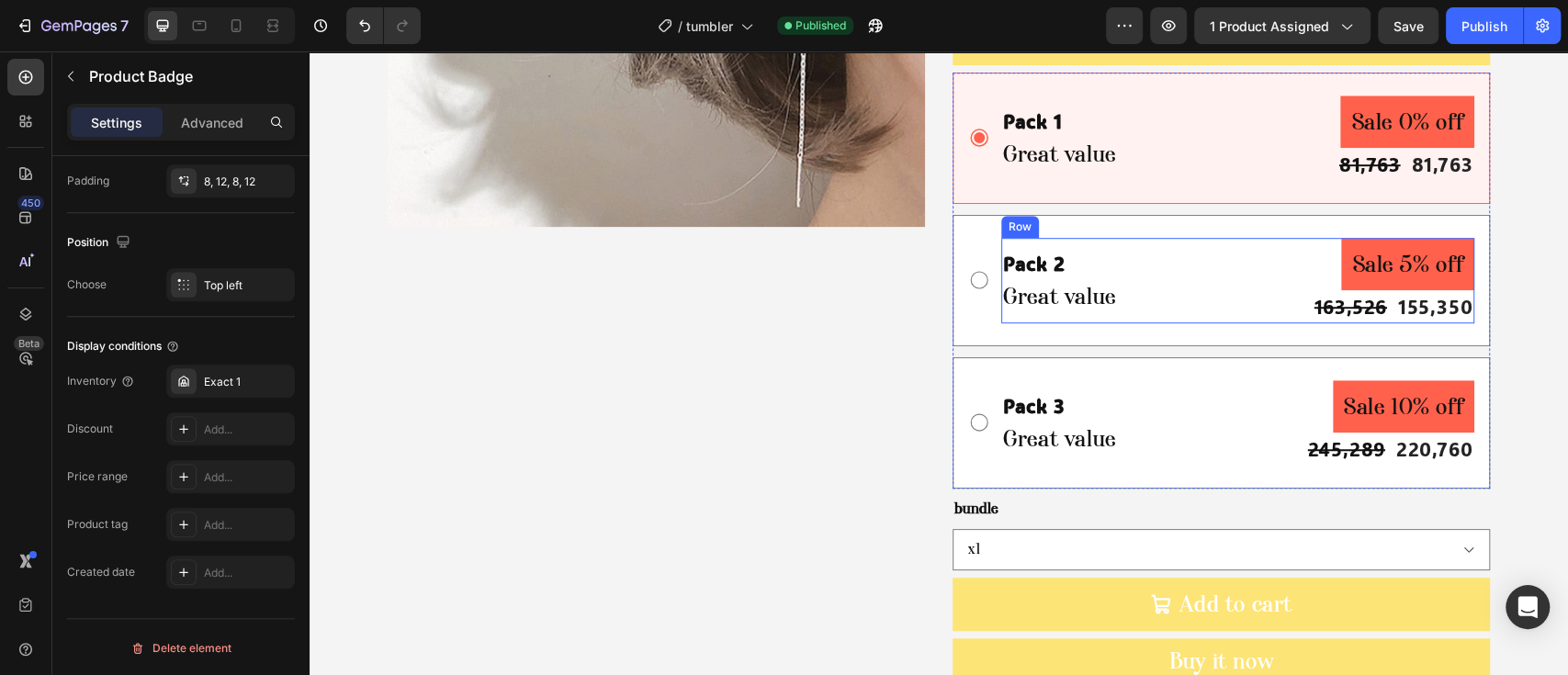
scroll to position [857, 0]
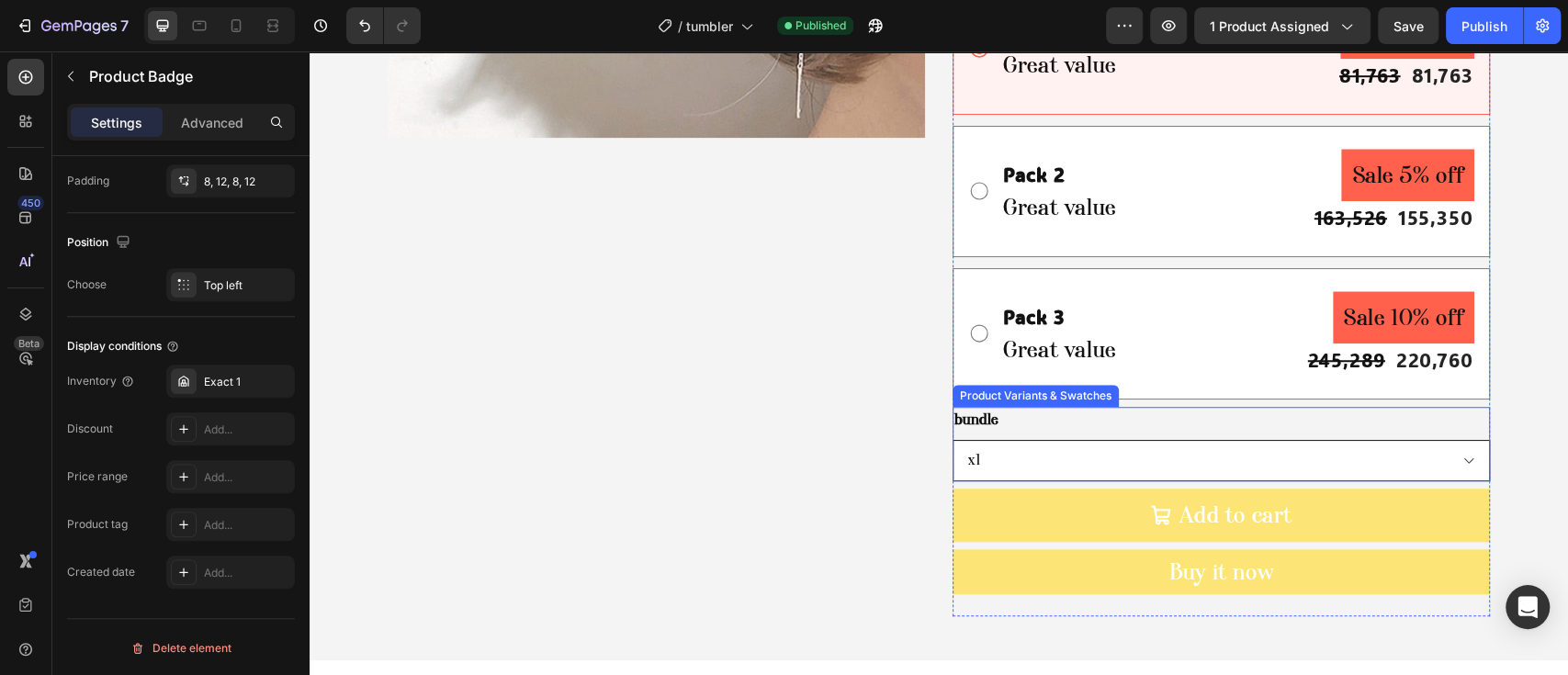
click at [1092, 452] on select "x1 x2 x3" at bounding box center [1221, 460] width 538 height 41
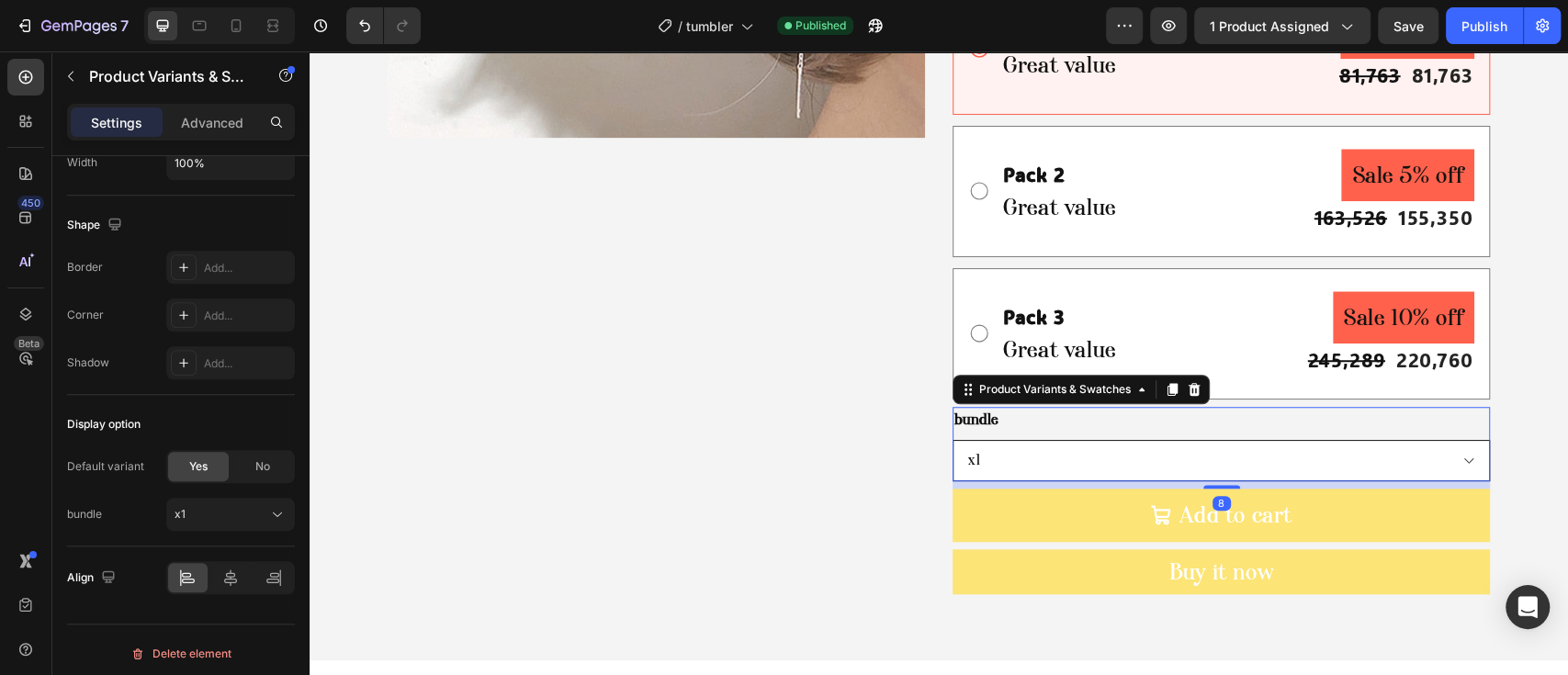
scroll to position [0, 0]
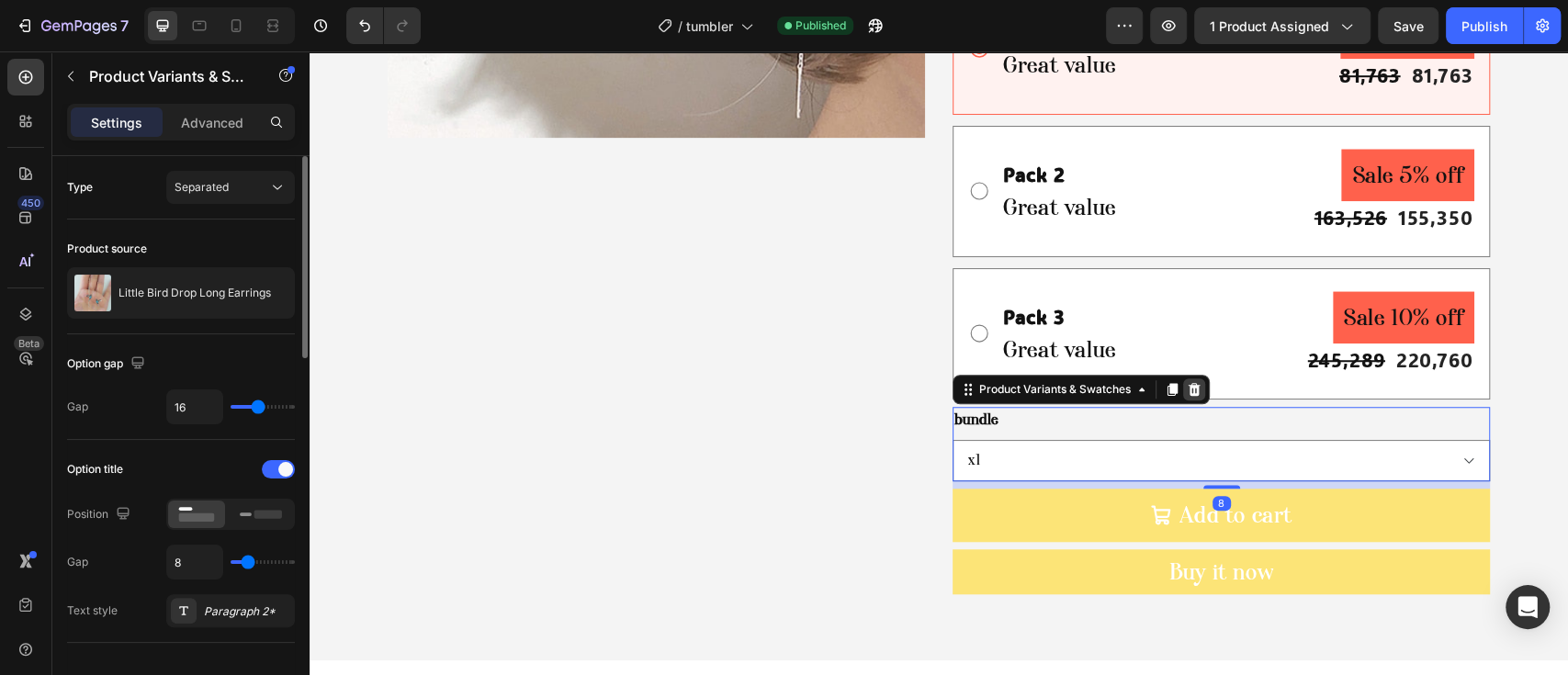
click at [1189, 394] on icon at bounding box center [1194, 389] width 12 height 12
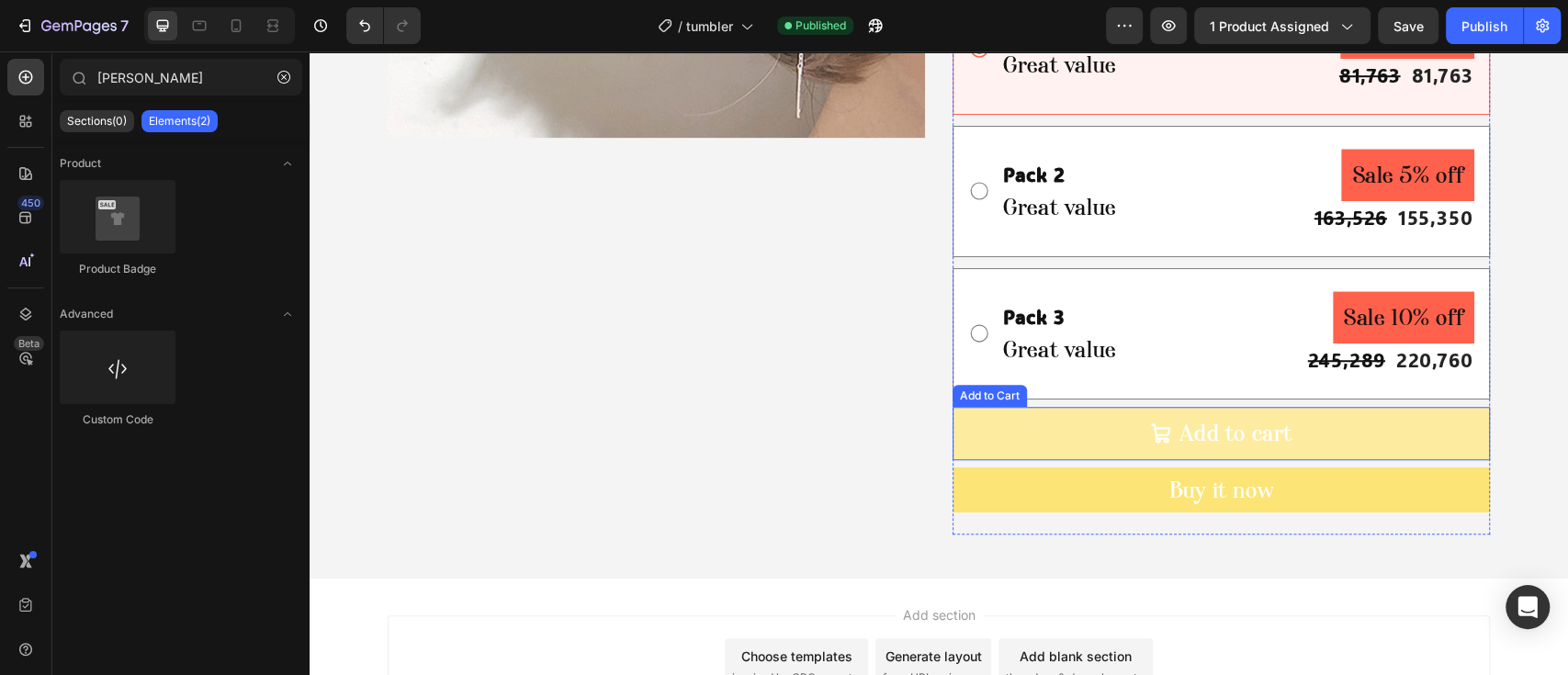
scroll to position [490, 0]
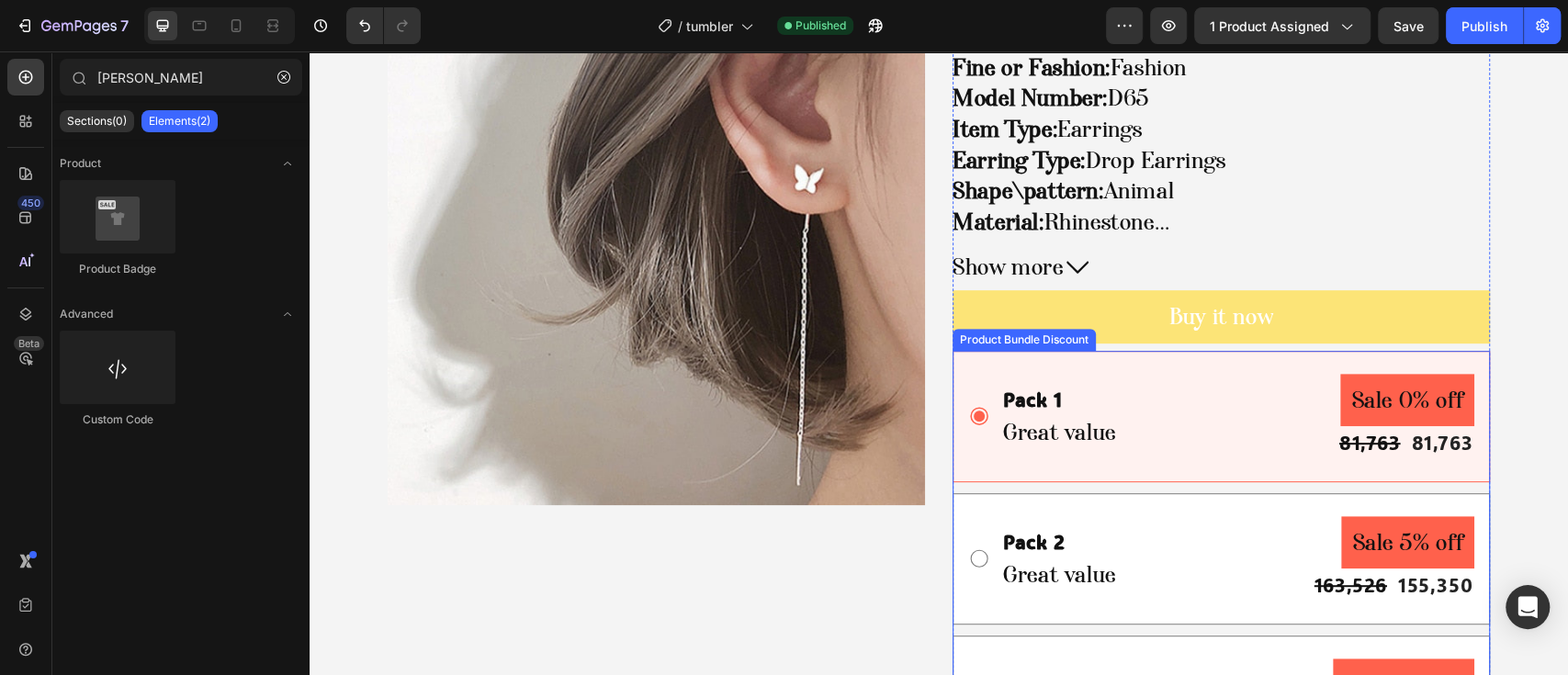
click at [968, 397] on div "Pack 1 Text Block Great value Text Block Sale 0% off Product Badge 81,763 Produ…" at bounding box center [1221, 417] width 506 height 86
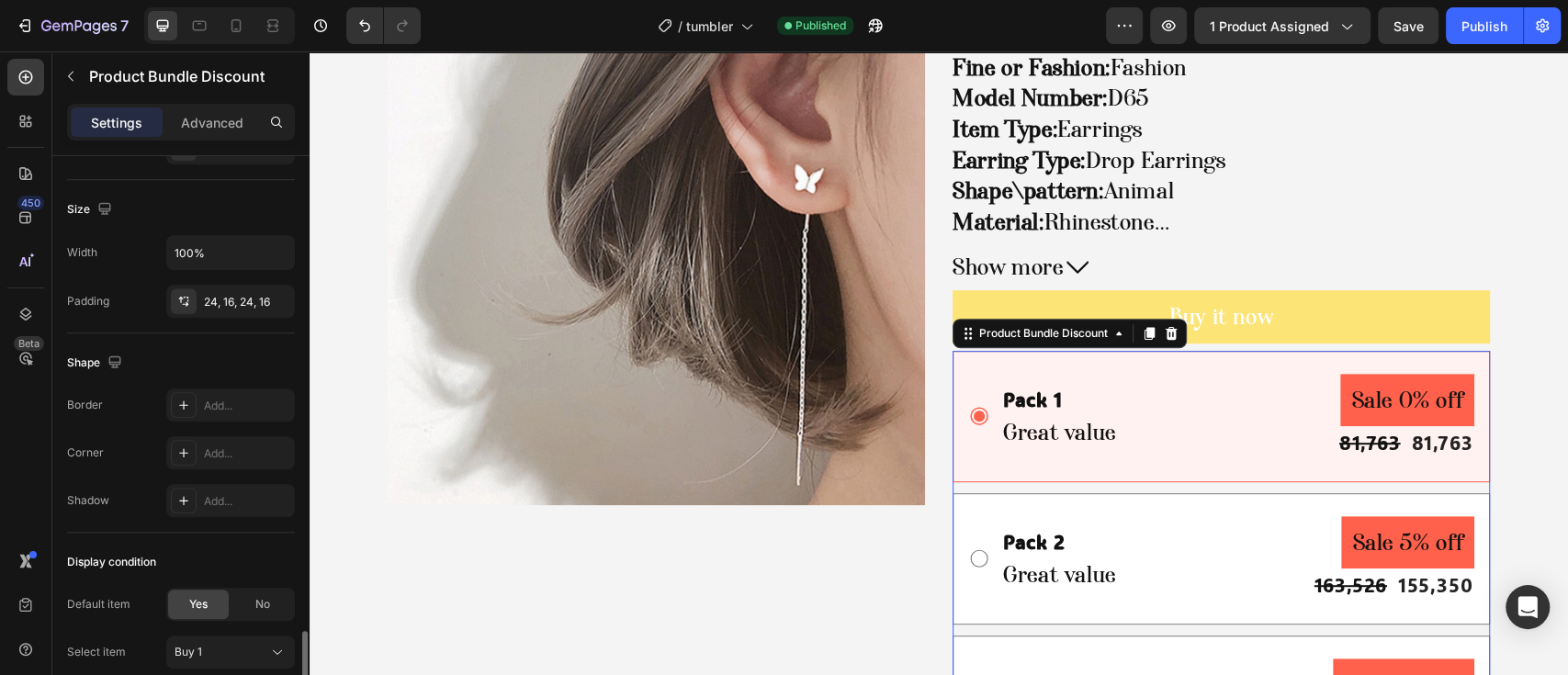
scroll to position [1103, 0]
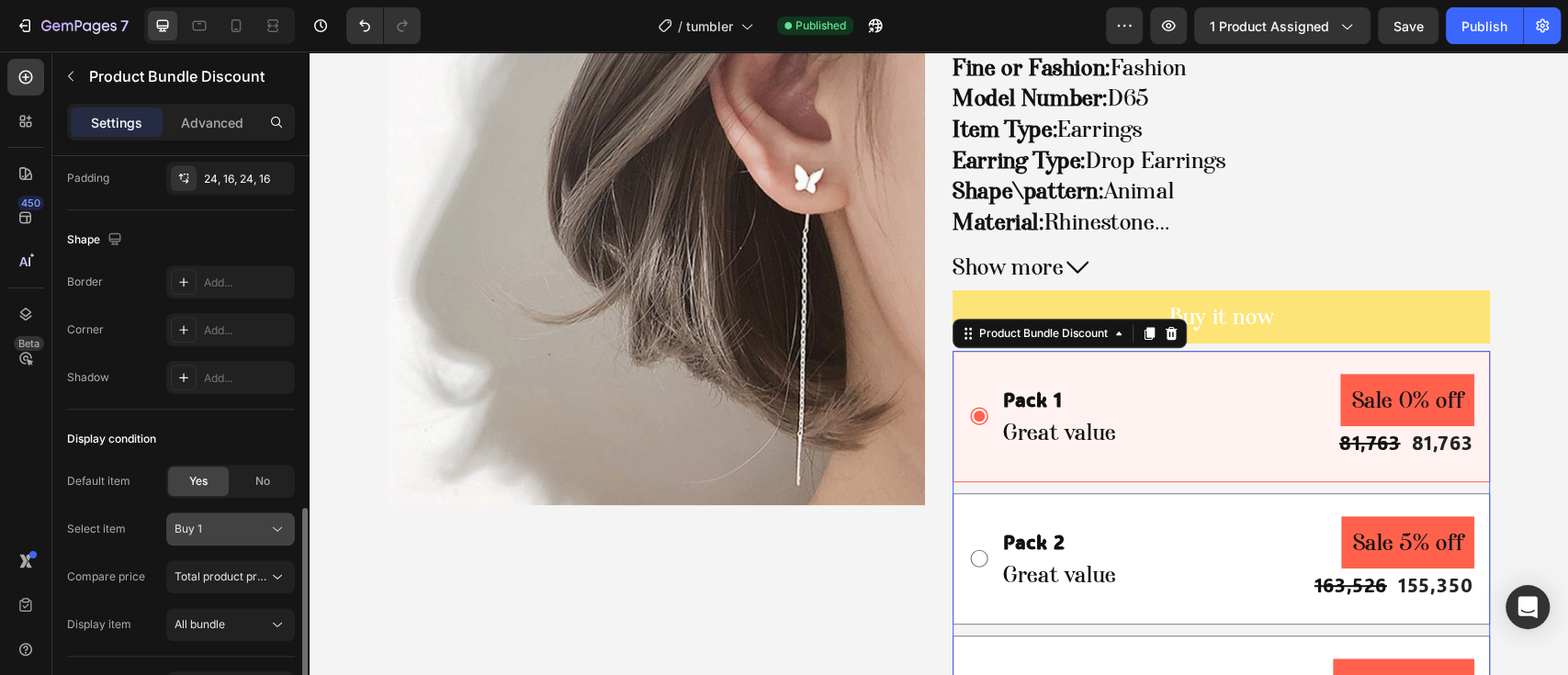
click at [250, 533] on div "Buy 1" at bounding box center [219, 528] width 90 height 16
click at [261, 484] on span "No" at bounding box center [262, 481] width 14 height 16
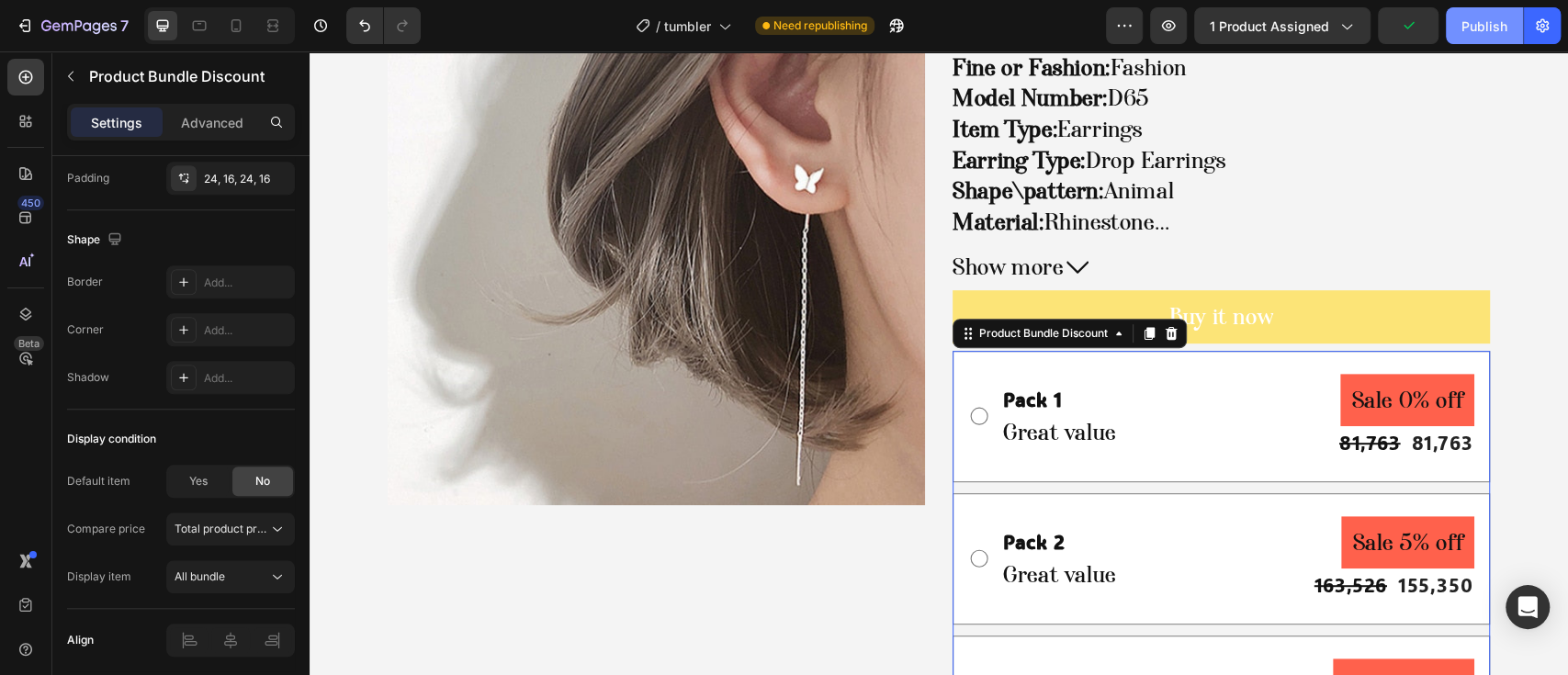
click at [1489, 19] on div "Publish" at bounding box center [1484, 26] width 46 height 19
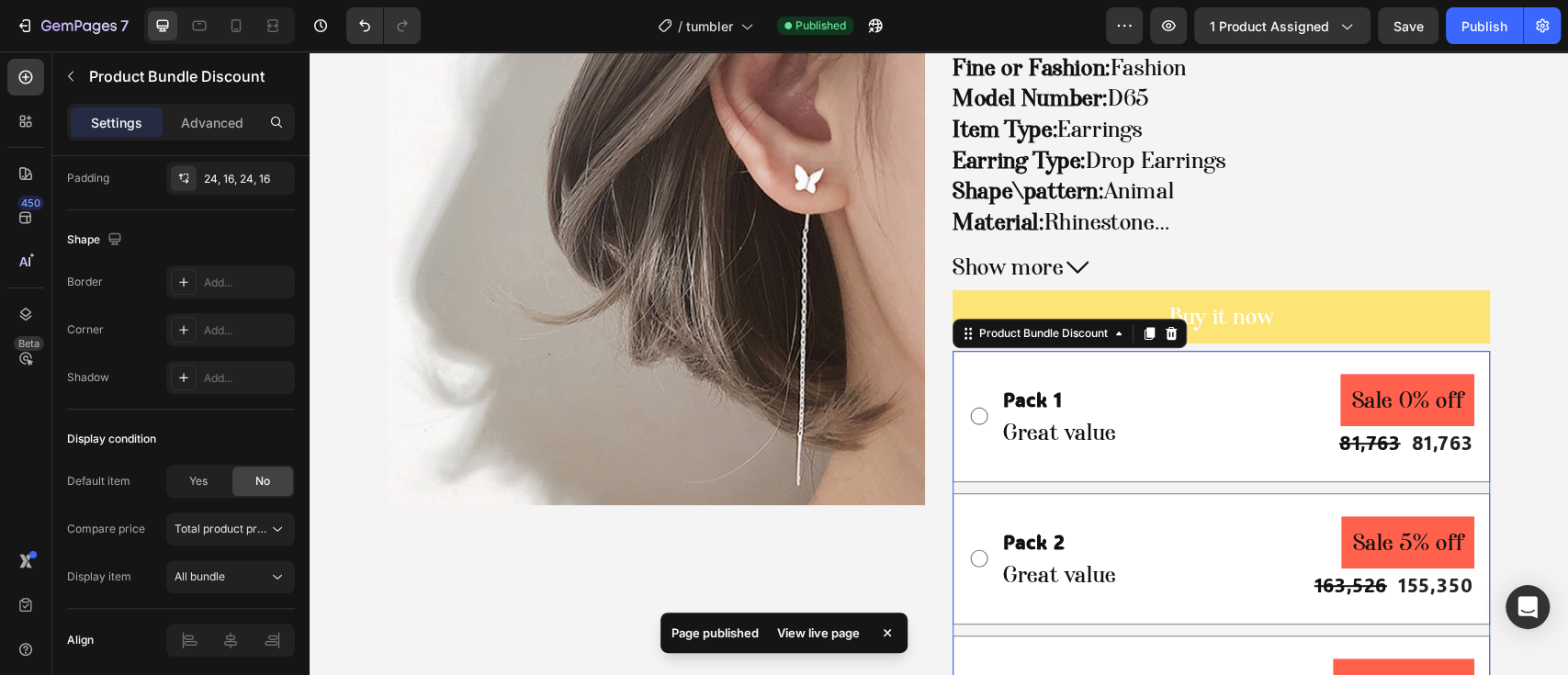
click at [856, 629] on div "View live page" at bounding box center [819, 633] width 105 height 26
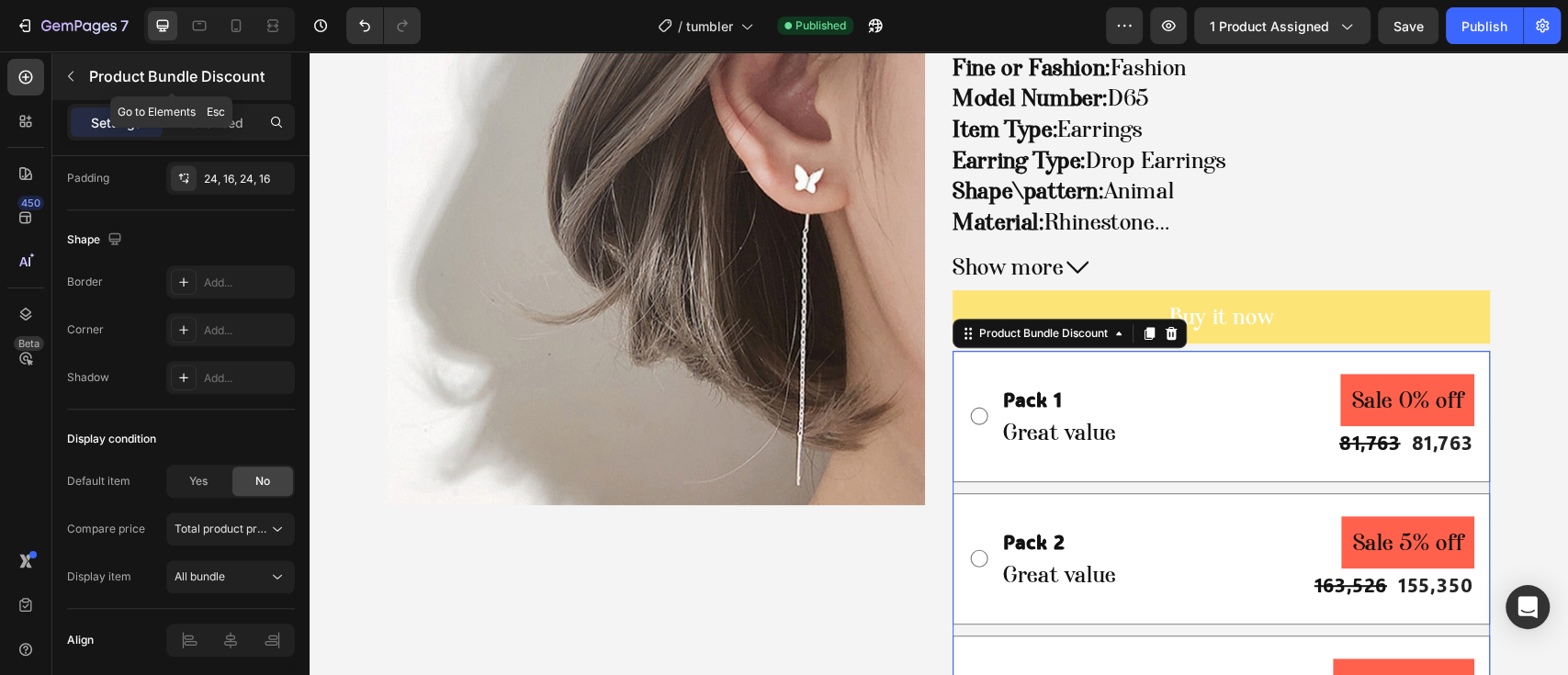
click at [157, 75] on p "Product Bundle Discount" at bounding box center [188, 75] width 198 height 22
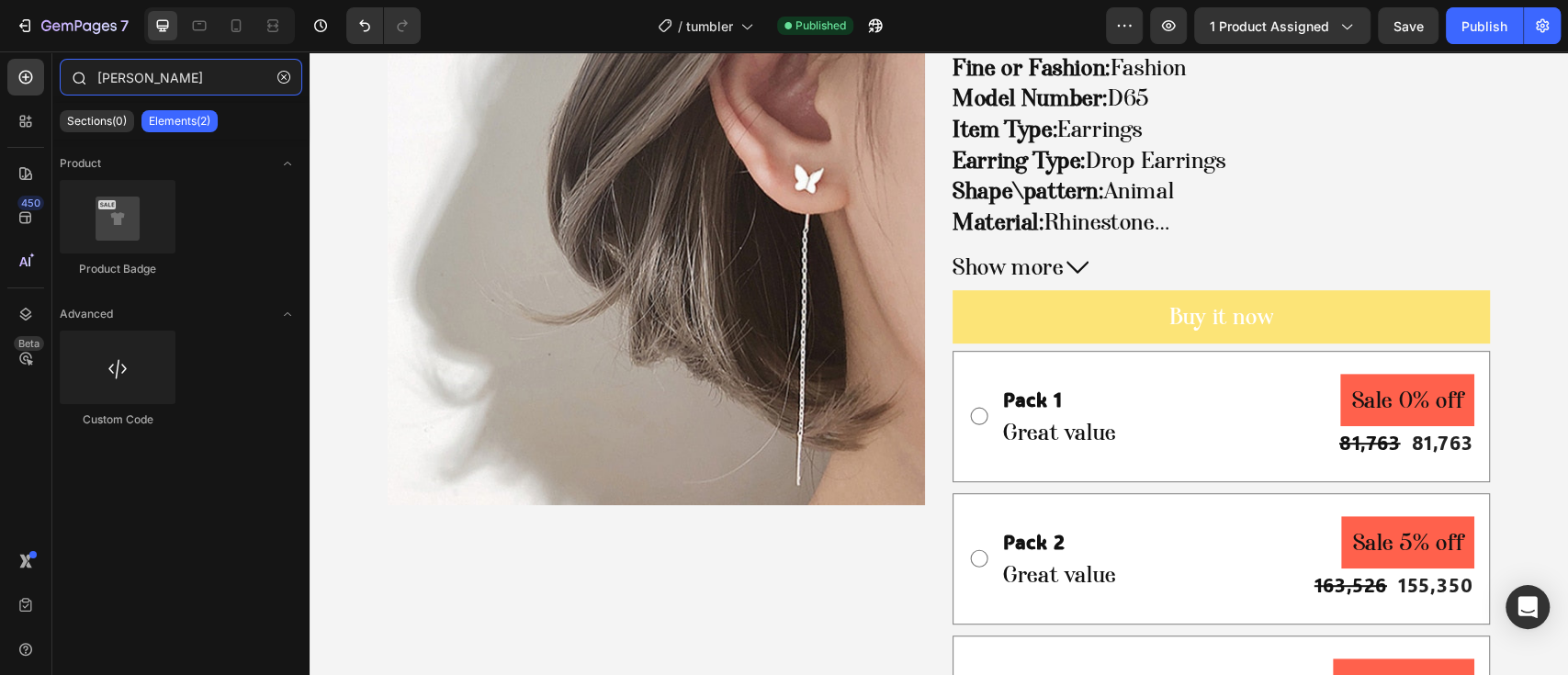
click at [166, 89] on input "[PERSON_NAME]" at bounding box center [181, 77] width 242 height 37
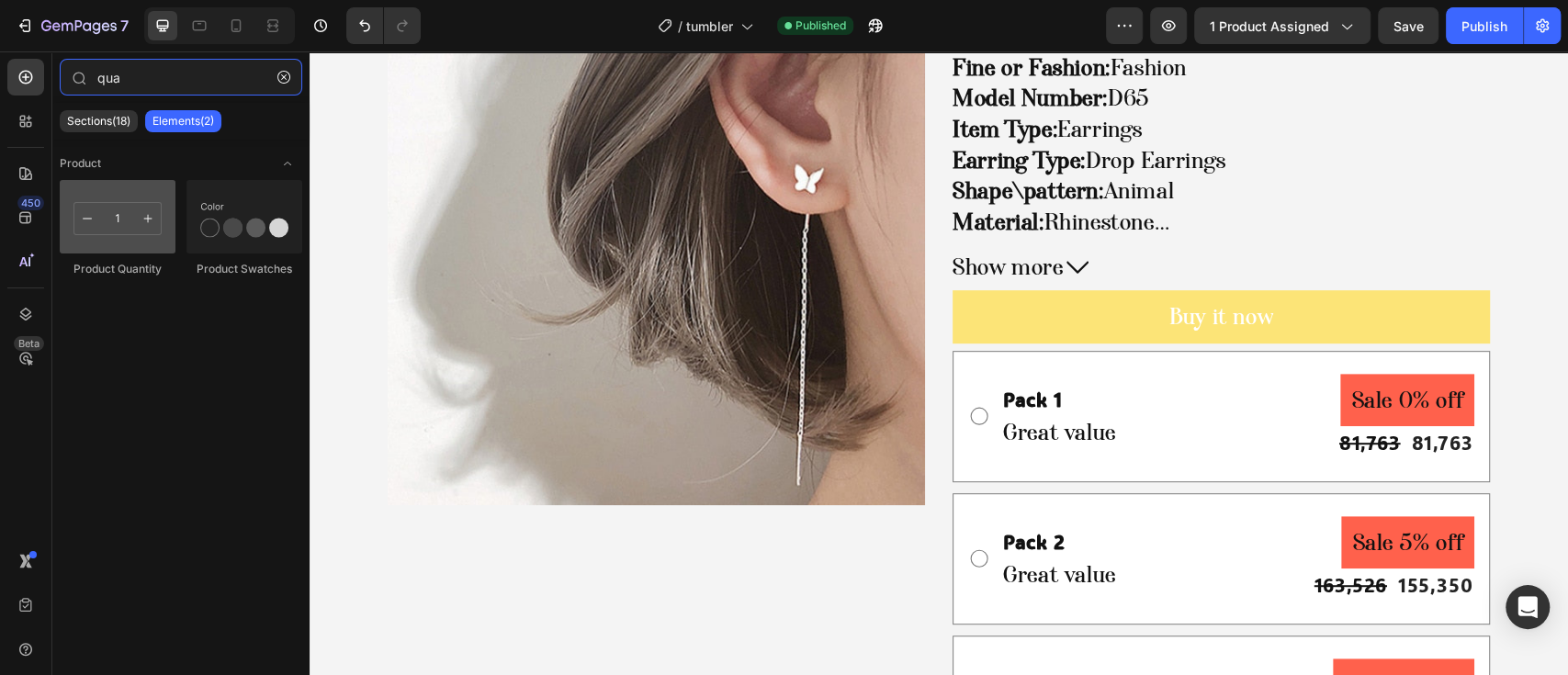
type input "qua"
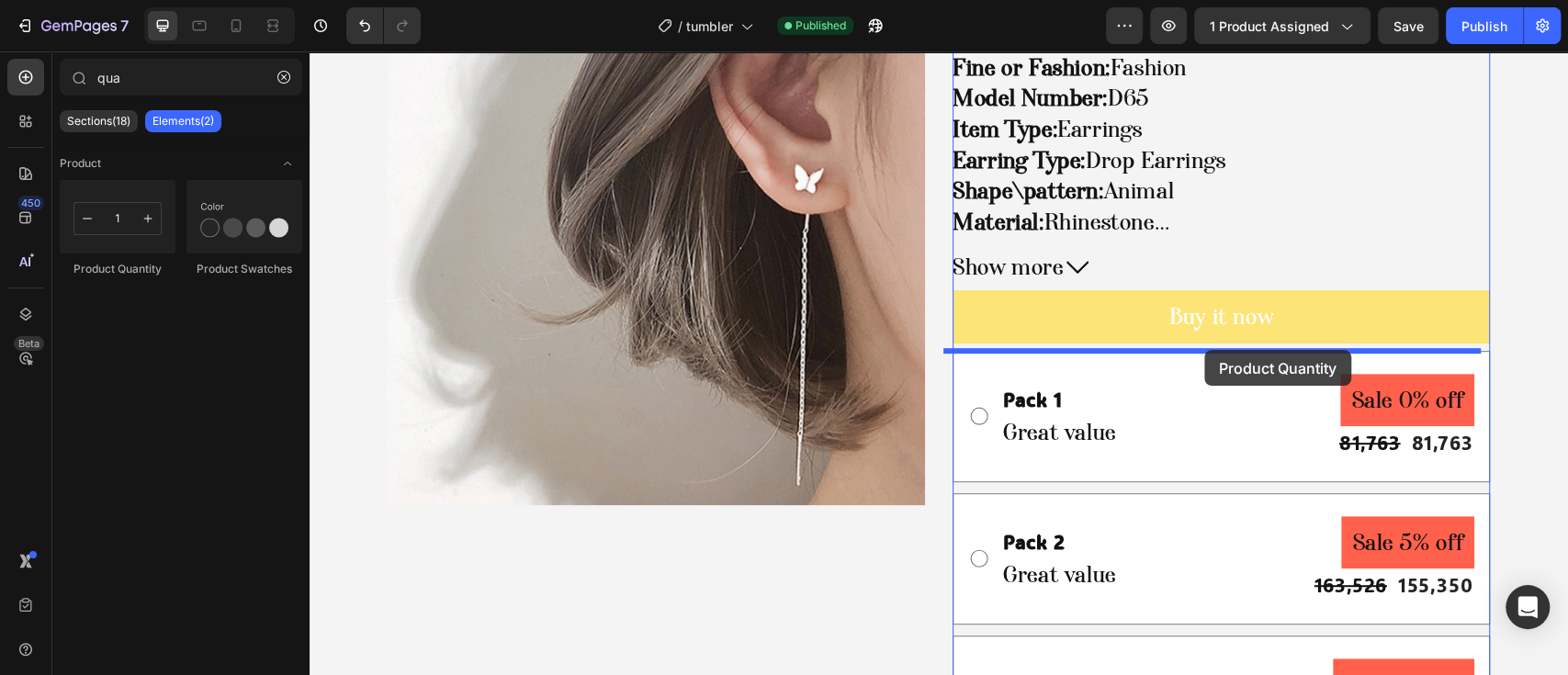
drag, startPoint x: 412, startPoint y: 278, endPoint x: 1205, endPoint y: 350, distance: 796.3
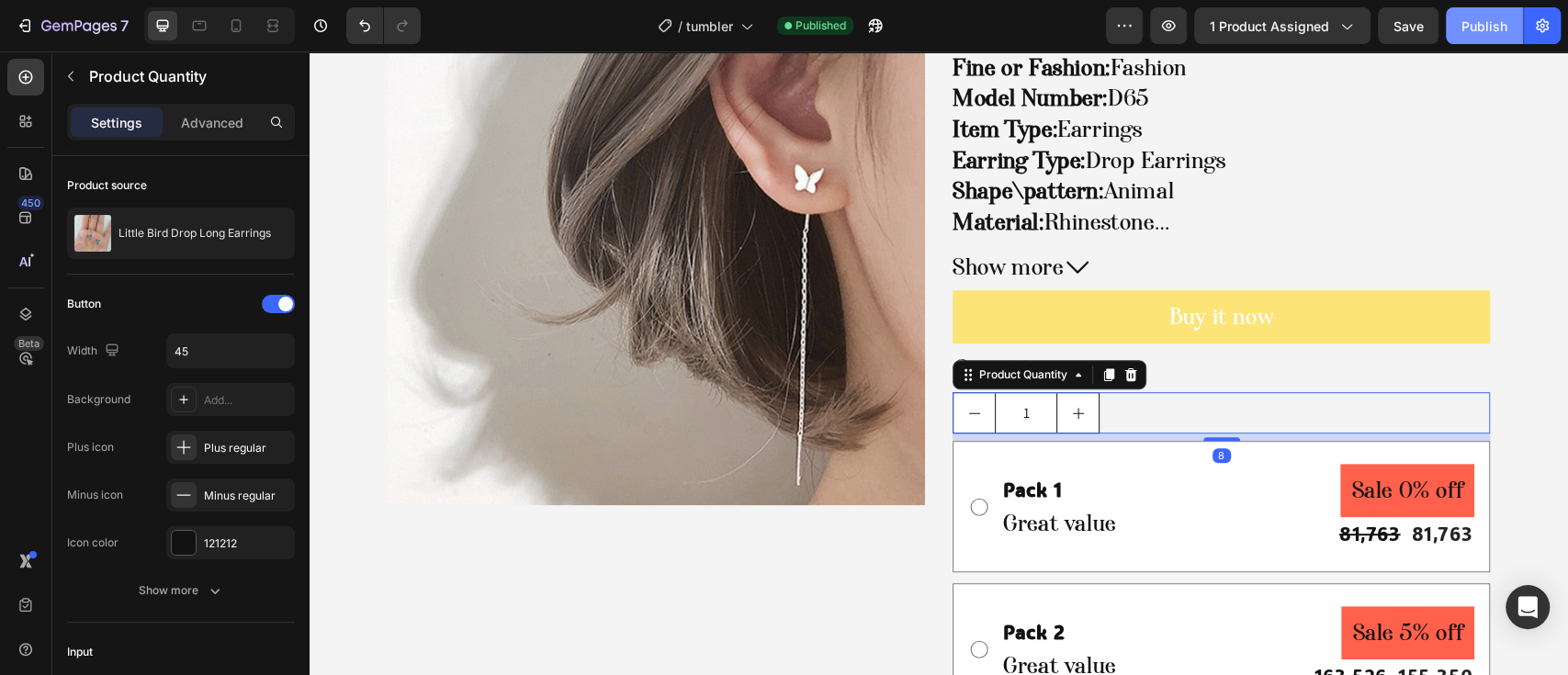
click at [1476, 33] on div "Publish" at bounding box center [1484, 26] width 46 height 19
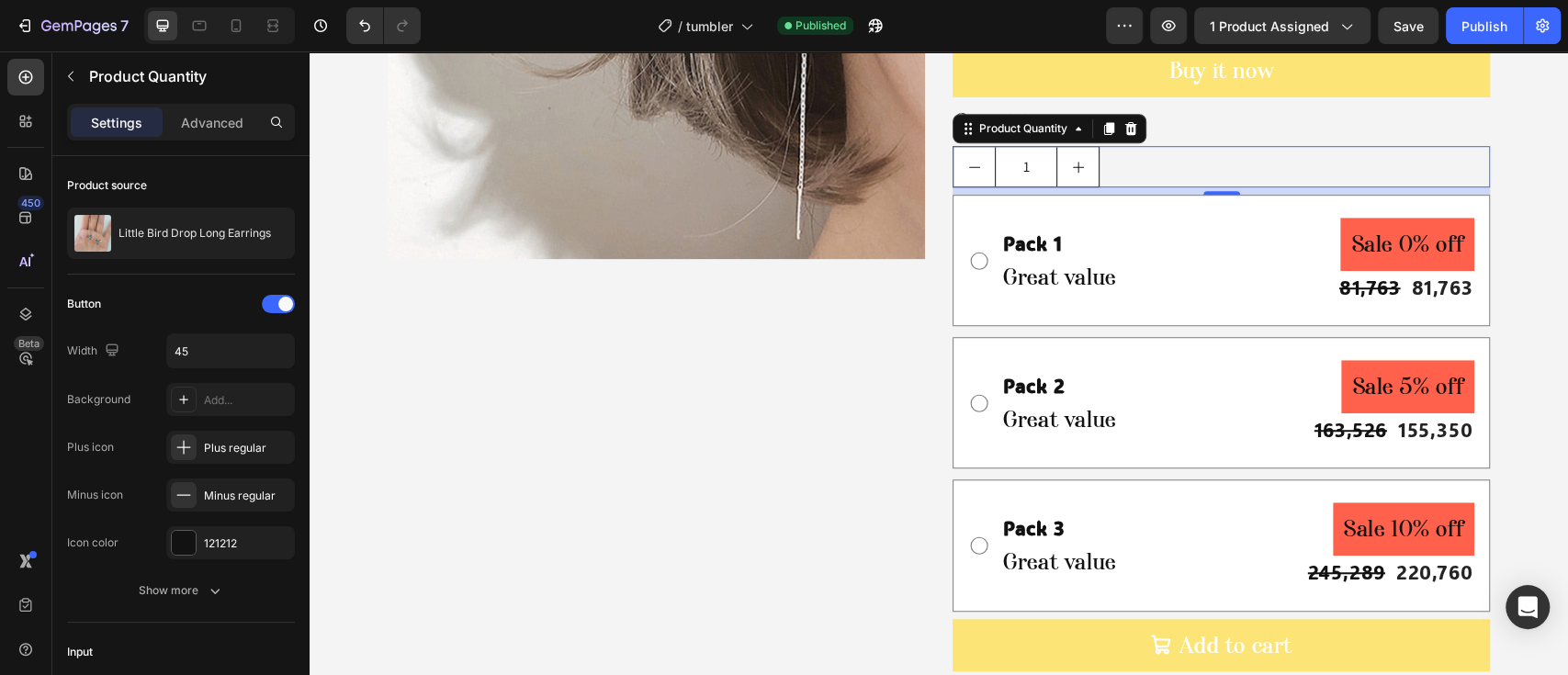
scroll to position [257, 0]
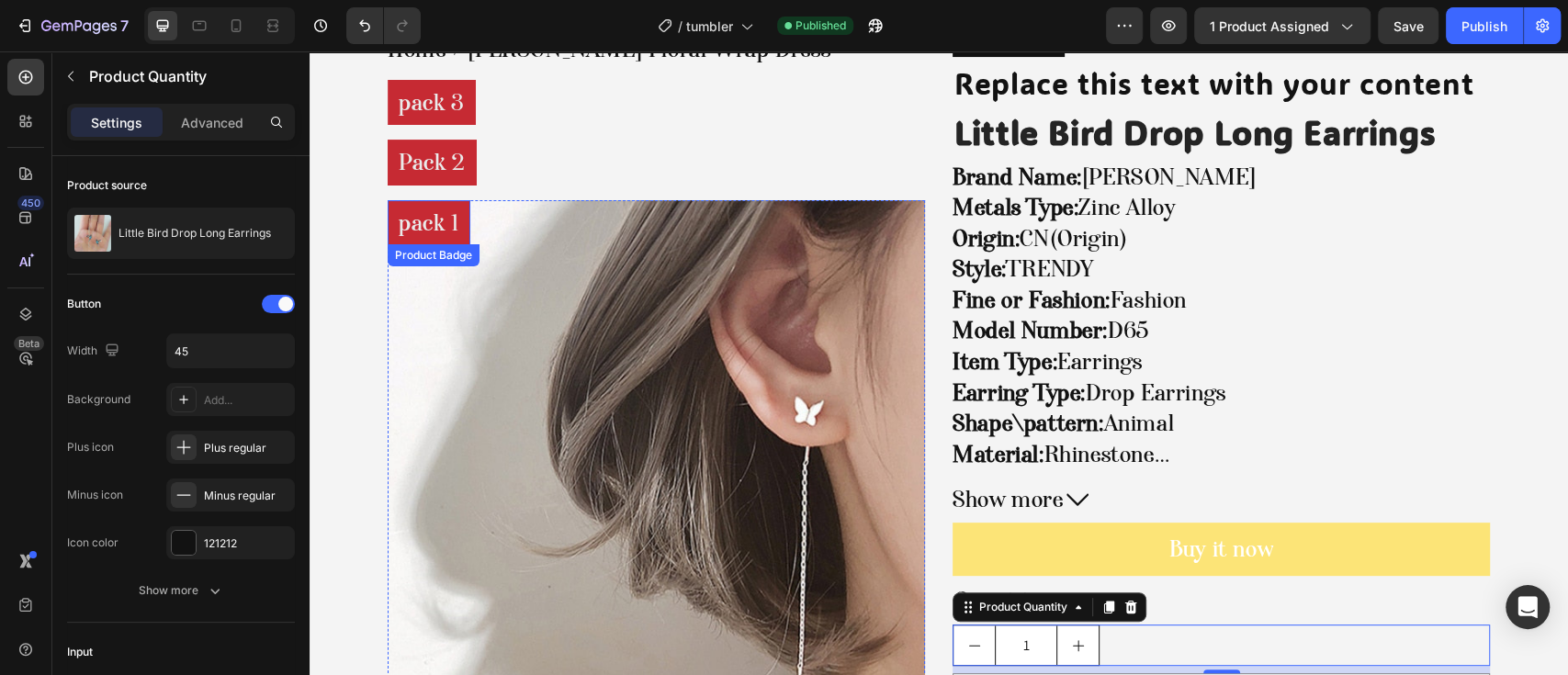
click at [438, 222] on pre "pack 1" at bounding box center [429, 223] width 83 height 46
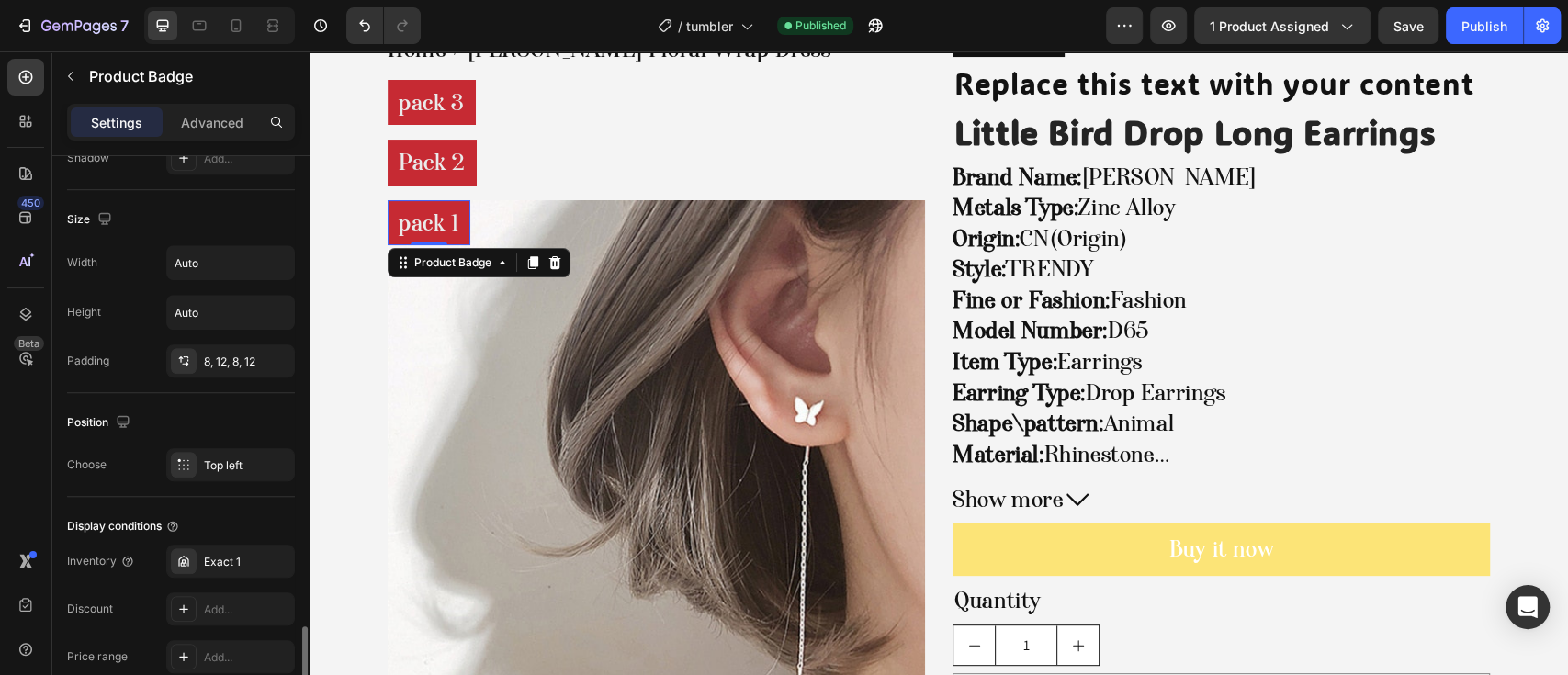
scroll to position [979, 0]
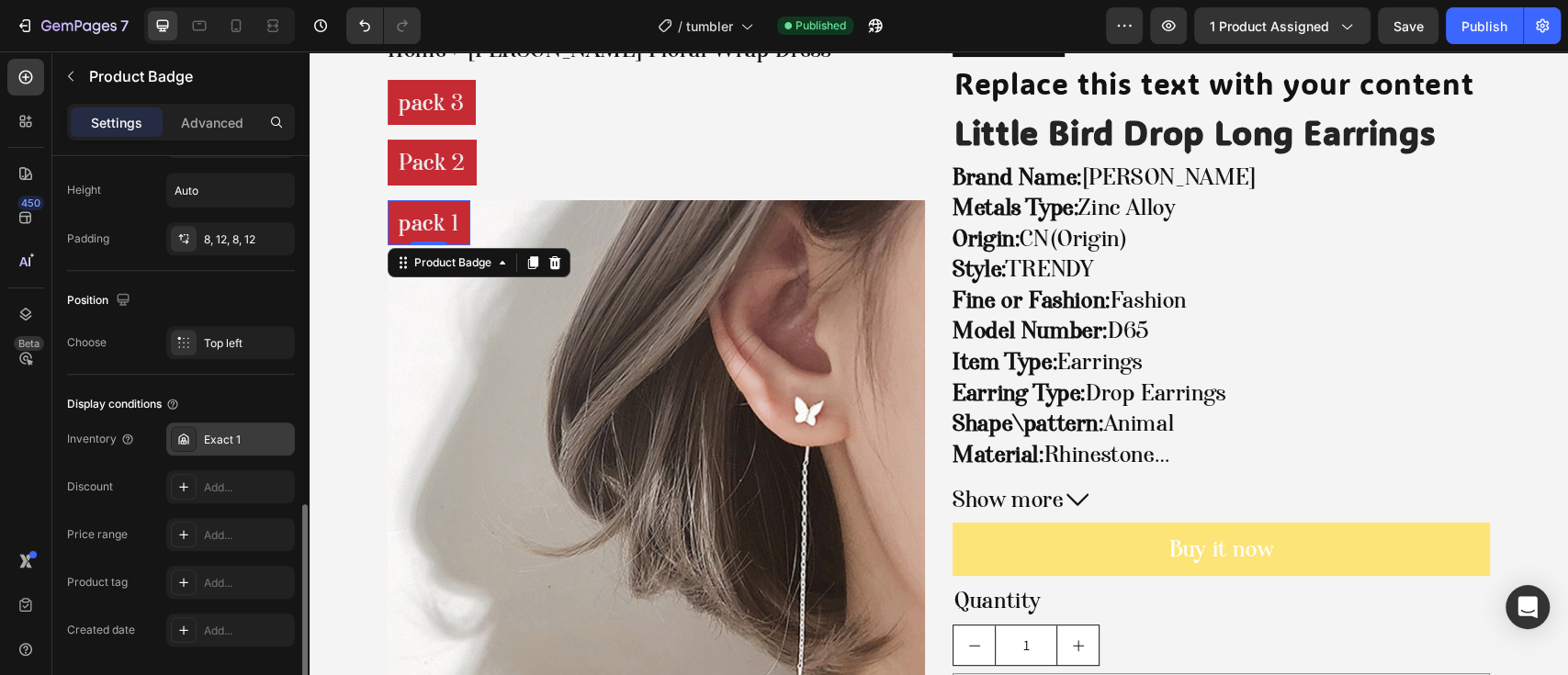
click at [232, 452] on div "Exact 1" at bounding box center [230, 439] width 129 height 33
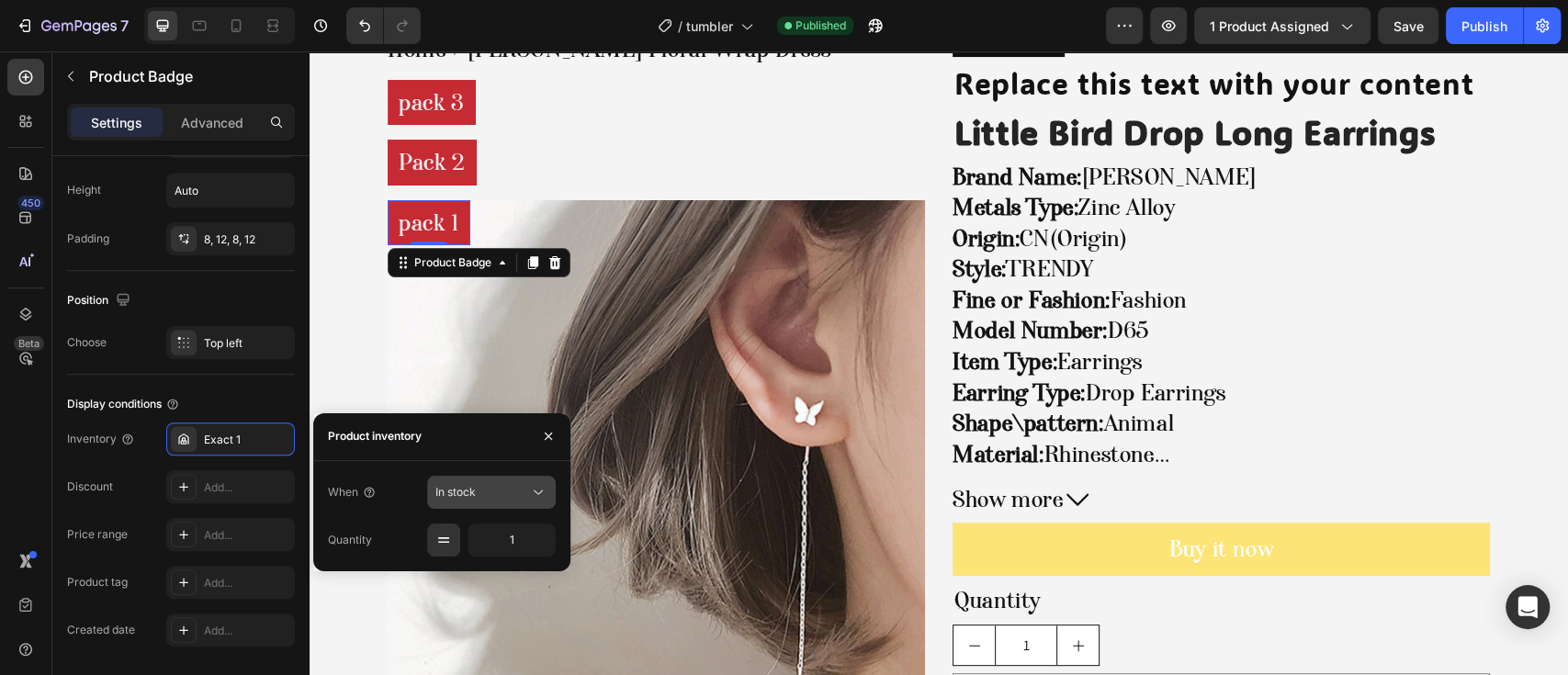
click at [492, 491] on div "In stock" at bounding box center [482, 492] width 93 height 16
click at [350, 503] on div "When" at bounding box center [352, 492] width 49 height 30
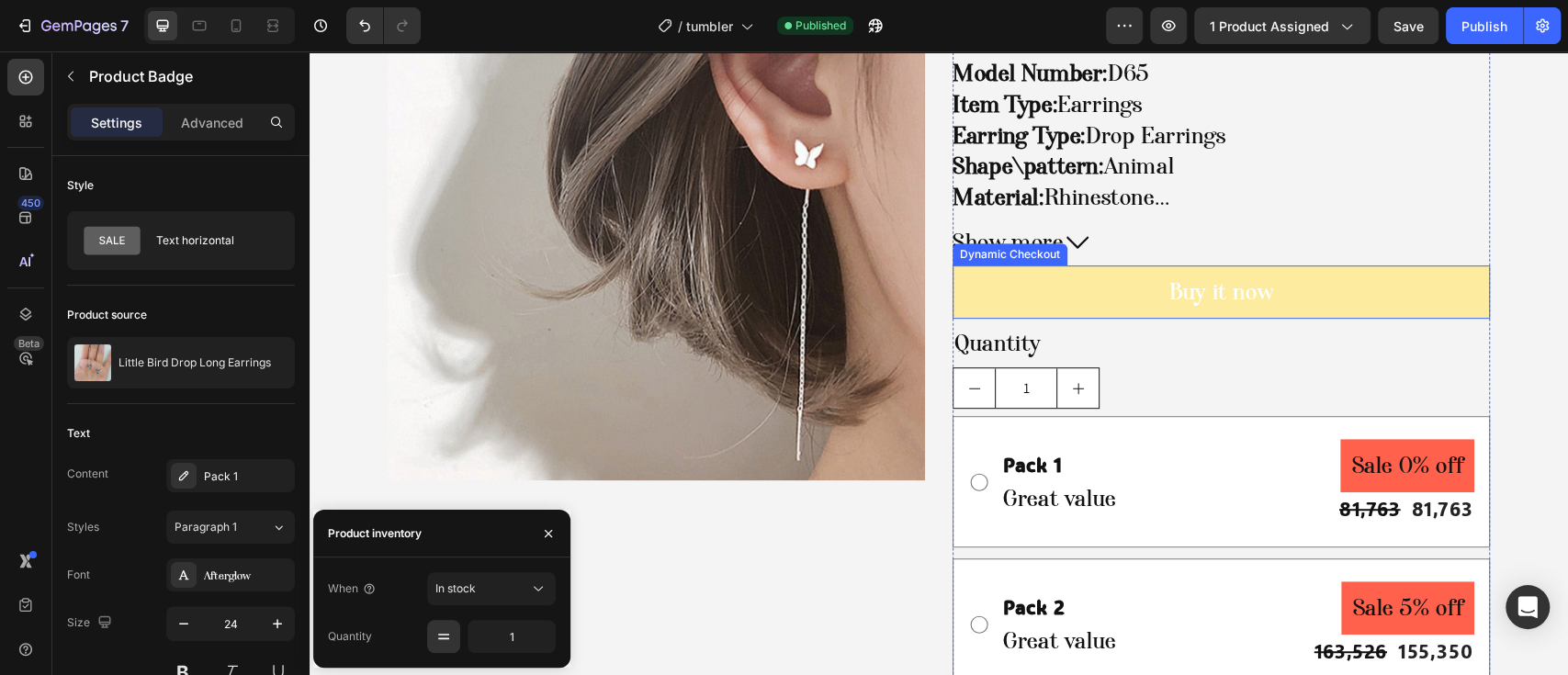
scroll to position [624, 0]
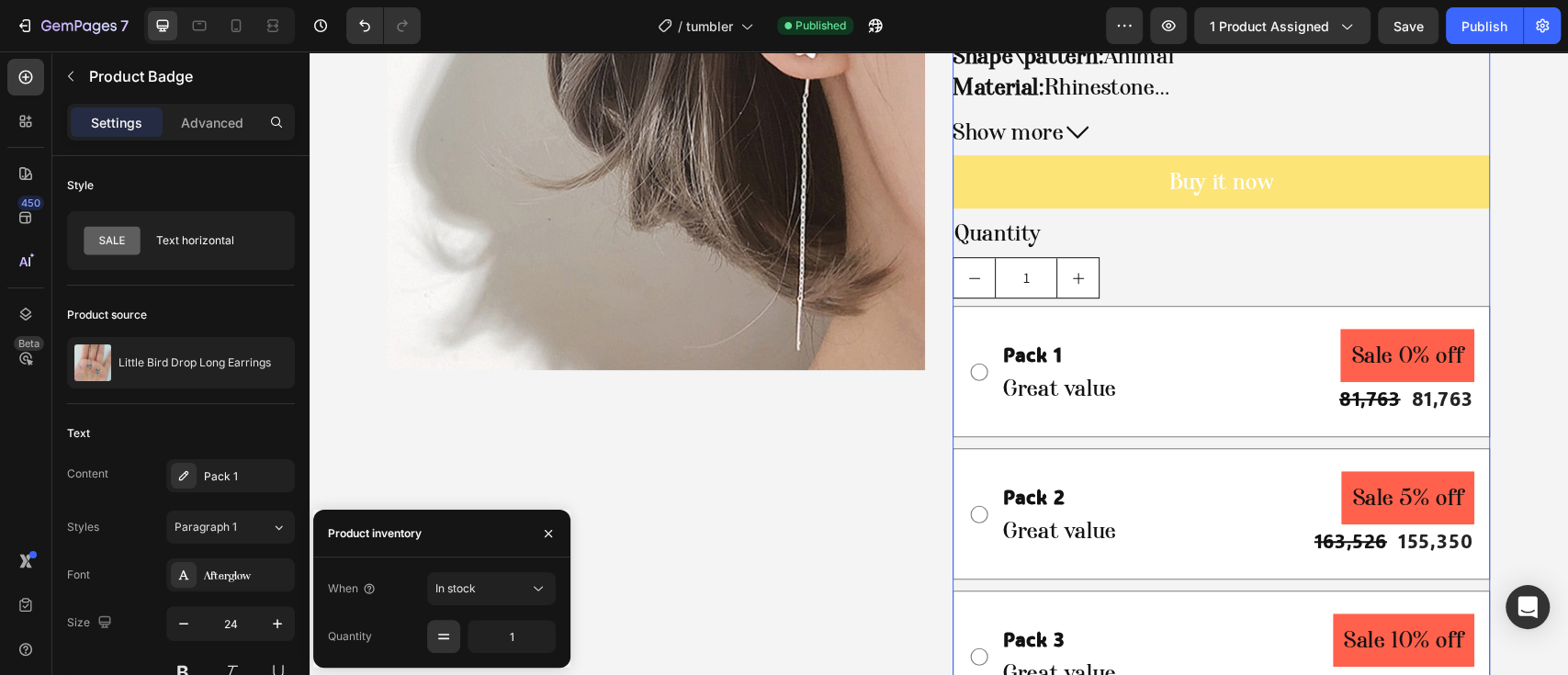
click at [1149, 305] on div "Best Seller Text Block Replace this text with your content Text Block Little Bi…" at bounding box center [1221, 262] width 538 height 1192
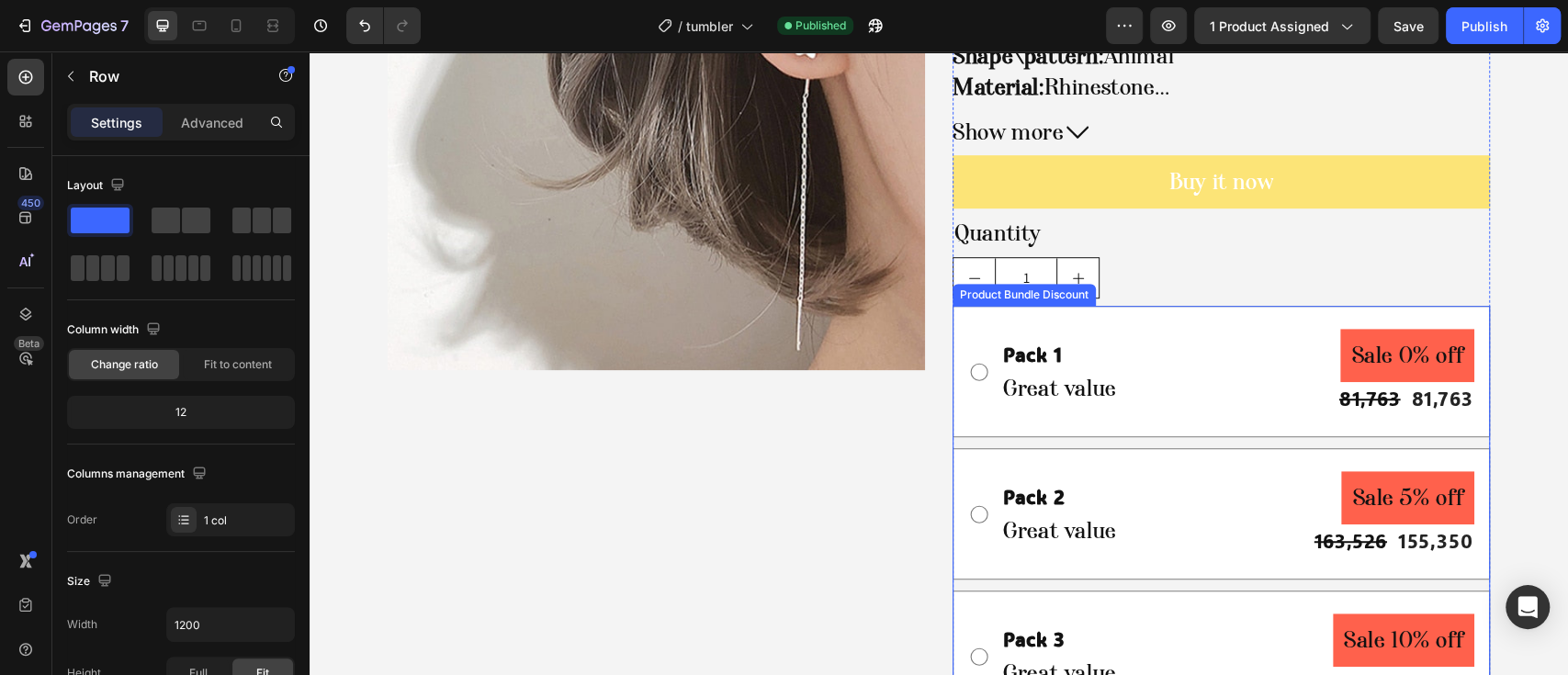
click at [1148, 315] on div "Pack 1 Text Block Great value Text Block Sale 0% off Product Badge 81,763 Produ…" at bounding box center [1221, 372] width 538 height 132
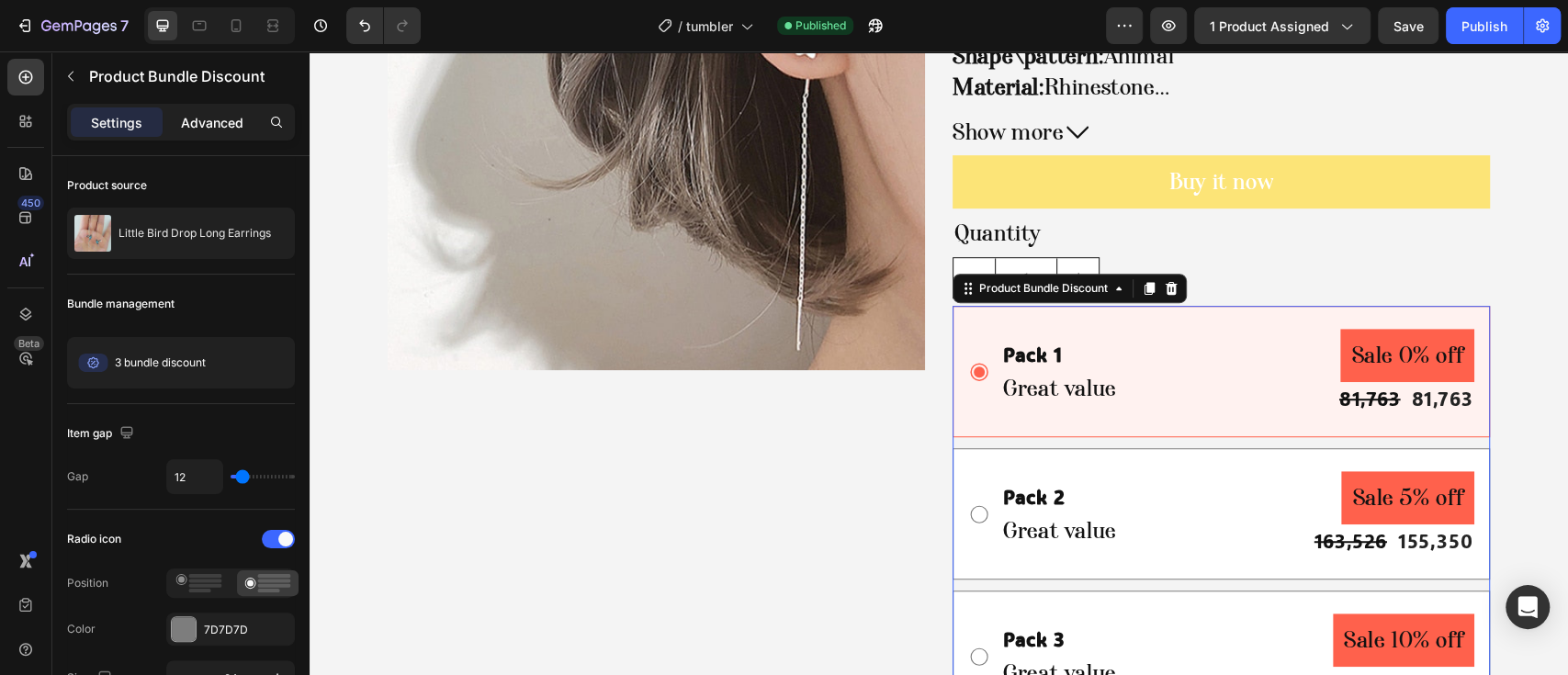
click at [214, 135] on div "Advanced" at bounding box center [212, 122] width 92 height 30
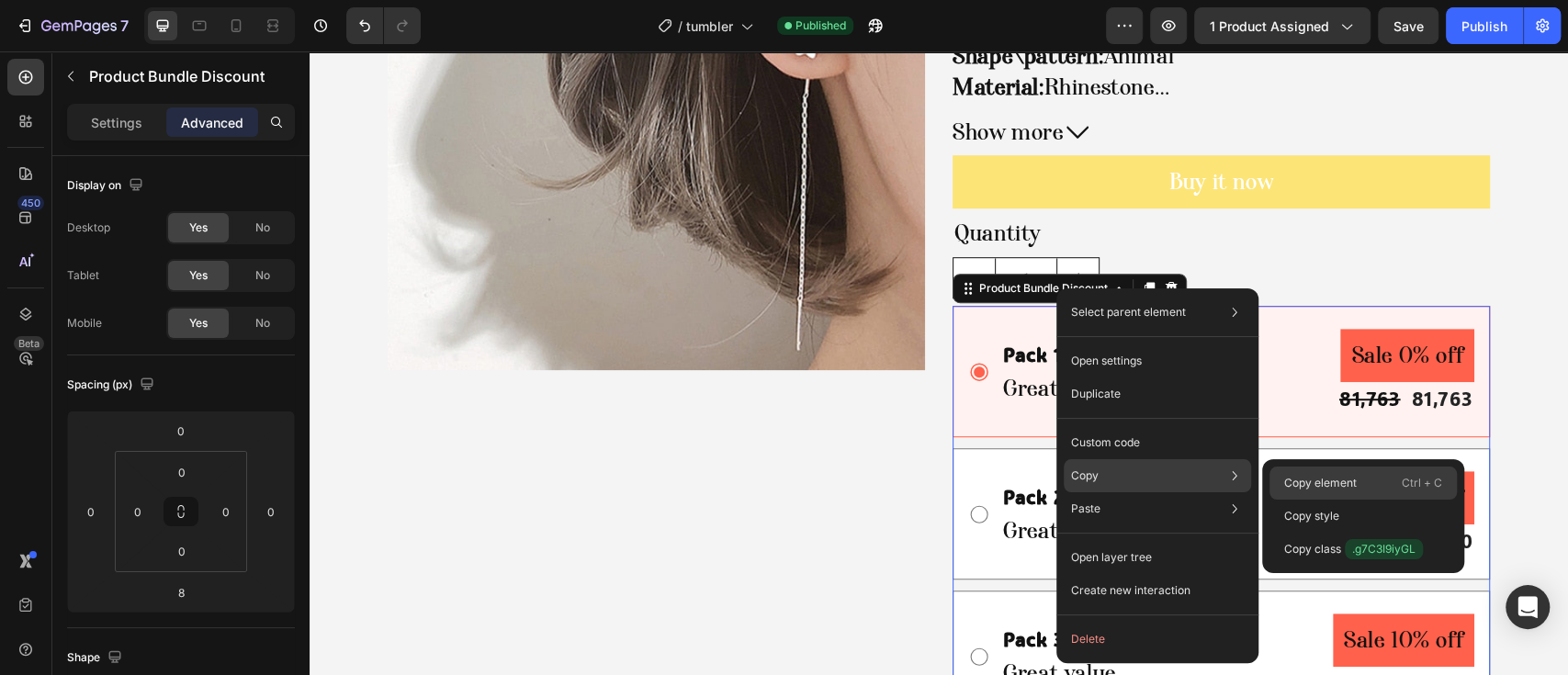
click at [1321, 481] on p "Copy element" at bounding box center [1320, 482] width 72 height 16
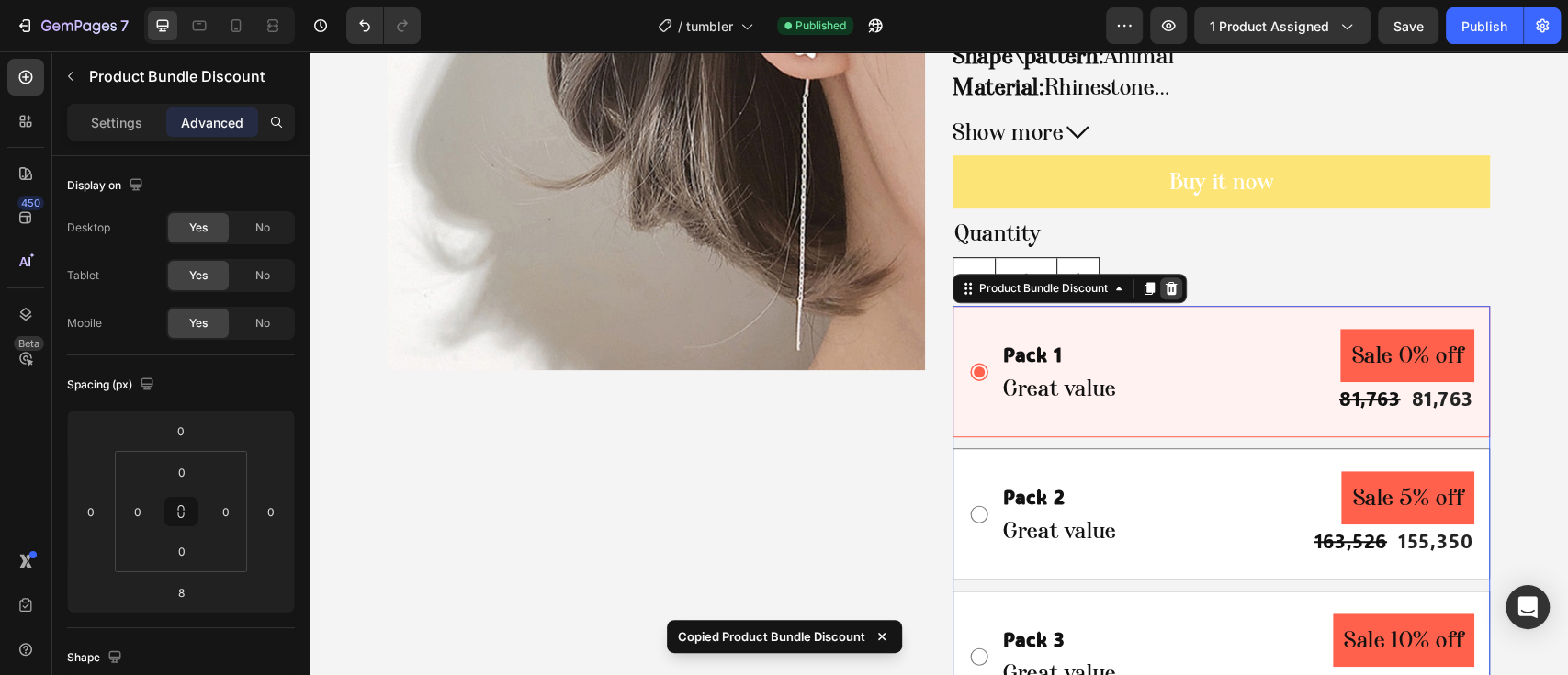
click at [1171, 291] on div at bounding box center [1171, 288] width 22 height 22
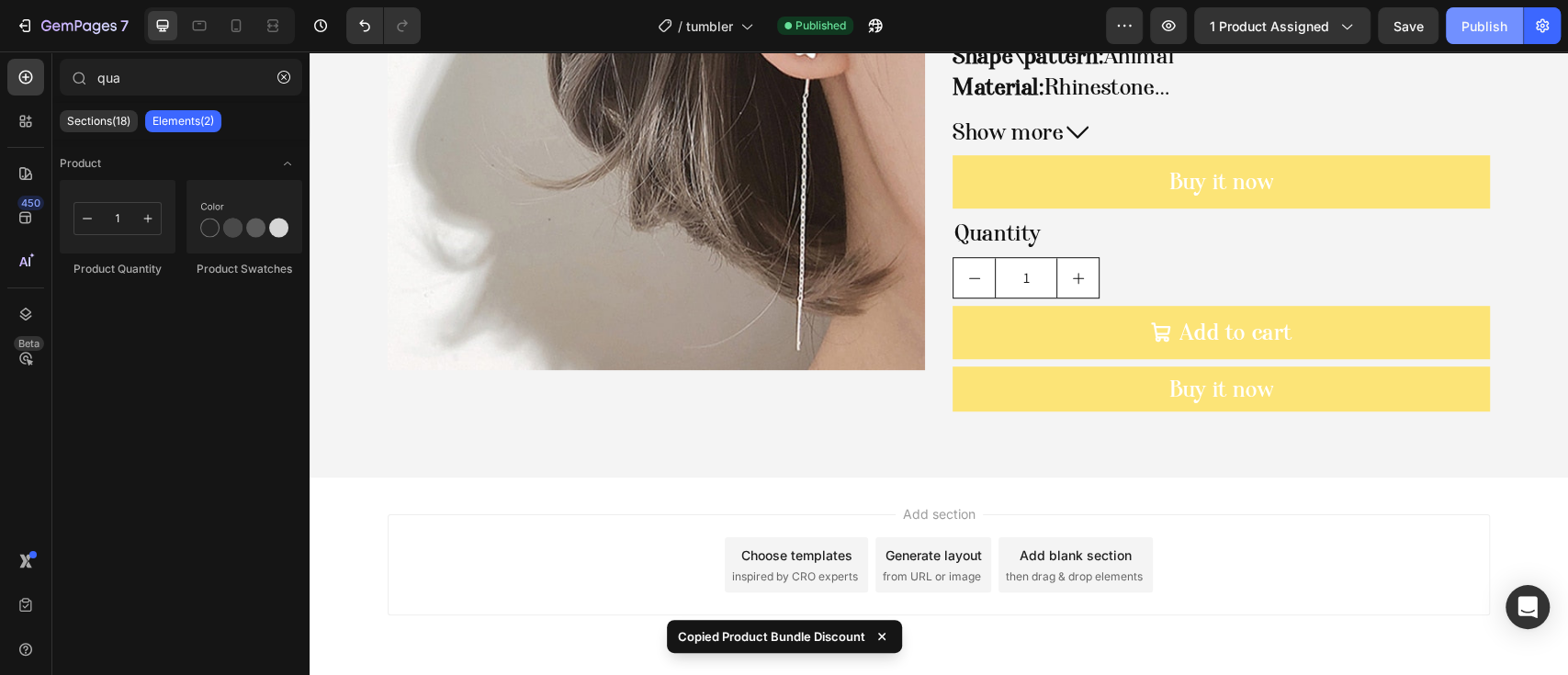
click at [1461, 43] on button "Publish" at bounding box center [1484, 26] width 77 height 37
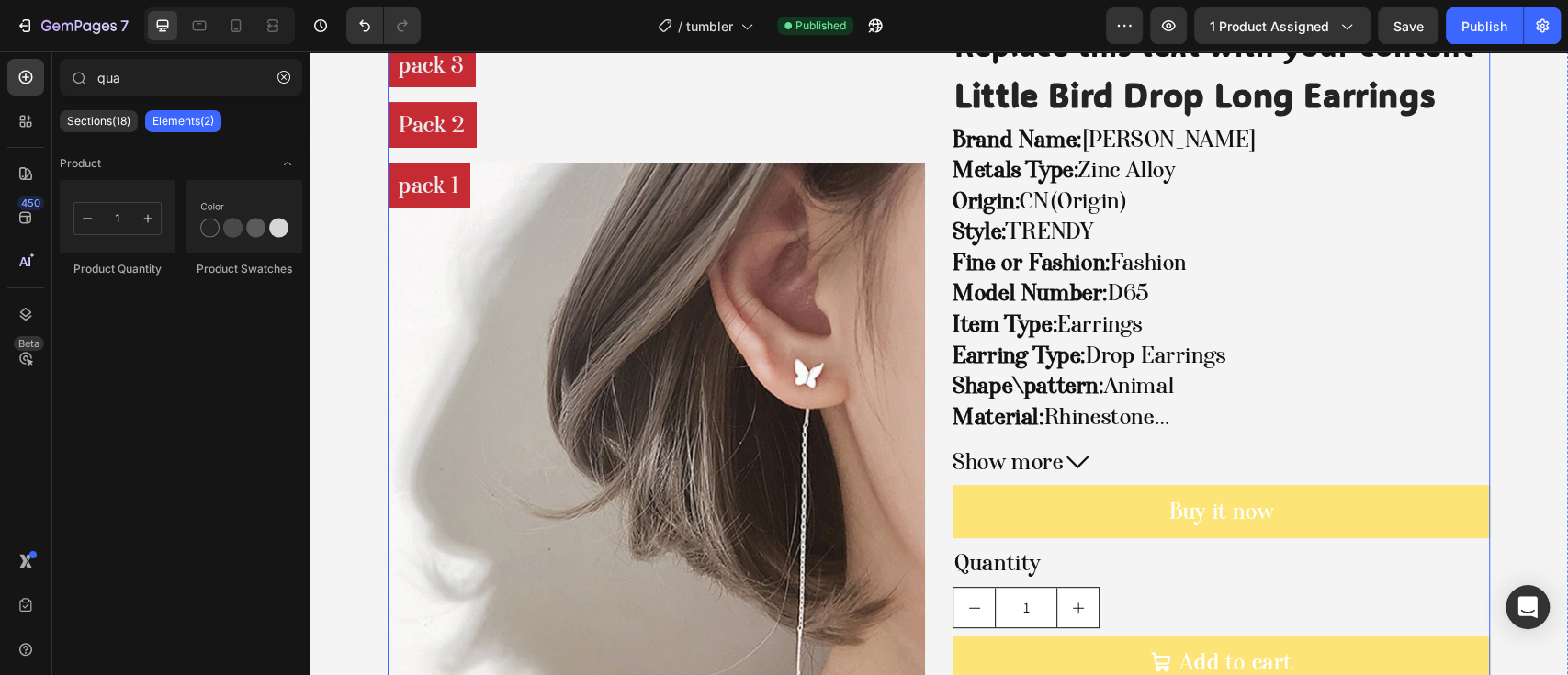
scroll to position [12, 0]
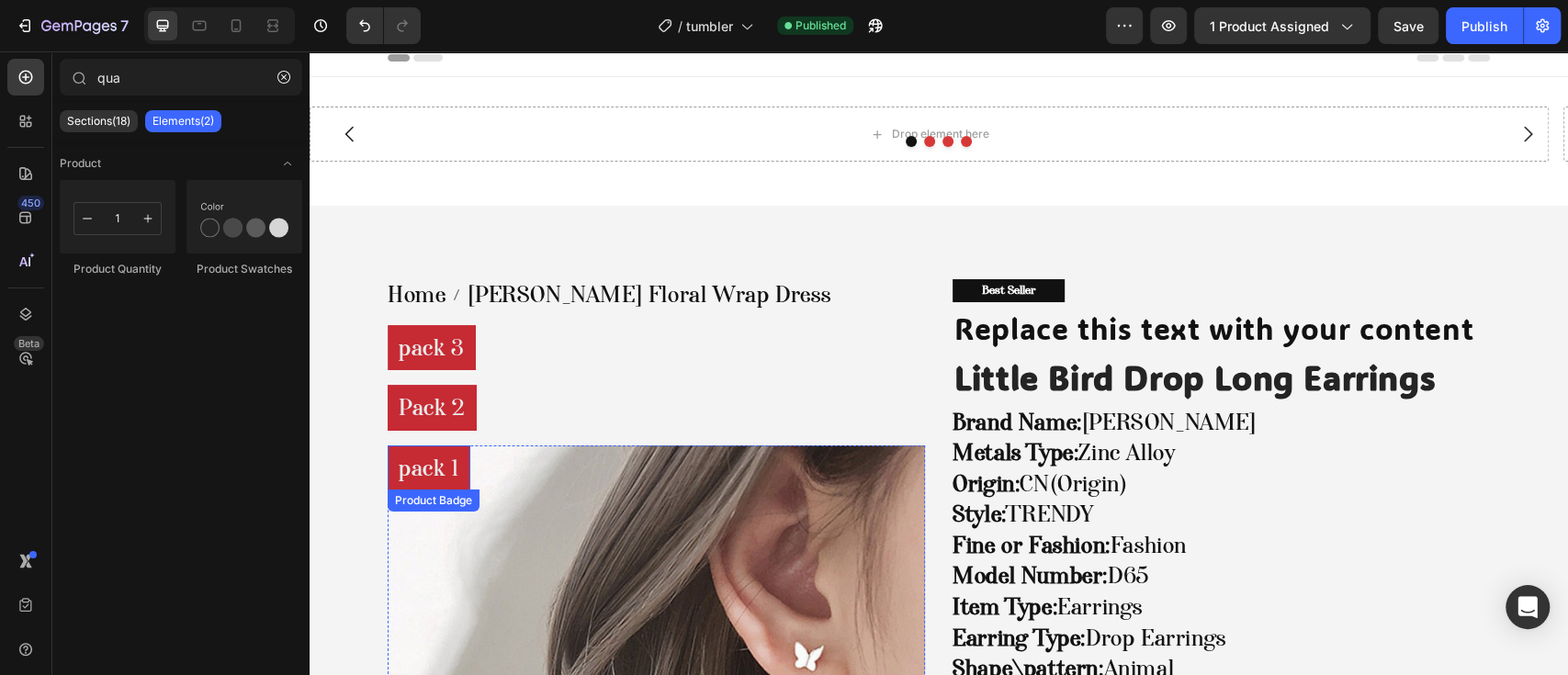
click at [447, 453] on pre "pack 1" at bounding box center [429, 468] width 83 height 46
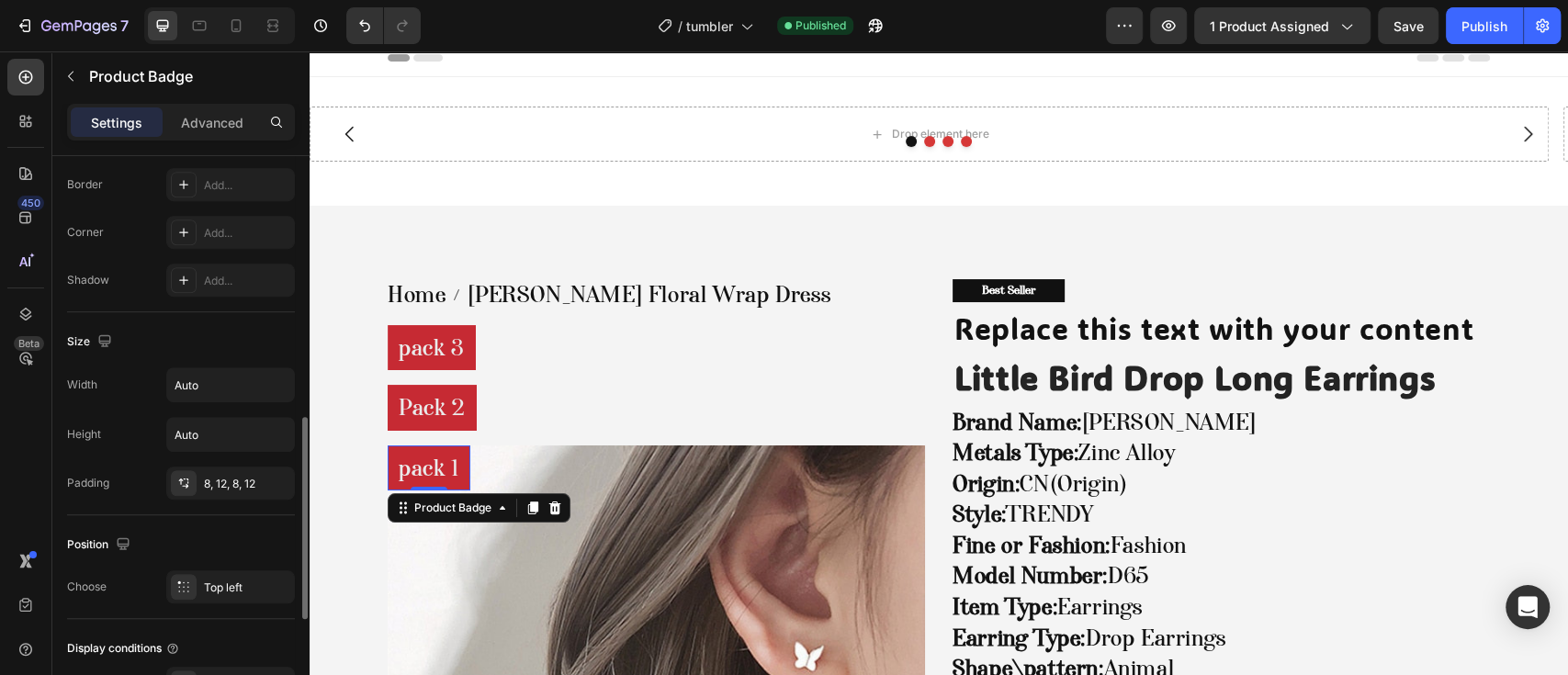
scroll to position [979, 0]
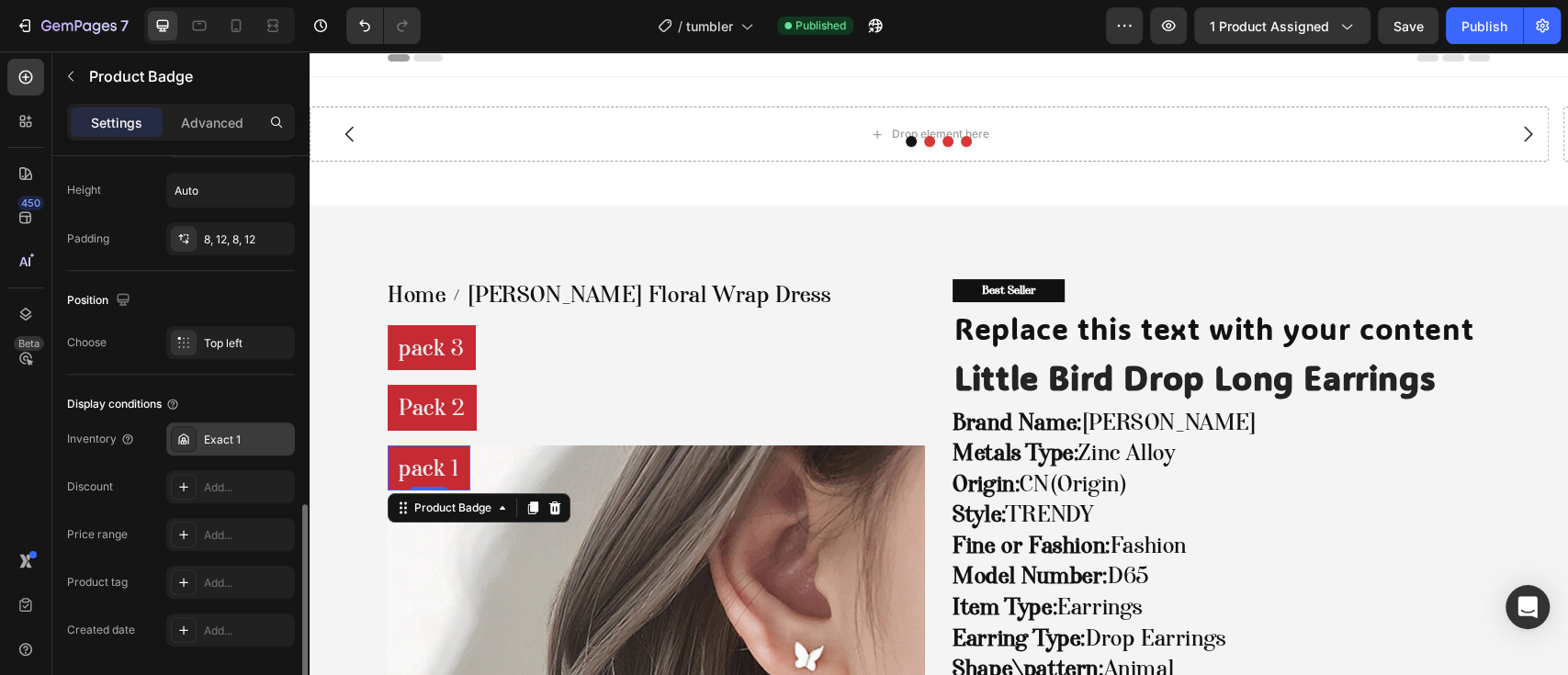
click at [226, 444] on div "Exact 1" at bounding box center [247, 440] width 87 height 16
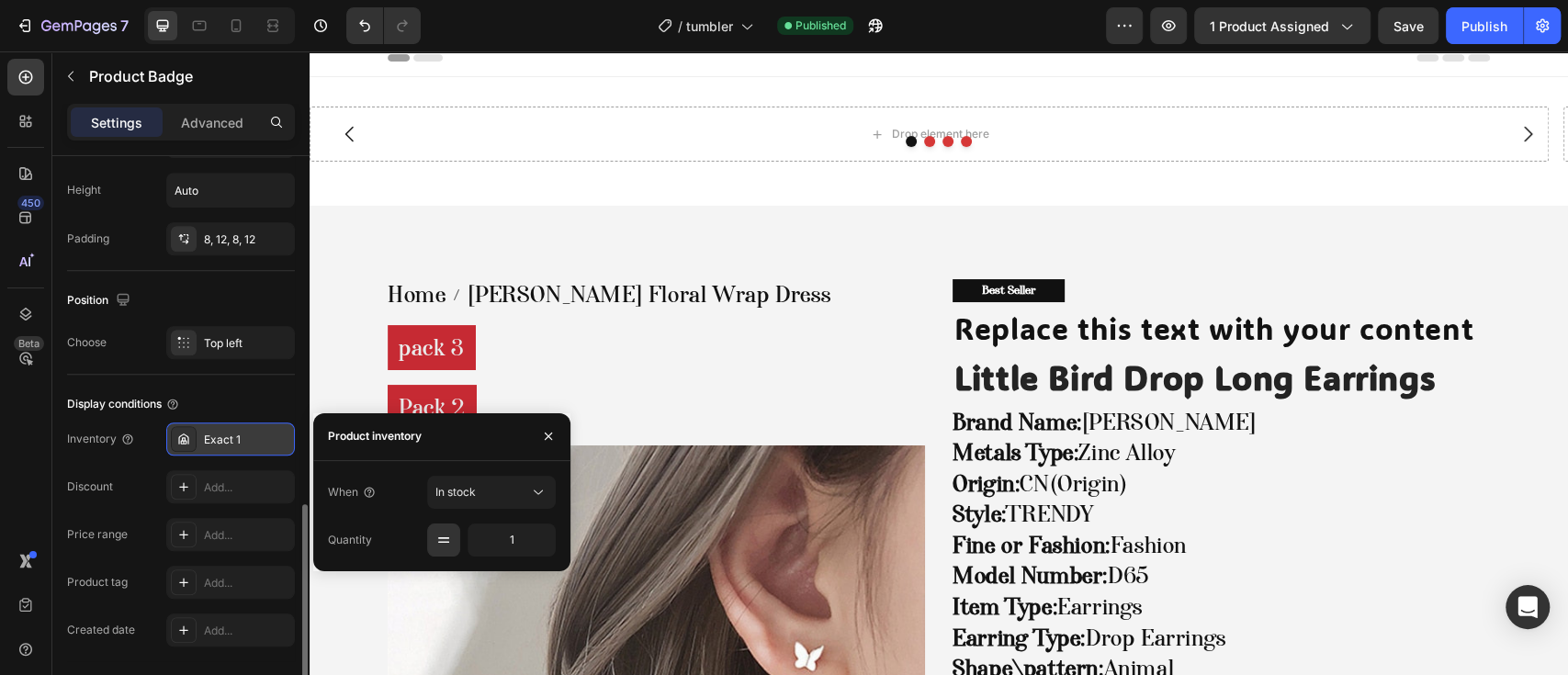
click at [242, 444] on div "Exact 1" at bounding box center [247, 440] width 87 height 16
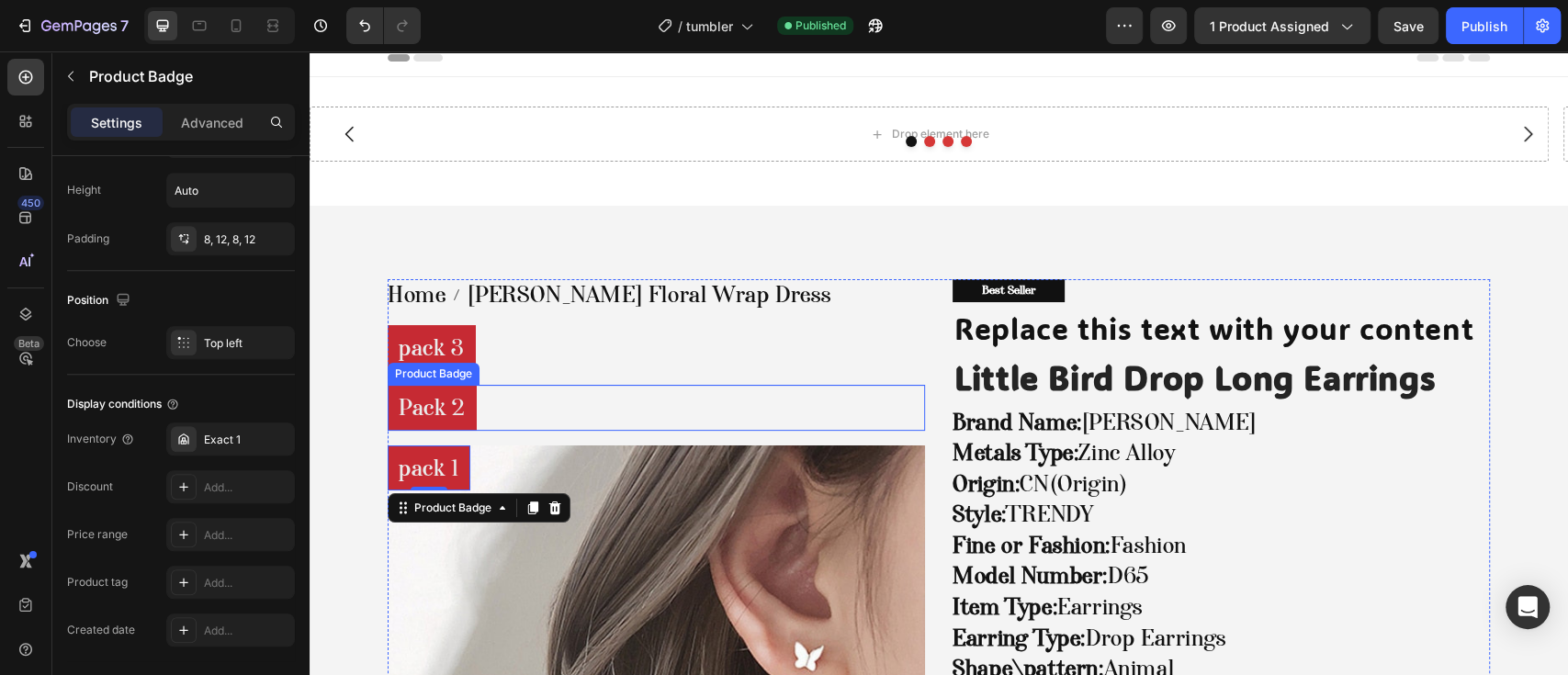
click at [435, 394] on pre "Pack 2" at bounding box center [432, 408] width 89 height 46
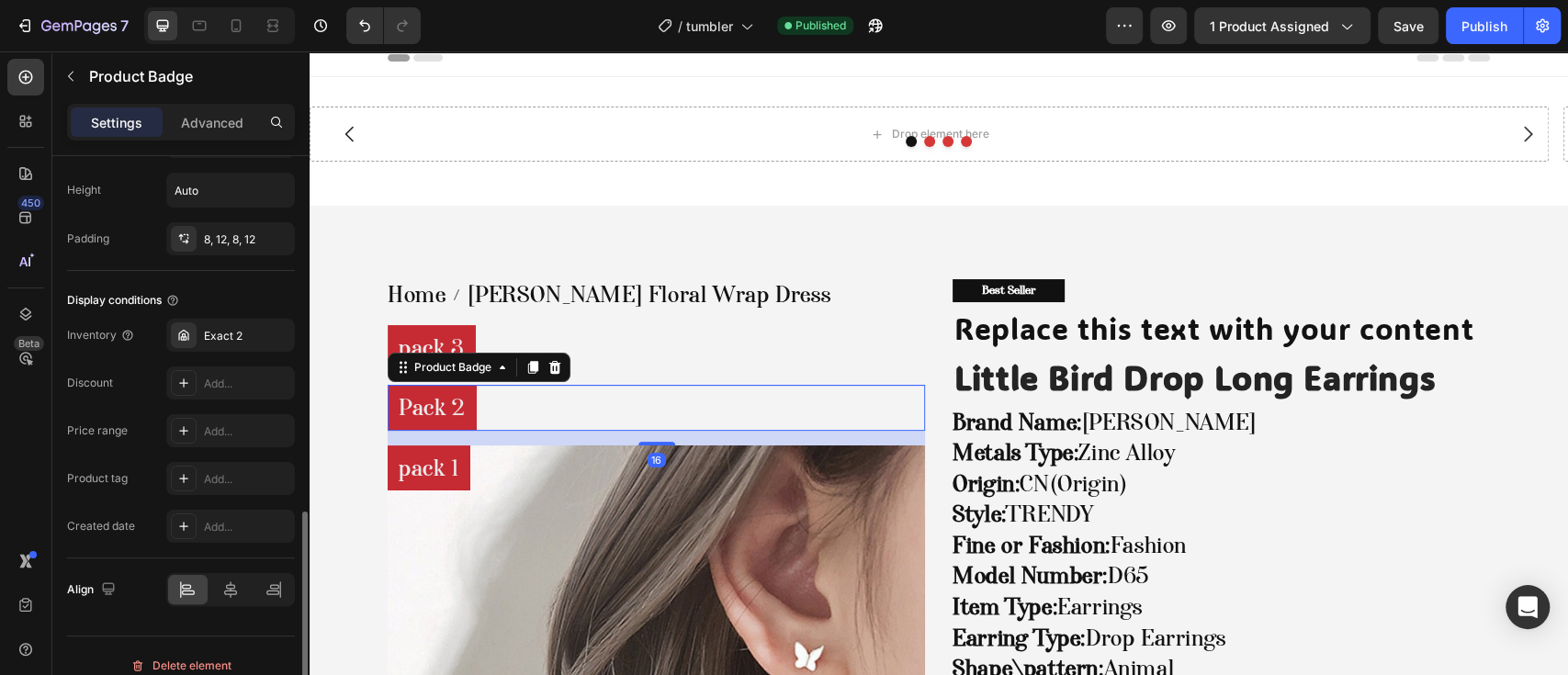
scroll to position [978, 0]
click at [222, 342] on div "Exact 2" at bounding box center [247, 337] width 87 height 16
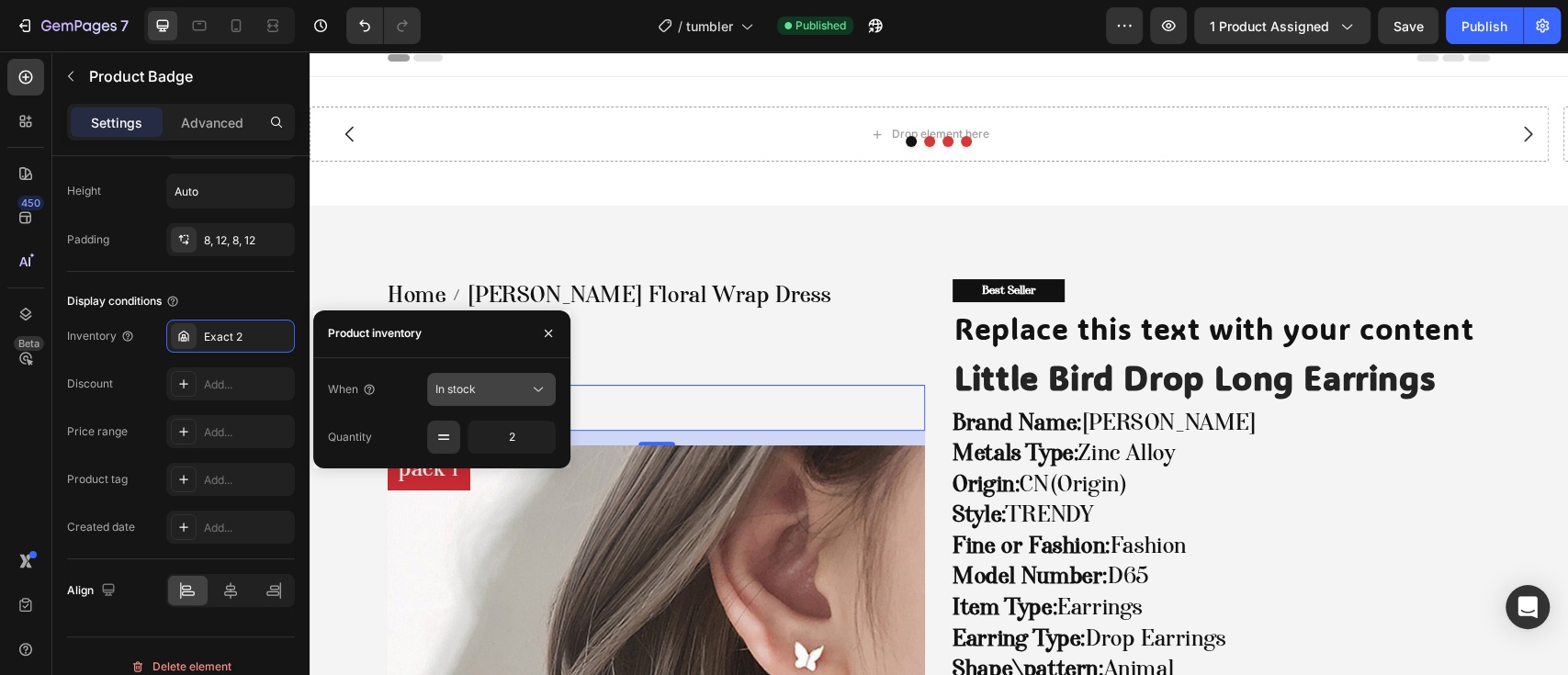
click at [470, 390] on span "In stock" at bounding box center [456, 389] width 40 height 13
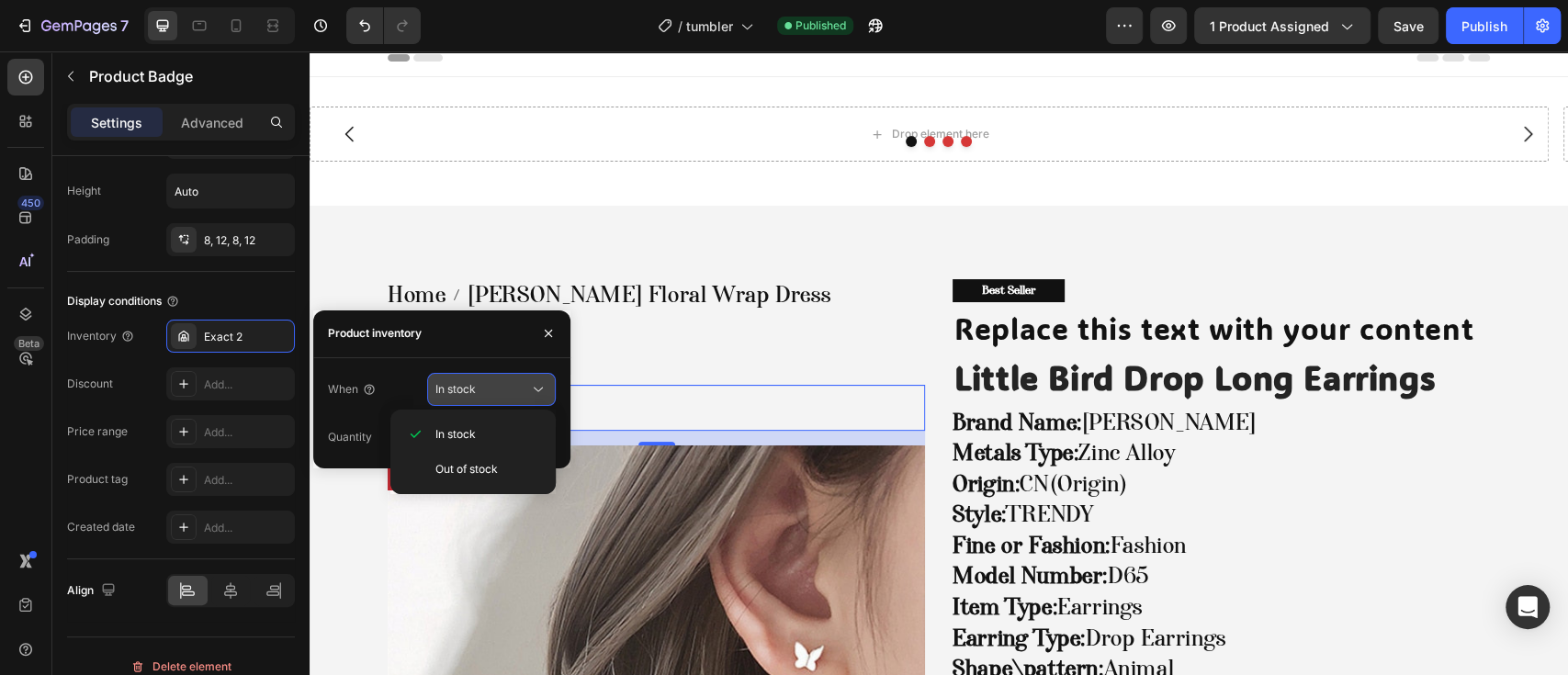
click at [470, 390] on span "In stock" at bounding box center [456, 389] width 40 height 13
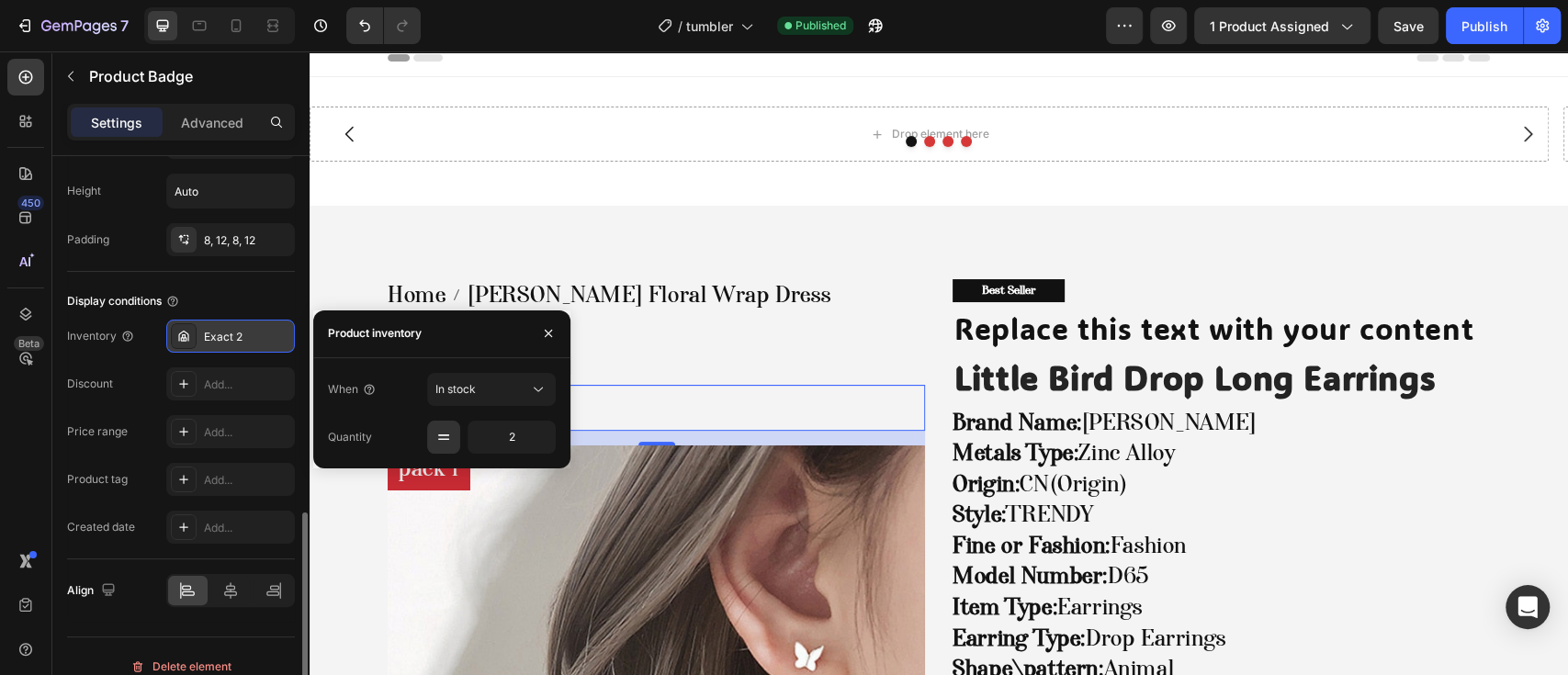
click at [253, 340] on div "Exact 2" at bounding box center [247, 337] width 87 height 16
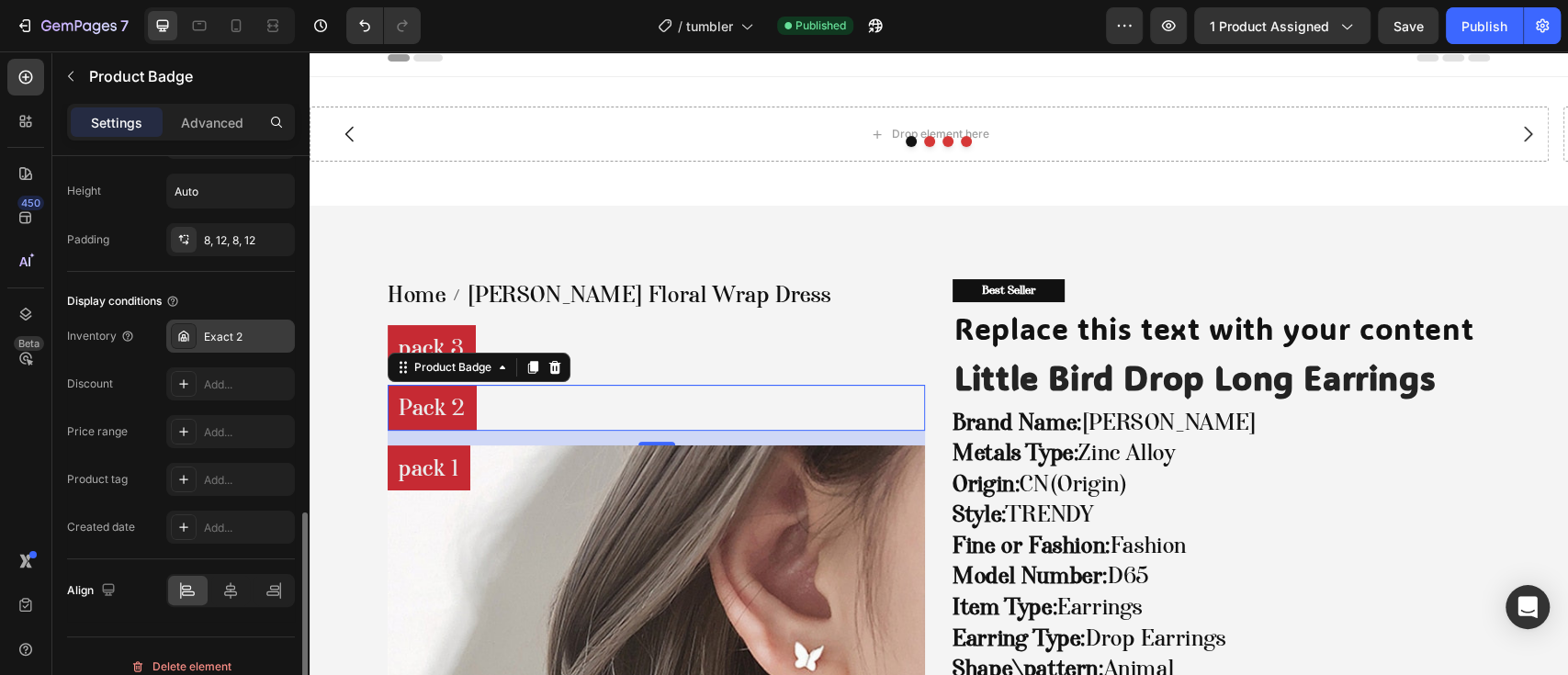
click at [189, 329] on icon at bounding box center [183, 336] width 14 height 14
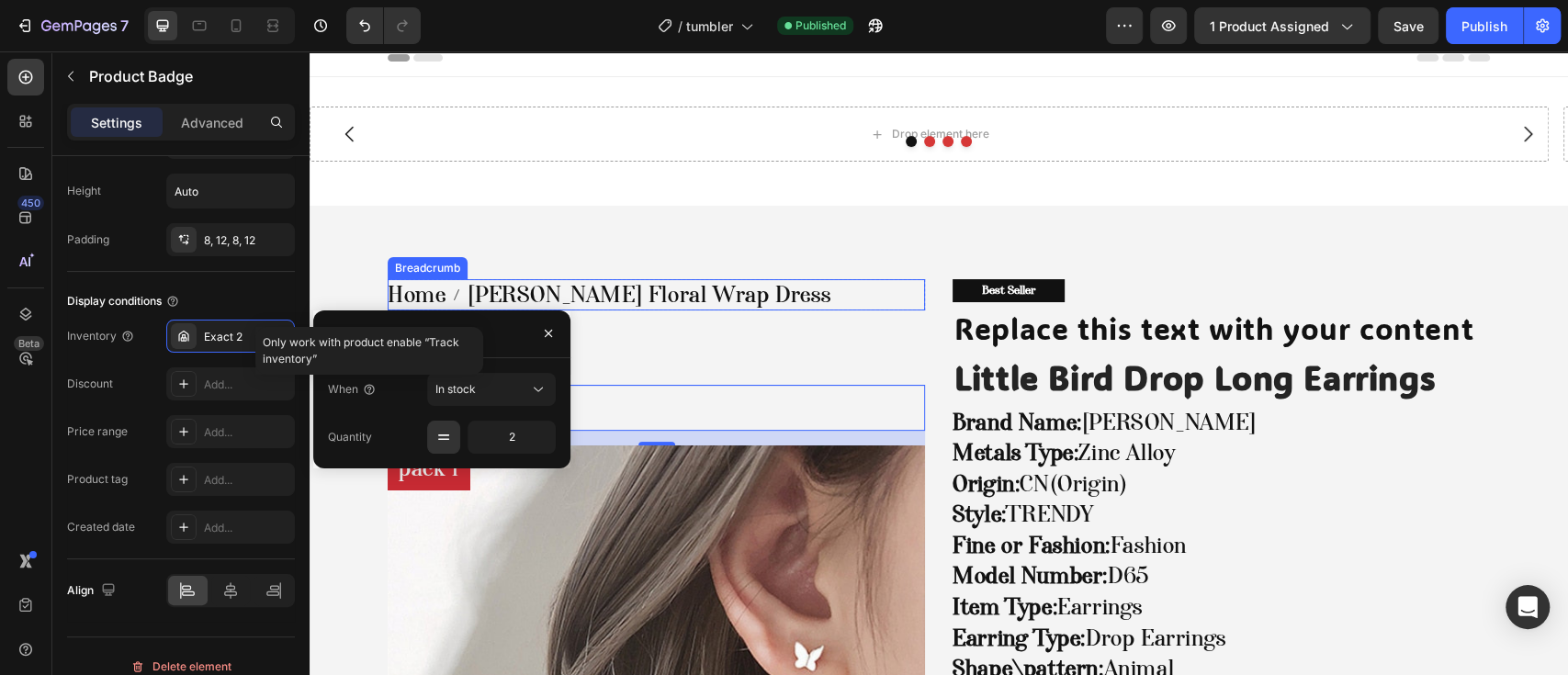
click at [745, 318] on div "Home [PERSON_NAME] Floral Wrap Dress Breadcrumb Row pack 3 Product Badge Pack 2…" at bounding box center [657, 663] width 538 height 767
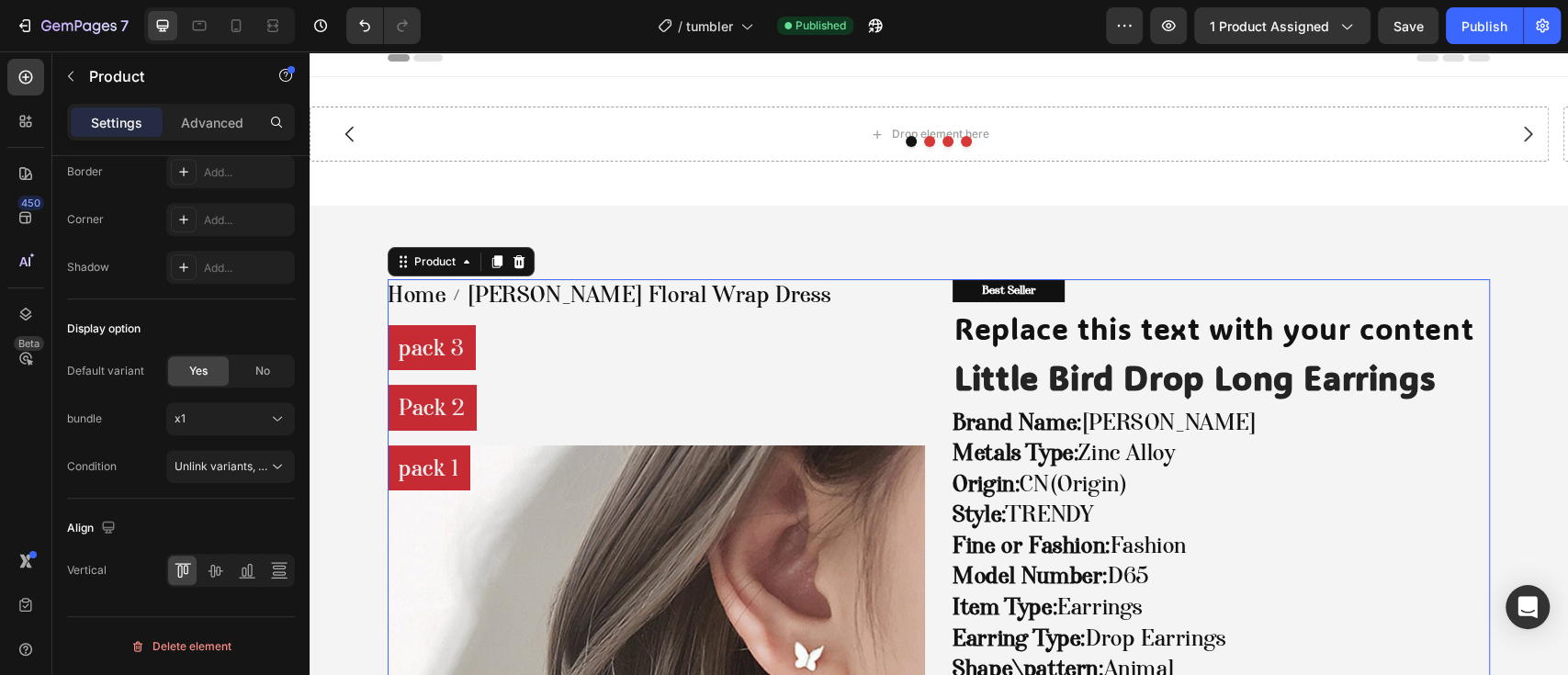
scroll to position [0, 0]
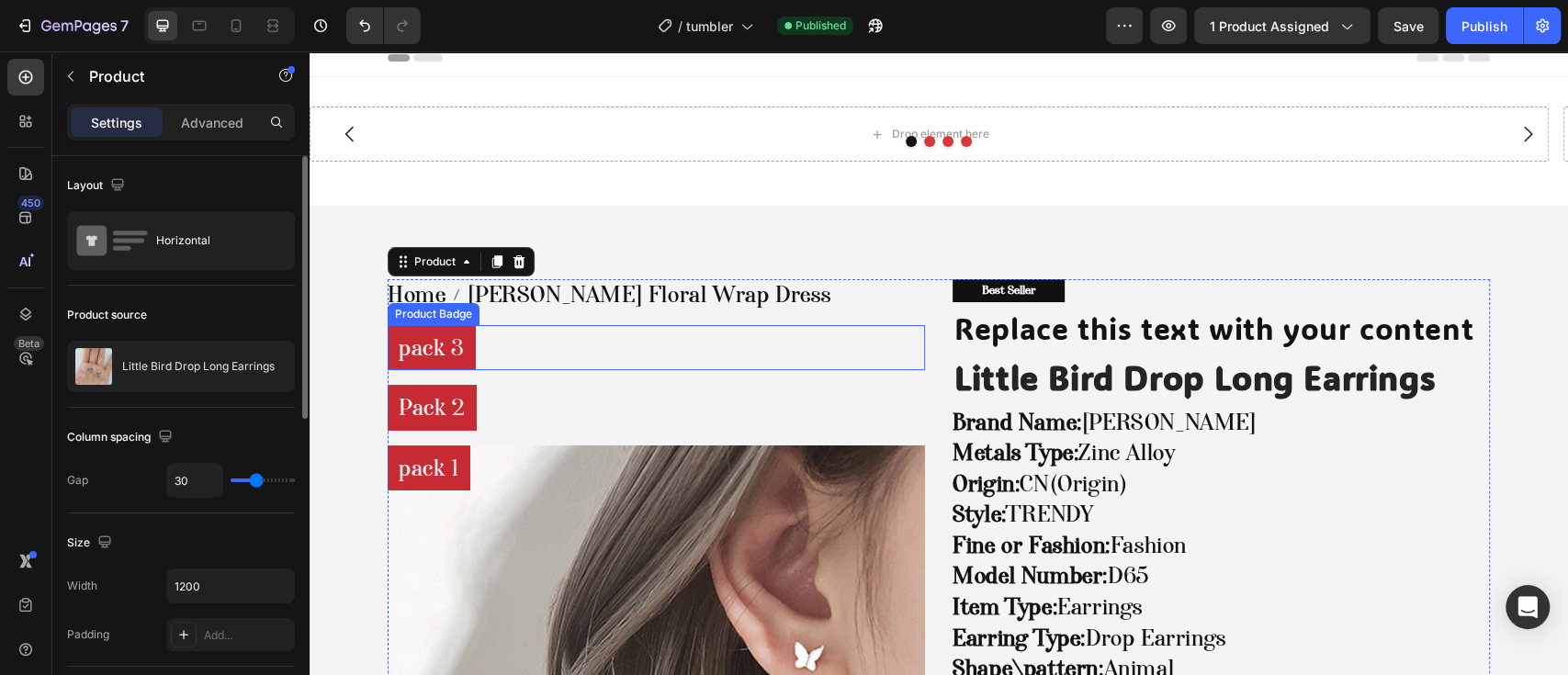
click at [437, 358] on pre "pack 3" at bounding box center [432, 348] width 89 height 46
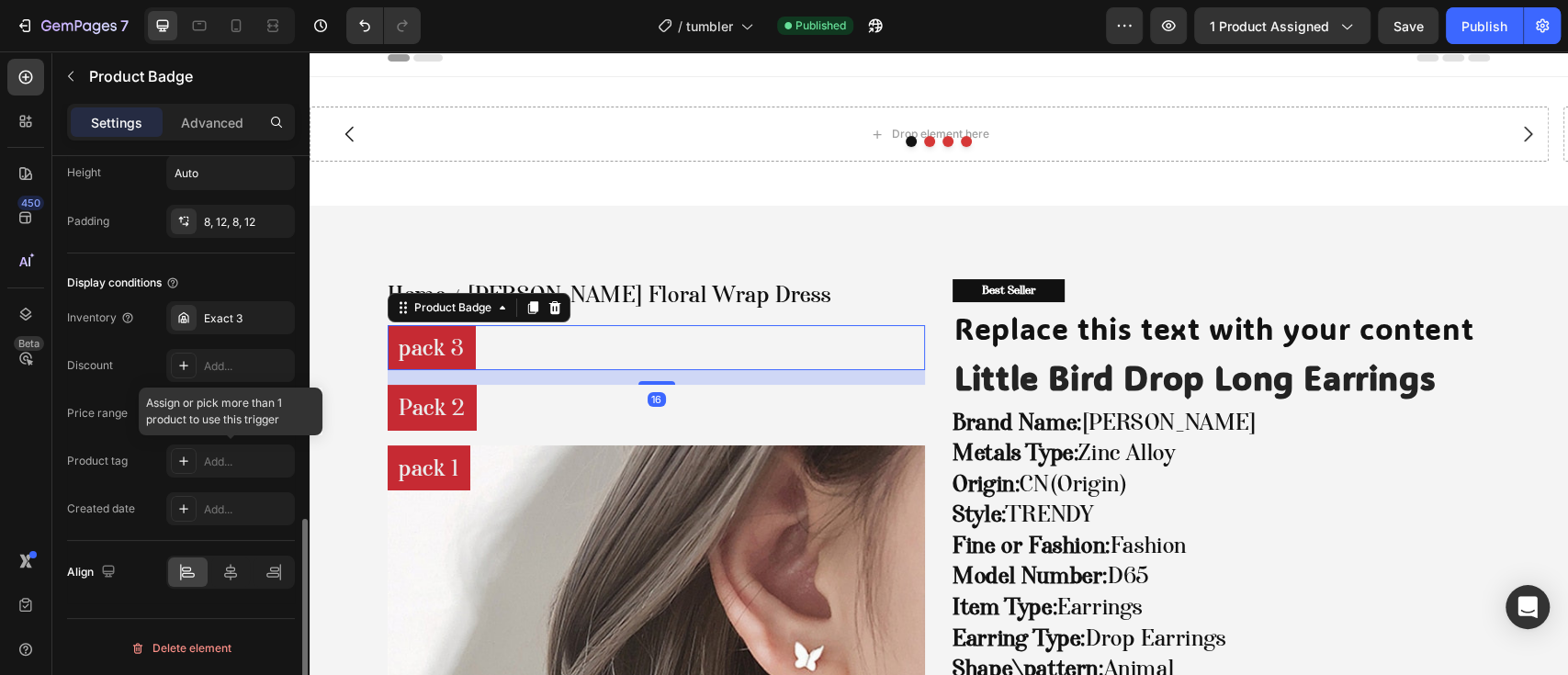
scroll to position [875, 0]
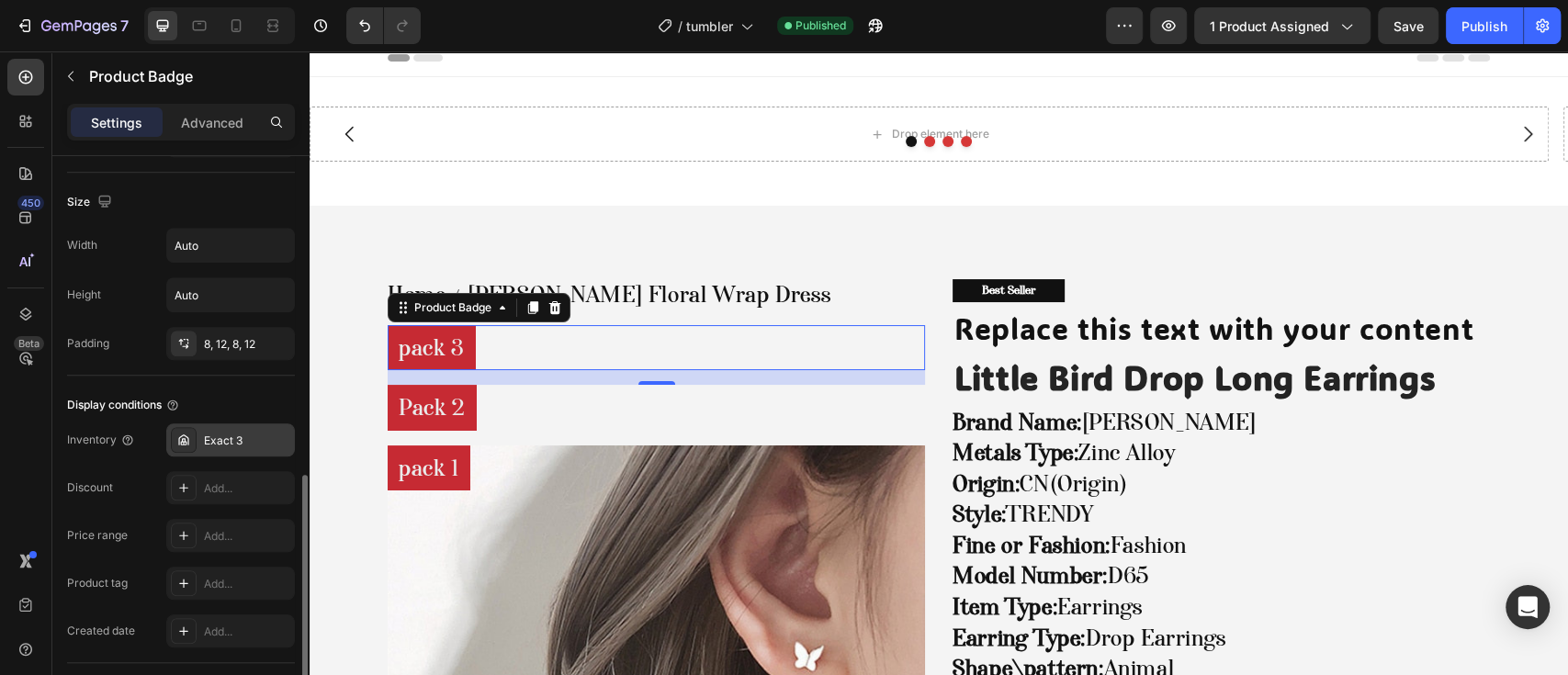
click at [217, 441] on div "Exact 3" at bounding box center [247, 440] width 87 height 16
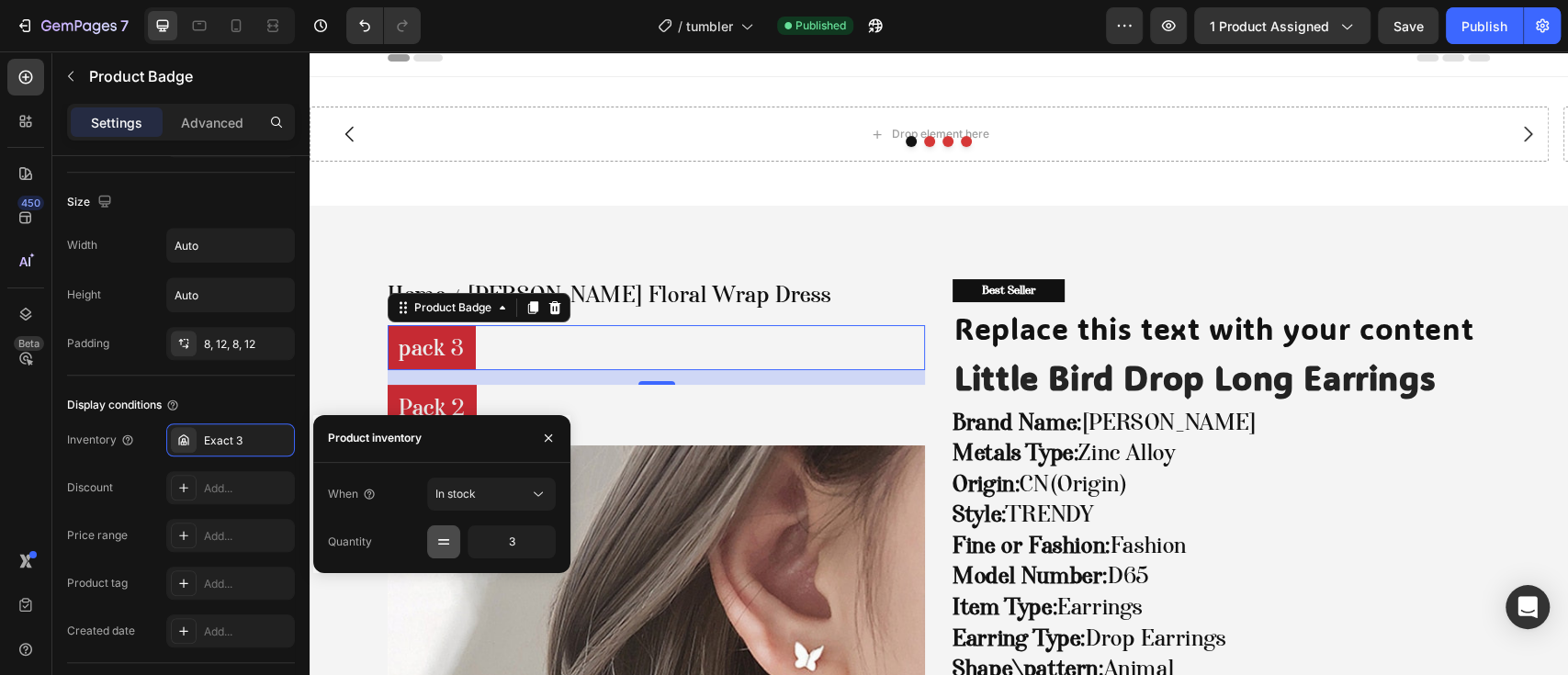
click at [438, 542] on icon "button" at bounding box center [443, 542] width 18 height 18
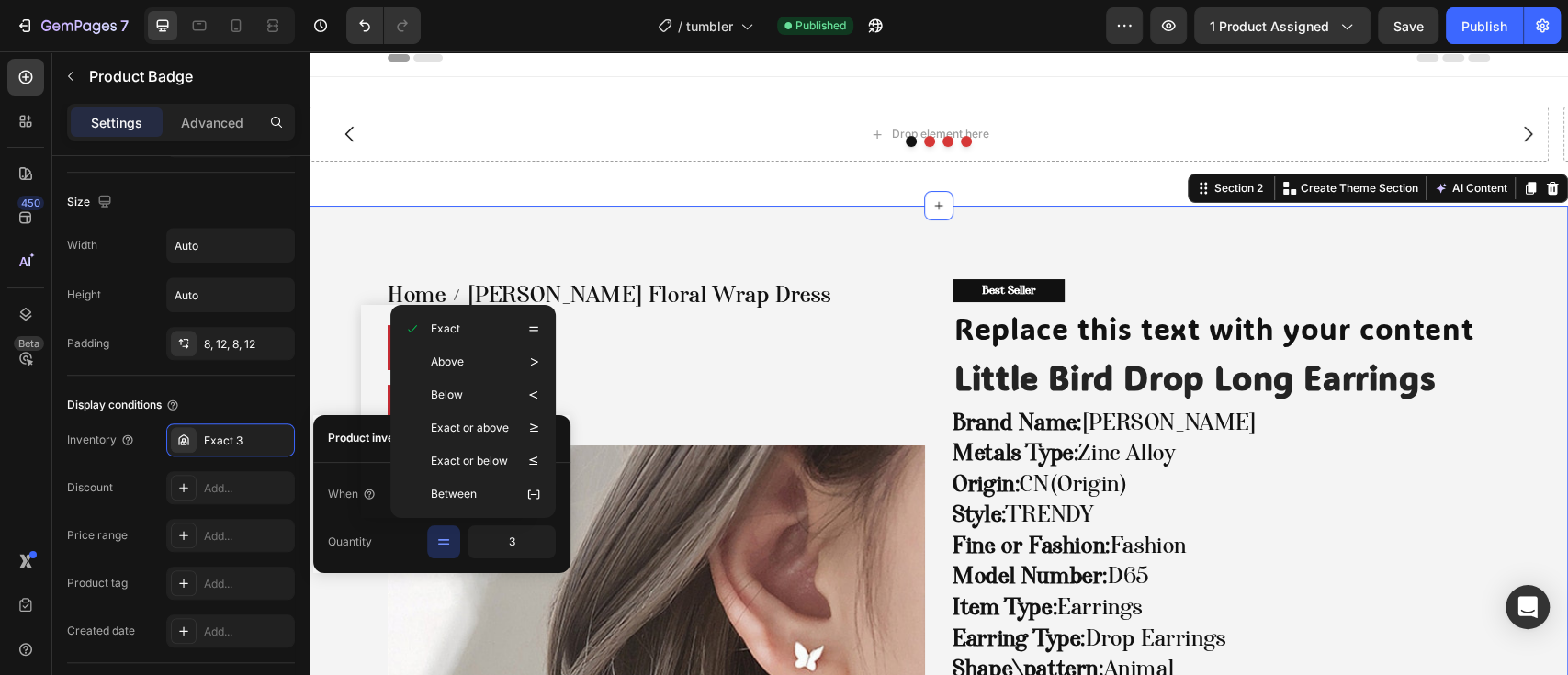
click at [317, 391] on div "Home [PERSON_NAME] Floral Wrap Dress Breadcrumb Row pack 3 Product Badge Pack 2…" at bounding box center [939, 648] width 1258 height 885
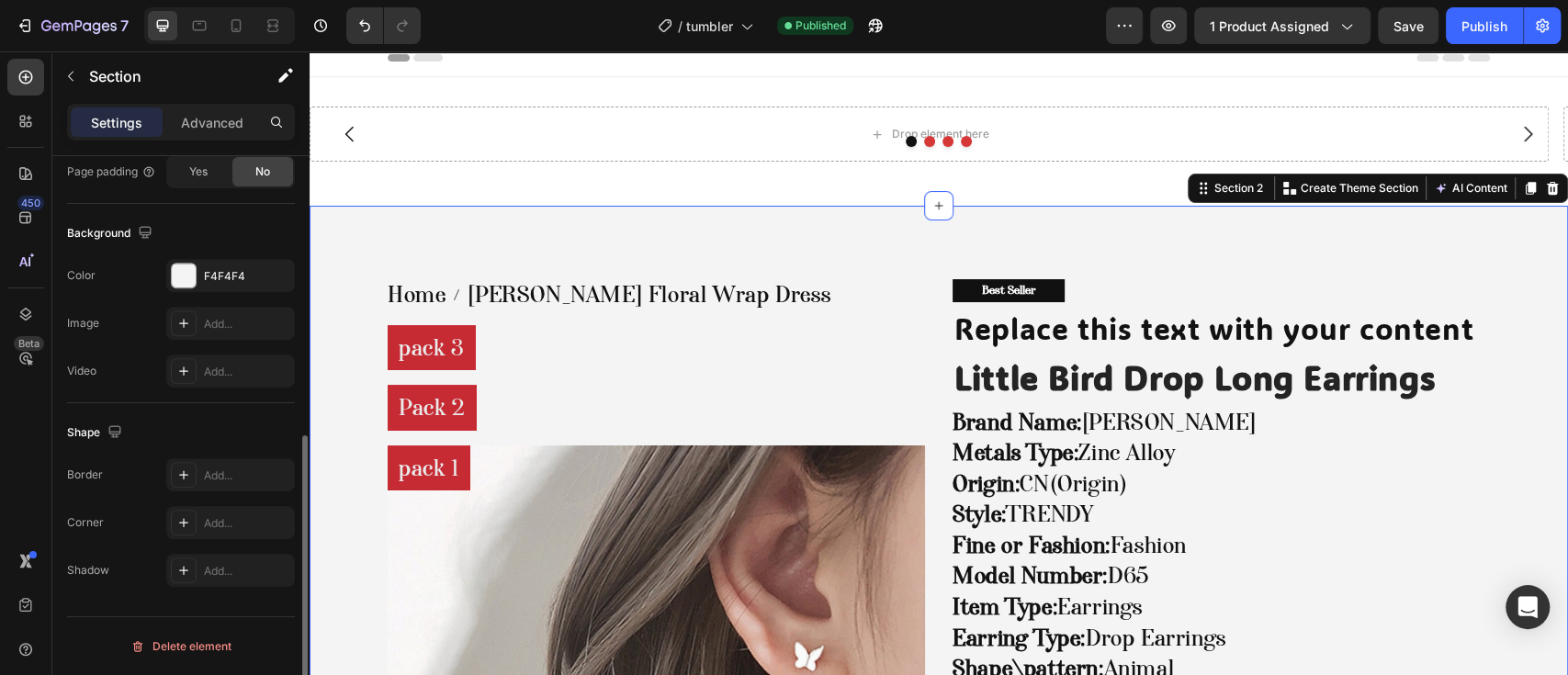
scroll to position [0, 0]
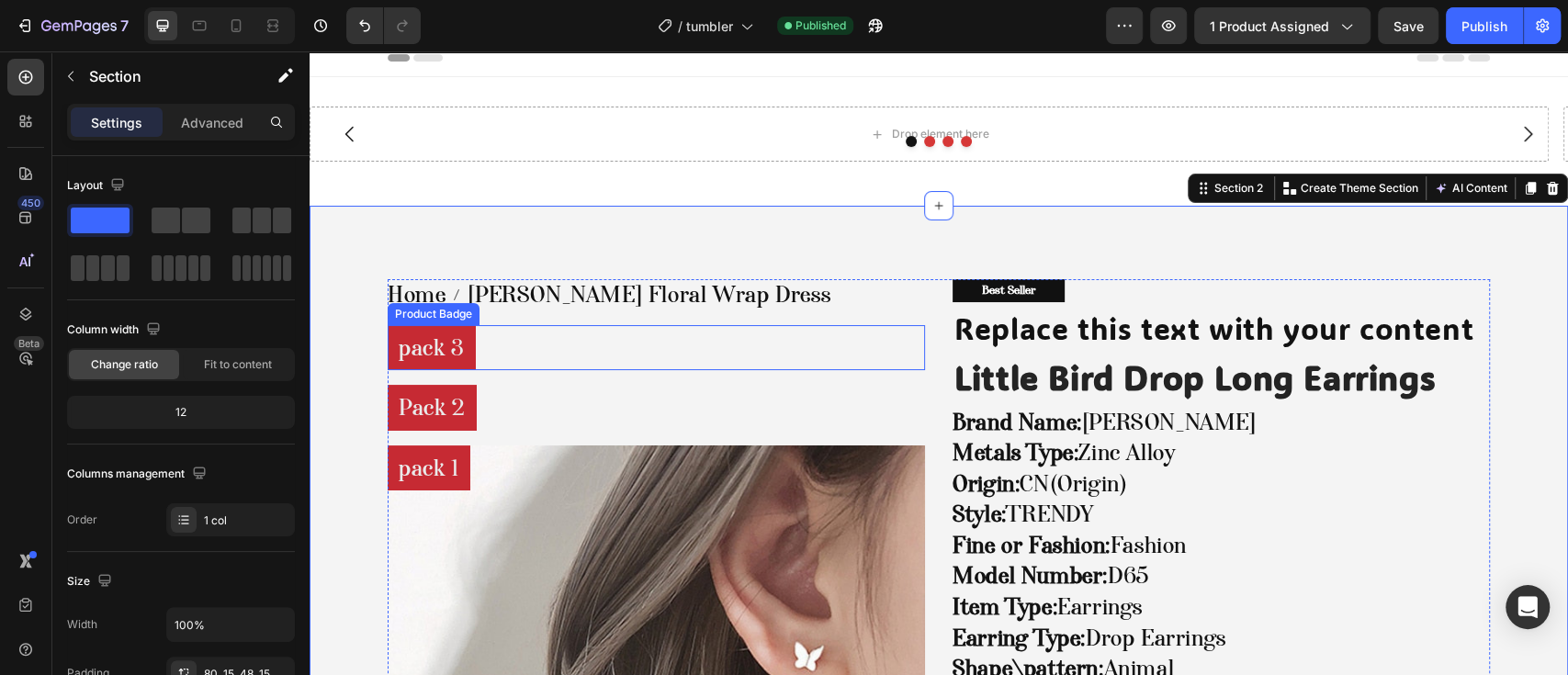
click at [537, 348] on div "pack 3" at bounding box center [657, 348] width 538 height 46
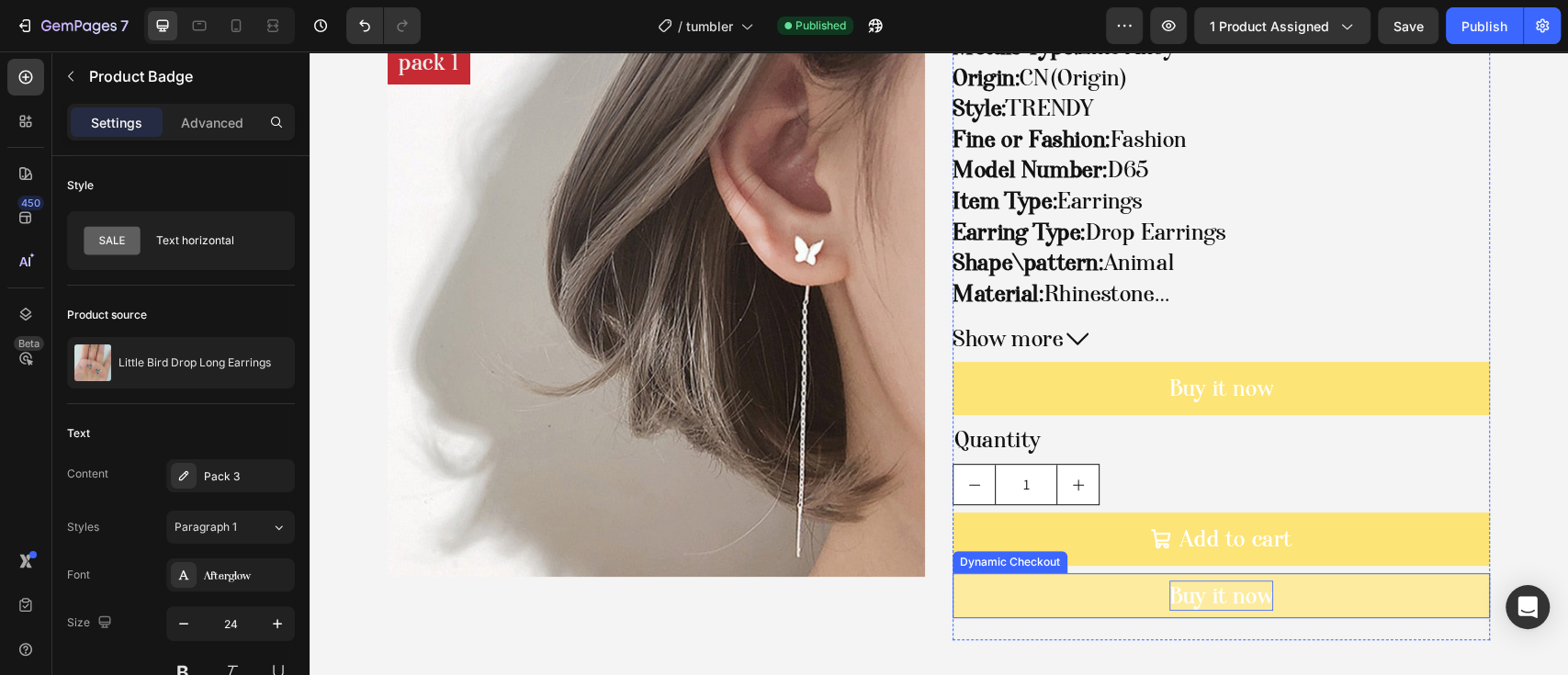
scroll to position [379, 0]
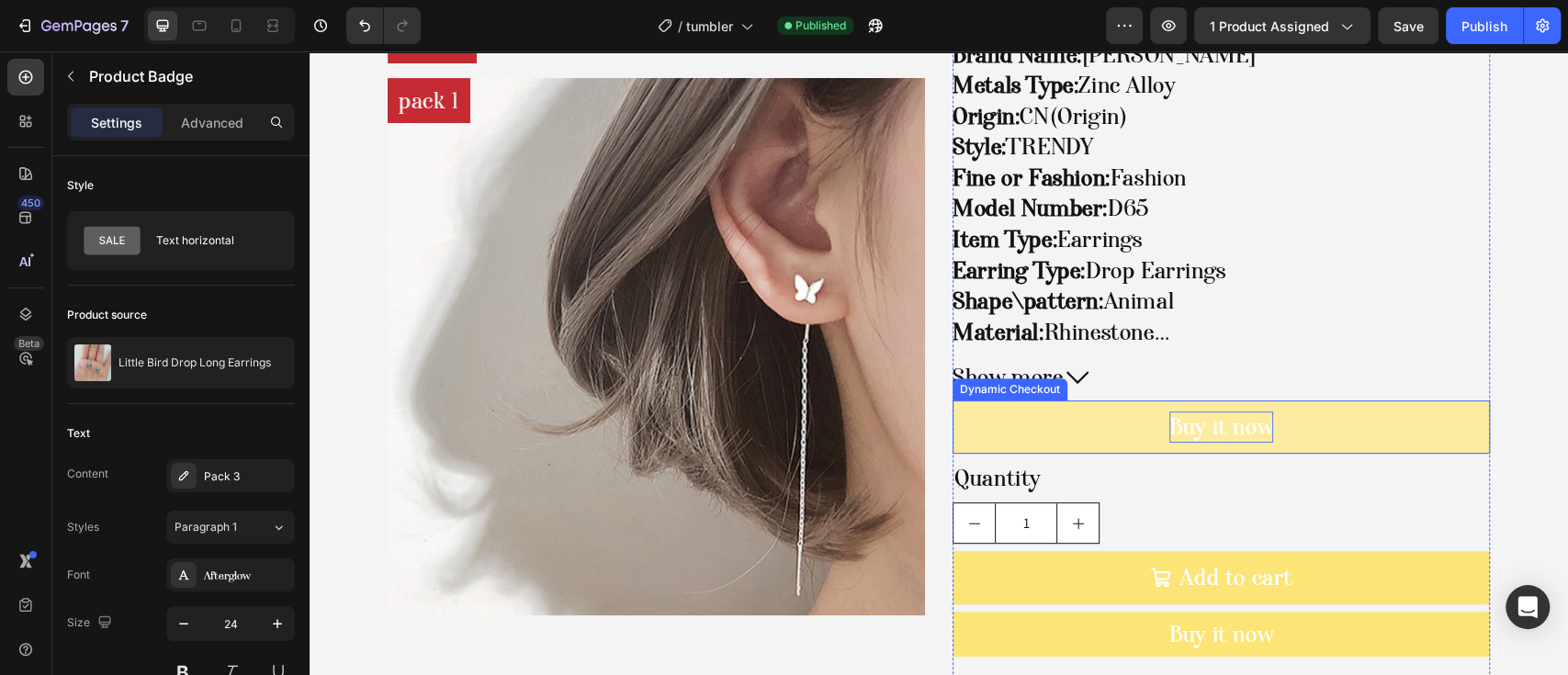
click at [1204, 420] on div "Buy it now" at bounding box center [1221, 427] width 104 height 31
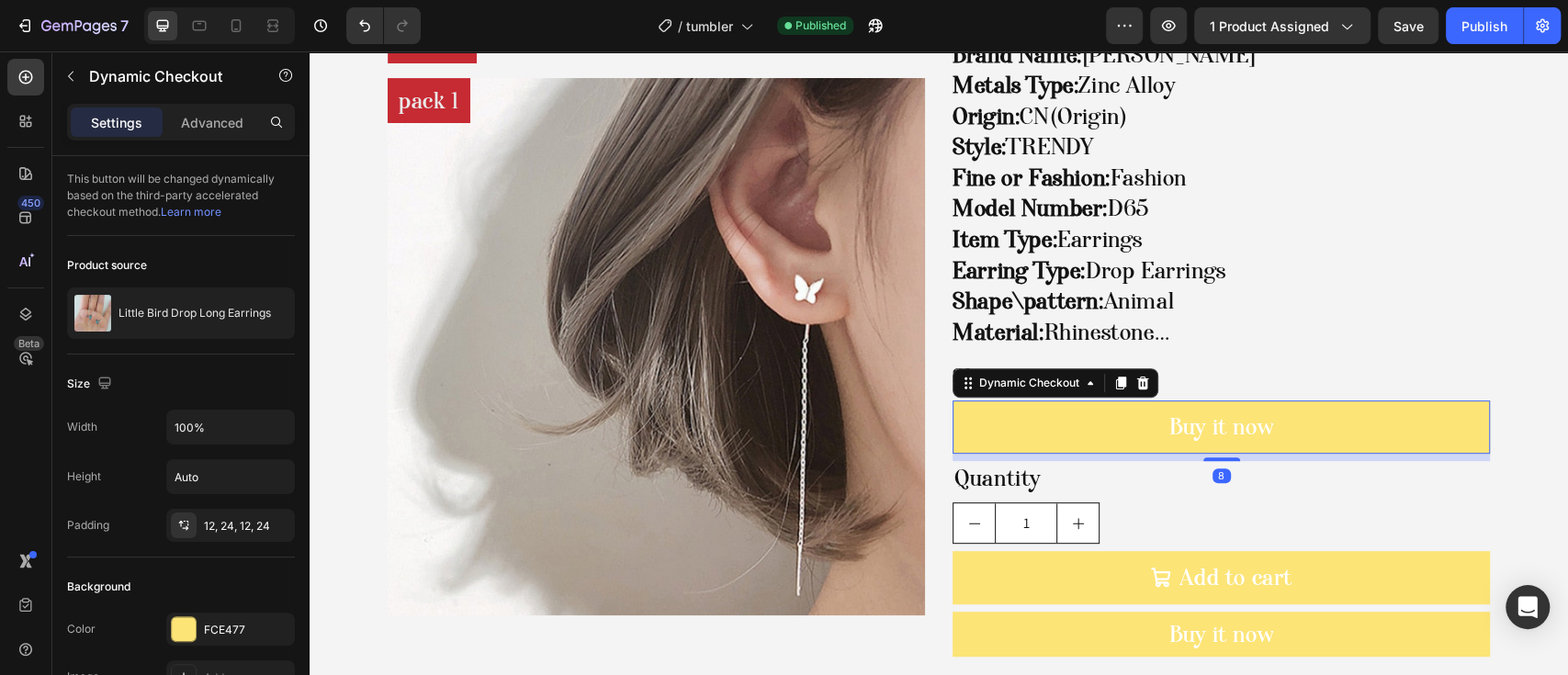
click at [1144, 382] on div "Dynamic Checkout" at bounding box center [1055, 382] width 206 height 30
click at [1139, 380] on icon at bounding box center [1142, 382] width 14 height 14
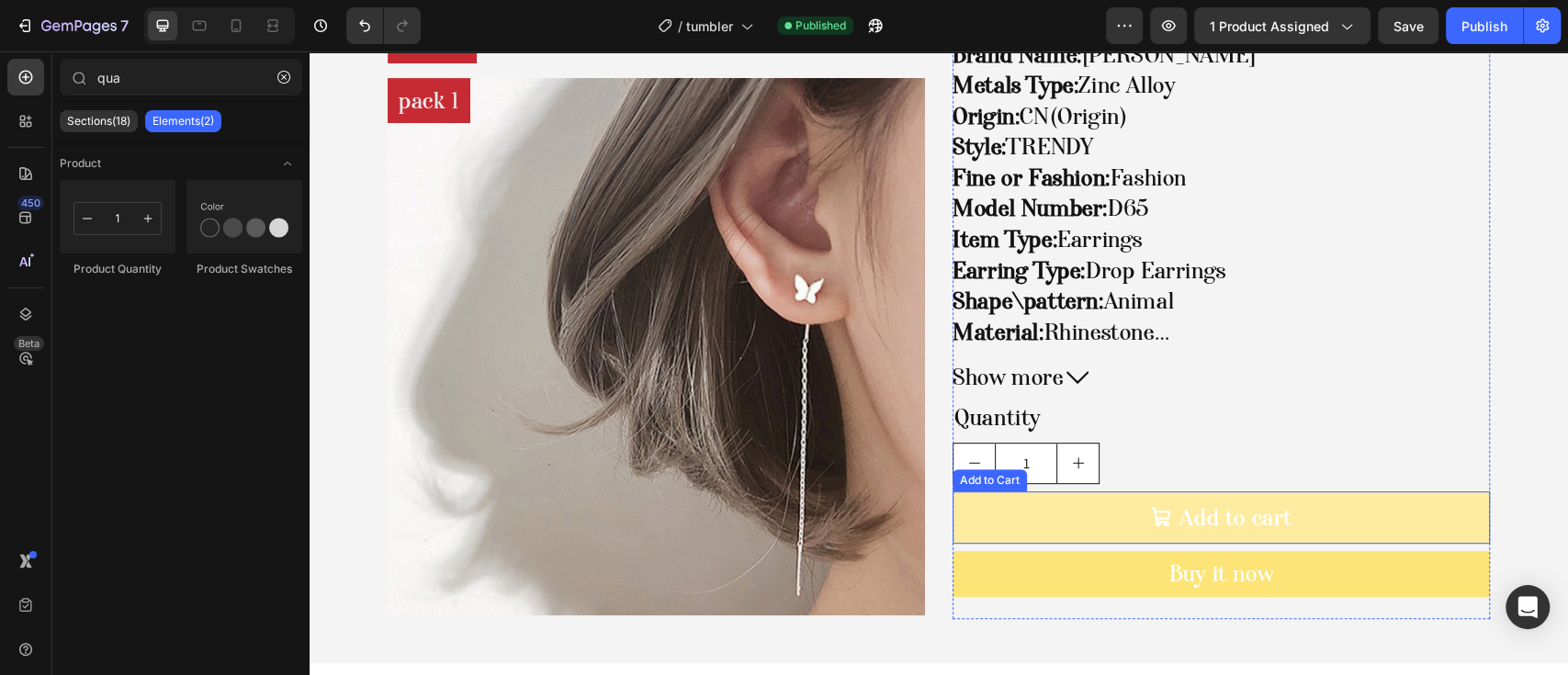
click at [1192, 495] on button "Add to cart" at bounding box center [1221, 519] width 538 height 53
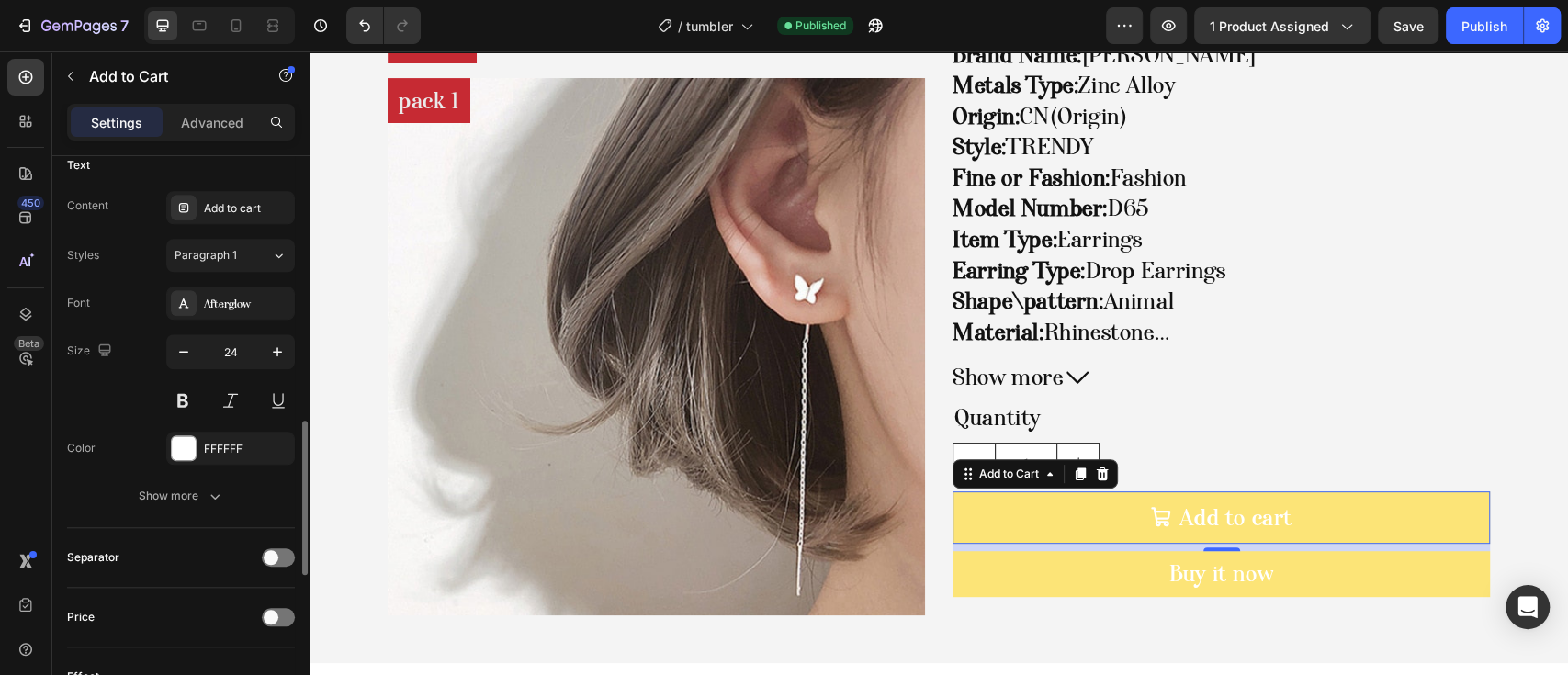
scroll to position [1347, 0]
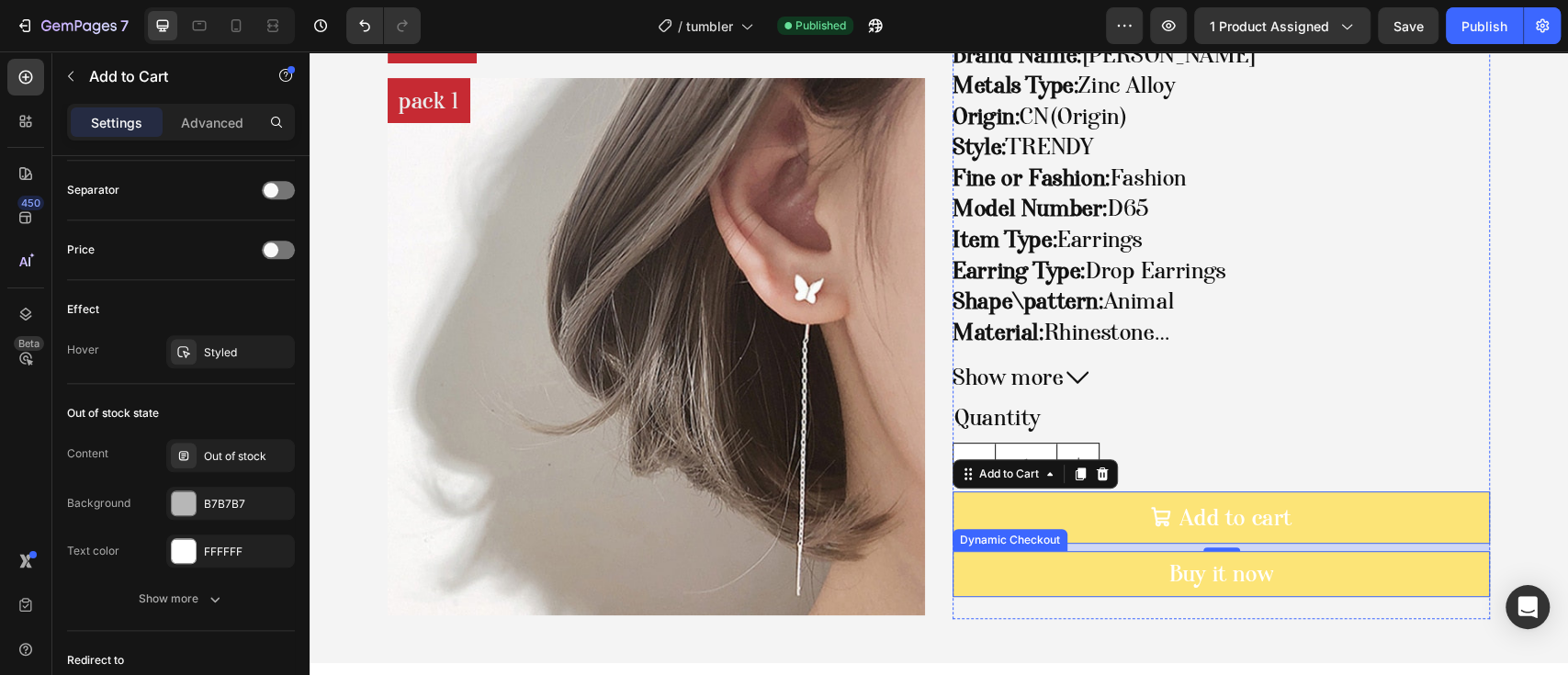
click at [821, 485] on img at bounding box center [657, 347] width 538 height 538
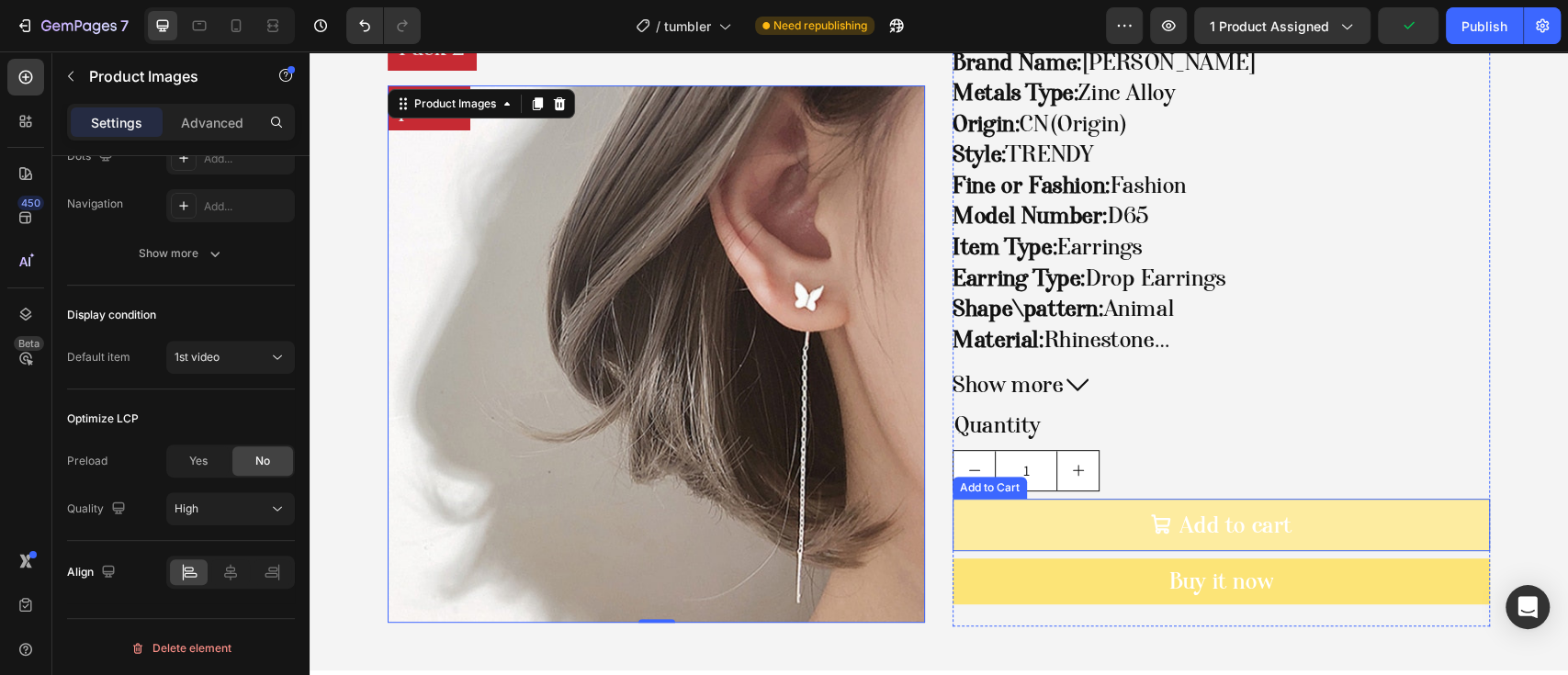
scroll to position [257, 0]
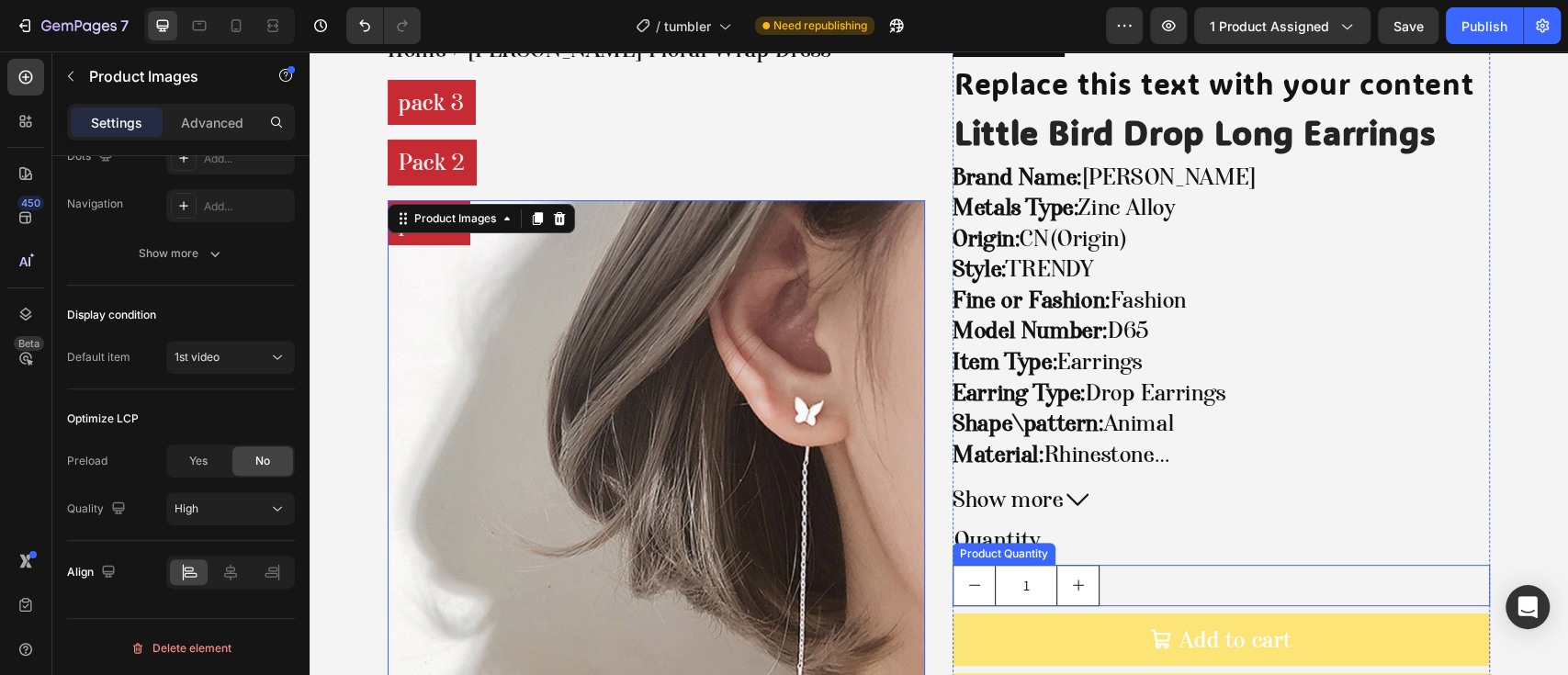
click at [604, 477] on img at bounding box center [657, 469] width 538 height 538
click at [453, 224] on div "Product Images" at bounding box center [455, 218] width 89 height 16
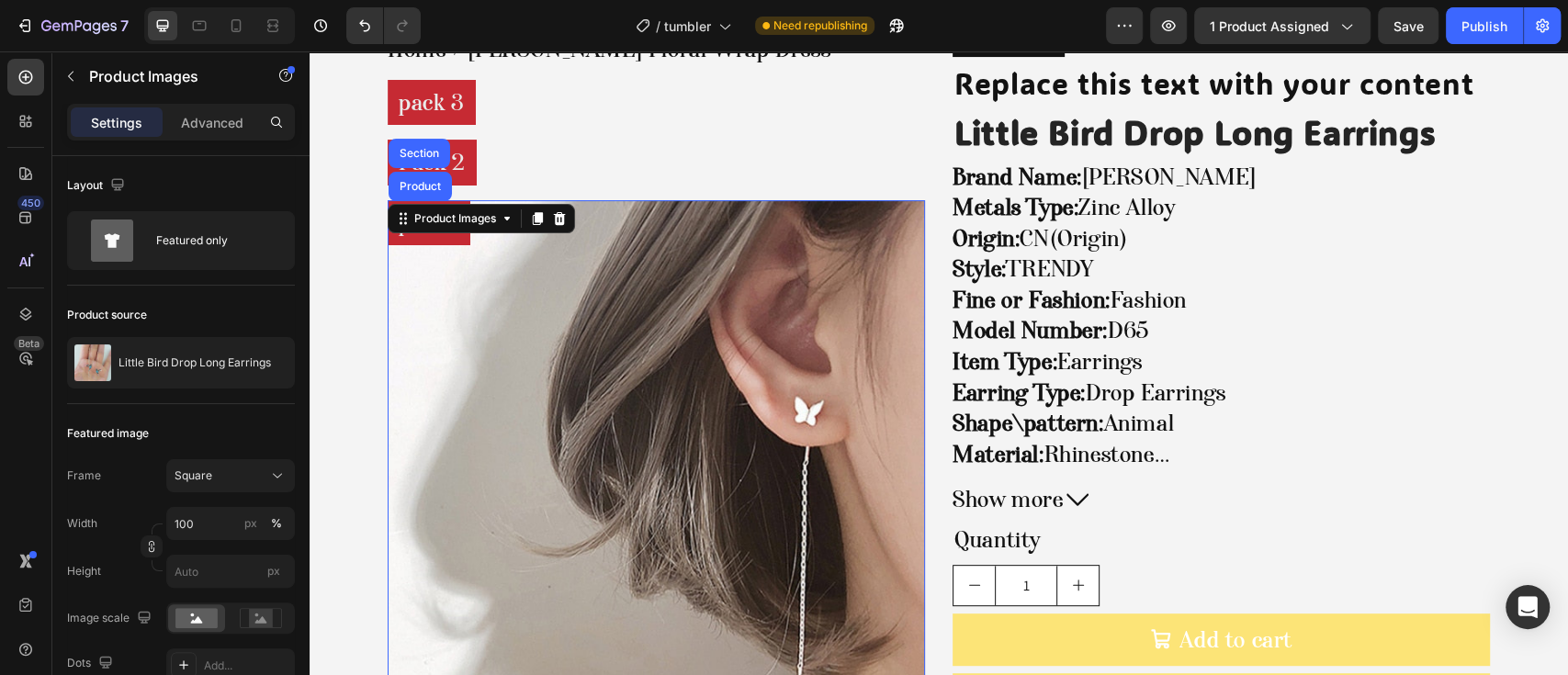
scroll to position [368, 0]
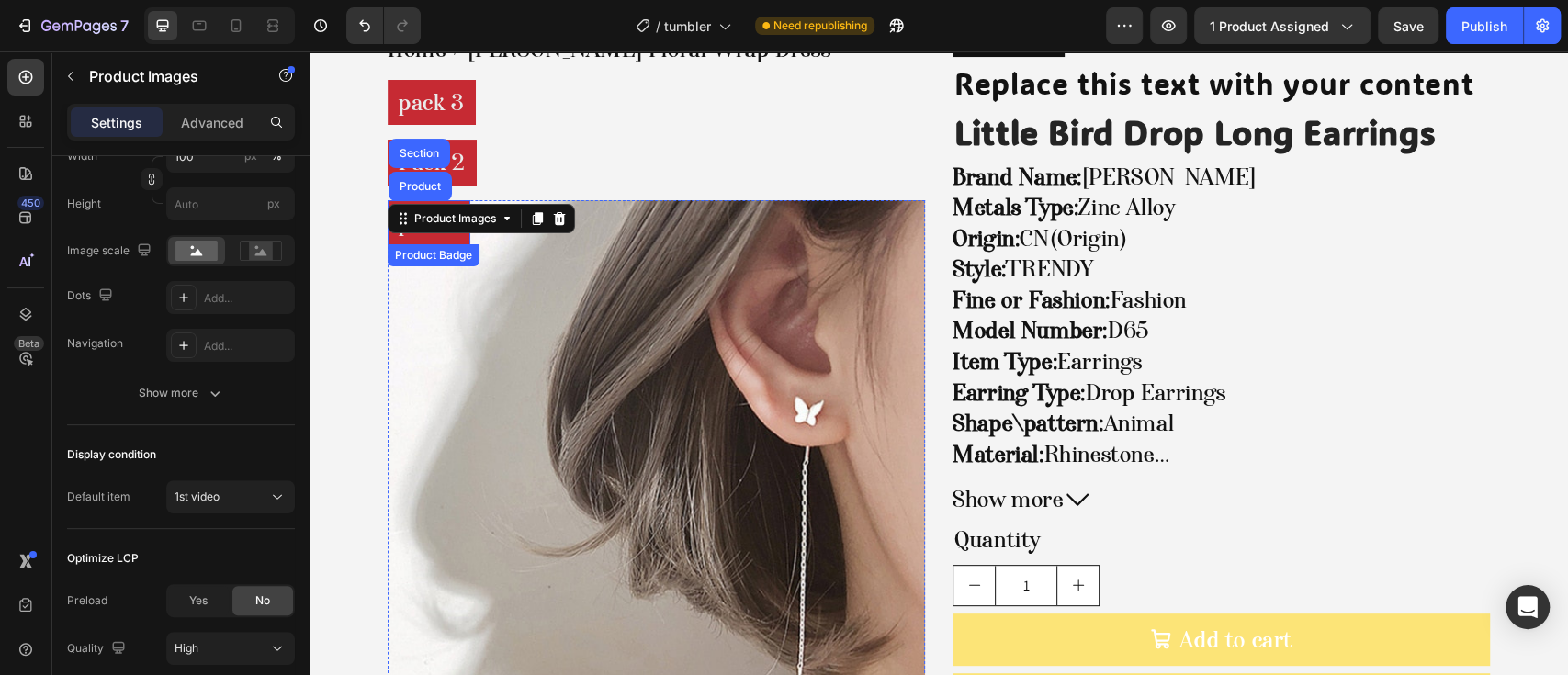
click at [419, 251] on div "Product Badge" at bounding box center [434, 255] width 92 height 22
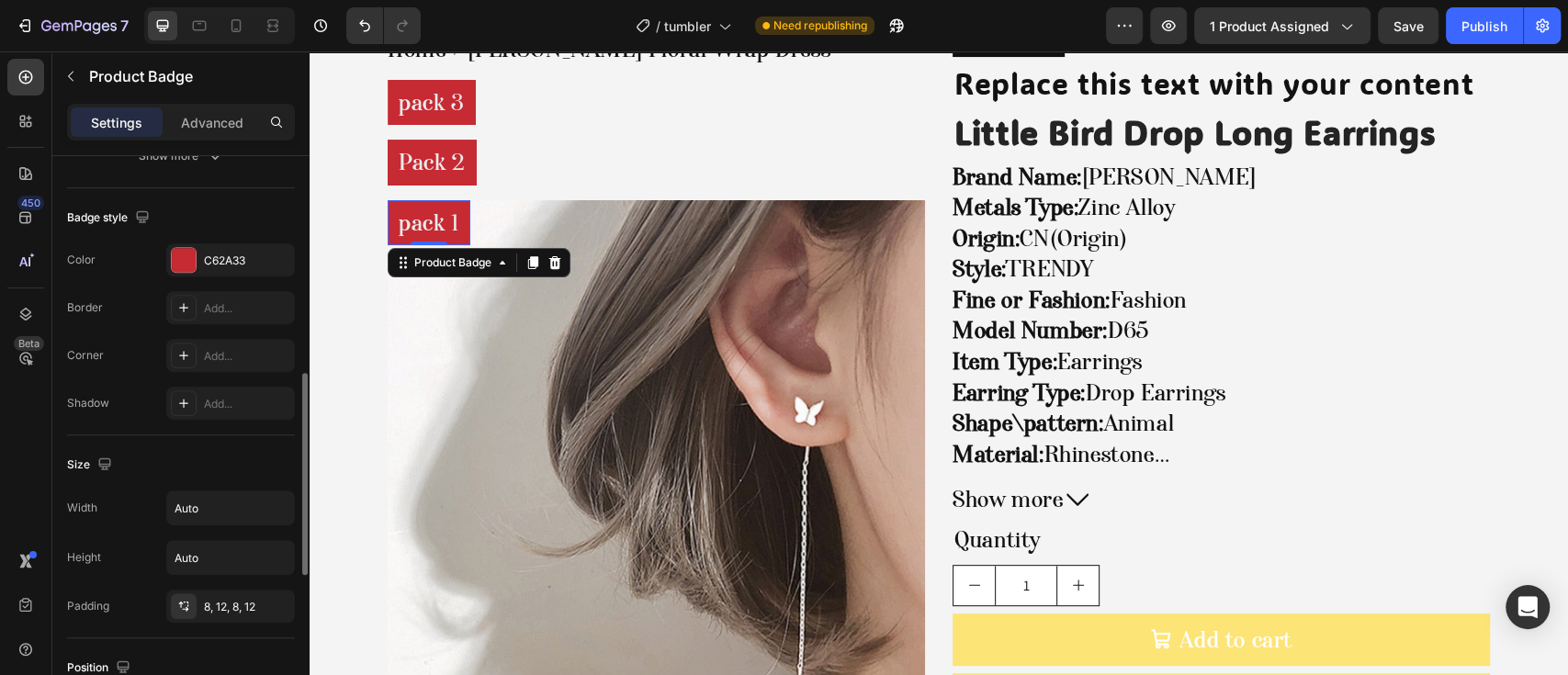
scroll to position [1037, 0]
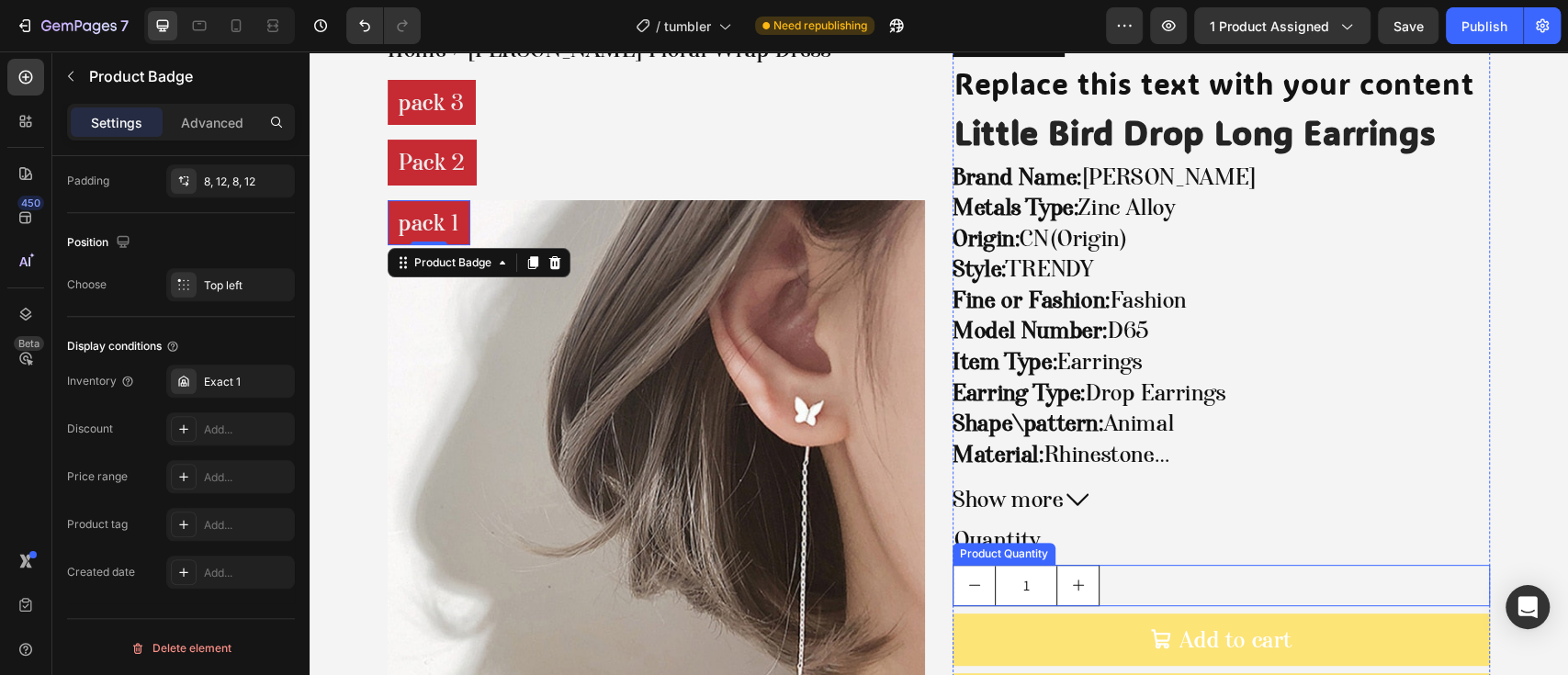
click at [1184, 590] on div "1" at bounding box center [1221, 585] width 538 height 41
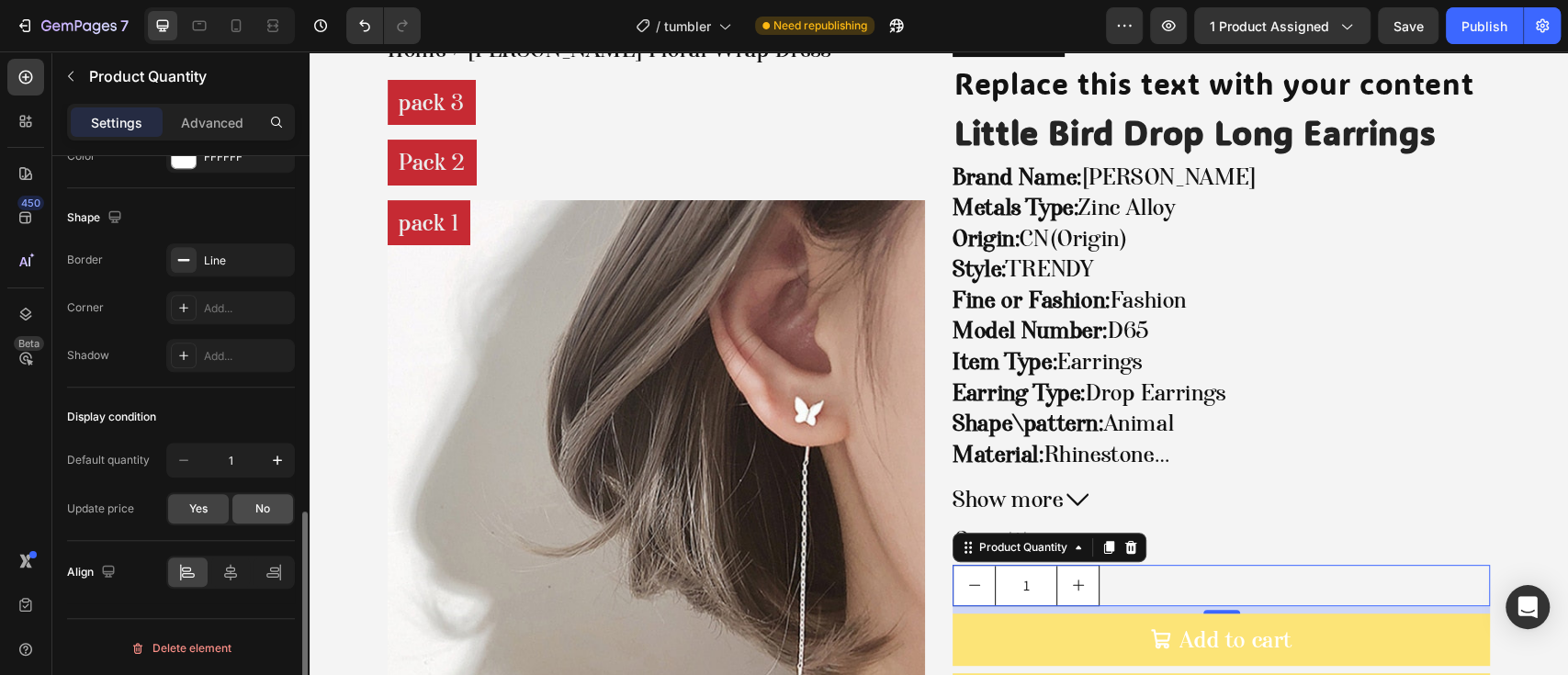
scroll to position [696, 0]
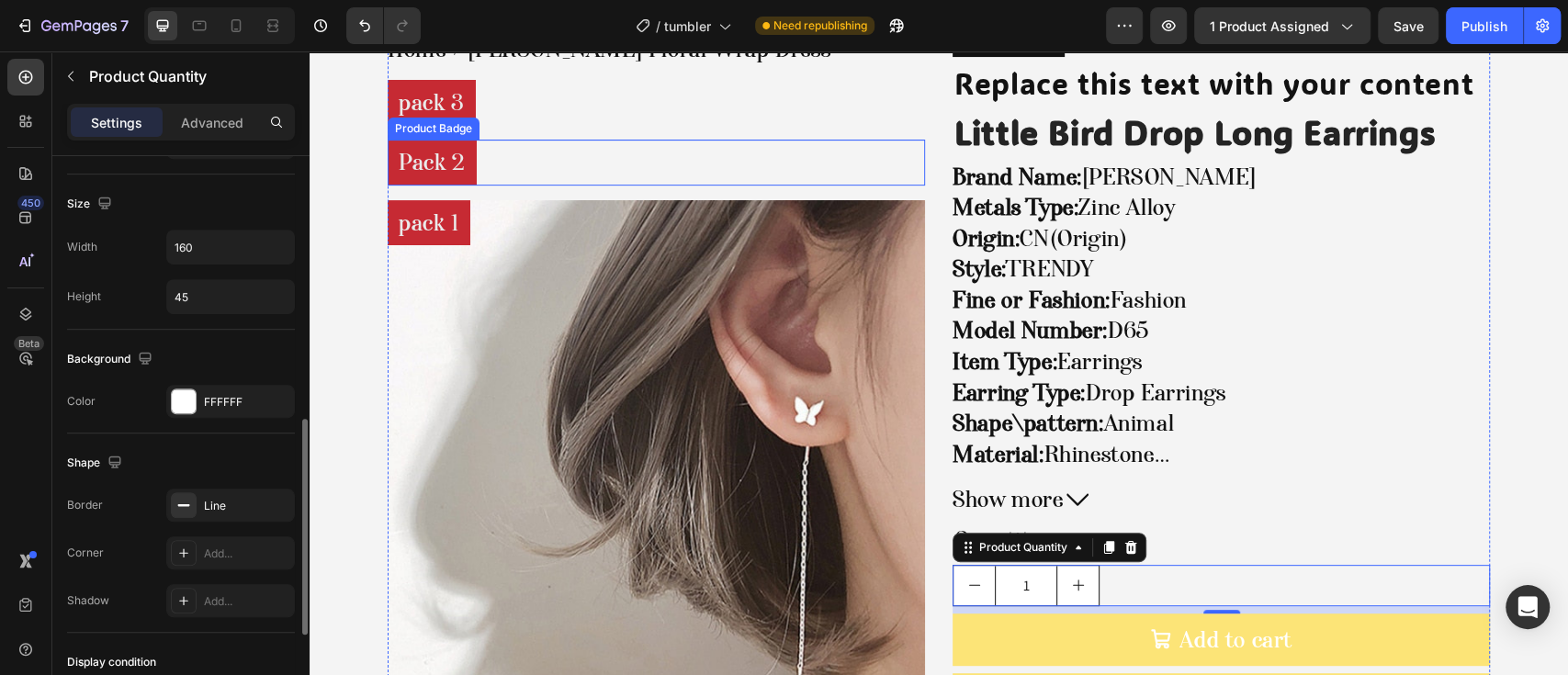
click at [431, 163] on pre "Pack 2" at bounding box center [432, 163] width 89 height 46
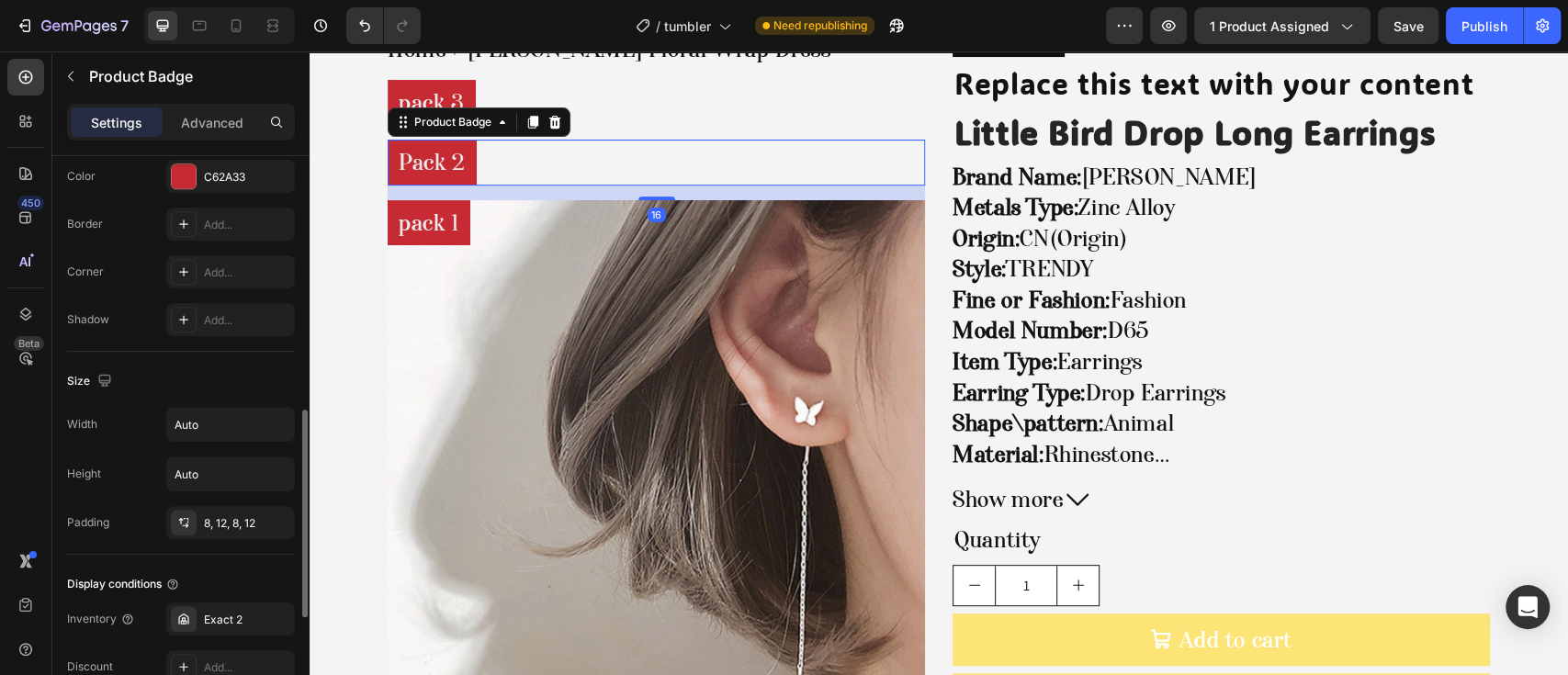
scroll to position [0, 0]
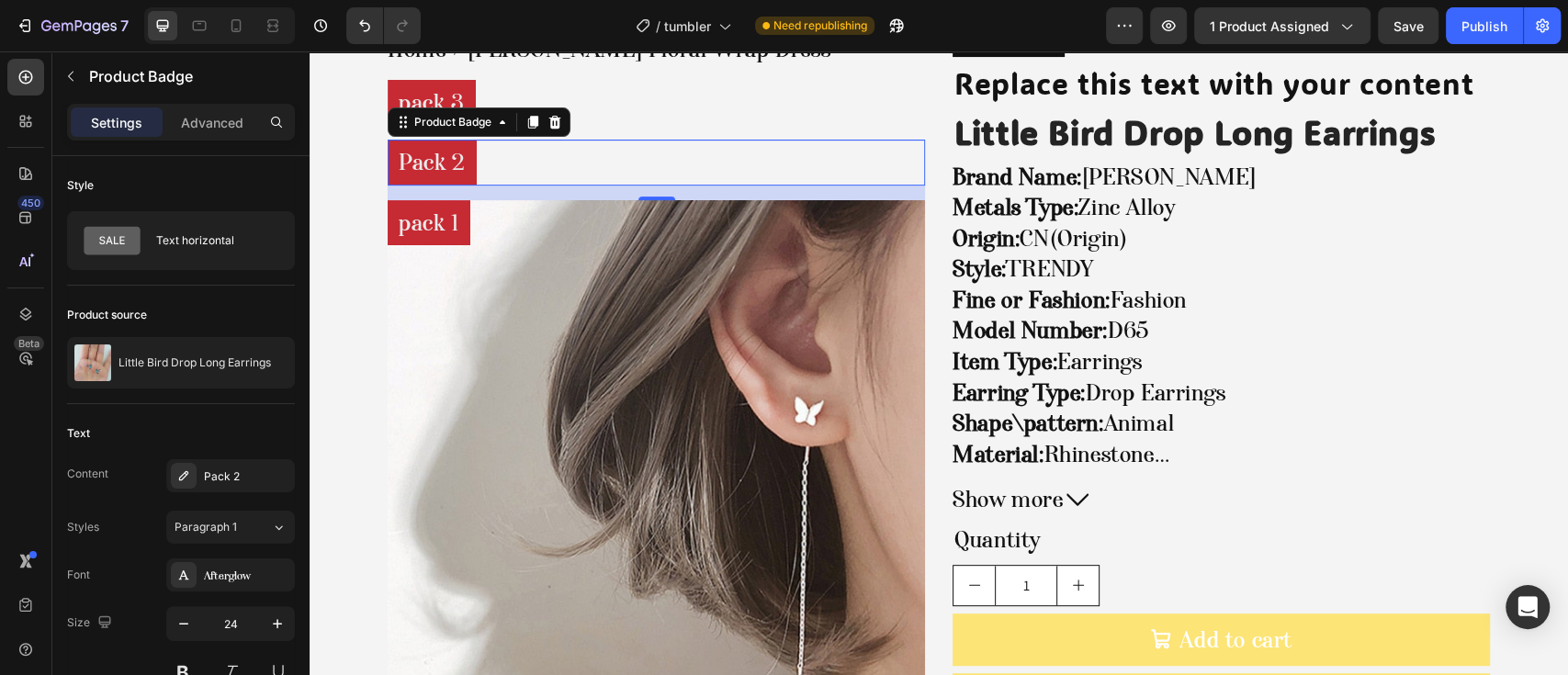
click at [438, 167] on pre "Pack 2" at bounding box center [432, 163] width 89 height 46
click at [438, 85] on pre "pack 3" at bounding box center [432, 103] width 89 height 46
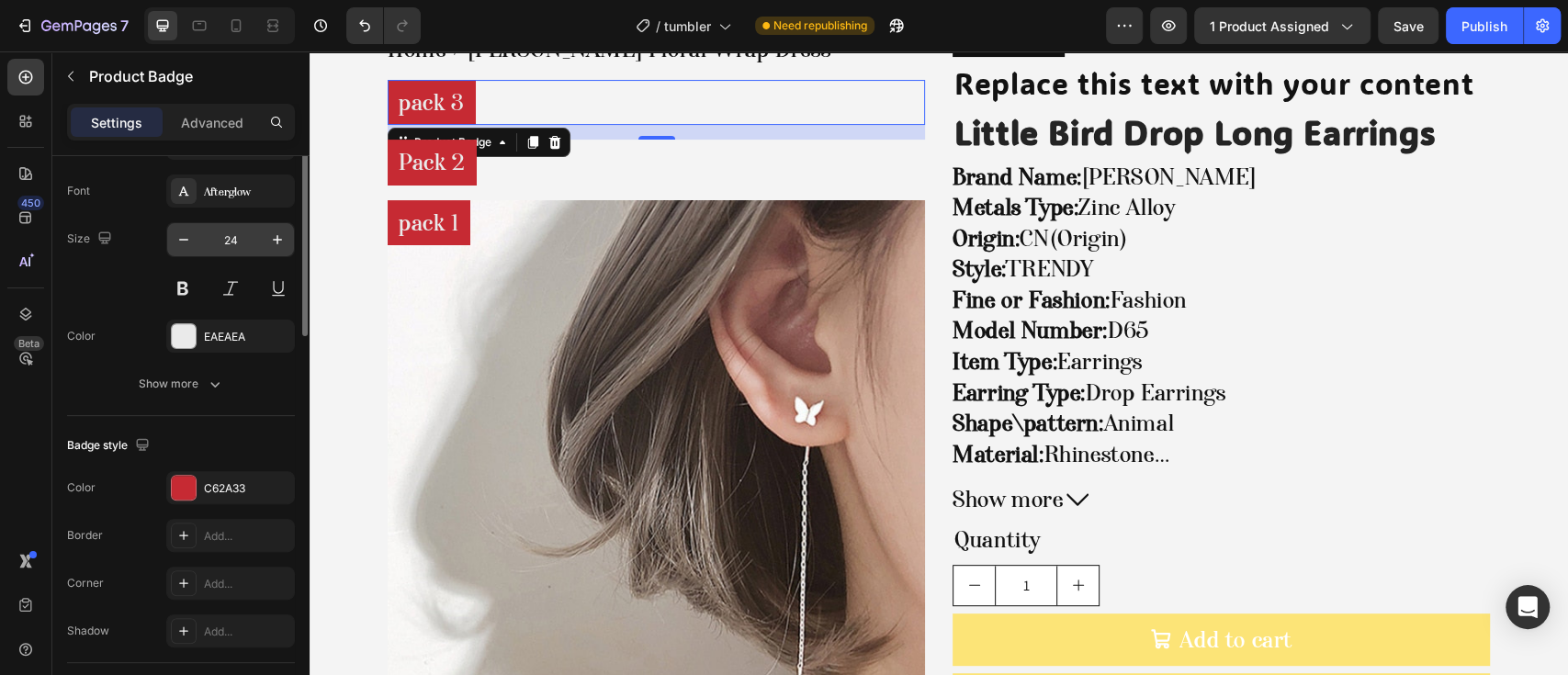
scroll to position [16, 0]
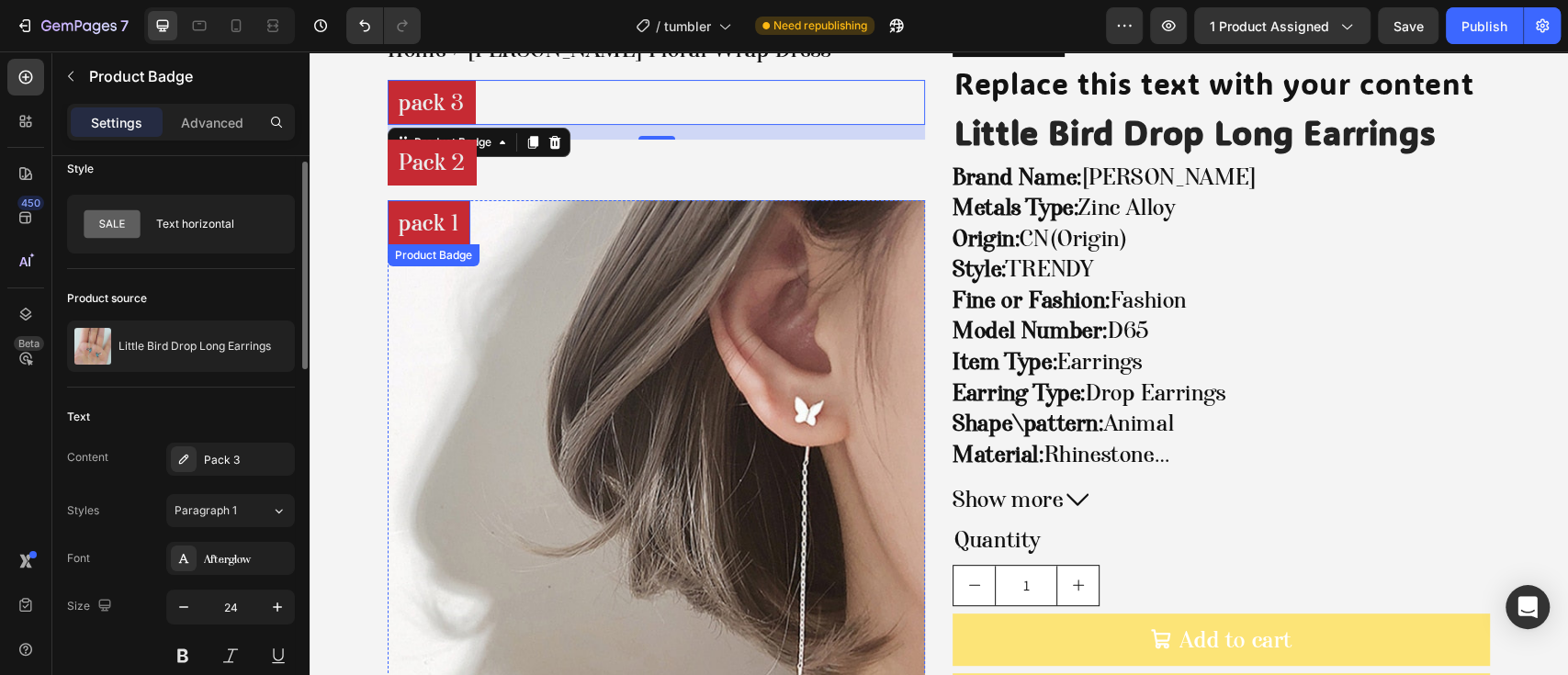
click at [431, 215] on pre "pack 1" at bounding box center [429, 223] width 83 height 46
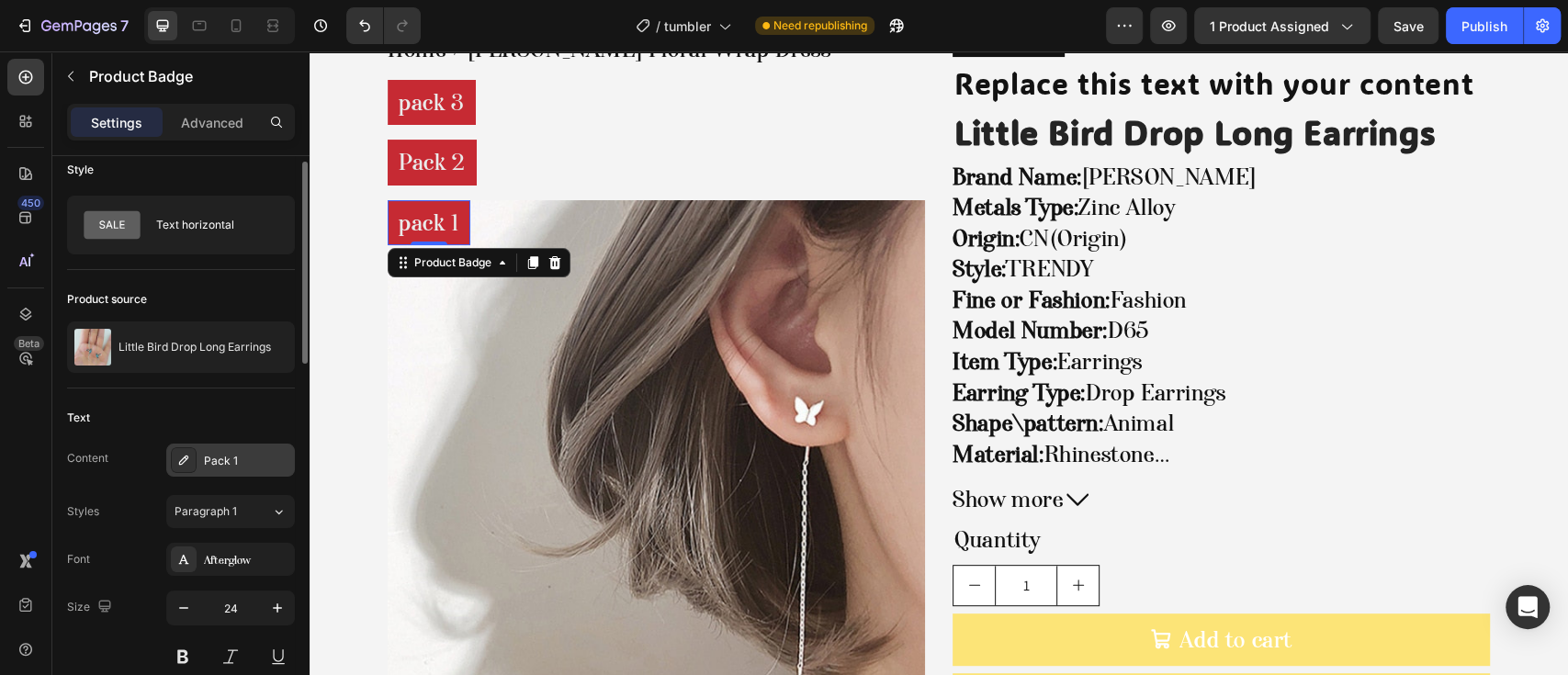
click at [186, 459] on icon at bounding box center [184, 460] width 10 height 10
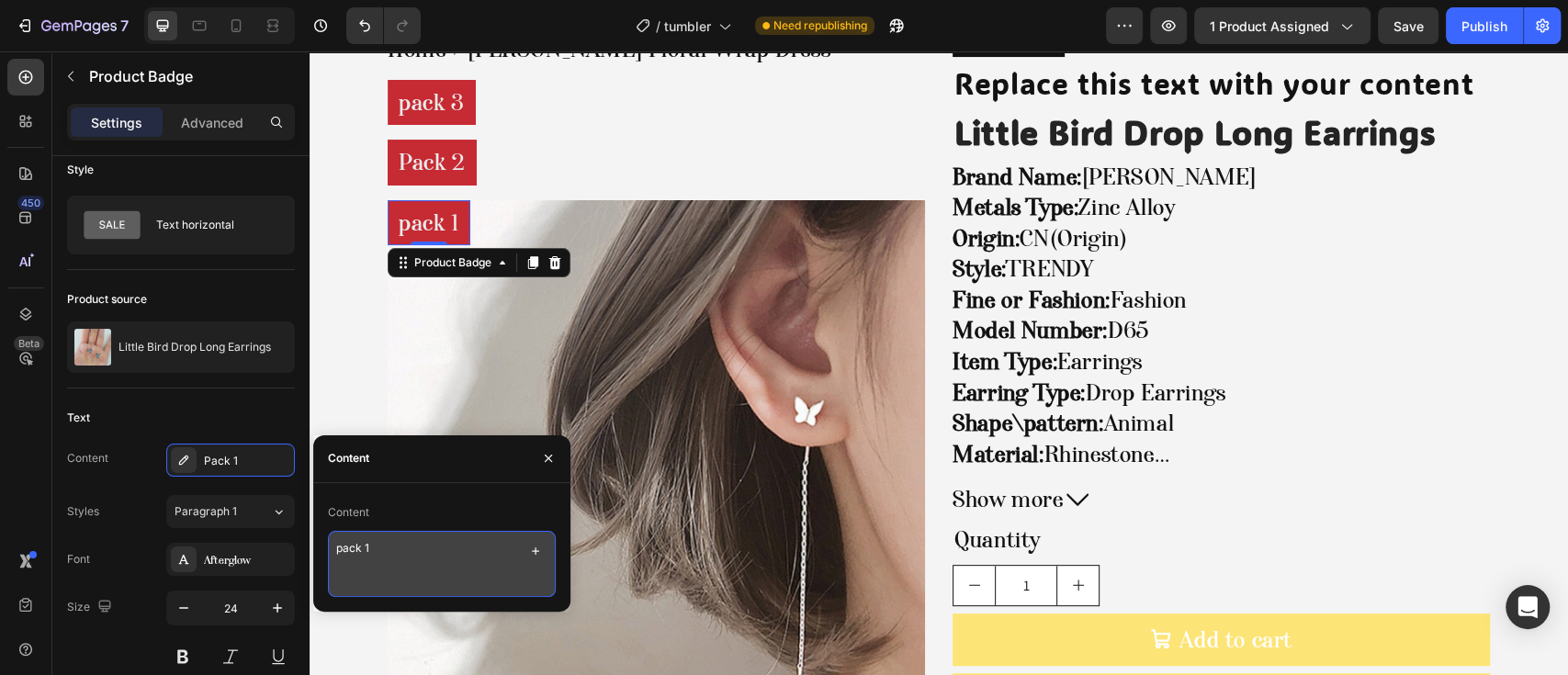
click at [435, 546] on textarea "pack 1" at bounding box center [441, 563] width 228 height 66
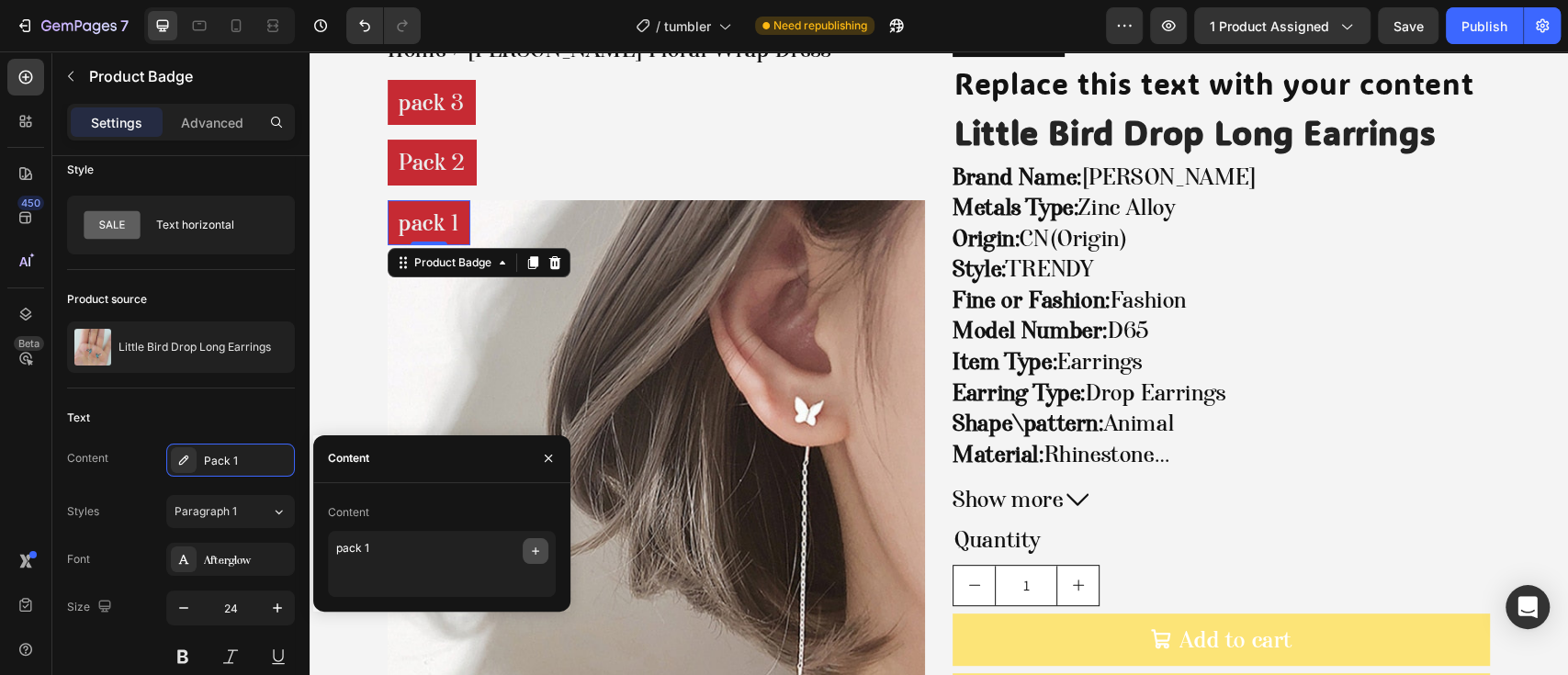
click at [540, 550] on icon "button" at bounding box center [535, 551] width 14 height 14
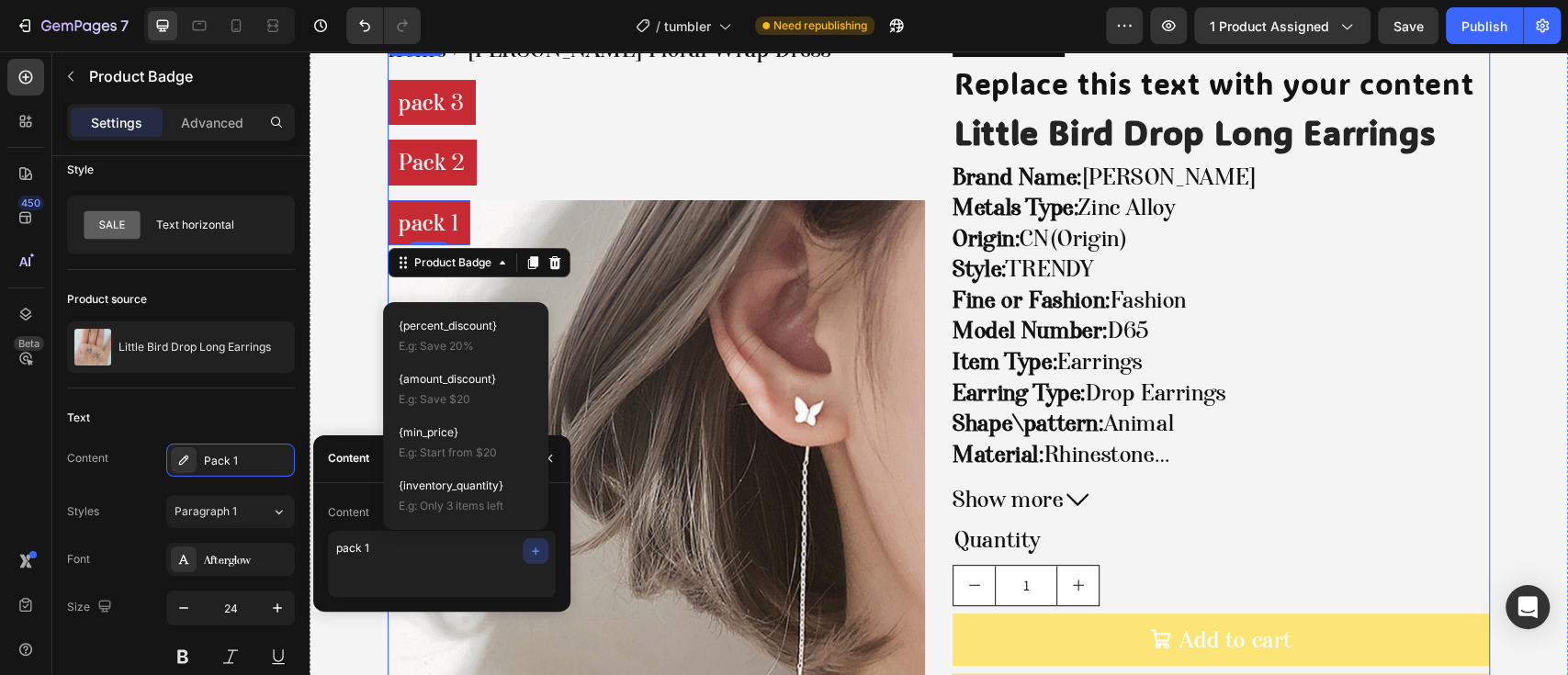
click at [438, 178] on pre "Pack 2" at bounding box center [432, 163] width 89 height 46
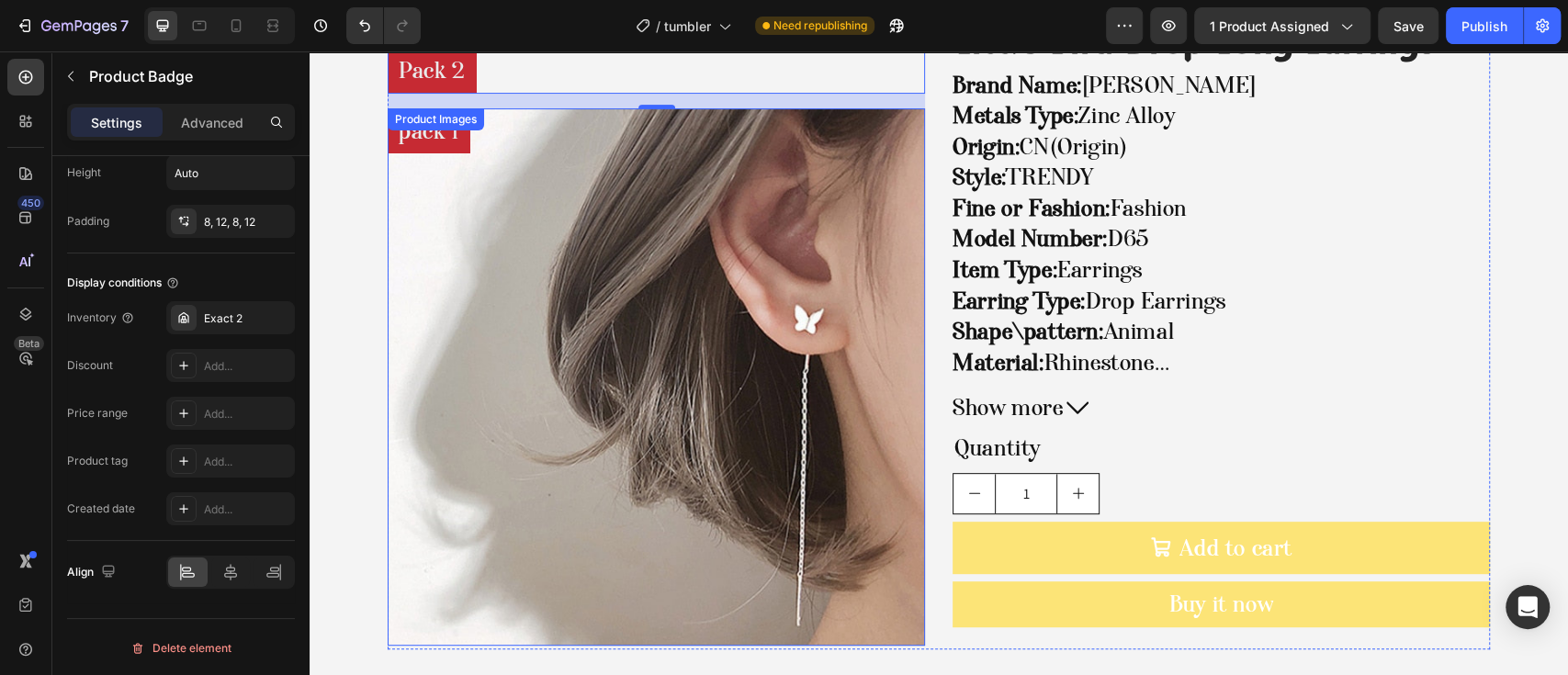
scroll to position [18, 0]
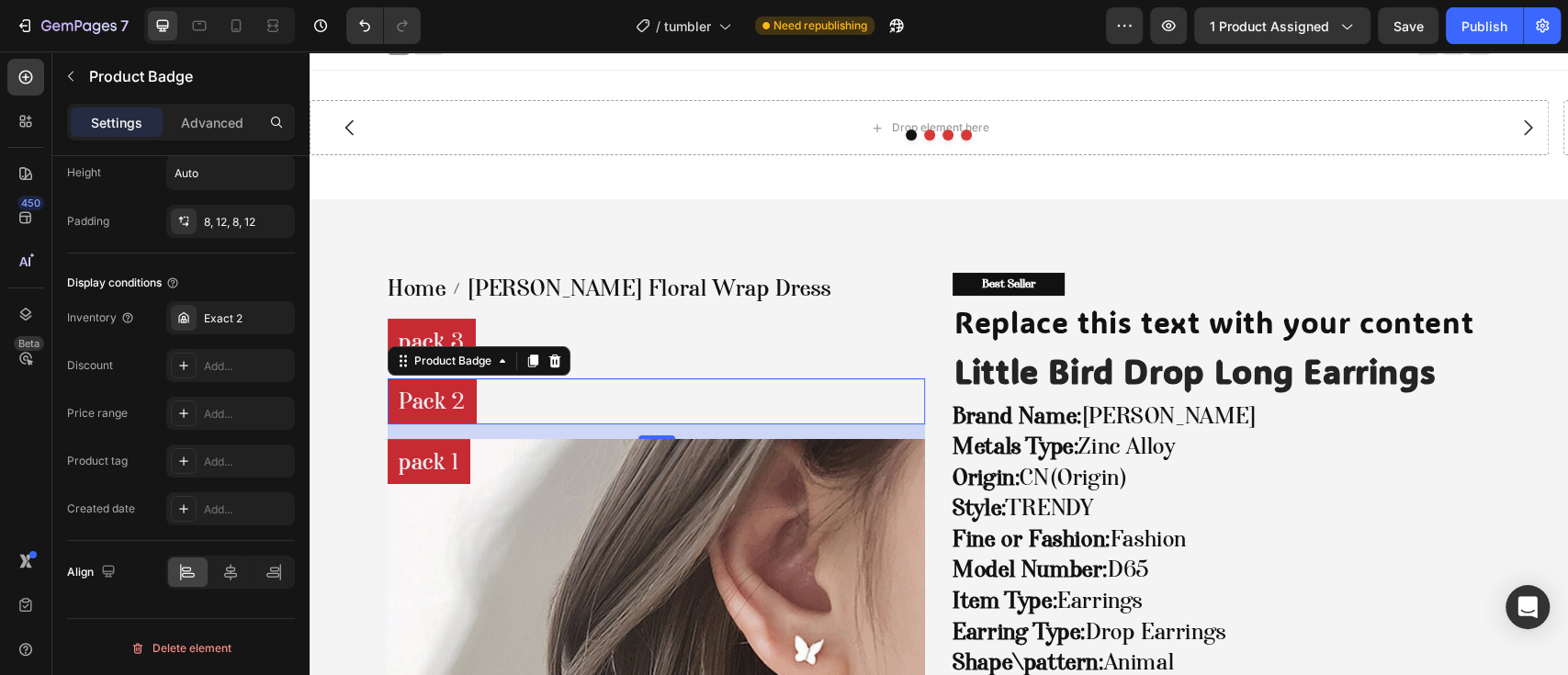
click at [468, 335] on div "pack 3" at bounding box center [657, 341] width 538 height 46
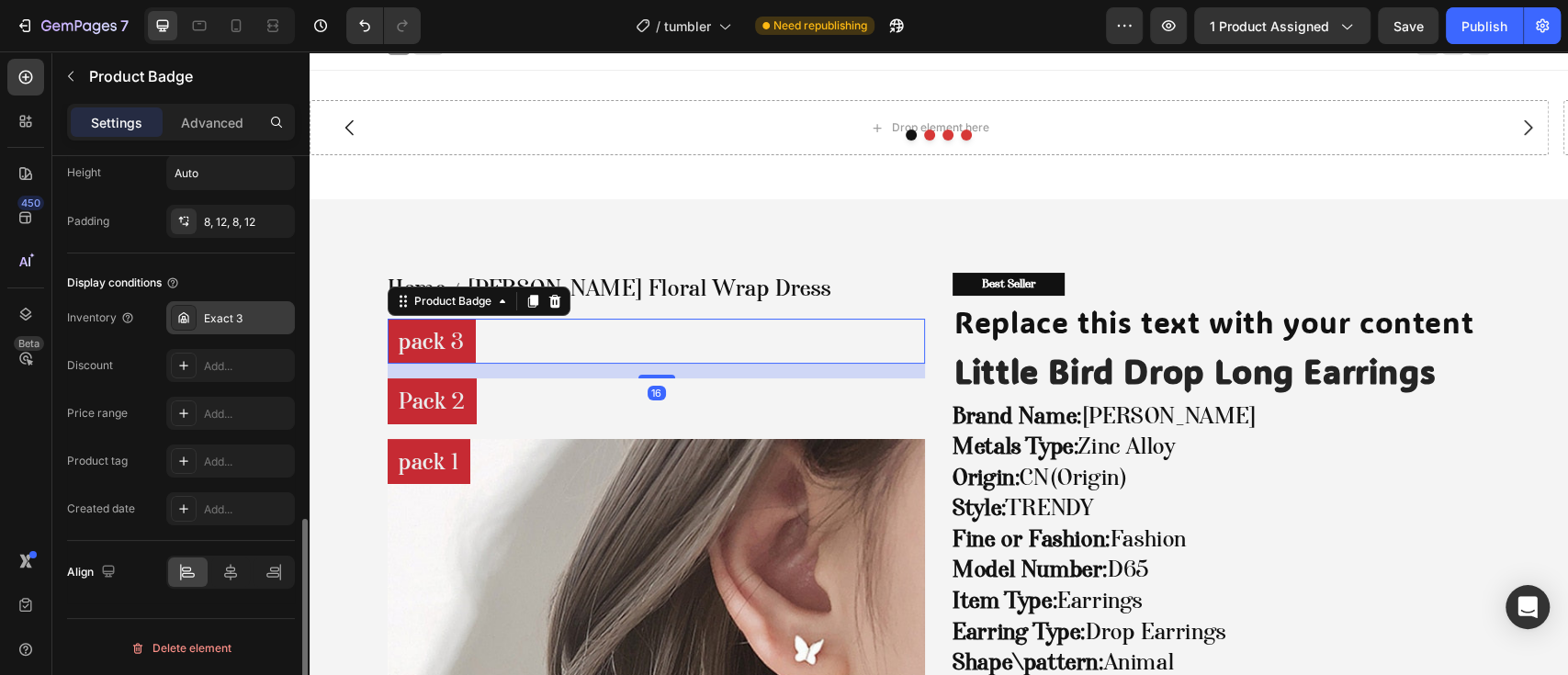
click at [198, 307] on div "Exact 3" at bounding box center [230, 317] width 129 height 33
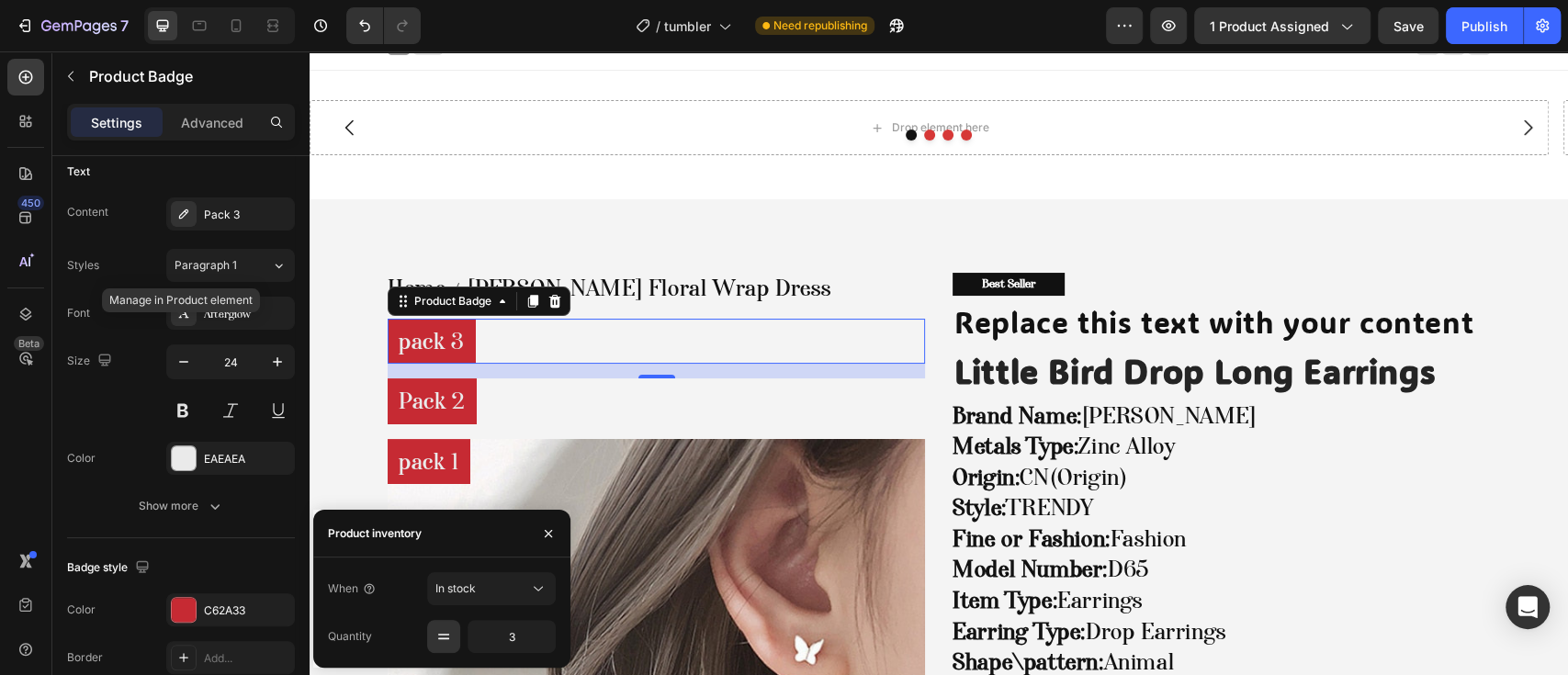
scroll to position [16, 0]
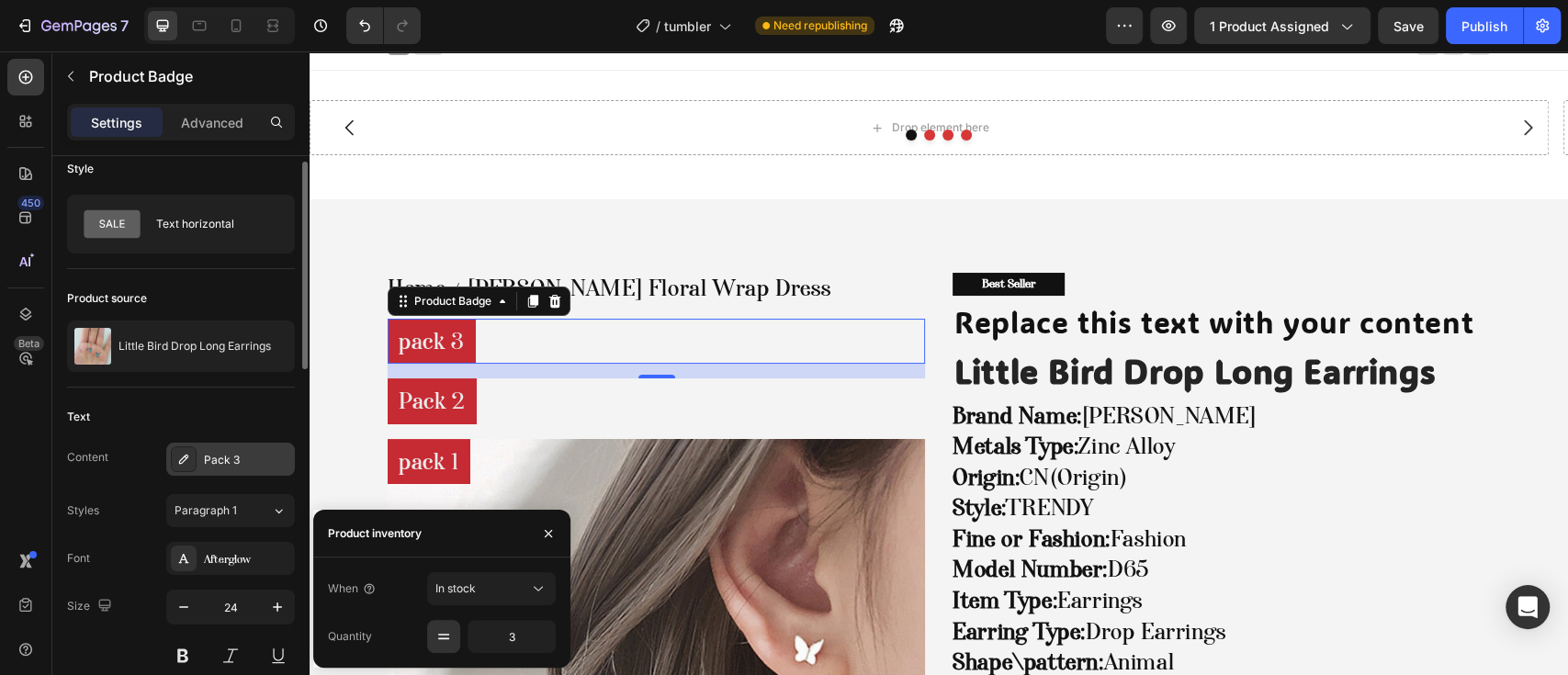
click at [231, 449] on div "Pack 3" at bounding box center [230, 460] width 129 height 33
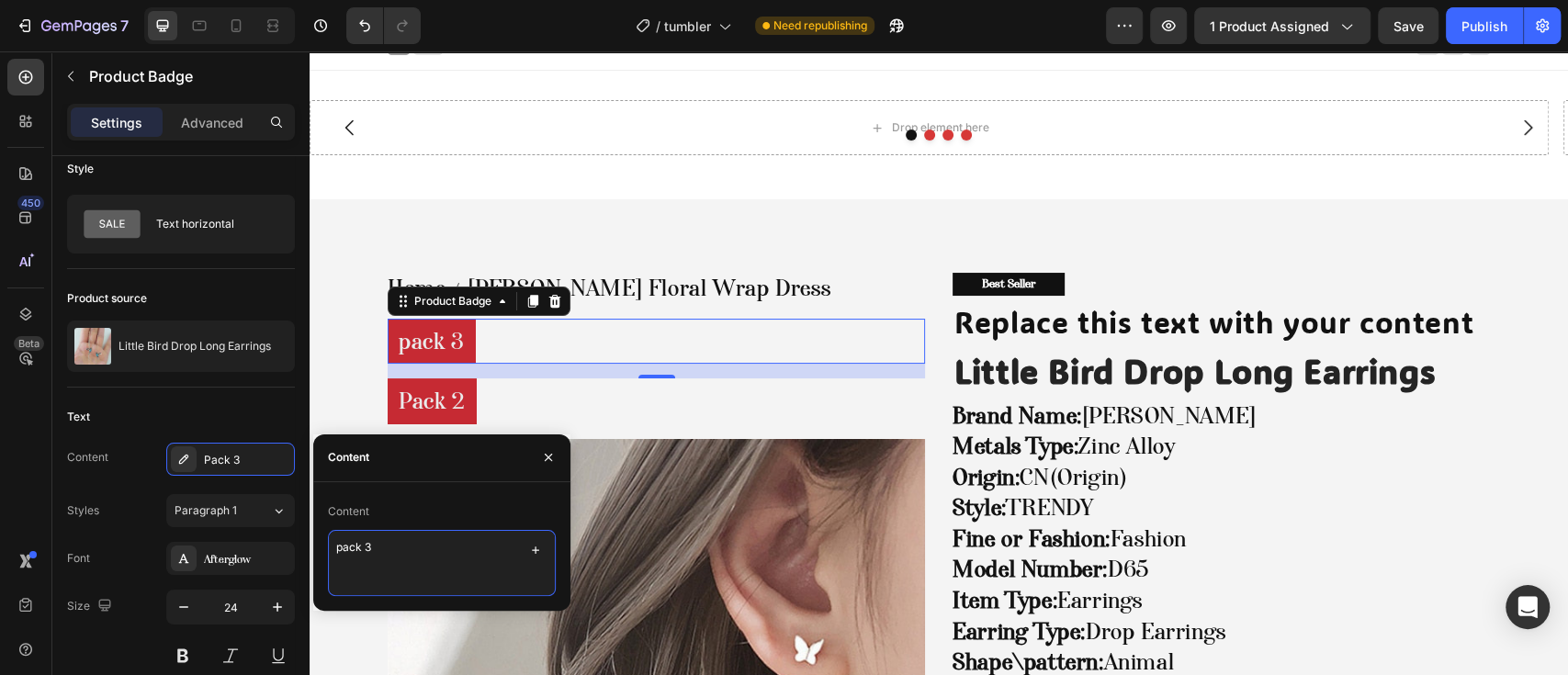
click at [457, 546] on textarea "pack 3" at bounding box center [441, 562] width 228 height 66
click at [522, 548] on button "button" at bounding box center [535, 550] width 26 height 26
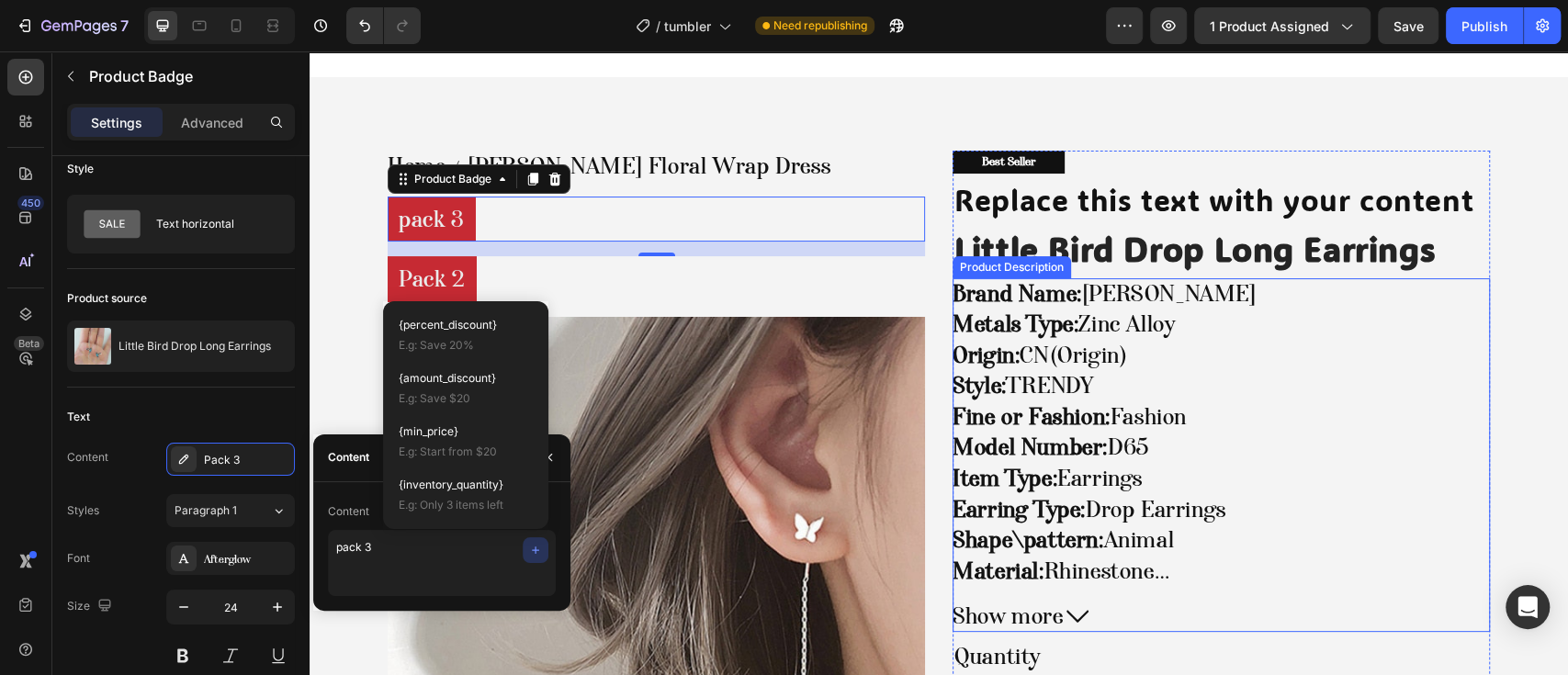
scroll to position [508, 0]
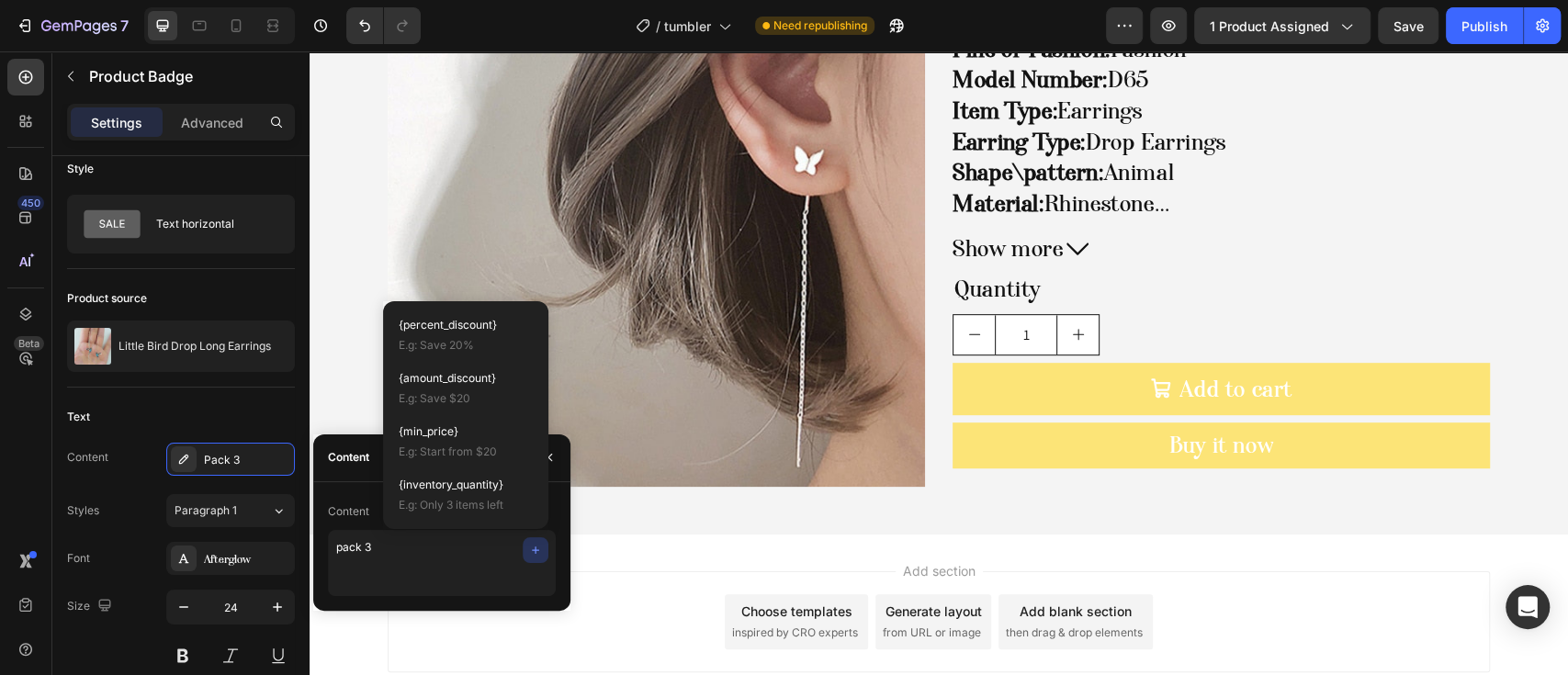
click at [597, 368] on img at bounding box center [657, 218] width 538 height 538
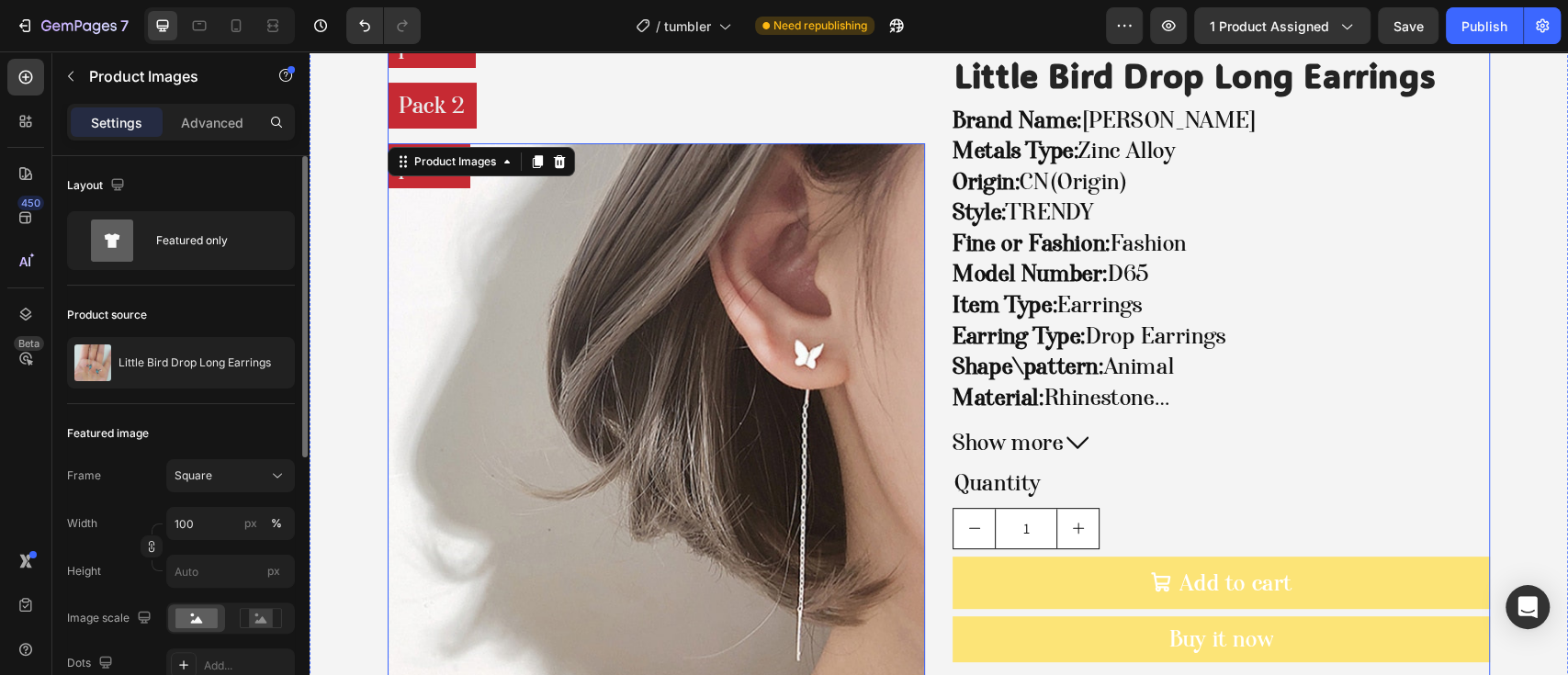
scroll to position [18, 0]
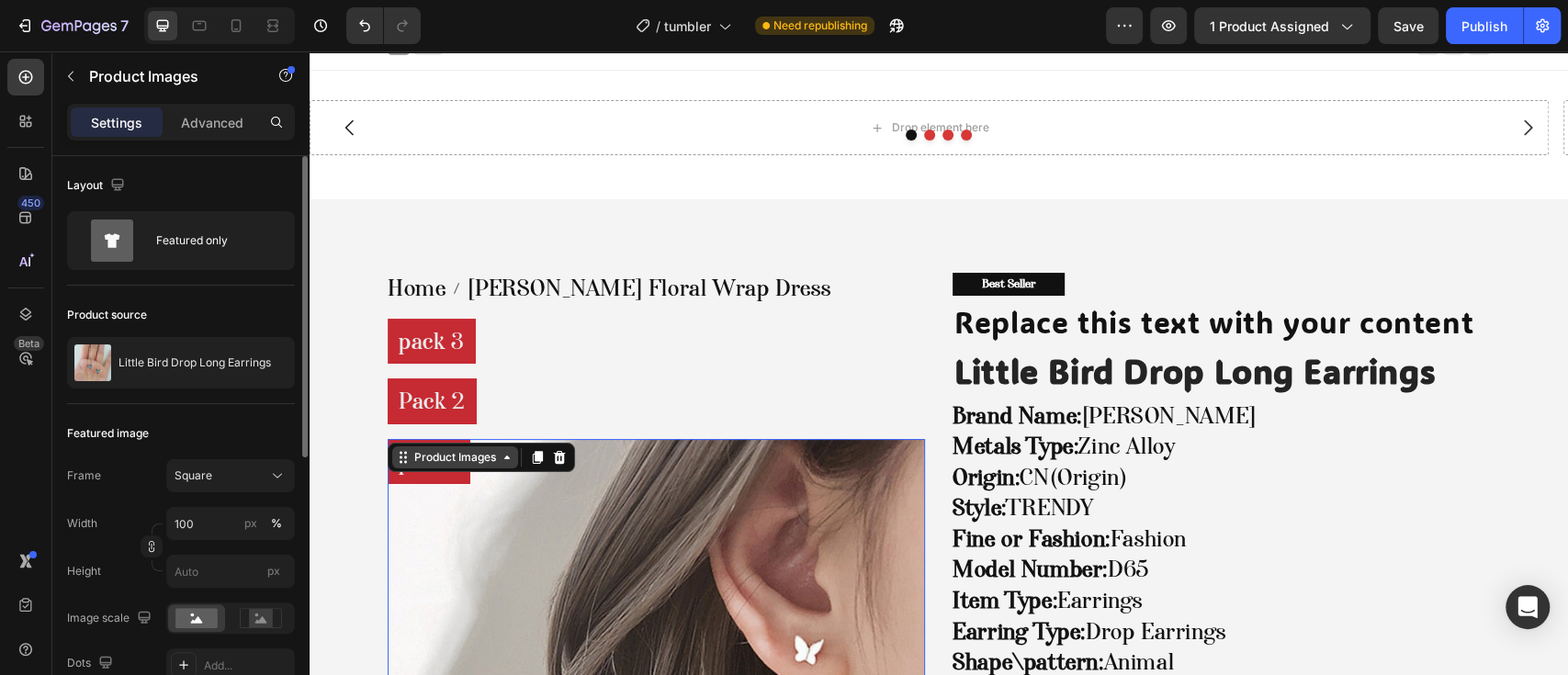
click at [445, 454] on div "Product Images" at bounding box center [455, 457] width 89 height 16
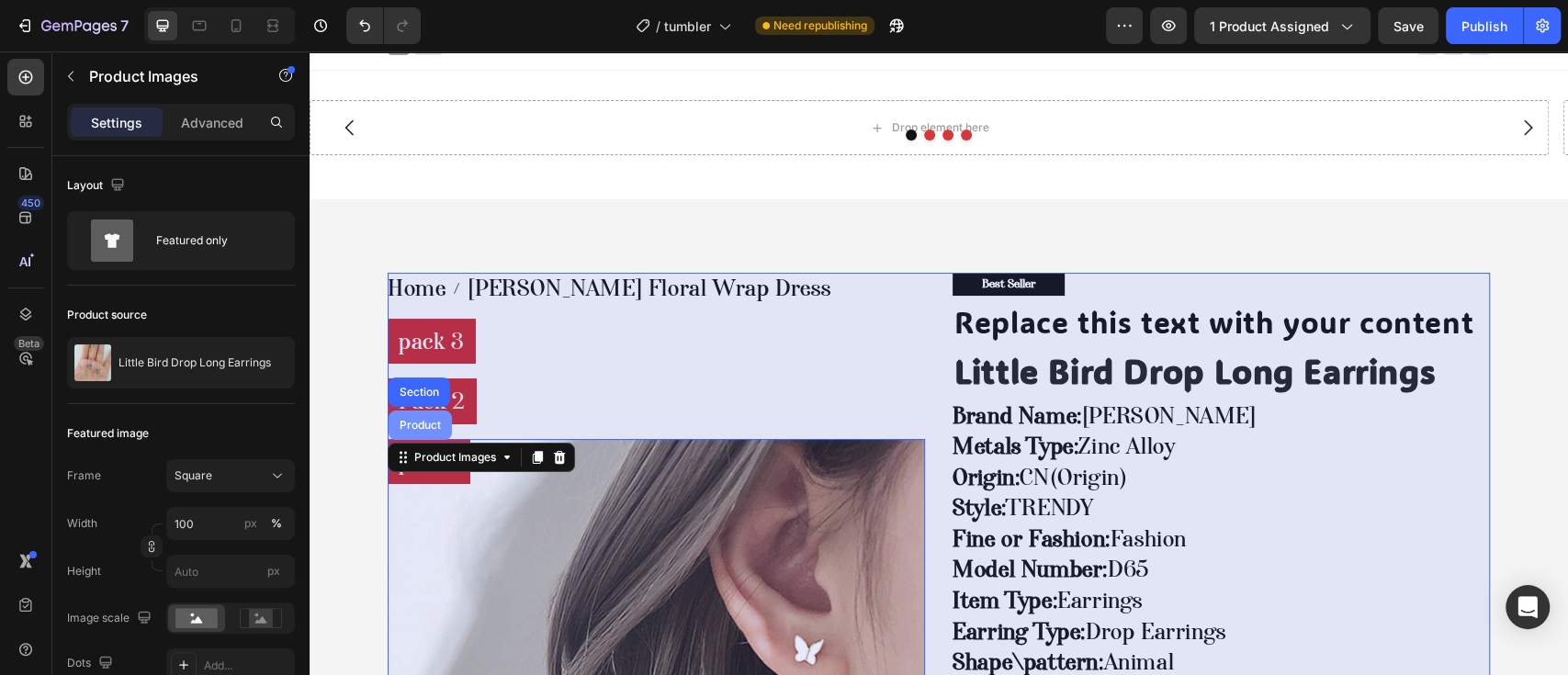
click at [440, 426] on div "Product" at bounding box center [420, 425] width 64 height 30
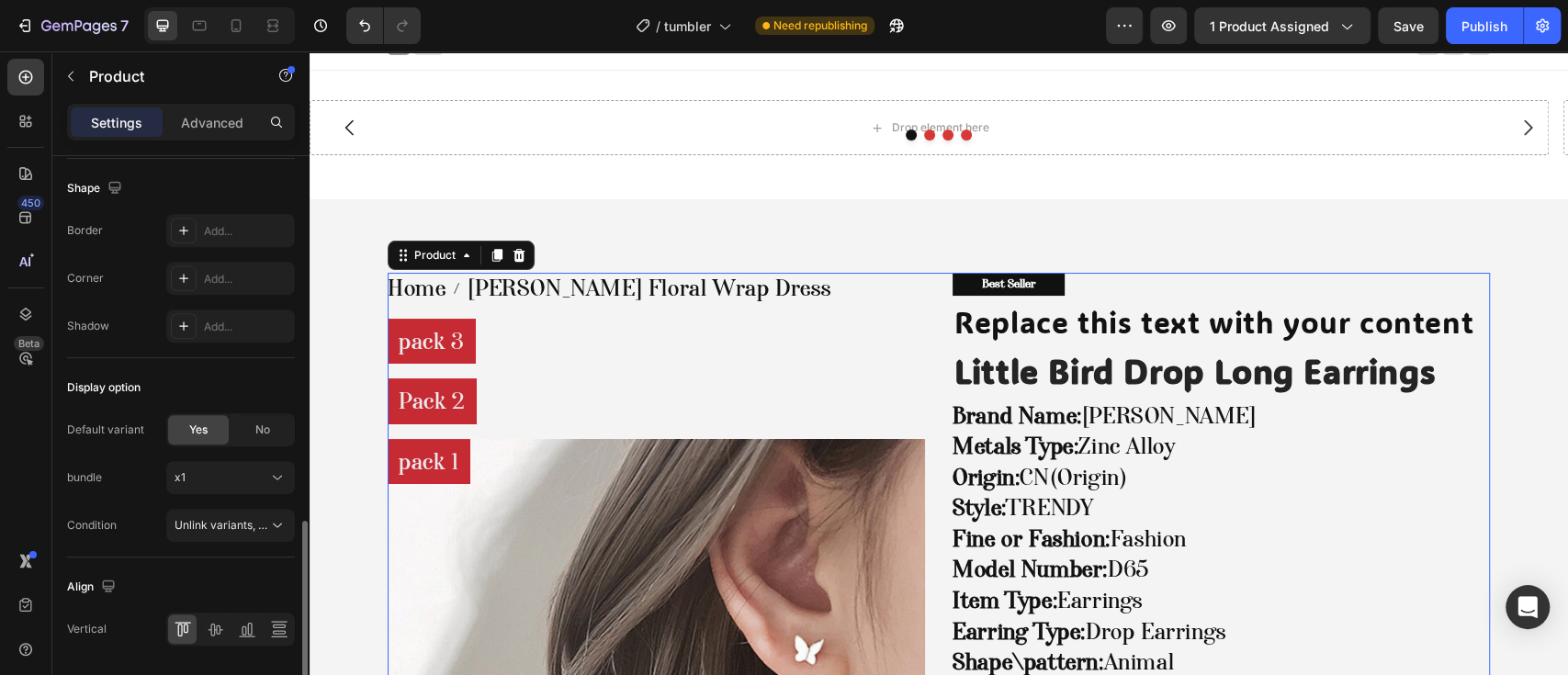
scroll to position [669, 0]
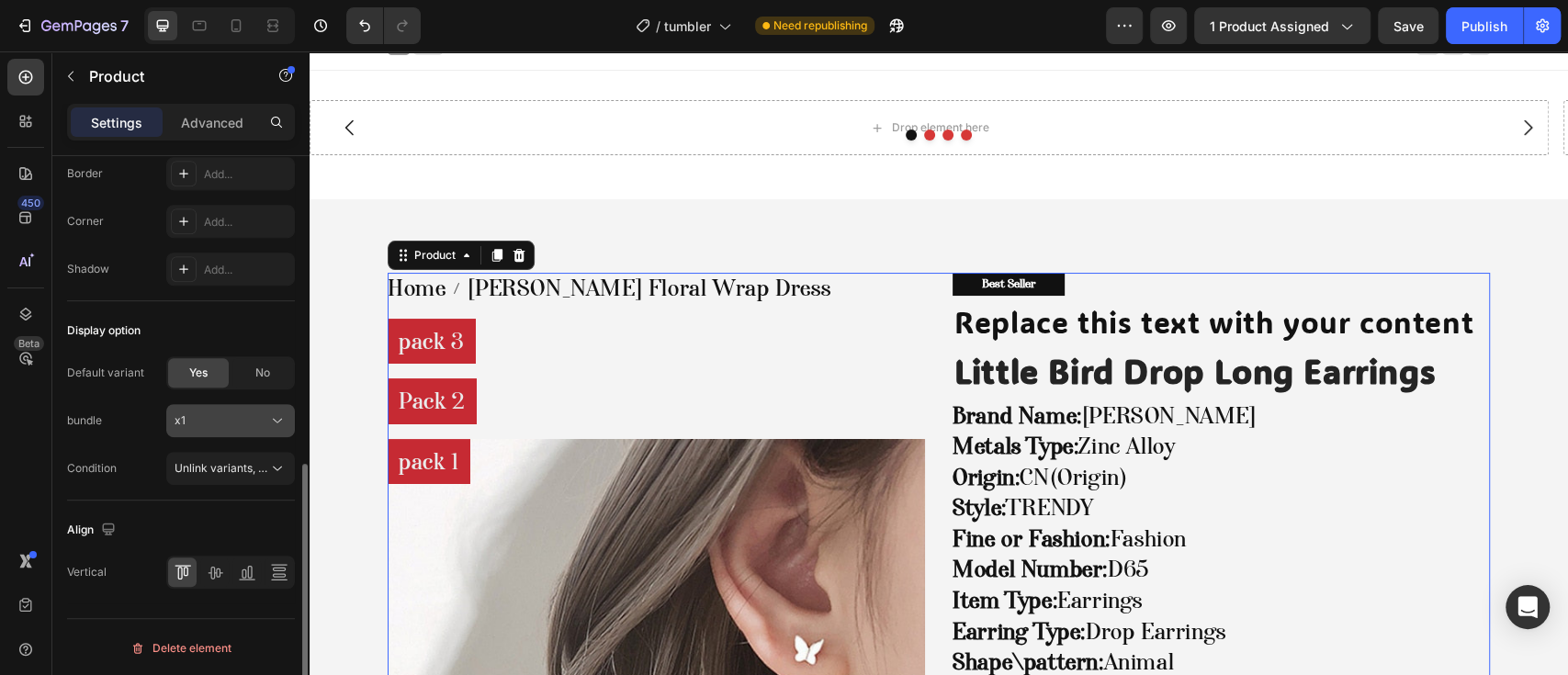
click at [235, 428] on button "x1" at bounding box center [230, 420] width 129 height 33
click at [236, 434] on button "x1" at bounding box center [230, 420] width 129 height 33
click at [237, 473] on span "Unlink variants, quantity <br> between same products" at bounding box center [221, 468] width 93 height 16
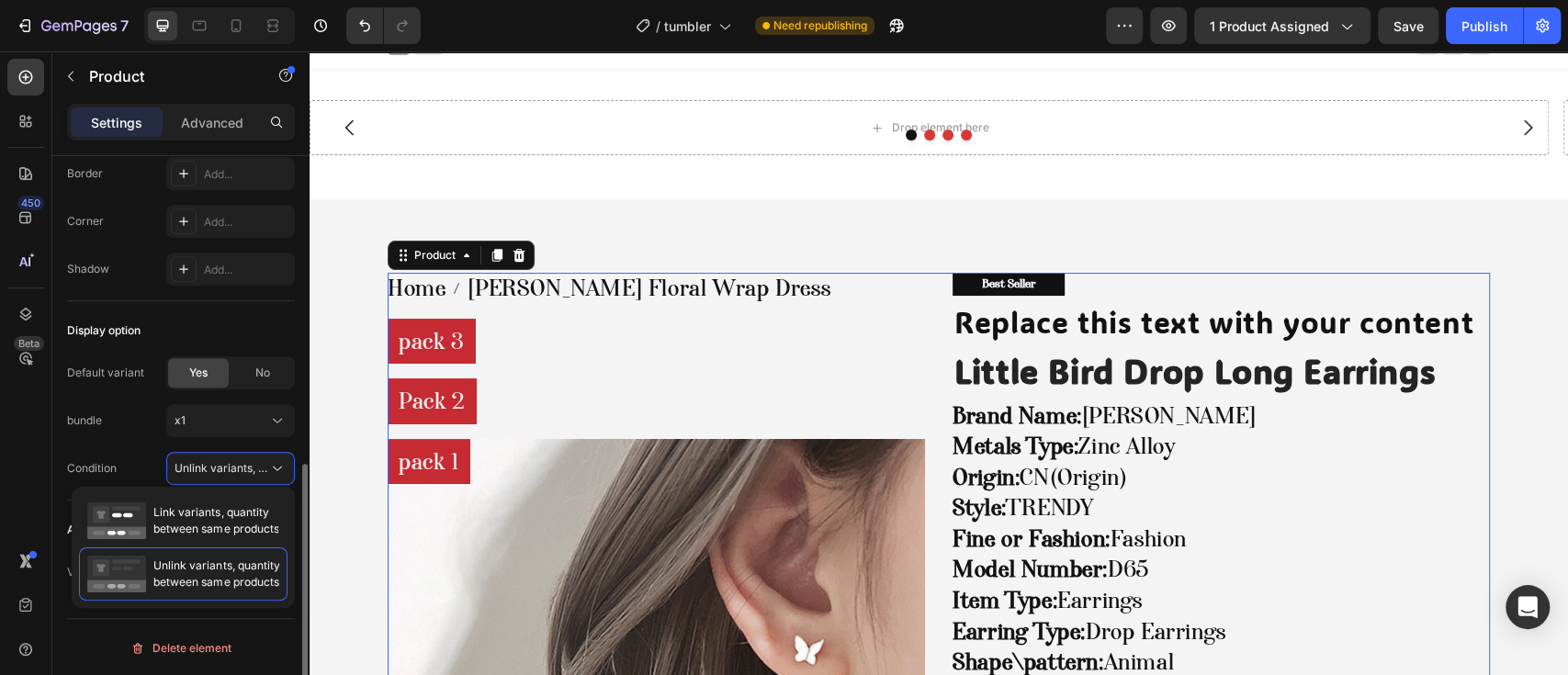
click at [124, 441] on div "Default variant Yes No bundle x1 Condition Unlink variants, quantity <br> betwe…" at bounding box center [180, 420] width 228 height 129
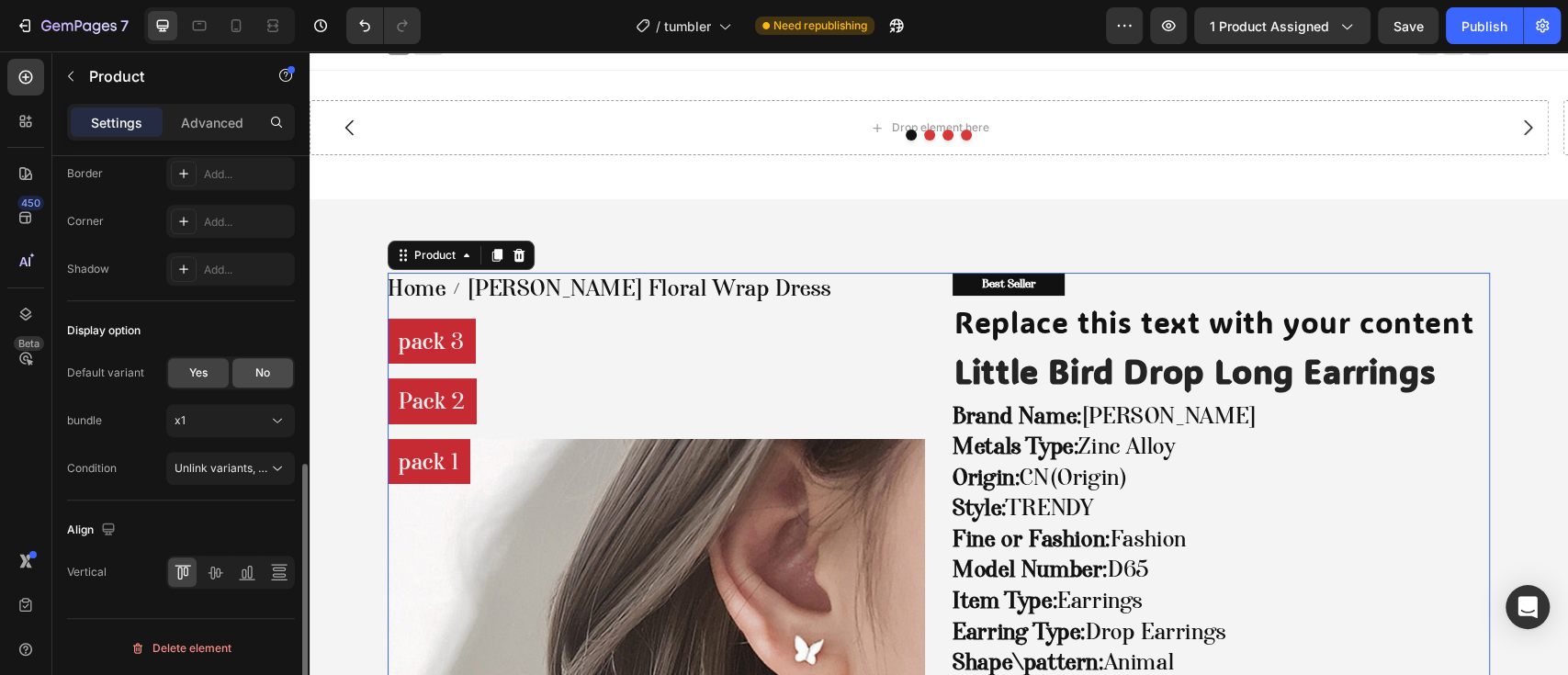
click at [287, 372] on div "No" at bounding box center [263, 373] width 61 height 30
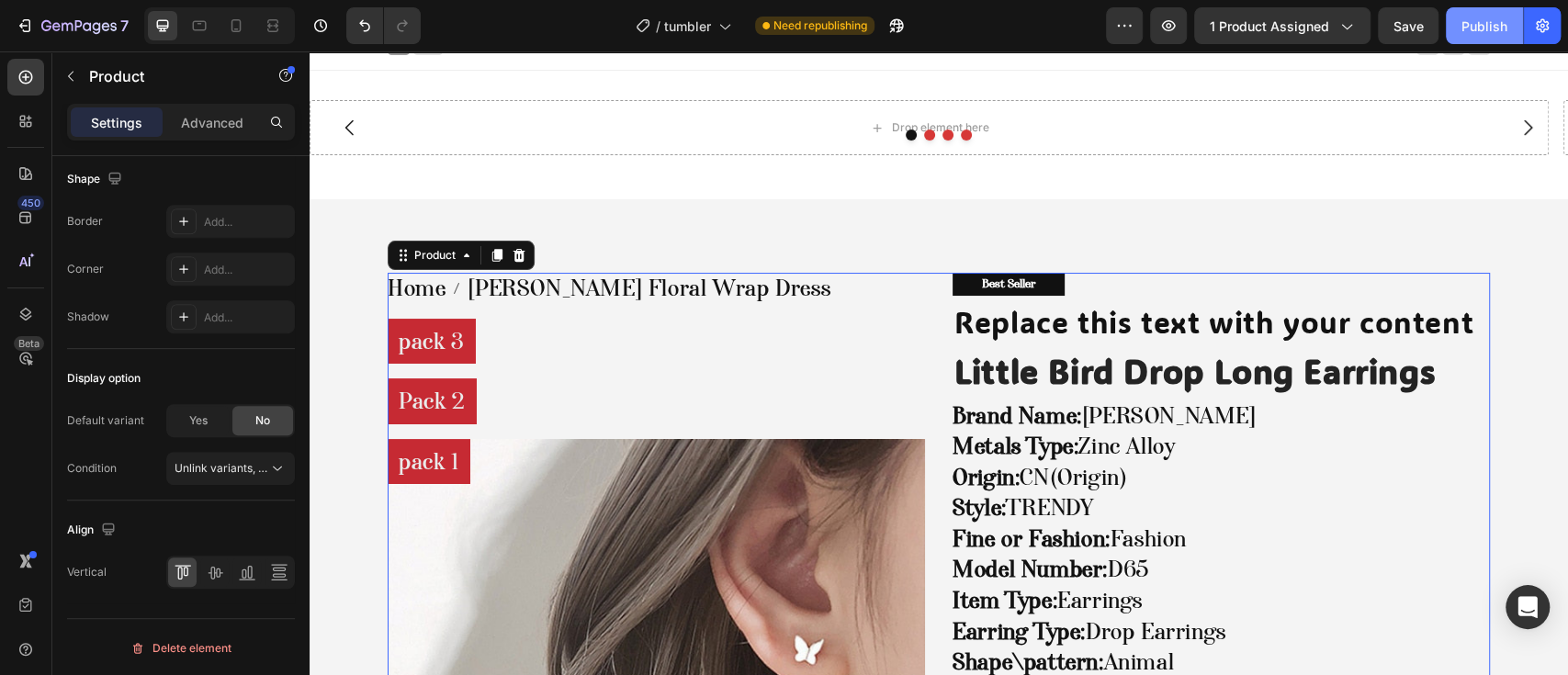
drag, startPoint x: 1468, startPoint y: 26, endPoint x: 1460, endPoint y: 45, distance: 20.6
click at [1467, 26] on div "Publish" at bounding box center [1484, 26] width 46 height 19
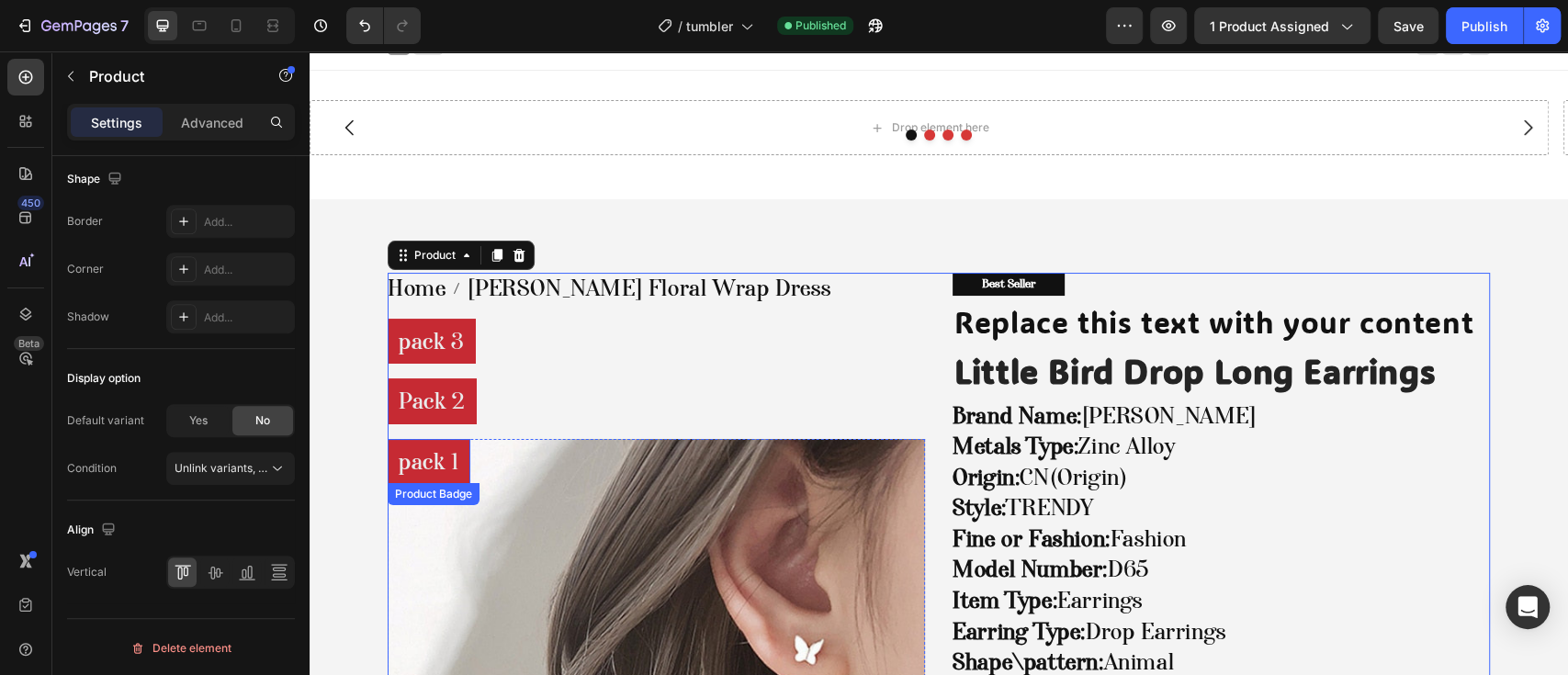
click at [428, 465] on pre "pack 1" at bounding box center [429, 462] width 83 height 46
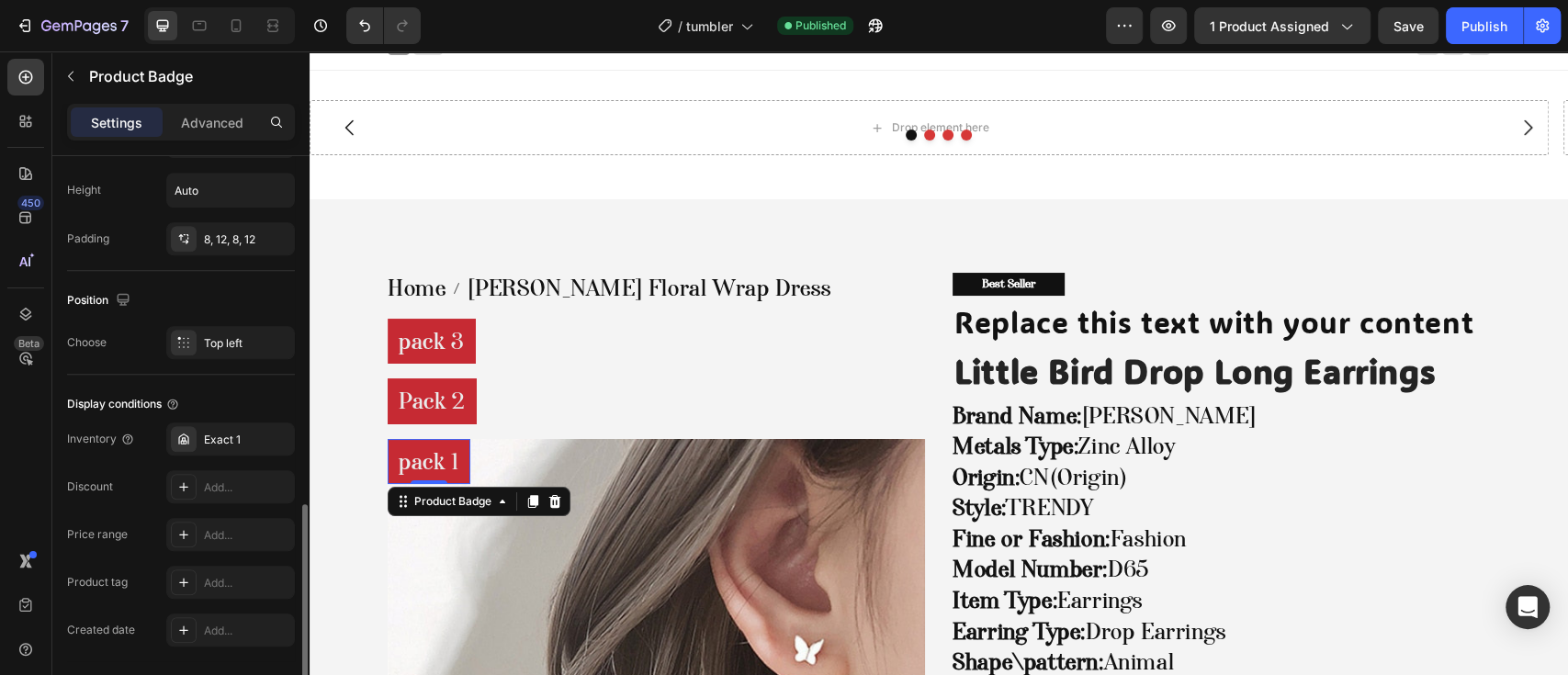
scroll to position [1037, 0]
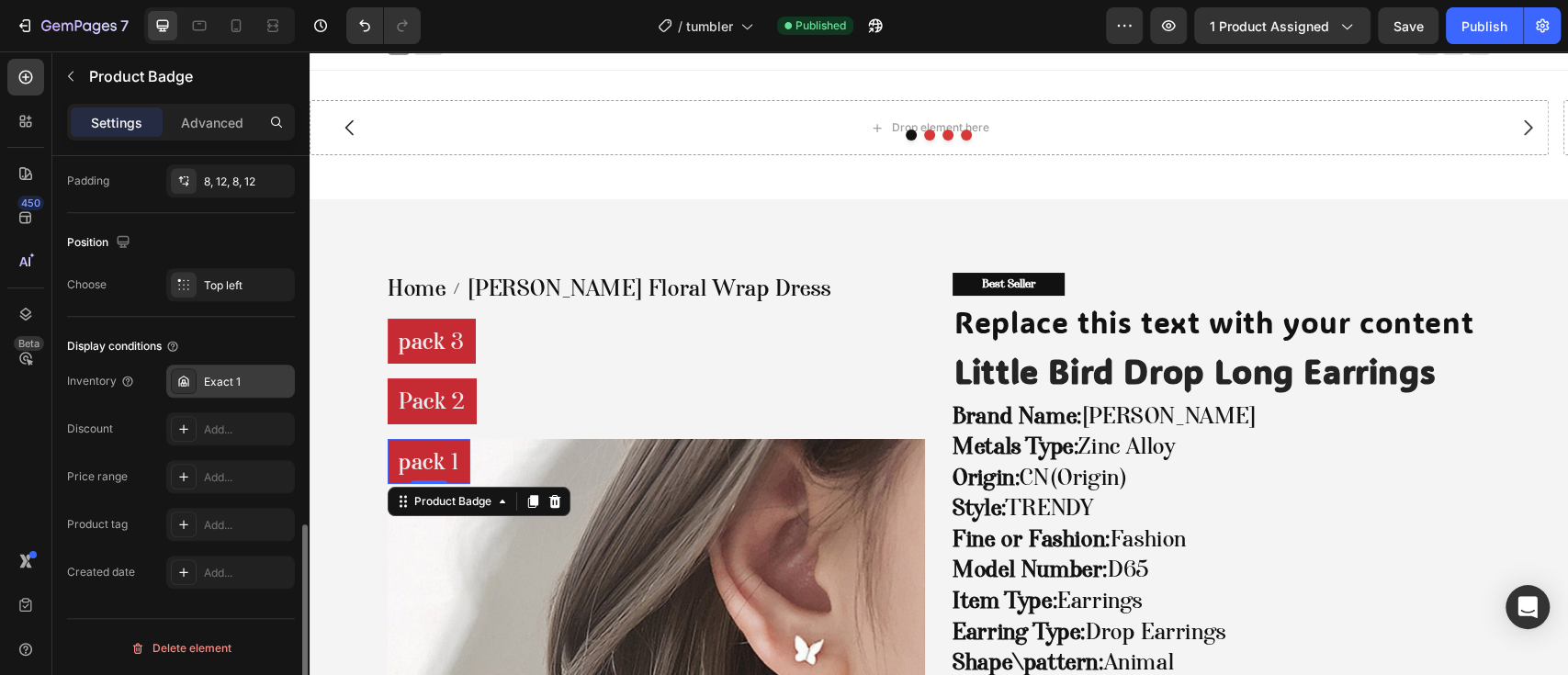
click at [213, 380] on div "Exact 1" at bounding box center [247, 381] width 87 height 16
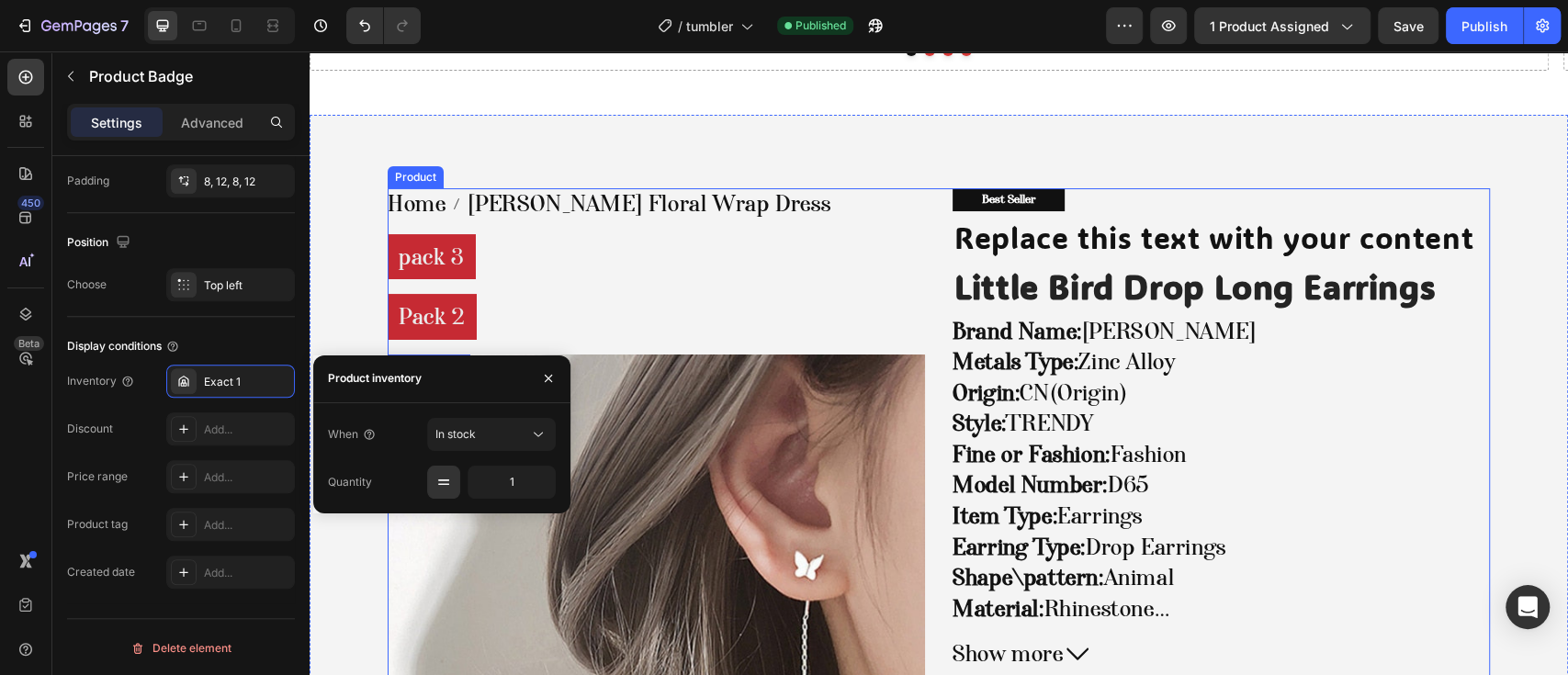
scroll to position [140, 0]
